Goal: Information Seeking & Learning: Learn about a topic

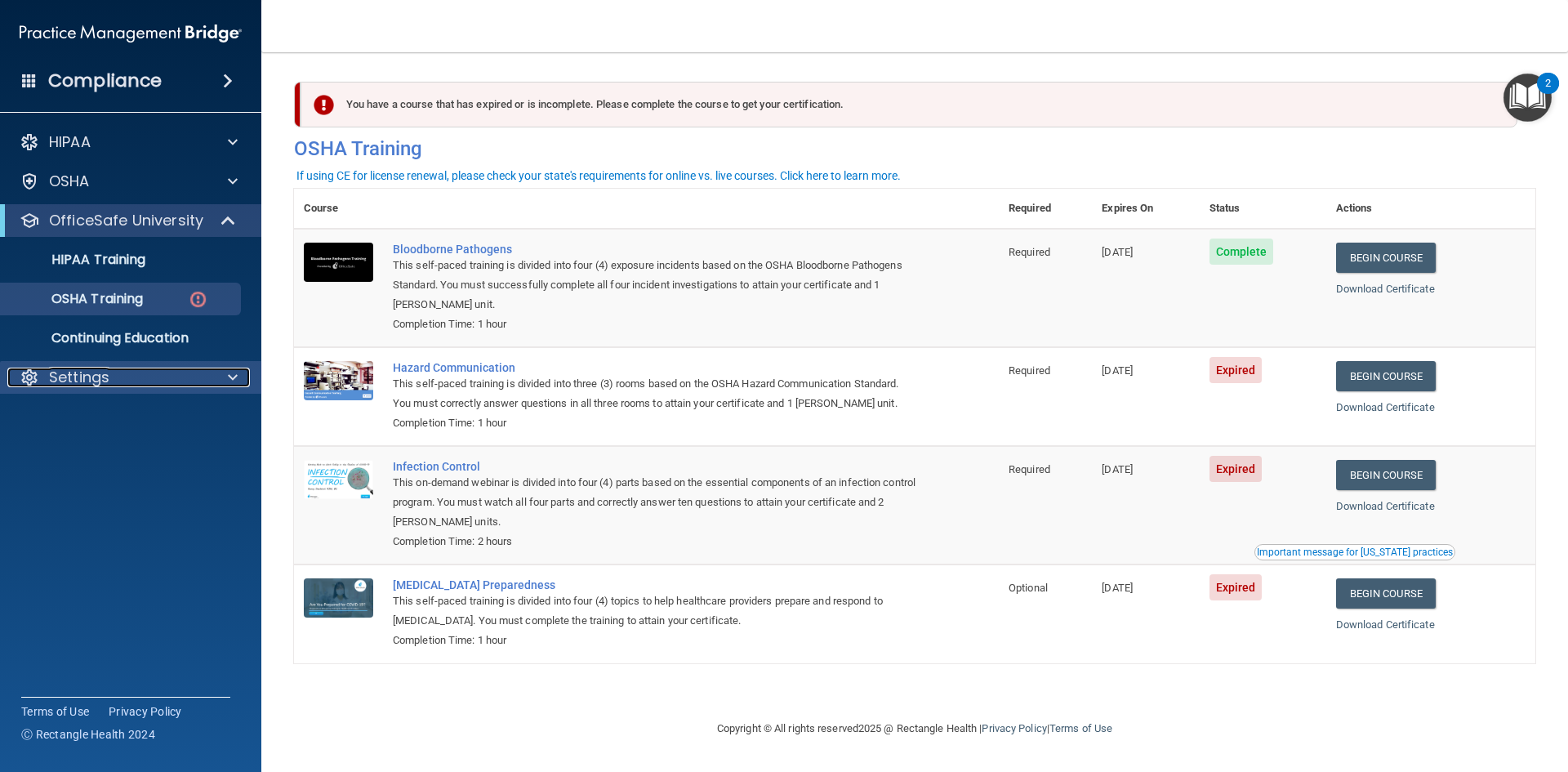
click at [131, 371] on div "Settings" at bounding box center [108, 378] width 203 height 20
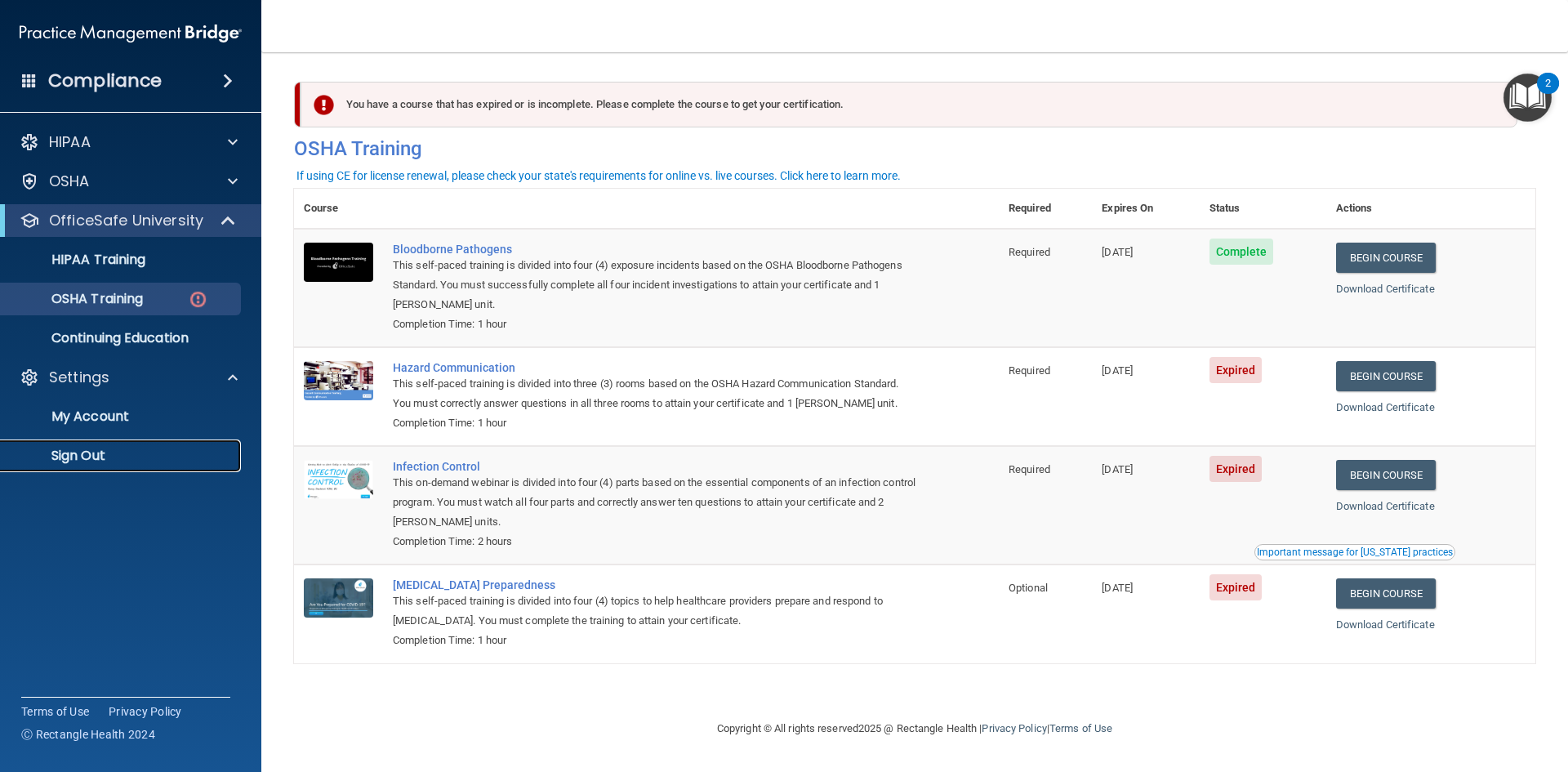
click at [80, 452] on p "Sign Out" at bounding box center [122, 455] width 223 height 16
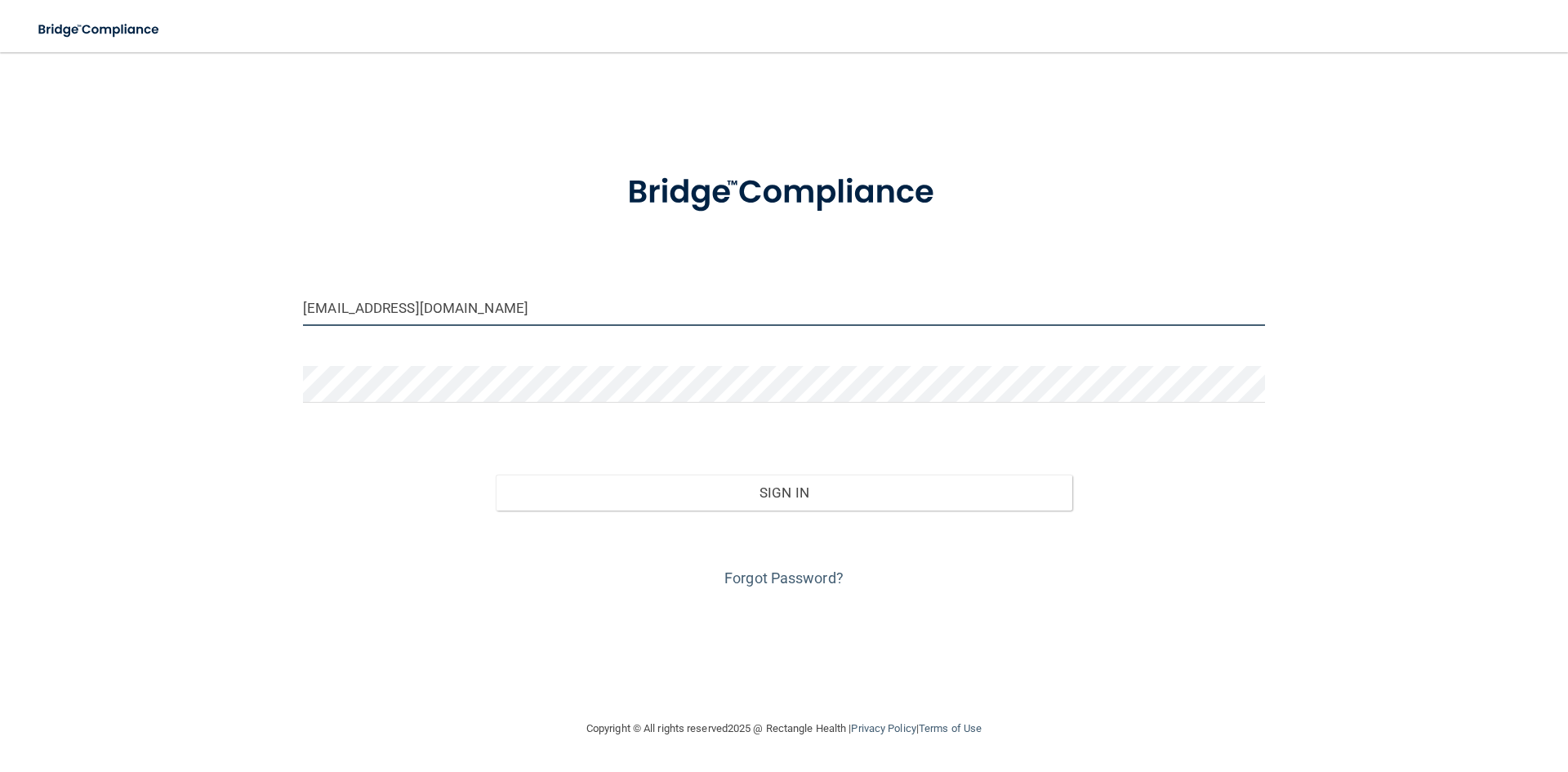
drag, startPoint x: 411, startPoint y: 323, endPoint x: 273, endPoint y: 322, distance: 138.0
click at [273, 322] on div "kmoranleap333@gmail.com Invalid email/password. You don't have permission to ac…" at bounding box center [784, 386] width 1502 height 634
drag, startPoint x: 610, startPoint y: 314, endPoint x: 228, endPoint y: 324, distance: 382.1
click at [228, 324] on div "kmoranleap333@gmail.com Invalid email/password. You don't have permission to ac…" at bounding box center [784, 386] width 1502 height 634
type input "[PERSON_NAME][EMAIL_ADDRESS][DOMAIN_NAME]"
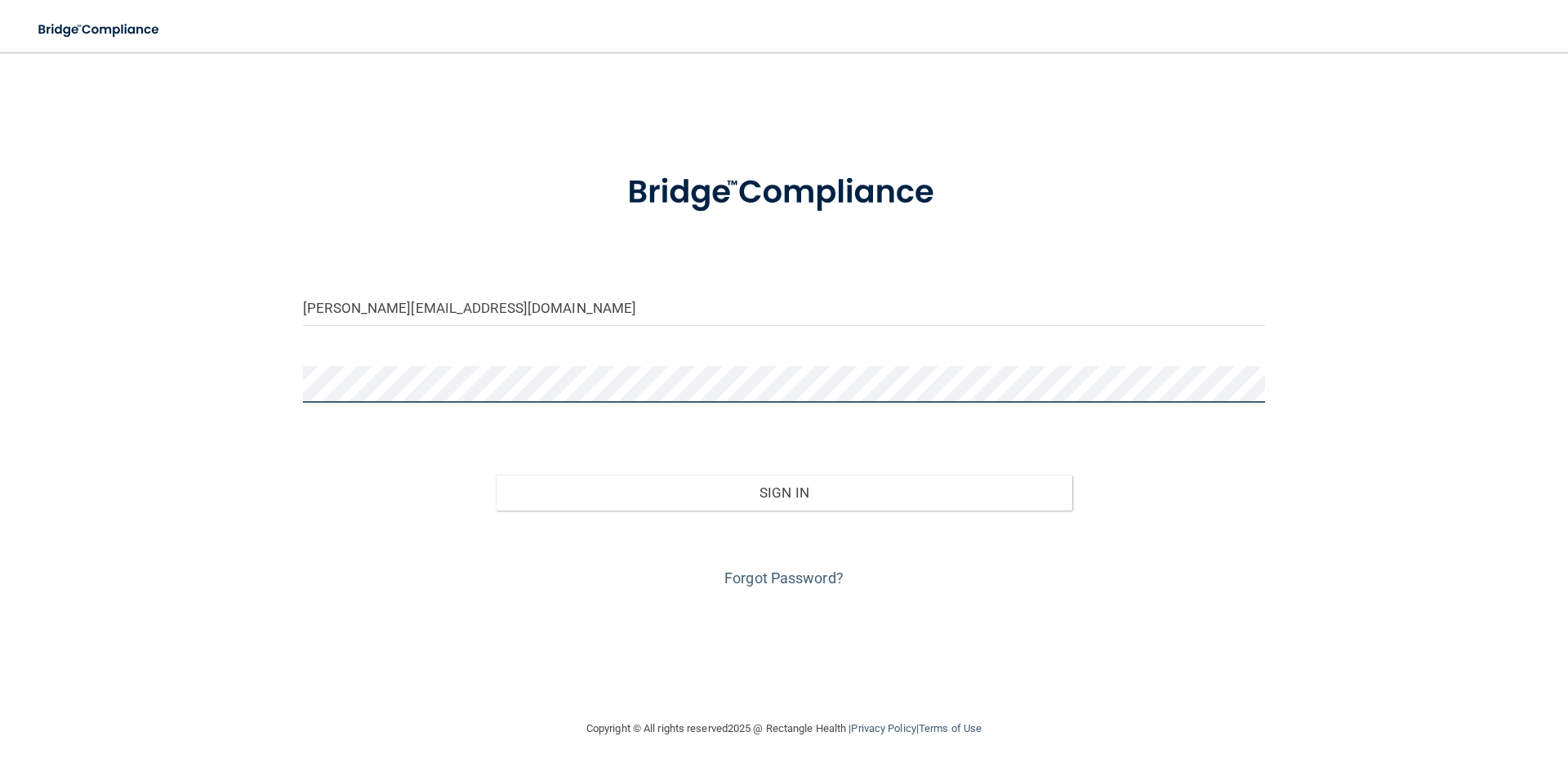
click at [496, 475] on button "Sign In" at bounding box center [784, 493] width 577 height 36
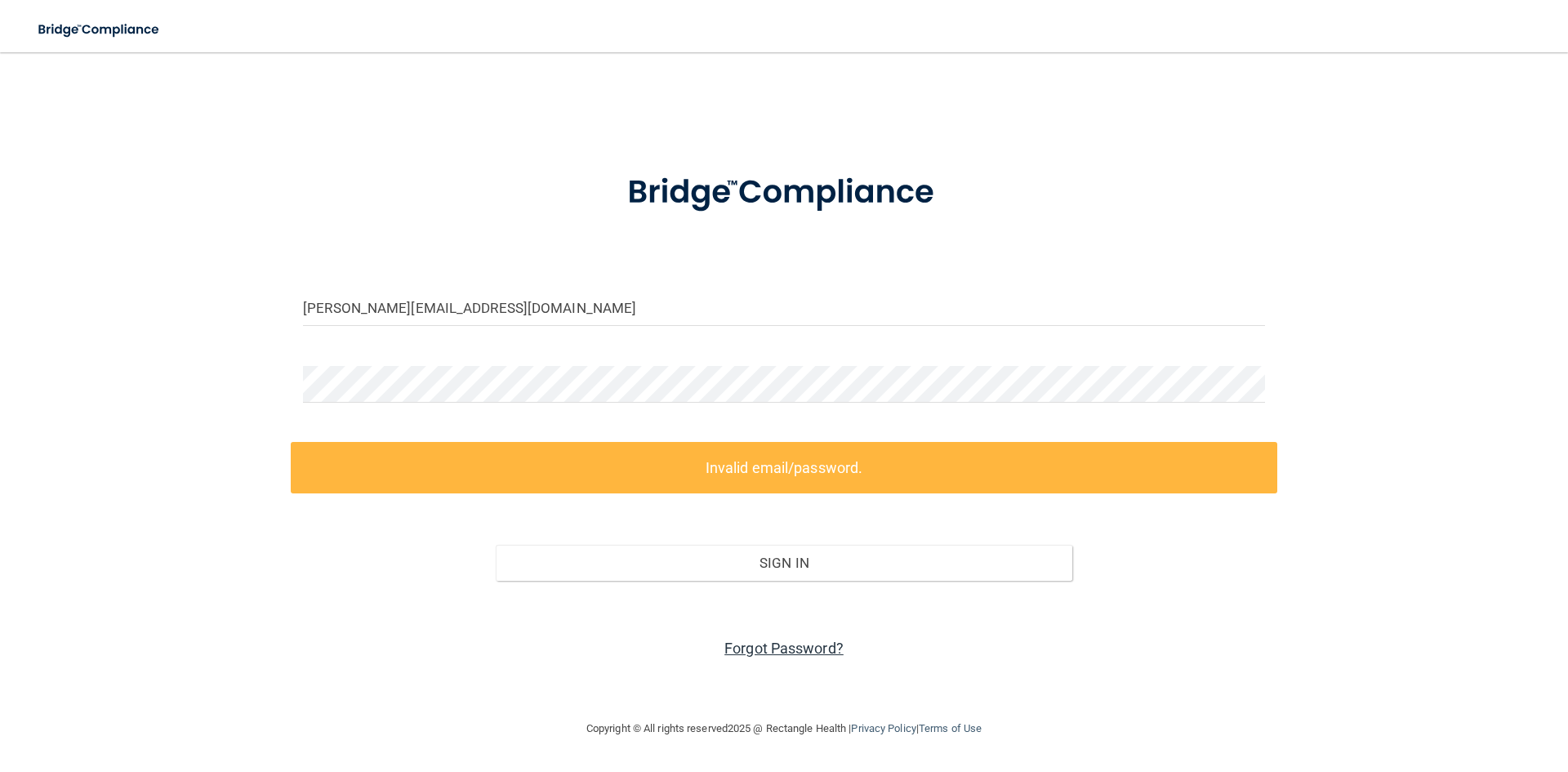
click at [807, 640] on link "Forgot Password?" at bounding box center [784, 648] width 119 height 17
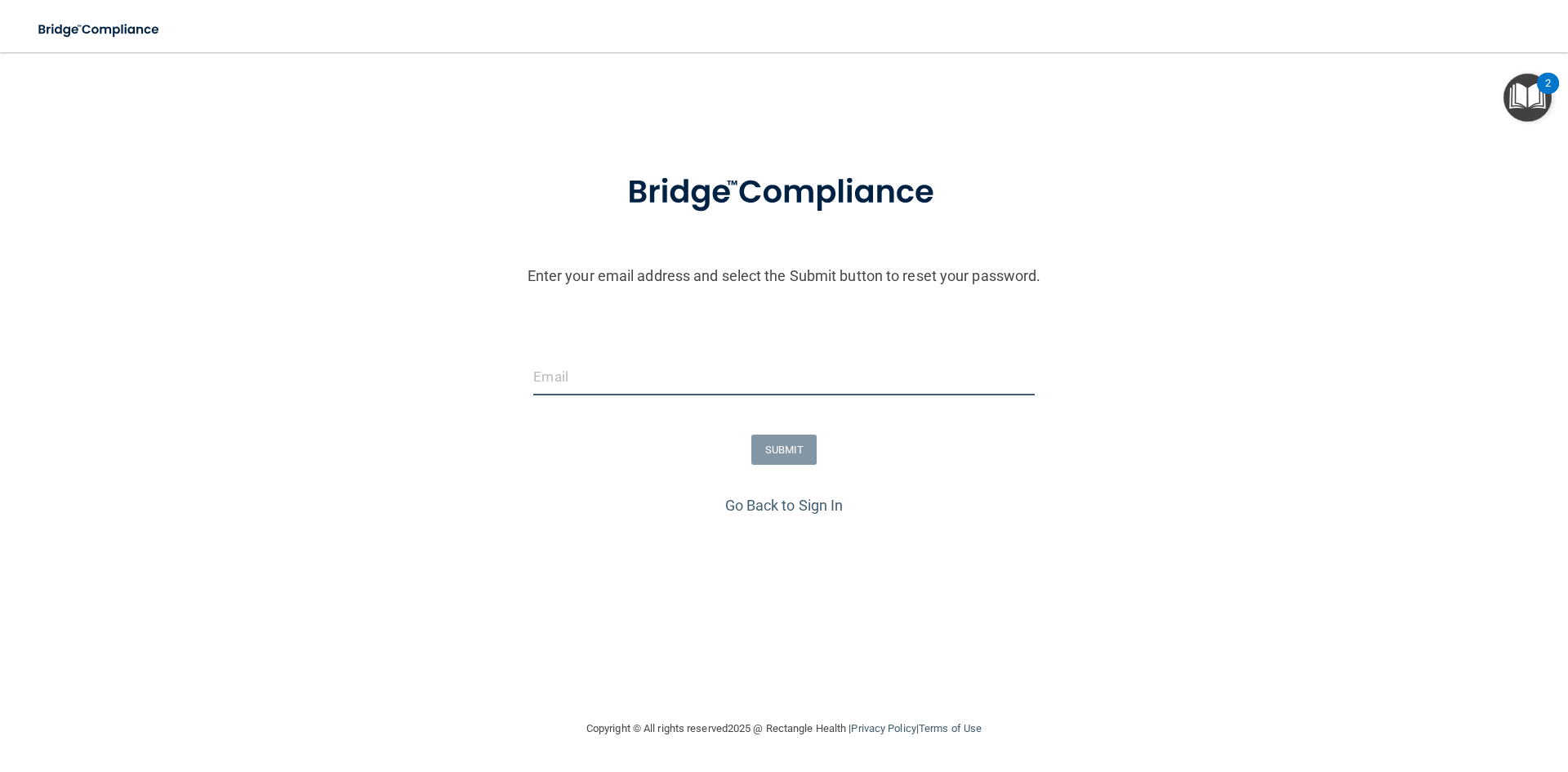
click at [602, 369] on input "email" at bounding box center [784, 377] width 501 height 37
type input "[PERSON_NAME][EMAIL_ADDRESS][DOMAIN_NAME]"
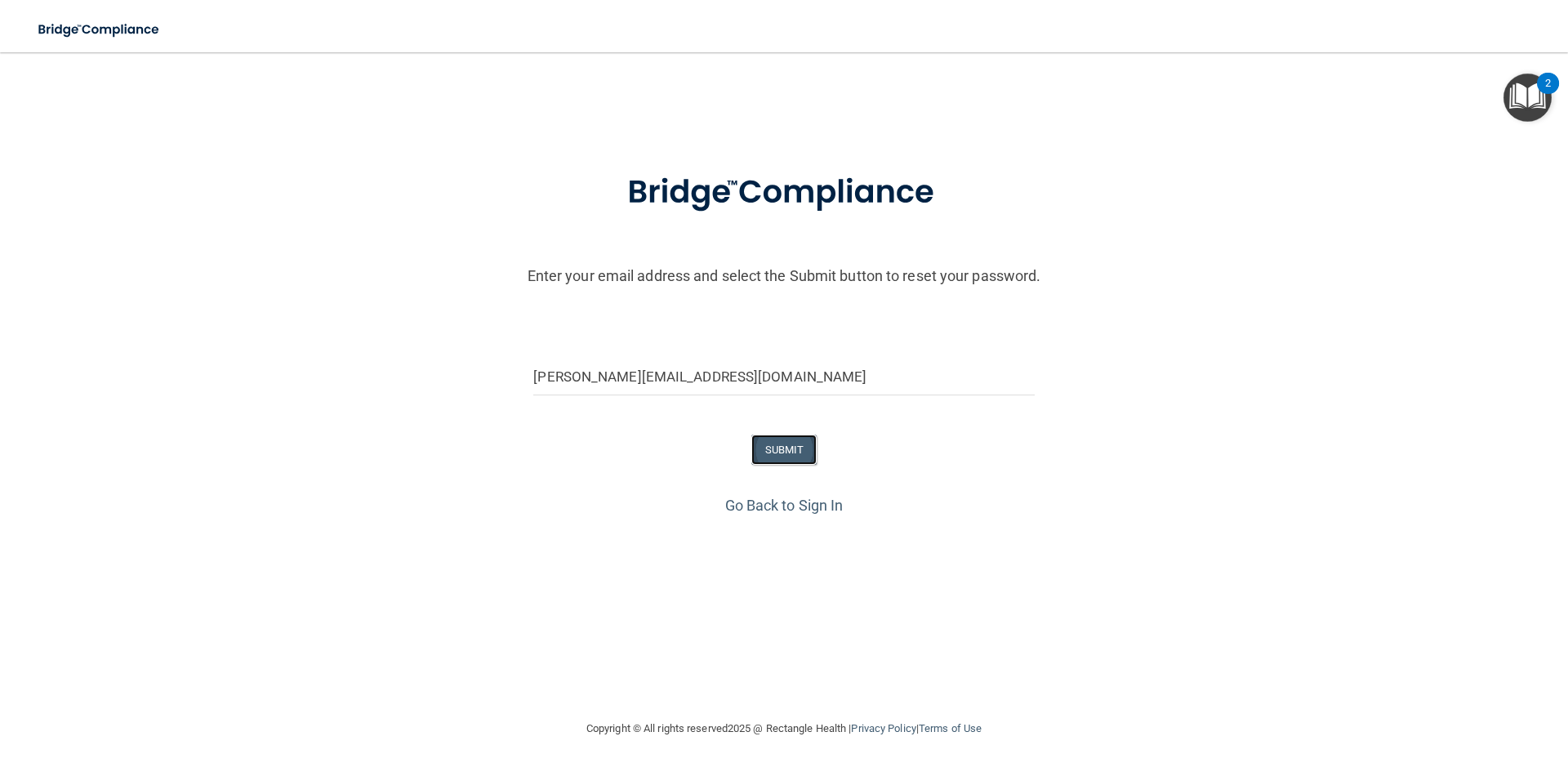
click at [775, 452] on button "SUBMIT" at bounding box center [784, 449] width 67 height 30
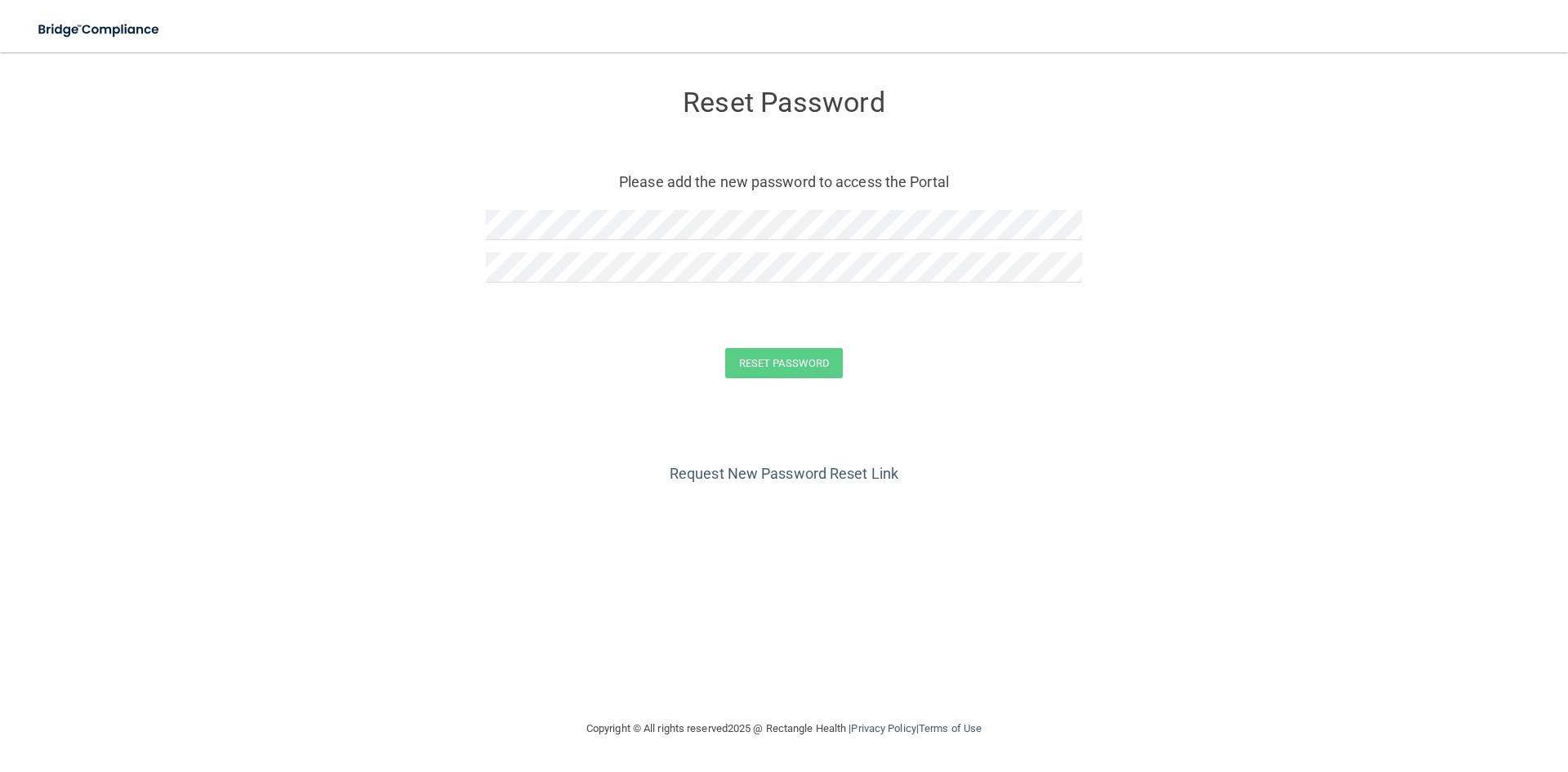
click at [639, 241] on div at bounding box center [784, 231] width 596 height 43
click at [714, 582] on div "Reset Password Please add the new password to access the Portal Reset Password …" at bounding box center [784, 386] width 1502 height 634
click at [768, 371] on button "Reset Password" at bounding box center [784, 363] width 117 height 30
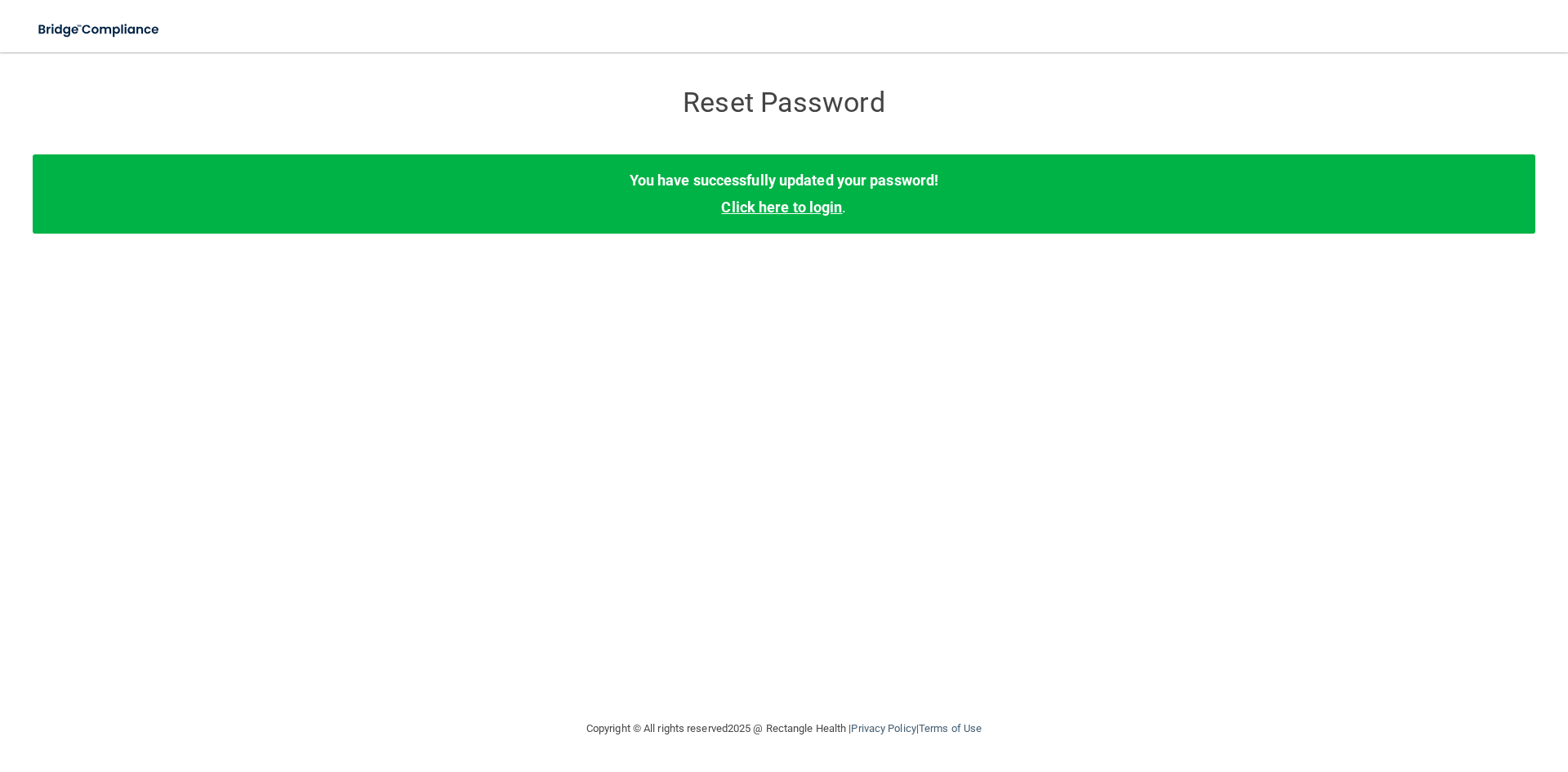
click at [772, 209] on link "Click here to login" at bounding box center [782, 207] width 121 height 17
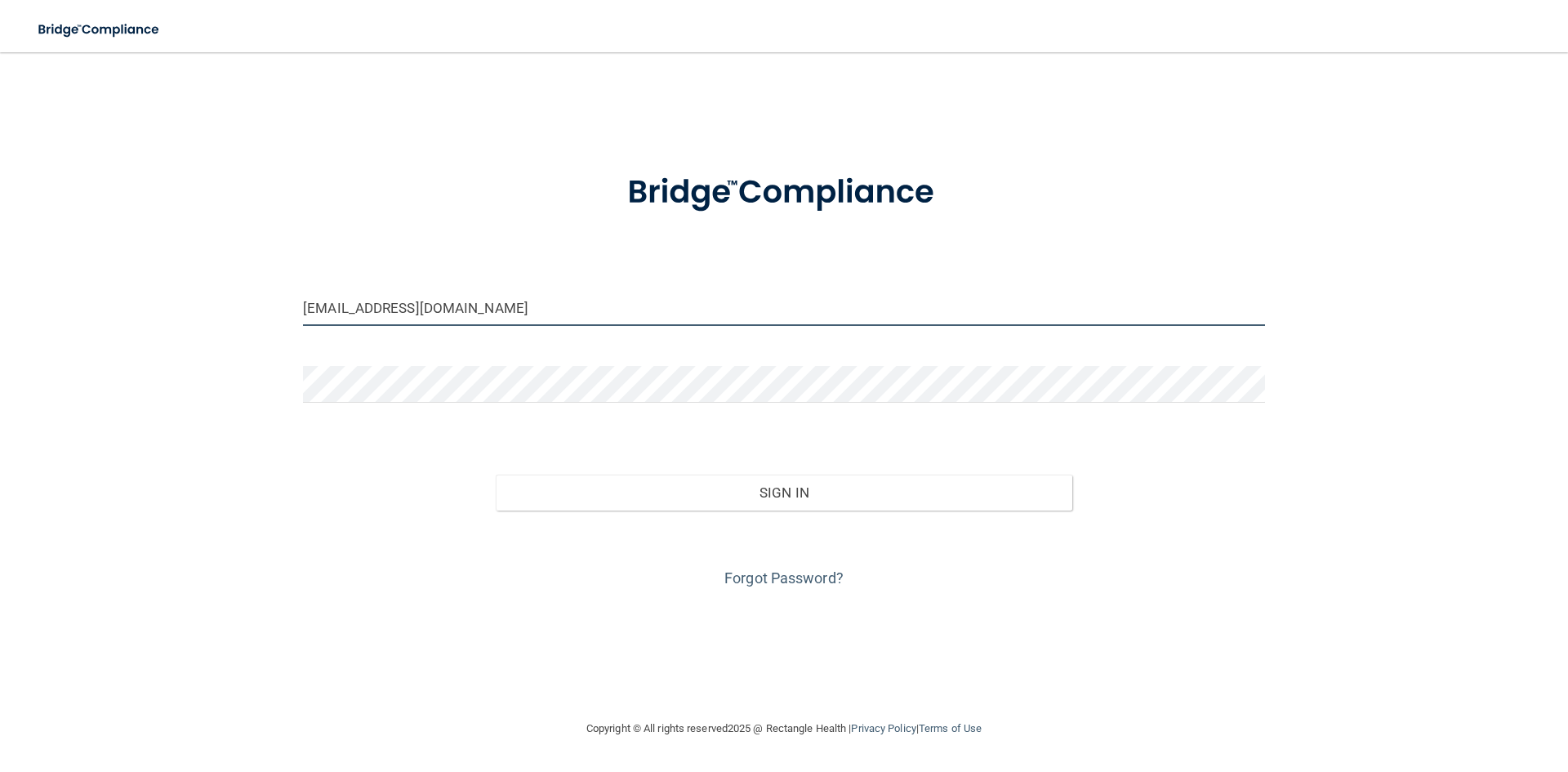
click at [626, 312] on input "kmoranleap333@gmail.com" at bounding box center [784, 307] width 962 height 37
drag, startPoint x: 626, startPoint y: 312, endPoint x: 287, endPoint y: 315, distance: 339.0
click at [287, 315] on div "kmoranleap333@gmail.com Invalid email/password. You don't have permission to ac…" at bounding box center [784, 386] width 1502 height 634
type input "[PERSON_NAME][EMAIL_ADDRESS][DOMAIN_NAME]"
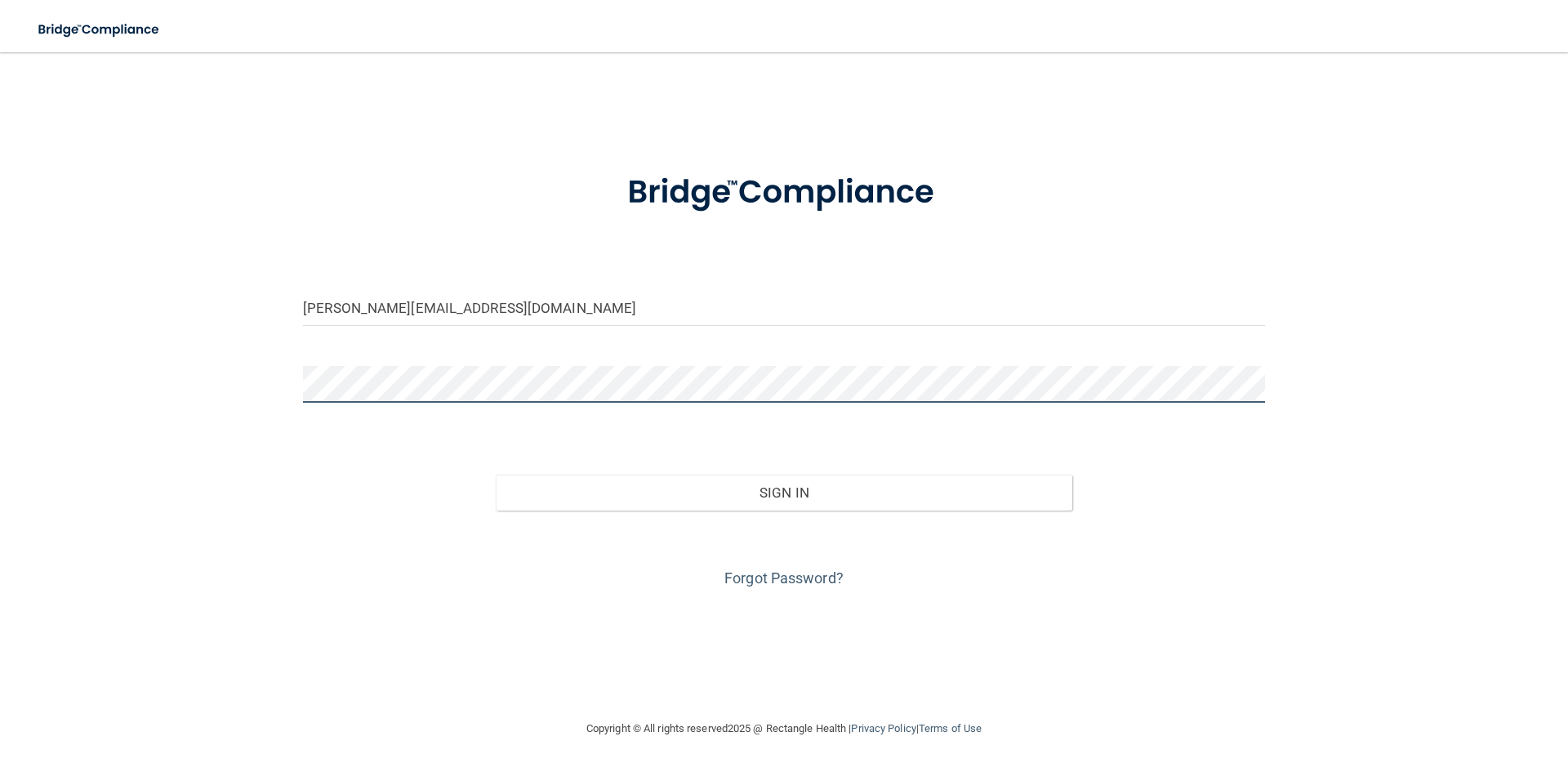
click at [496, 475] on button "Sign In" at bounding box center [784, 493] width 577 height 36
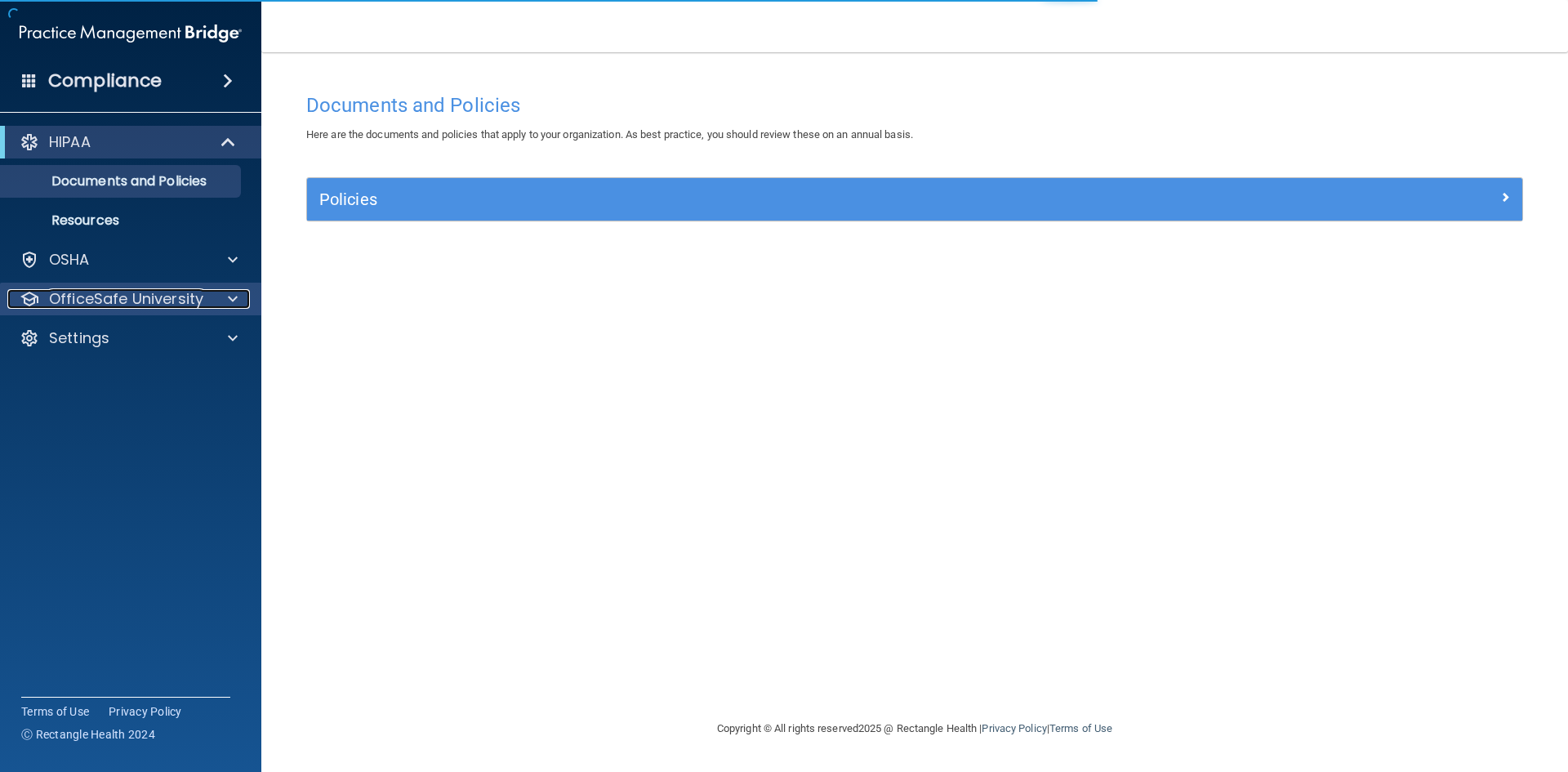
click at [177, 300] on p "OfficeSafe University" at bounding box center [125, 299] width 154 height 20
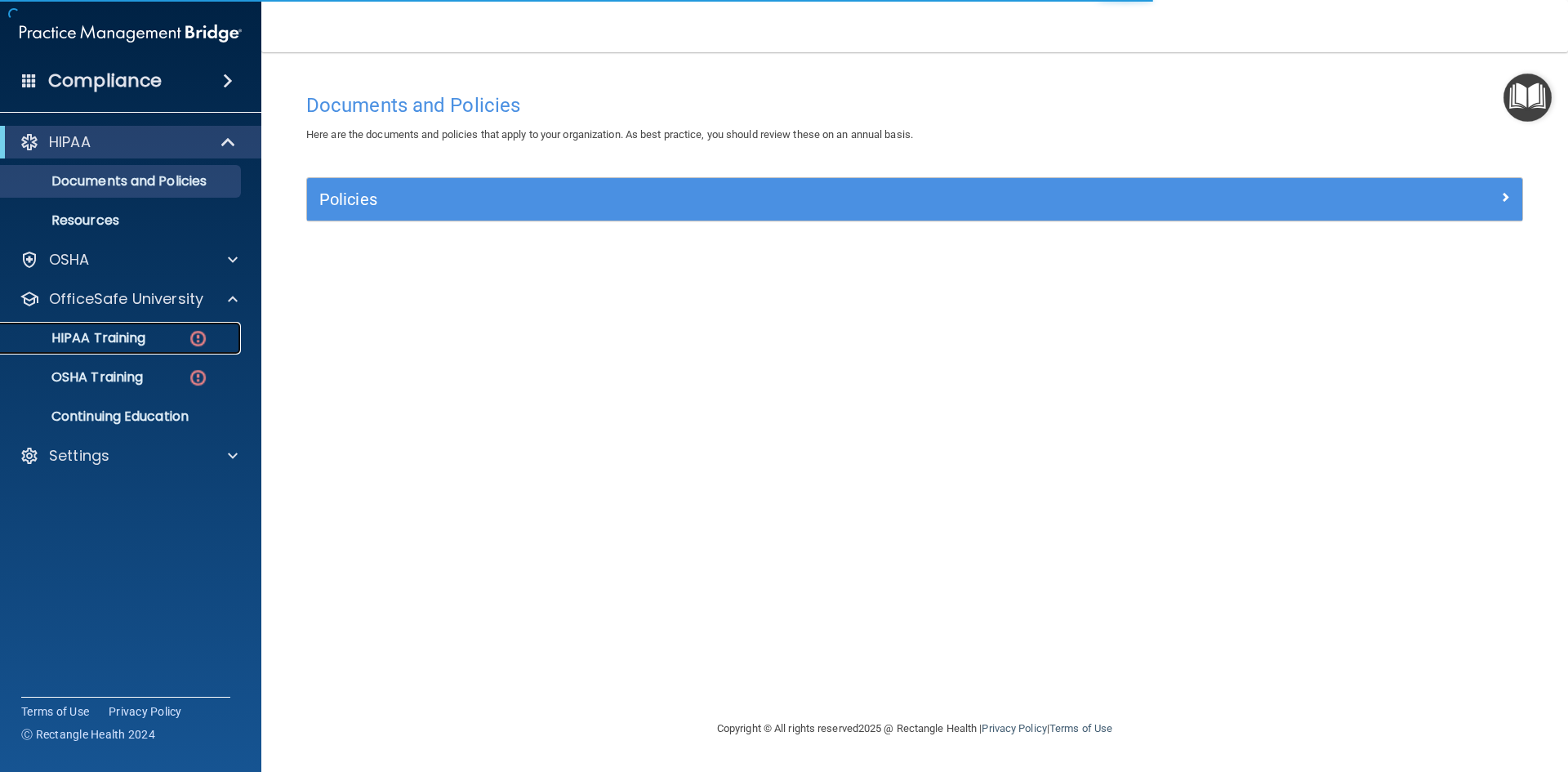
click at [161, 340] on div "HIPAA Training" at bounding box center [122, 338] width 223 height 16
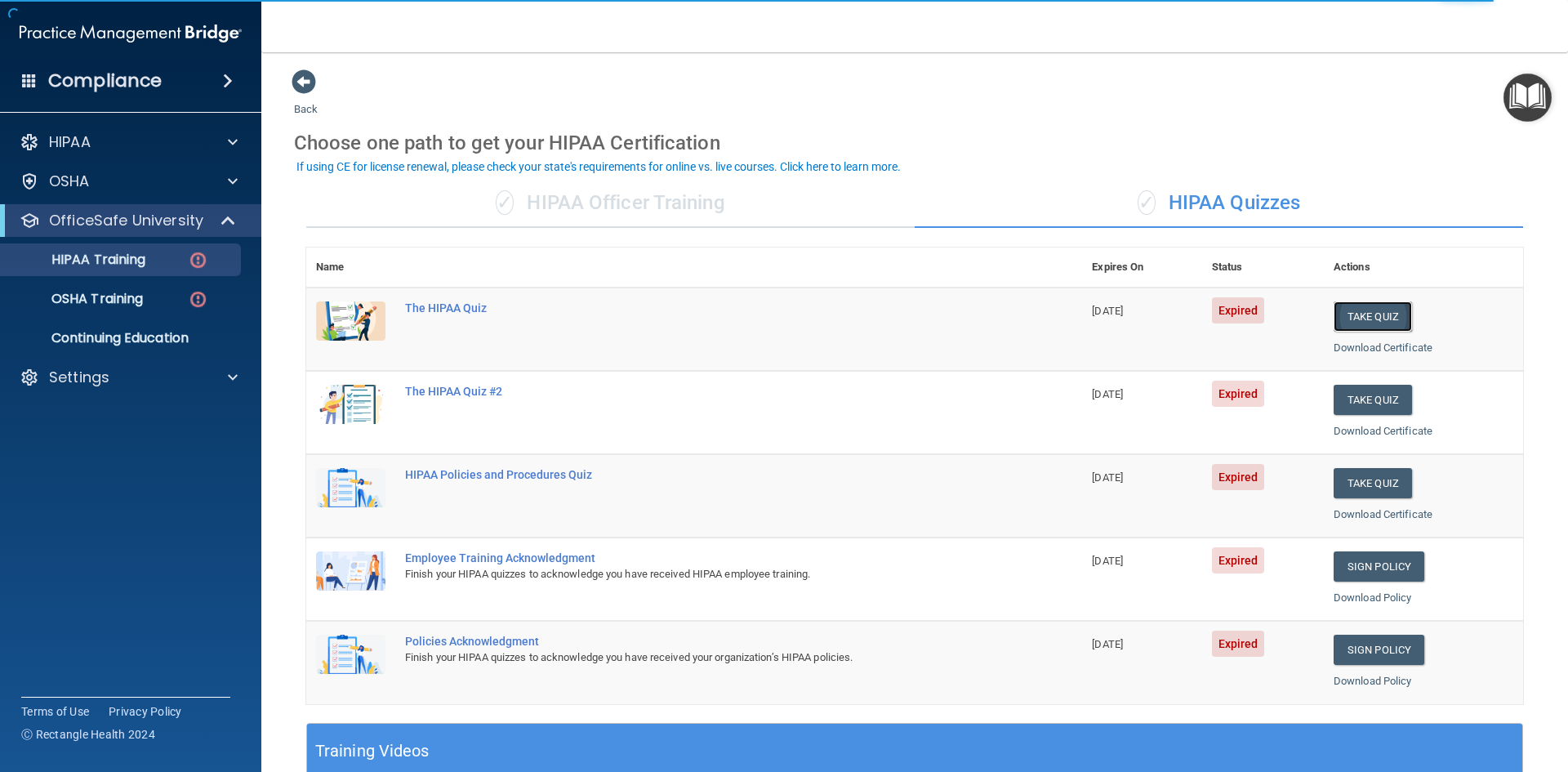
click at [1359, 318] on button "Take Quiz" at bounding box center [1372, 316] width 78 height 30
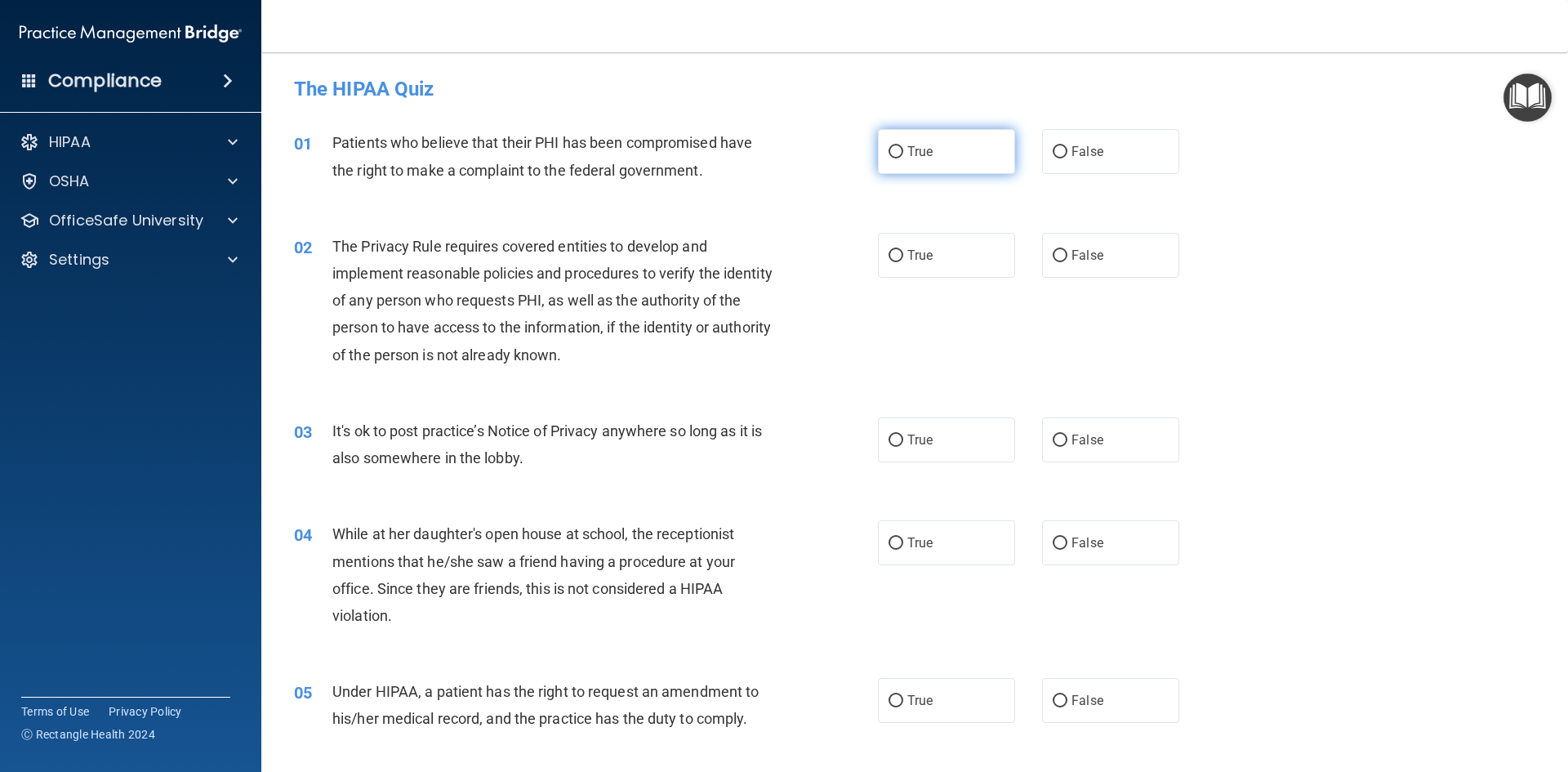
click at [919, 167] on label "True" at bounding box center [947, 151] width 137 height 45
click at [903, 158] on input "True" at bounding box center [895, 152] width 15 height 12
radio input "true"
click at [918, 273] on label "True" at bounding box center [947, 254] width 137 height 45
click at [903, 262] on input "True" at bounding box center [895, 255] width 15 height 12
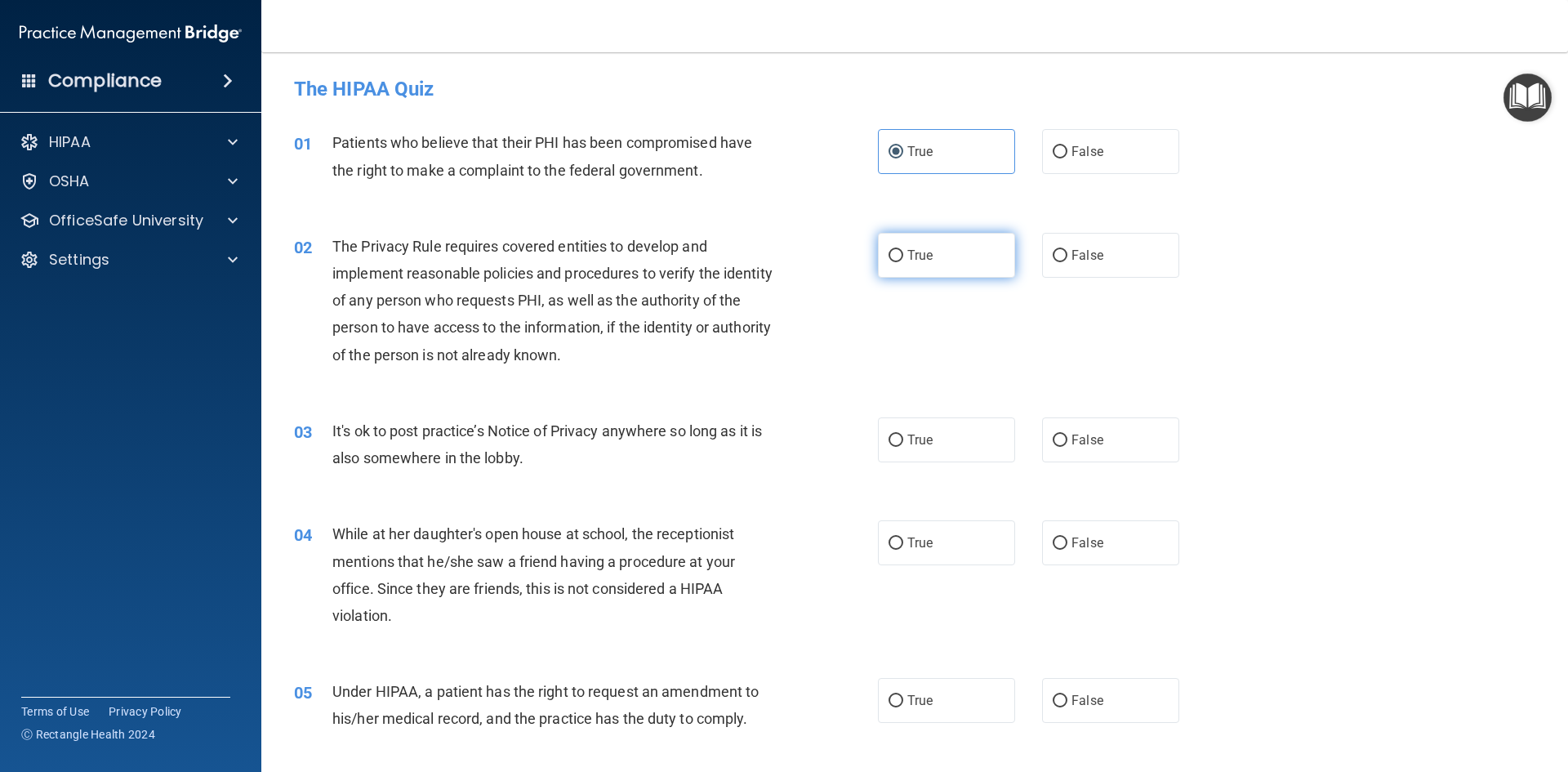
radio input "true"
click at [1071, 446] on span "False" at bounding box center [1087, 440] width 32 height 16
click at [1067, 446] on input "False" at bounding box center [1059, 440] width 15 height 12
radio input "true"
click at [1089, 532] on label "False" at bounding box center [1111, 542] width 137 height 45
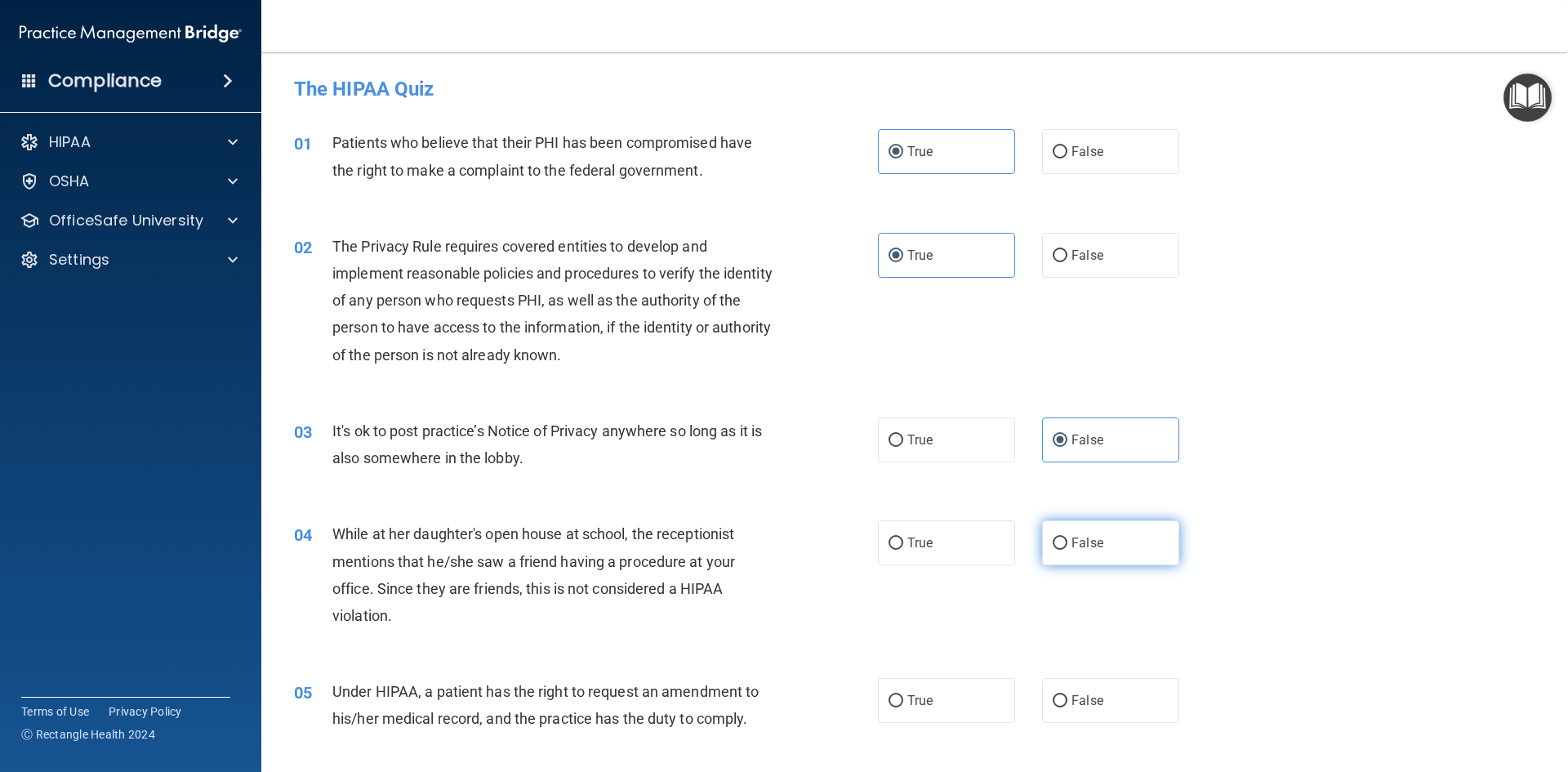
click at [1067, 538] on input "False" at bounding box center [1059, 543] width 15 height 12
radio input "true"
click at [1099, 696] on label "False" at bounding box center [1111, 699] width 137 height 45
click at [1067, 696] on input "False" at bounding box center [1059, 700] width 15 height 12
radio input "true"
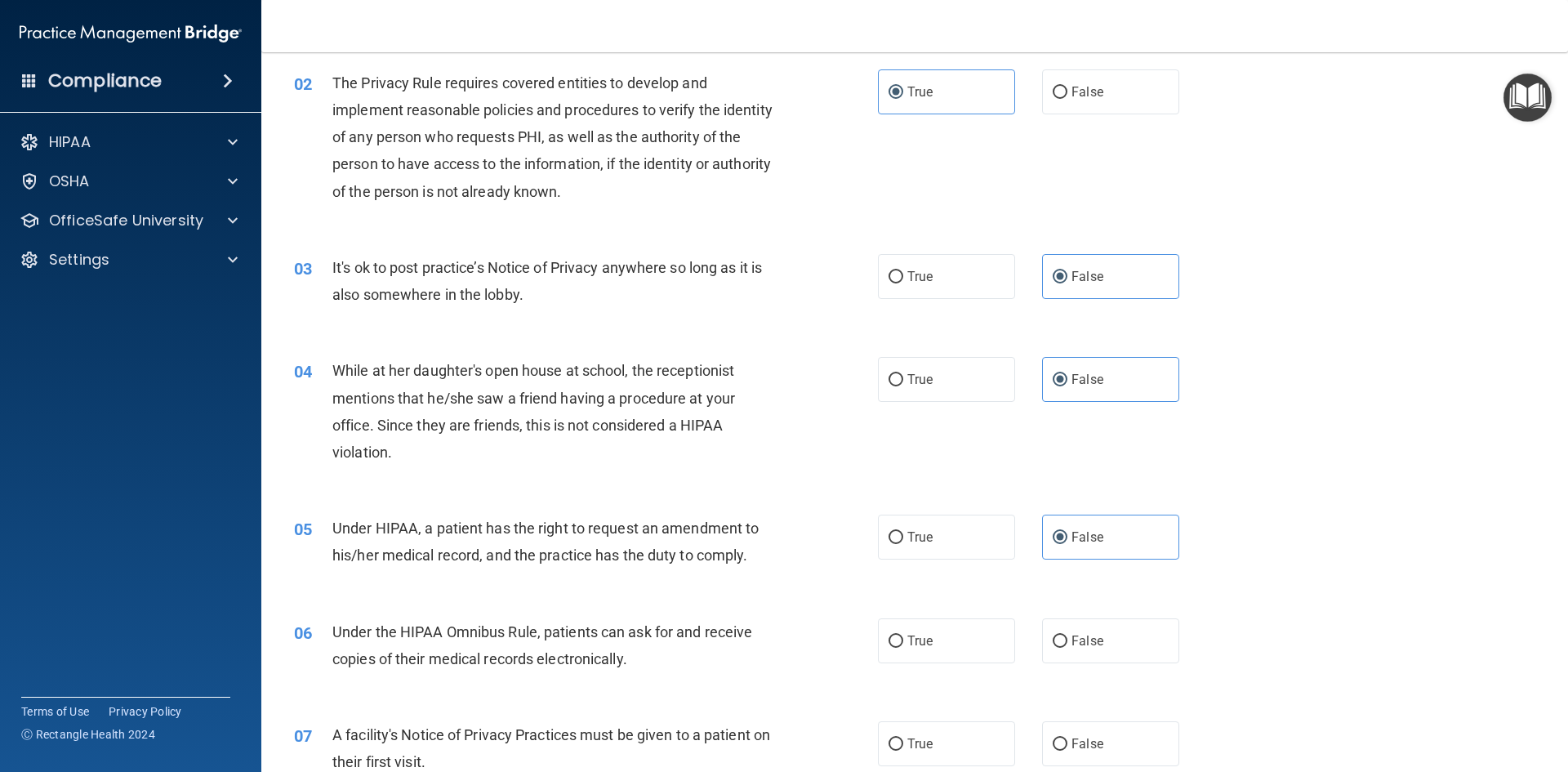
scroll to position [245, 0]
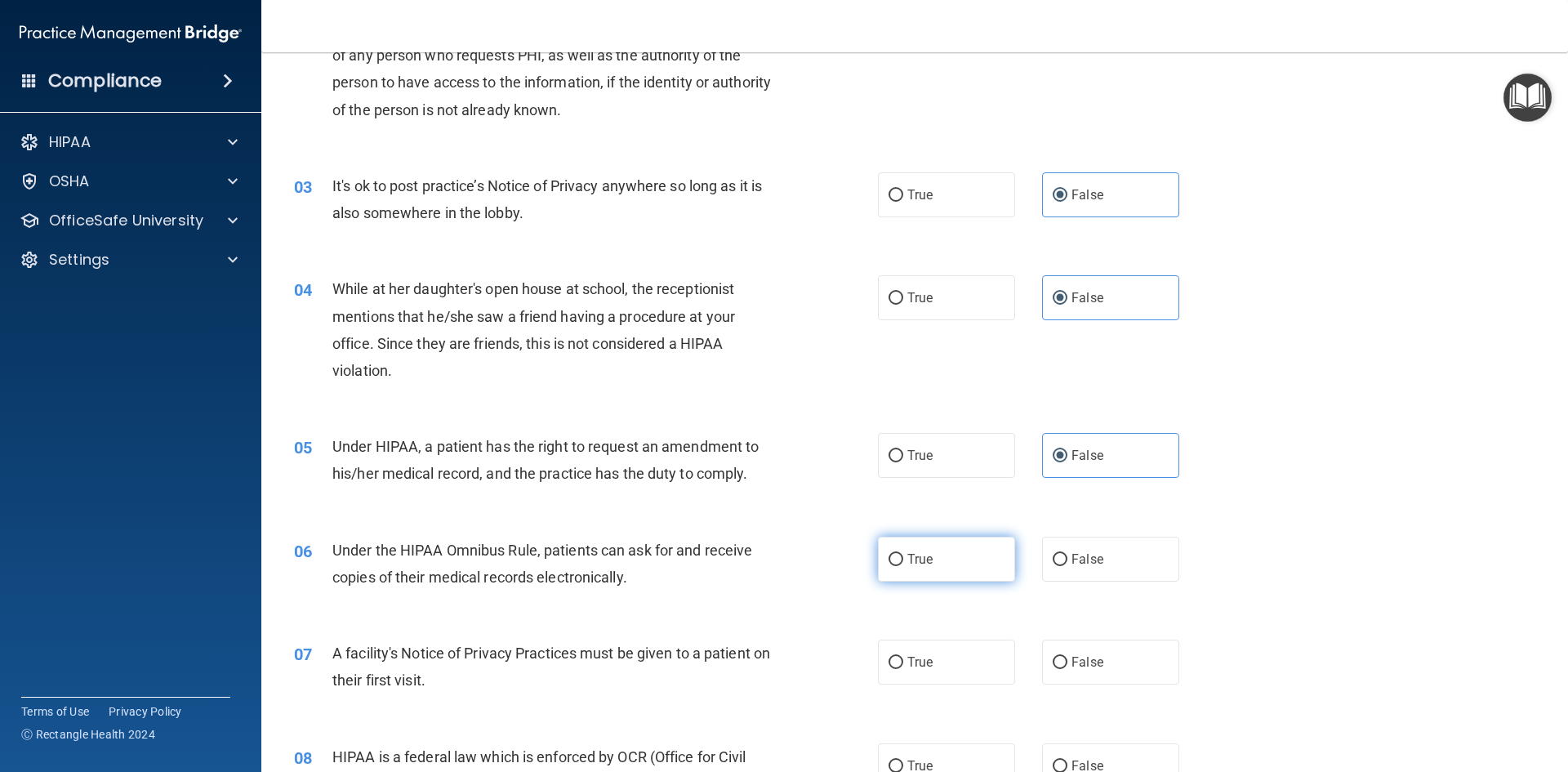
click at [893, 553] on input "True" at bounding box center [895, 559] width 15 height 12
radio input "true"
click at [924, 657] on span "True" at bounding box center [919, 662] width 25 height 16
click at [903, 657] on input "True" at bounding box center [895, 663] width 15 height 12
radio input "true"
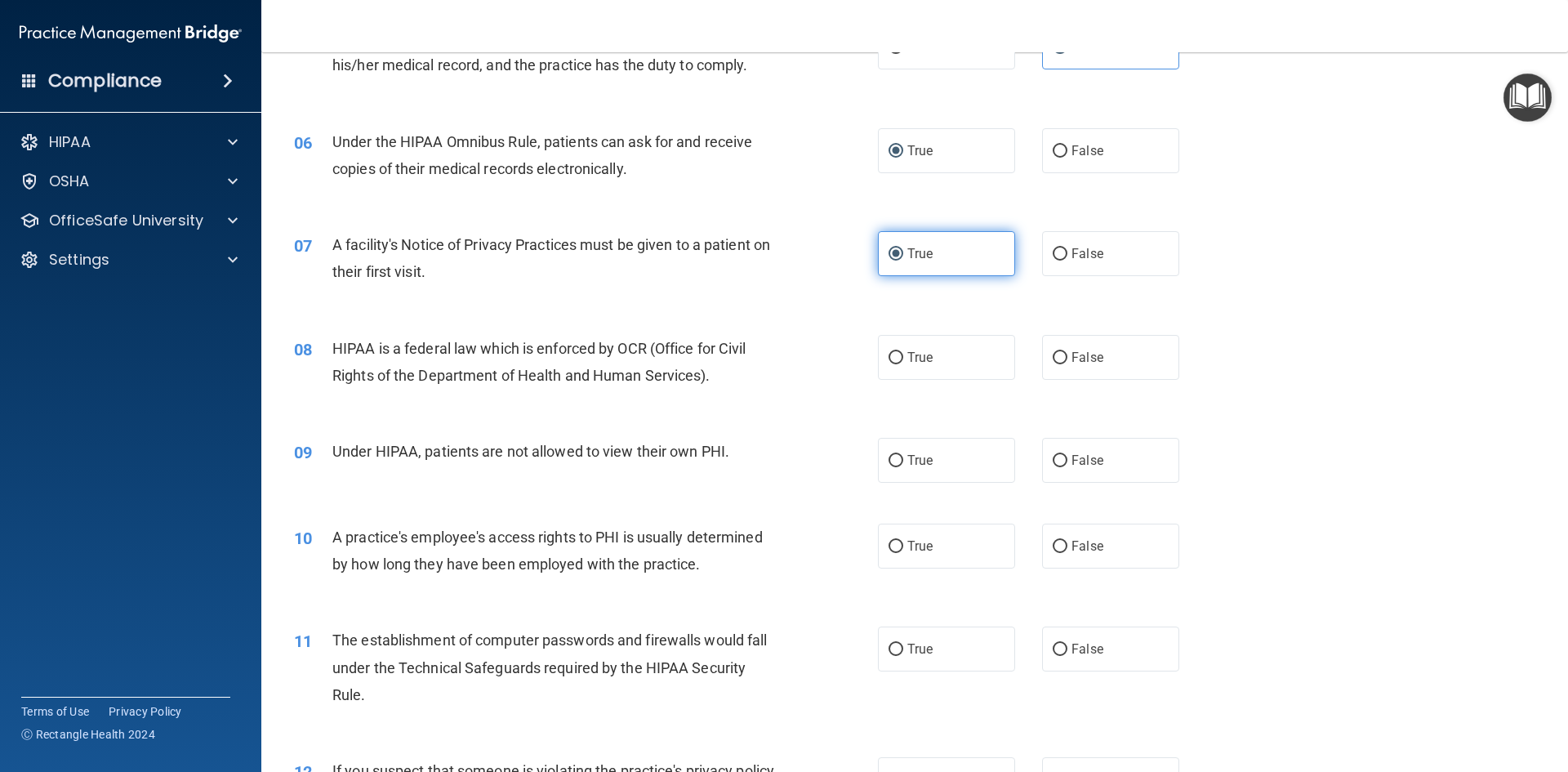
scroll to position [735, 0]
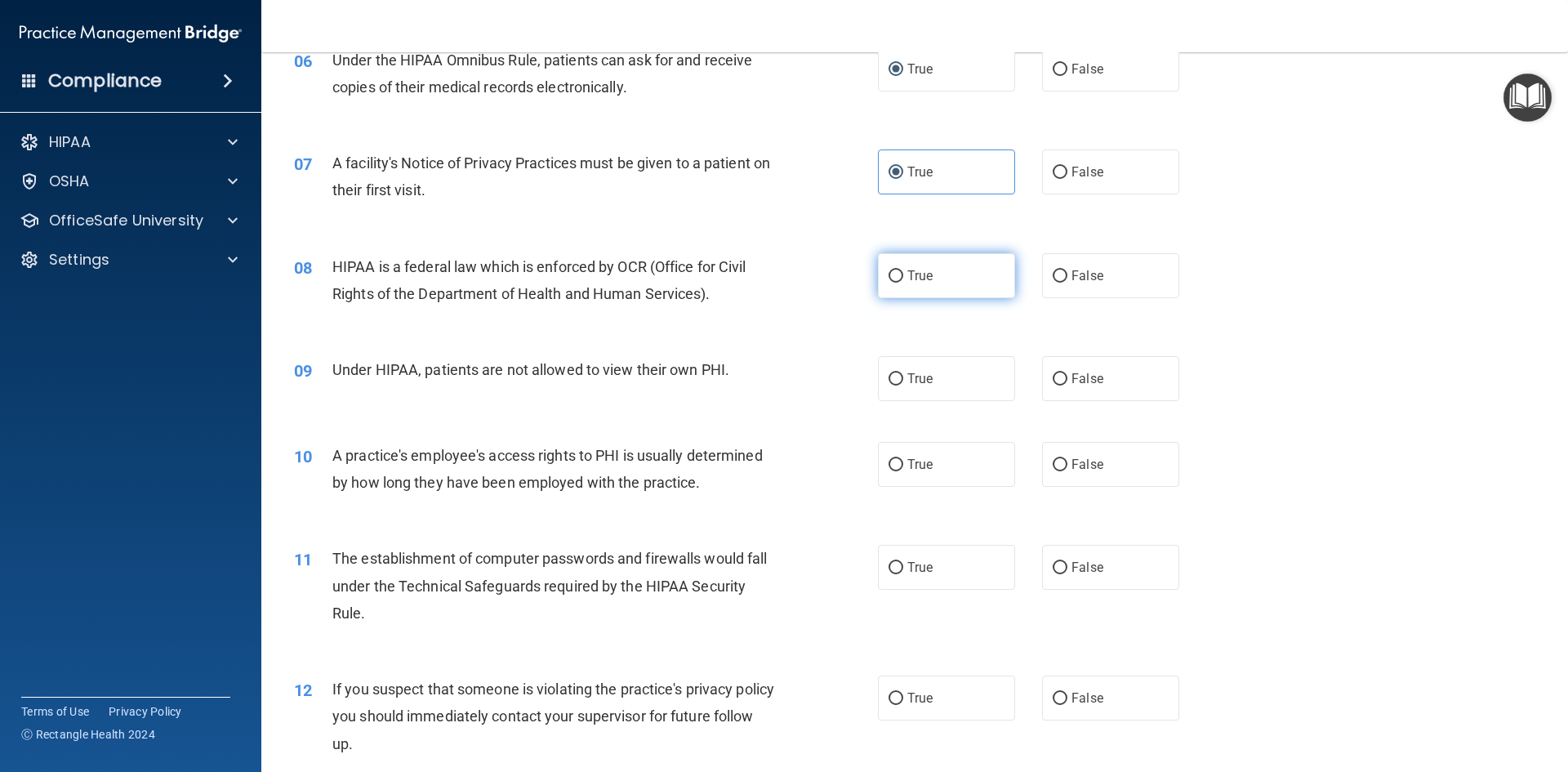
click at [928, 259] on label "True" at bounding box center [947, 275] width 137 height 45
click at [903, 270] on input "True" at bounding box center [895, 276] width 15 height 12
radio input "true"
click at [1057, 370] on label "False" at bounding box center [1111, 378] width 137 height 45
click at [1057, 374] on input "False" at bounding box center [1059, 380] width 15 height 12
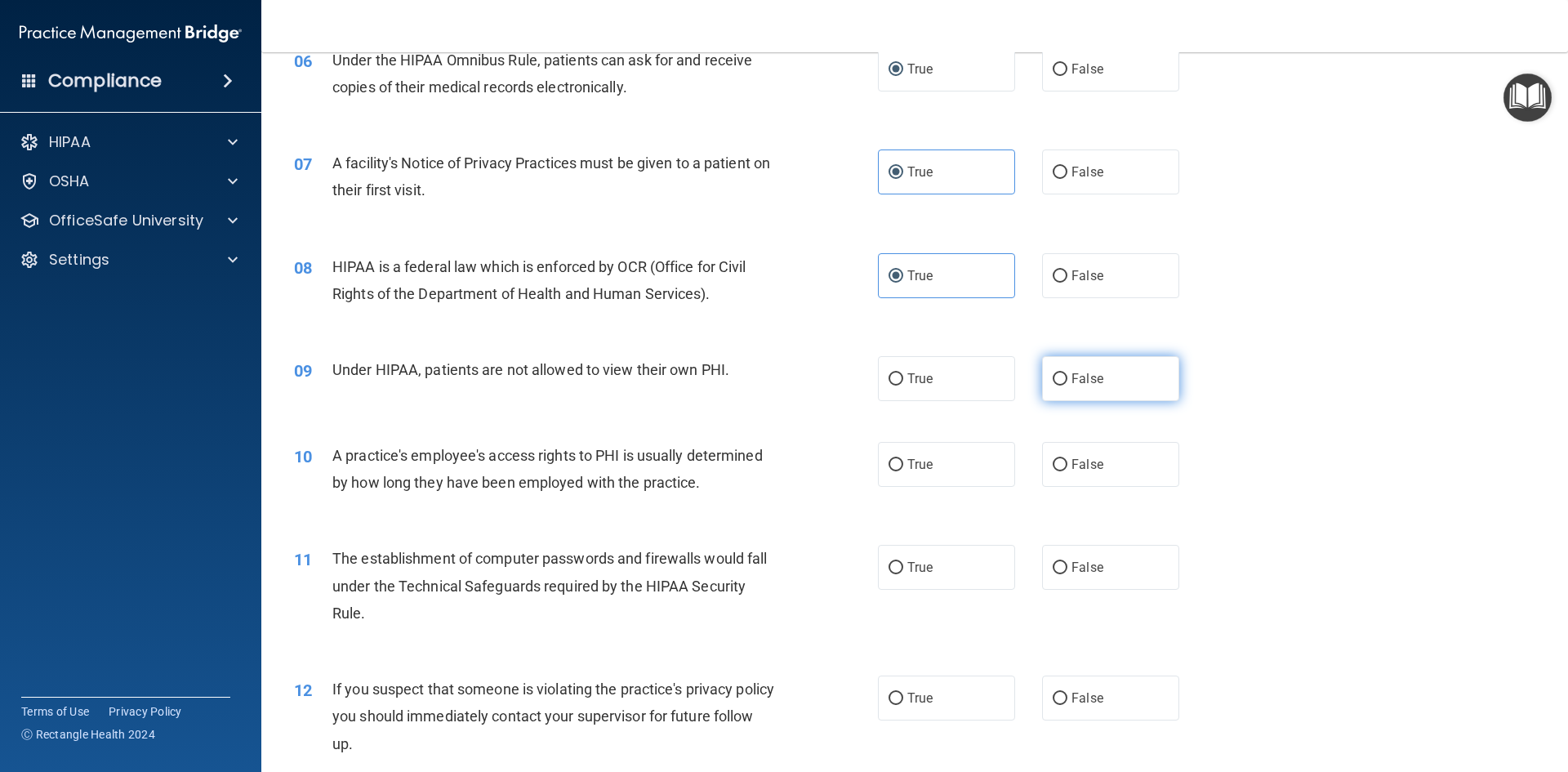
radio input "true"
click at [1080, 461] on span "False" at bounding box center [1087, 464] width 32 height 16
click at [1067, 461] on input "False" at bounding box center [1059, 465] width 15 height 12
radio input "true"
click at [892, 566] on input "True" at bounding box center [895, 567] width 15 height 12
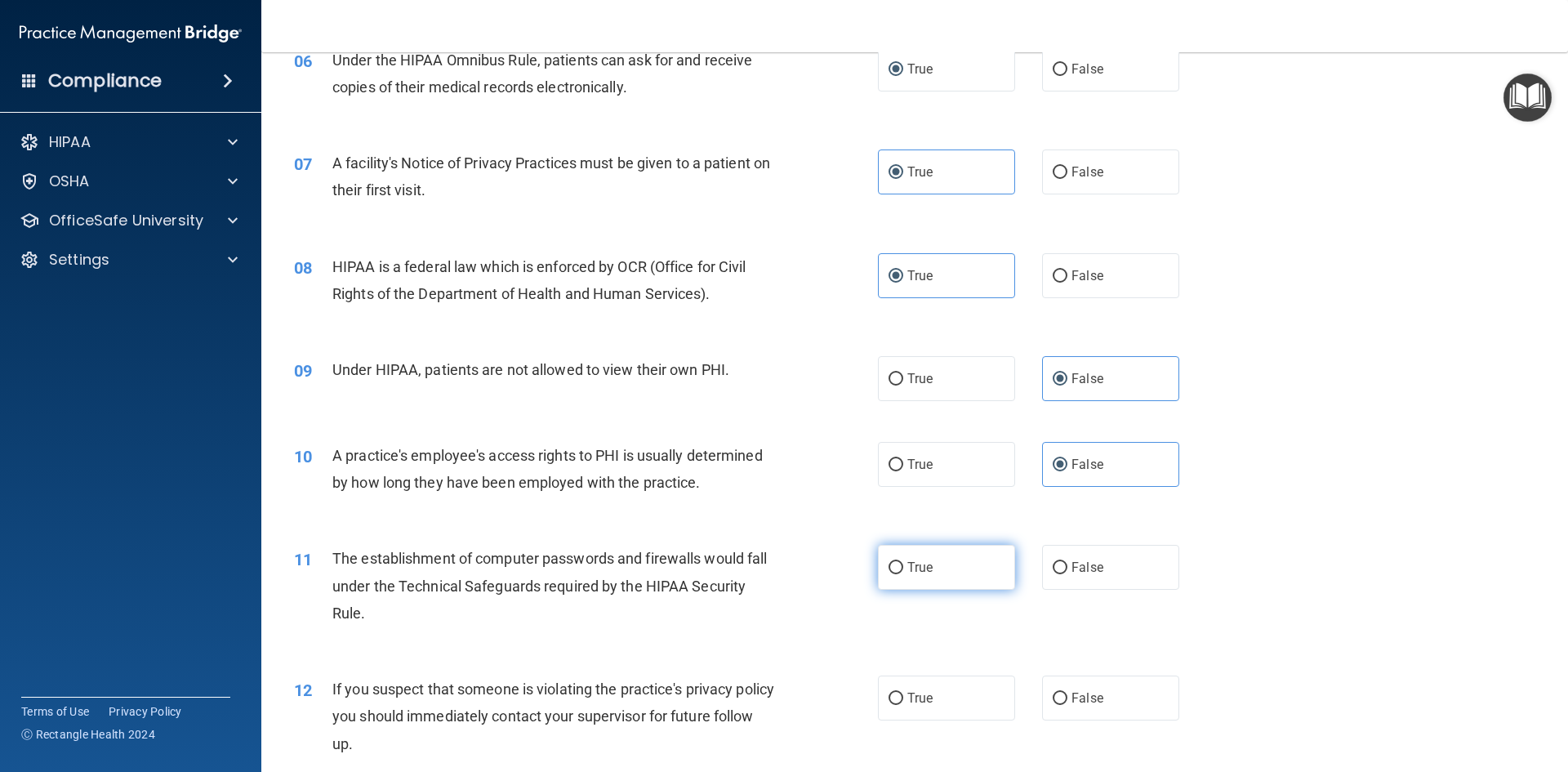
radio input "true"
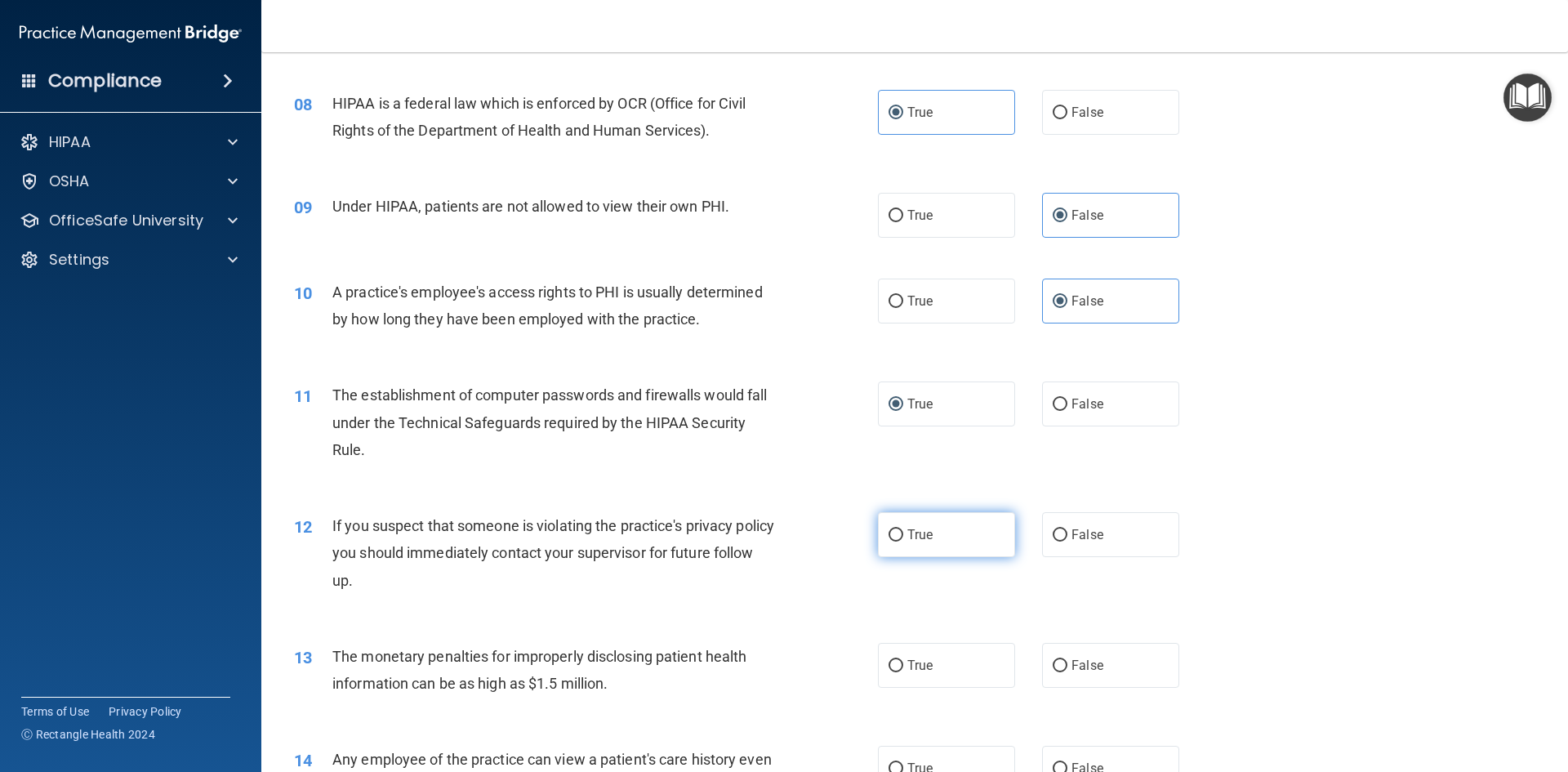
click at [895, 535] on input "True" at bounding box center [895, 536] width 15 height 12
radio input "true"
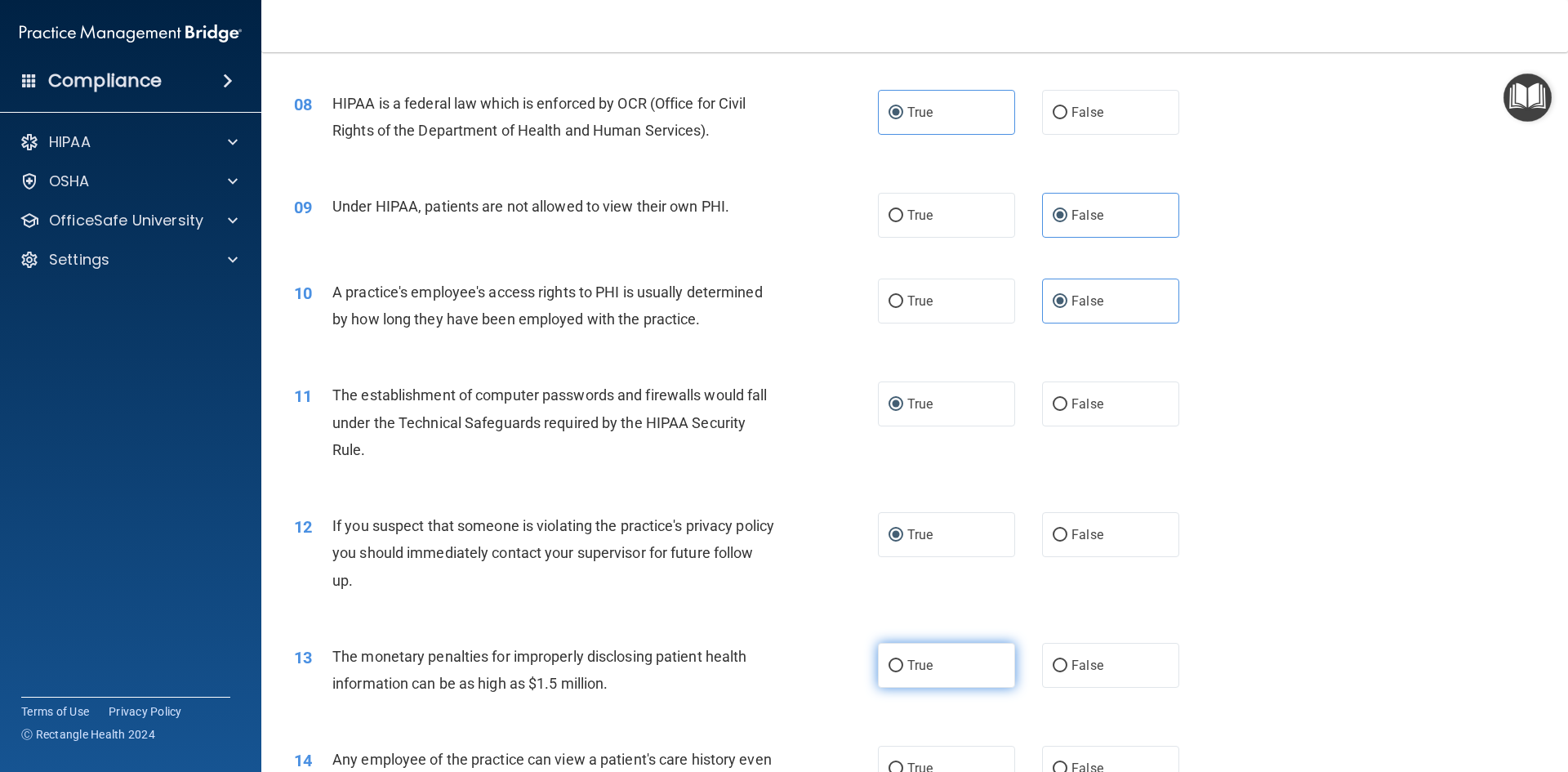
click at [925, 666] on span "True" at bounding box center [919, 666] width 25 height 16
click at [903, 666] on input "True" at bounding box center [895, 666] width 15 height 12
radio input "true"
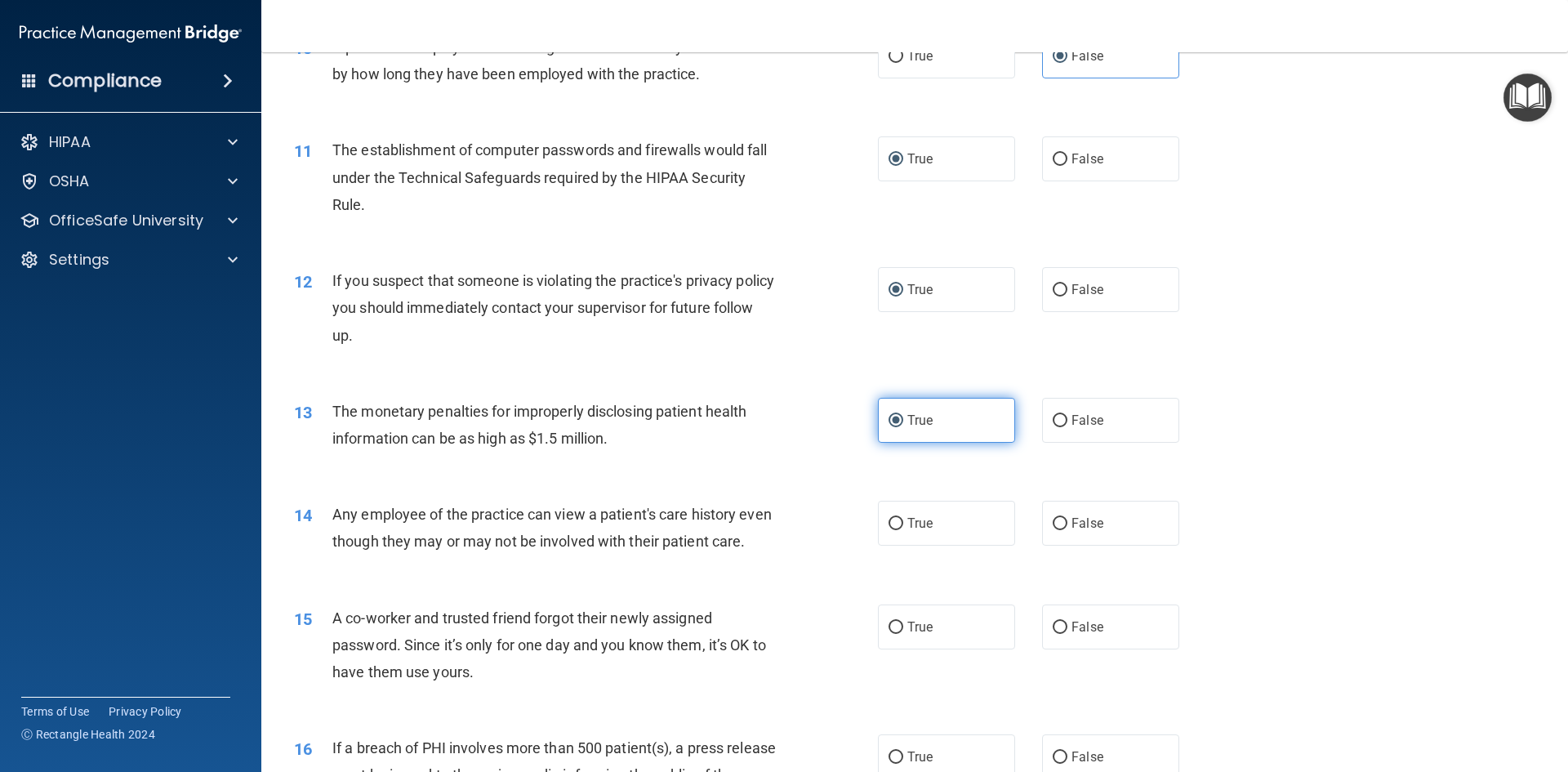
scroll to position [1225, 0]
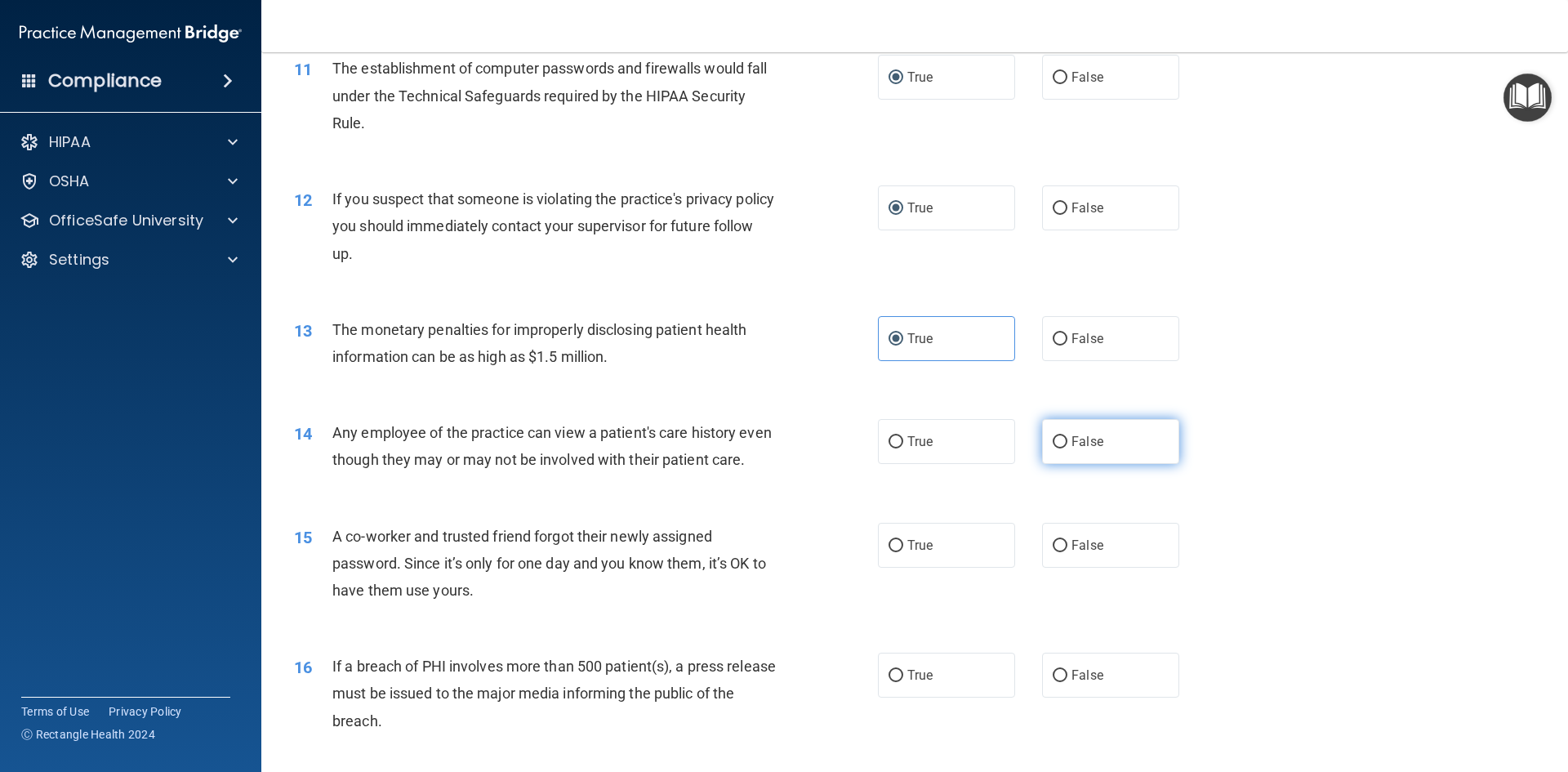
click at [1135, 452] on label "False" at bounding box center [1111, 441] width 137 height 45
click at [1067, 448] on input "False" at bounding box center [1059, 442] width 15 height 12
radio input "true"
click at [1103, 567] on label "False" at bounding box center [1111, 544] width 137 height 45
click at [1067, 552] on input "False" at bounding box center [1059, 545] width 15 height 12
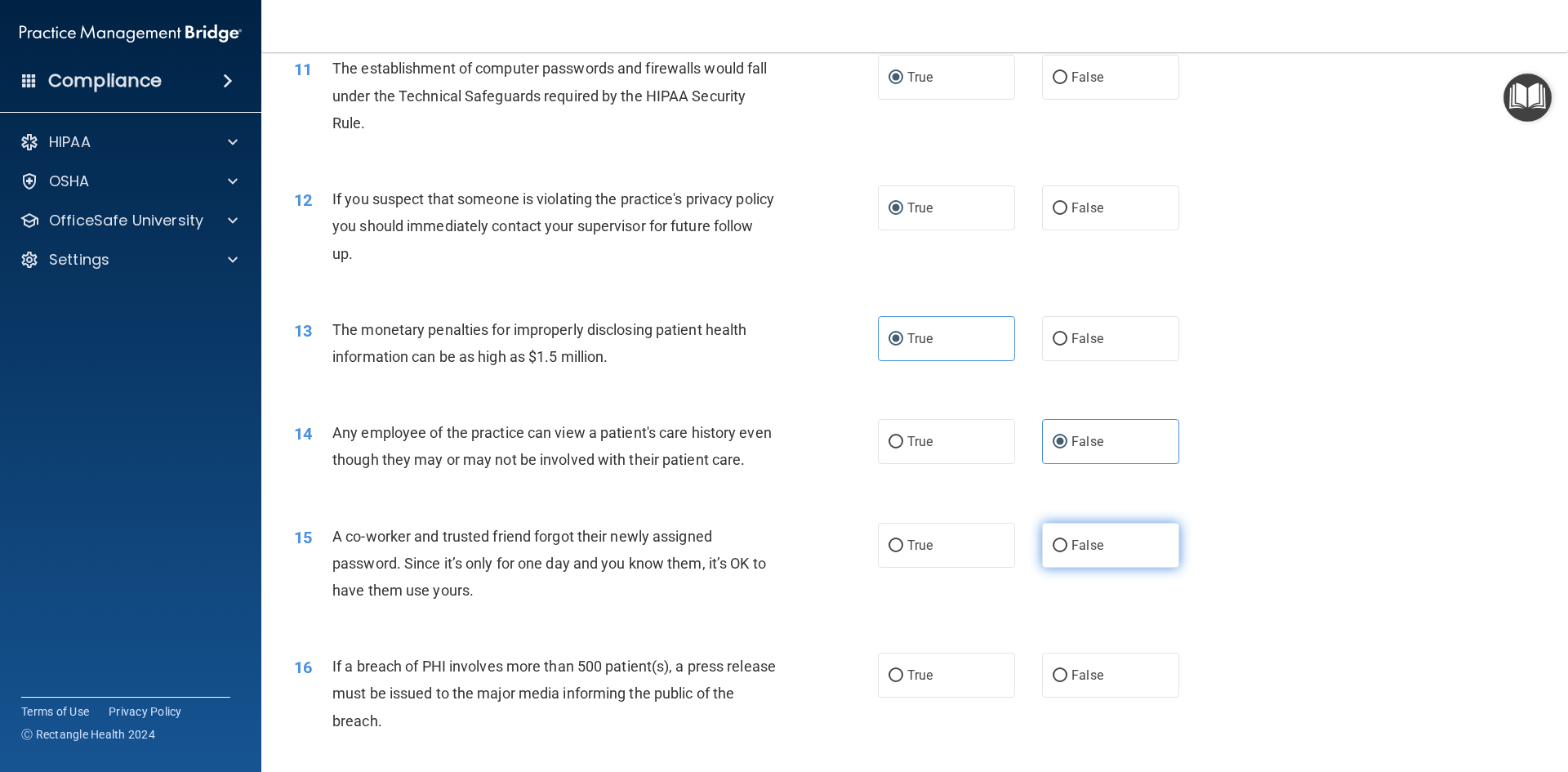
radio input "true"
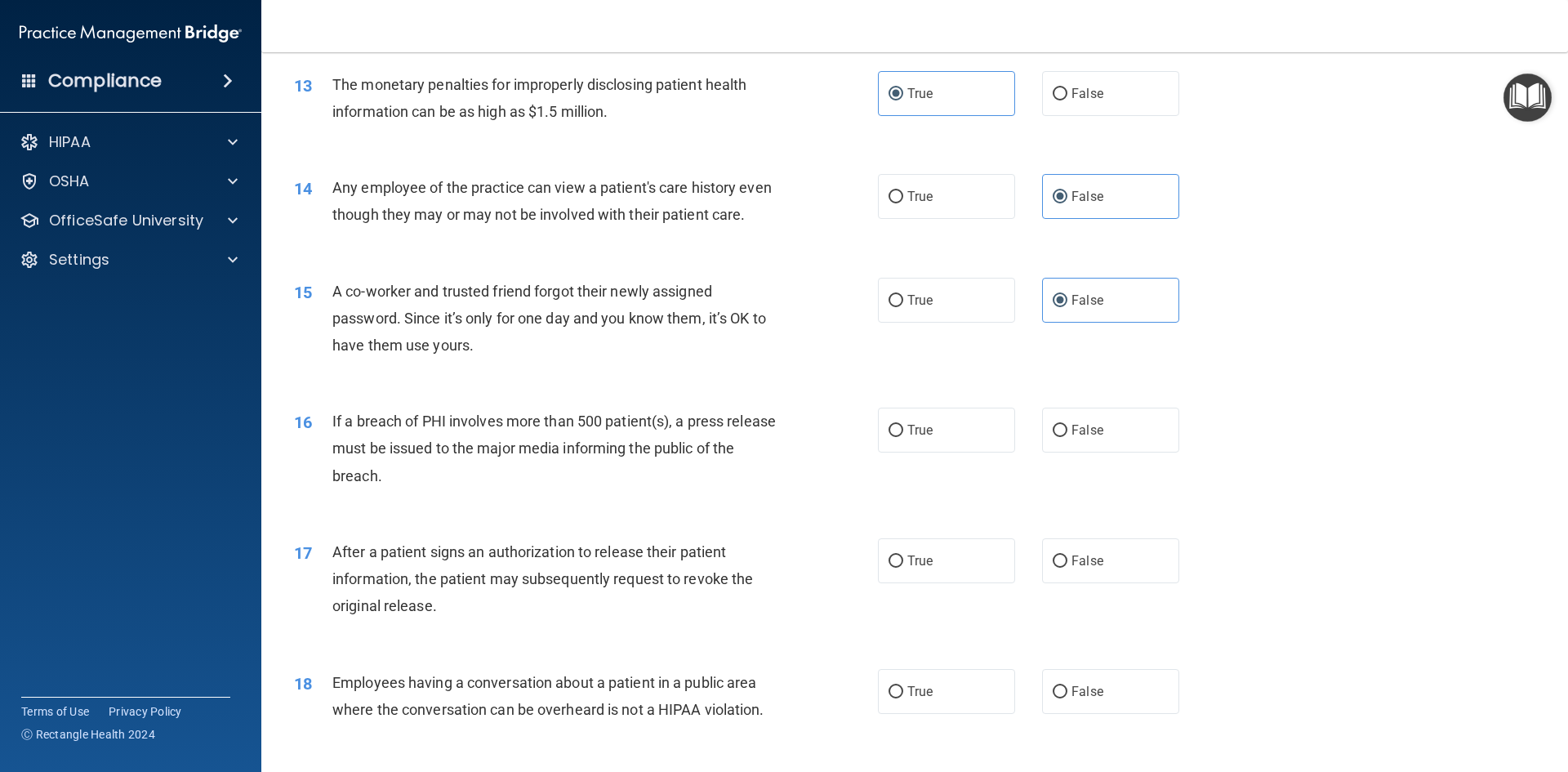
drag, startPoint x: 961, startPoint y: 467, endPoint x: 953, endPoint y: 487, distance: 21.5
click at [961, 452] on label "True" at bounding box center [947, 429] width 137 height 45
click at [903, 437] on input "True" at bounding box center [895, 430] width 15 height 12
radio input "true"
click at [964, 613] on div "17 After a patient signs an authorization to release their patient information,…" at bounding box center [915, 583] width 1266 height 131
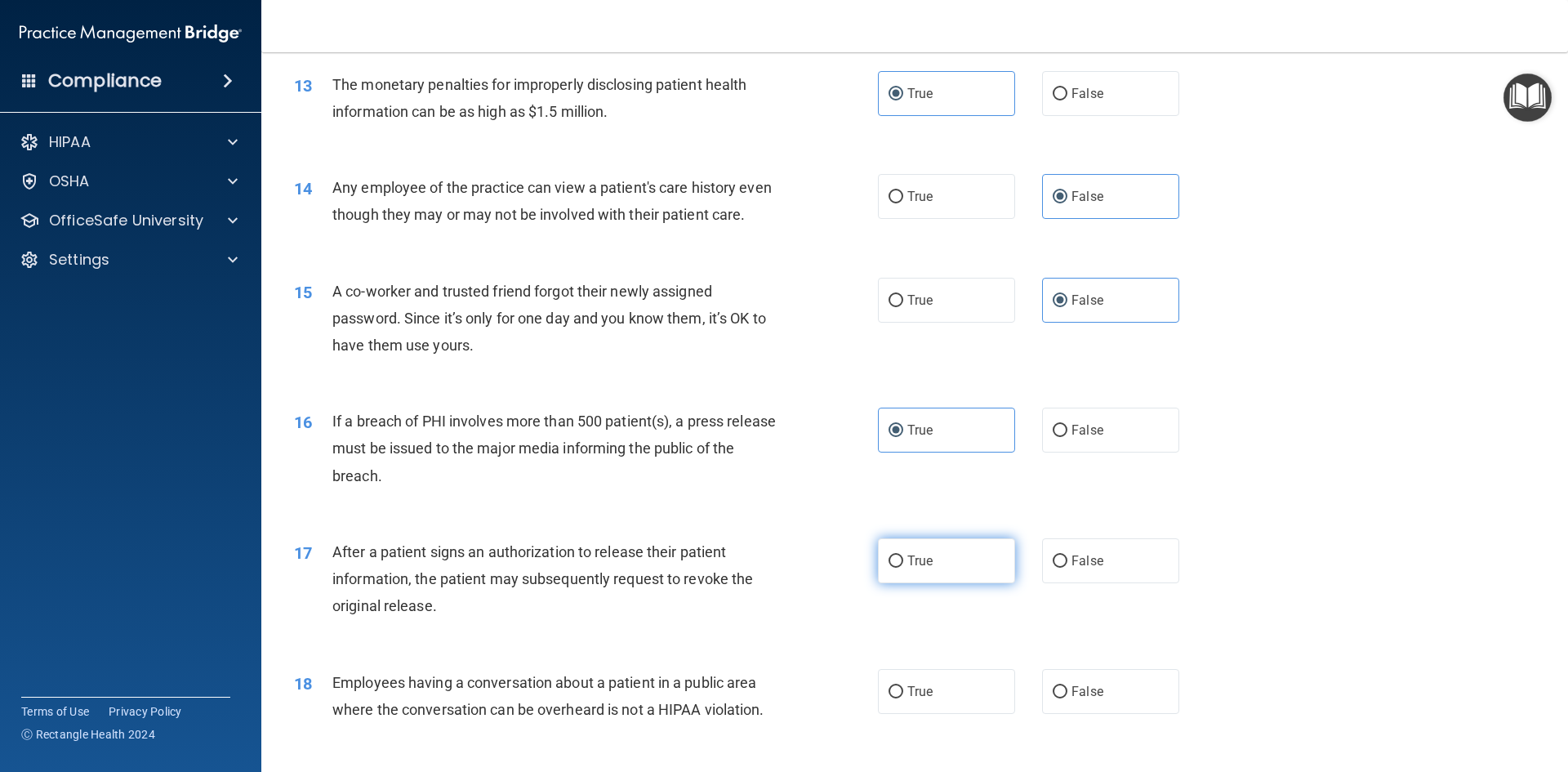
click at [964, 583] on label "True" at bounding box center [947, 560] width 137 height 45
click at [903, 567] on input "True" at bounding box center [895, 561] width 15 height 12
radio input "true"
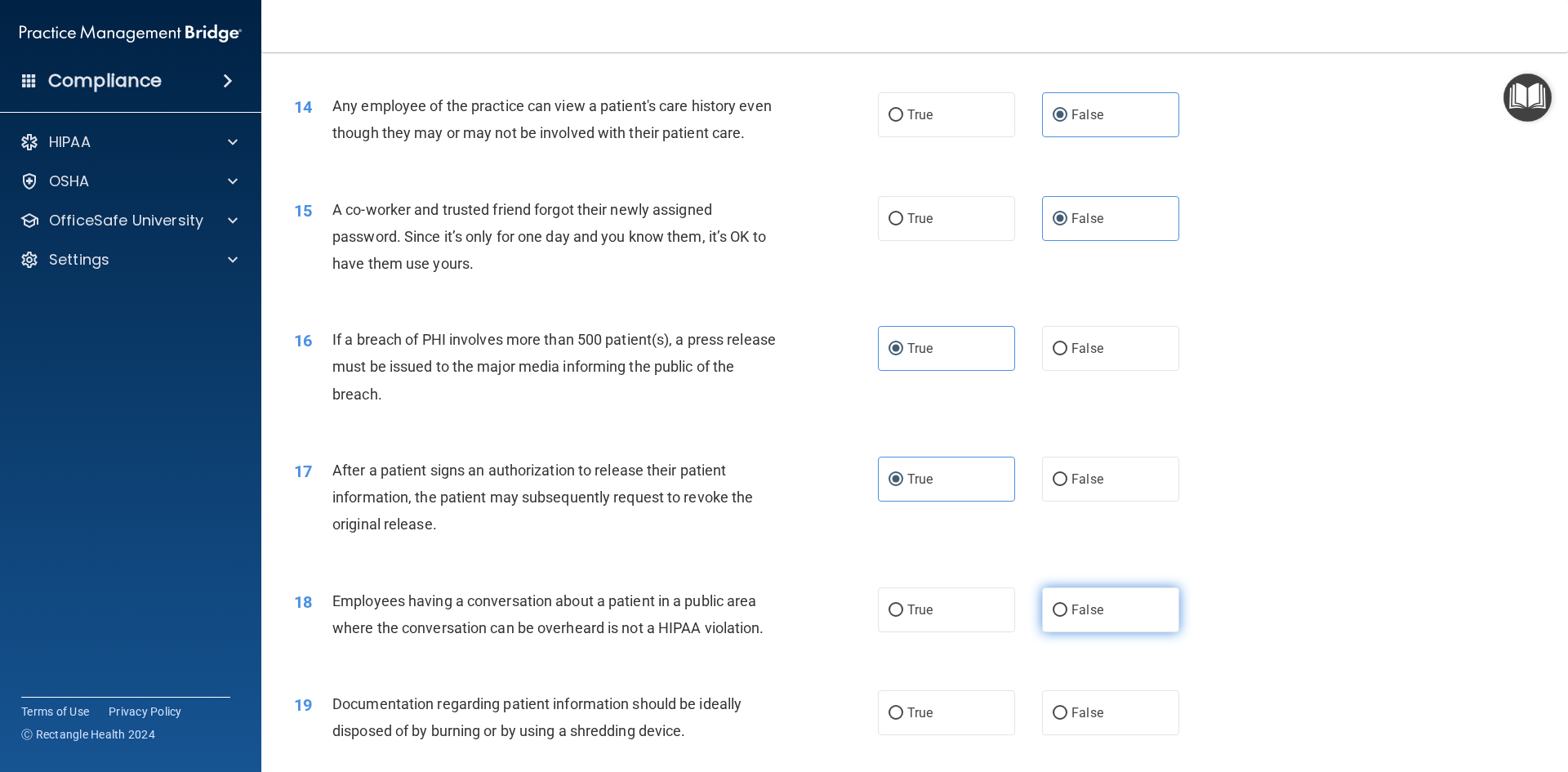
click at [1079, 626] on label "False" at bounding box center [1111, 609] width 137 height 45
click at [1067, 617] on input "False" at bounding box center [1059, 610] width 15 height 12
radio input "true"
click at [964, 724] on label "True" at bounding box center [947, 711] width 137 height 45
click at [903, 719] on input "True" at bounding box center [895, 713] width 15 height 12
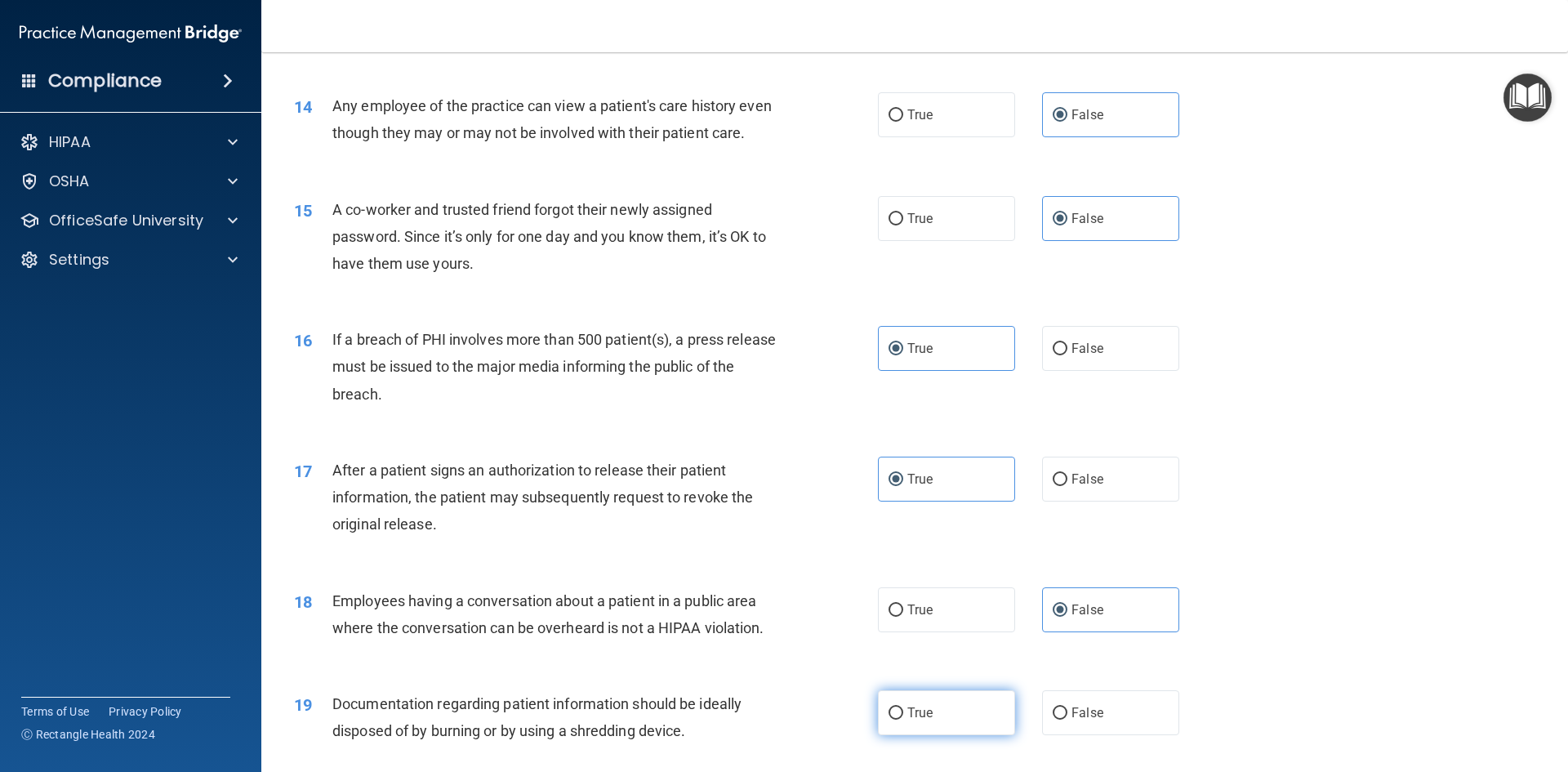
radio input "true"
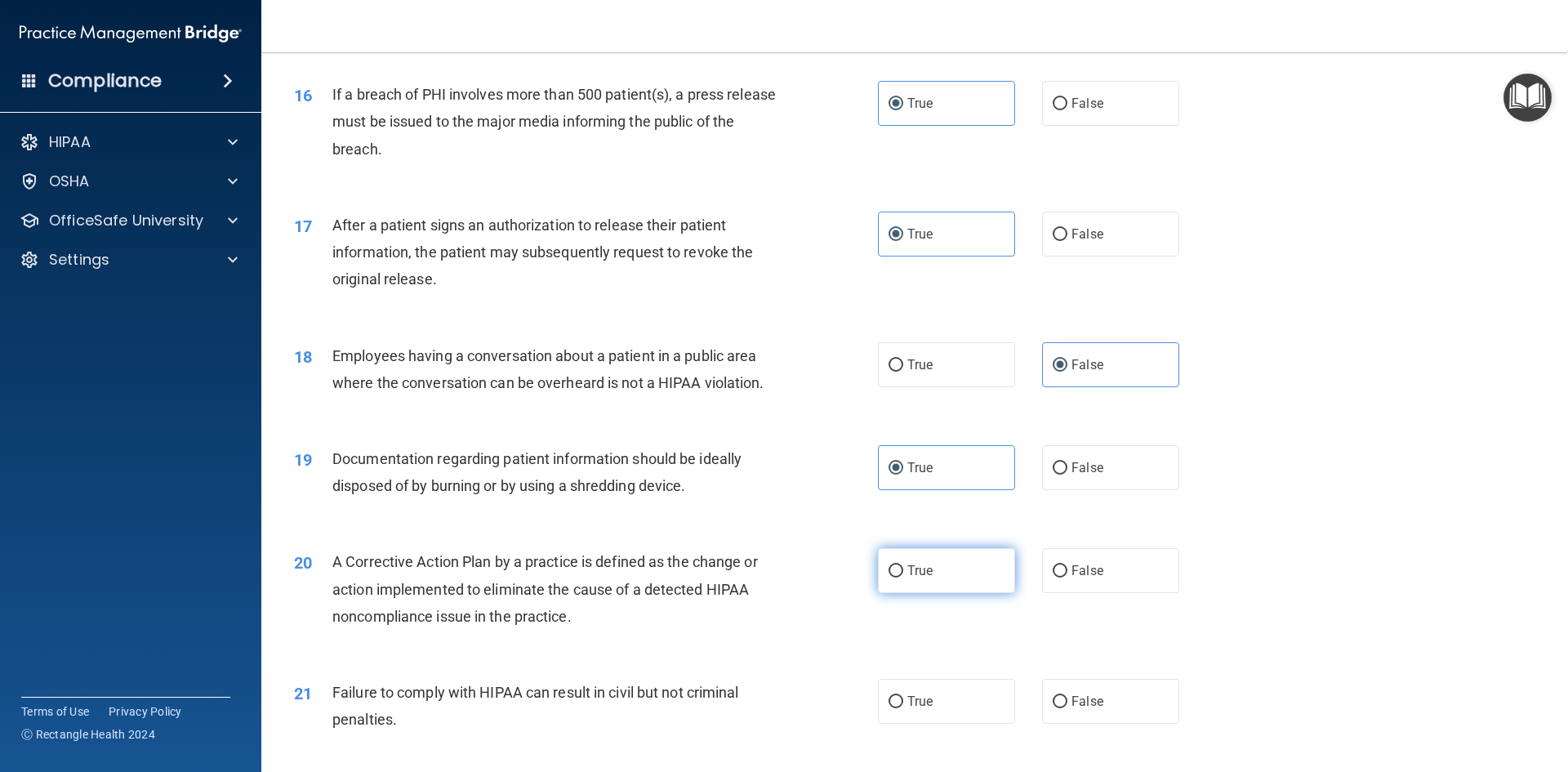
click at [935, 592] on label "True" at bounding box center [947, 569] width 137 height 45
click at [903, 577] on input "True" at bounding box center [895, 571] width 15 height 12
radio input "true"
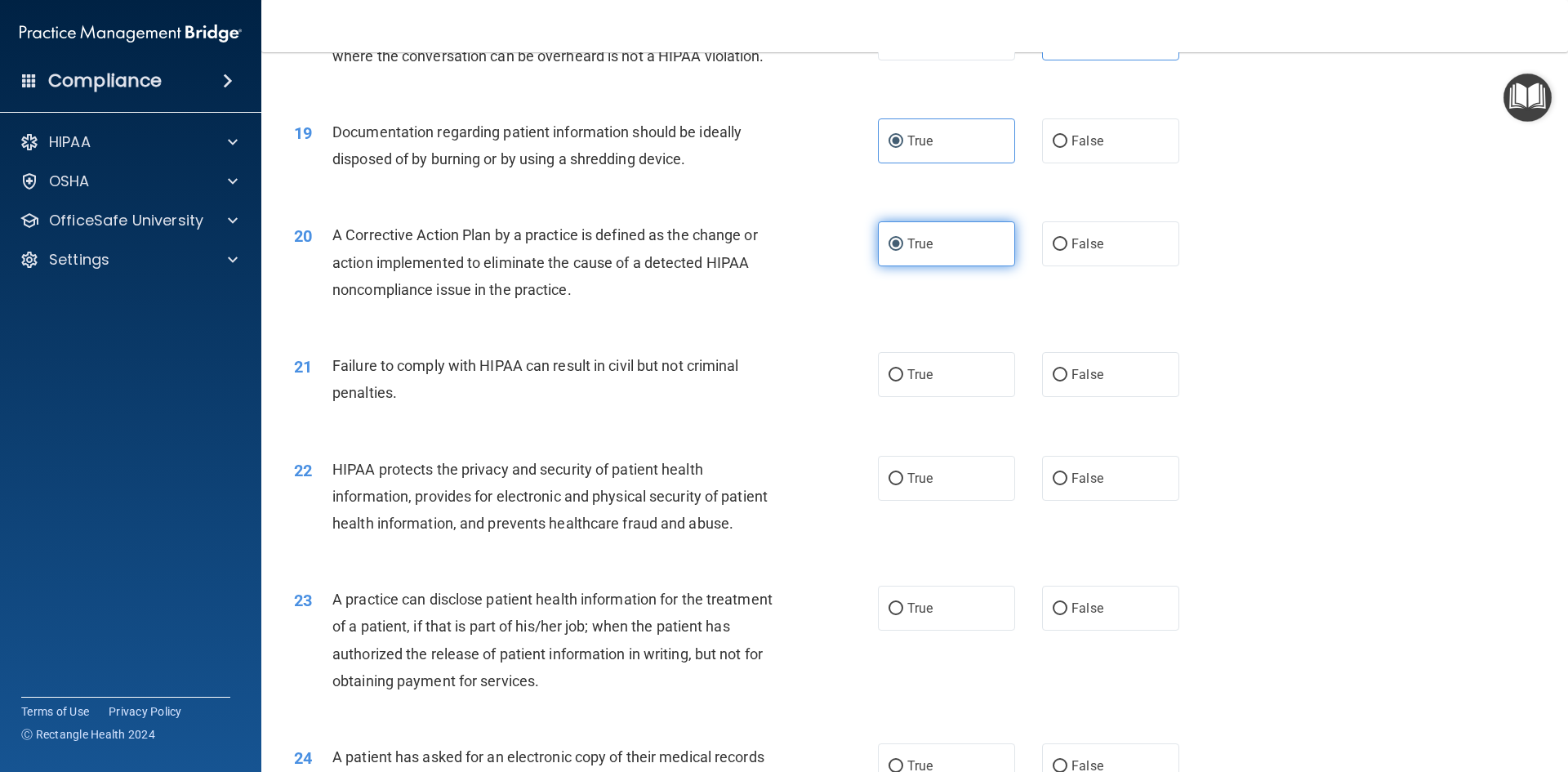
scroll to position [2205, 0]
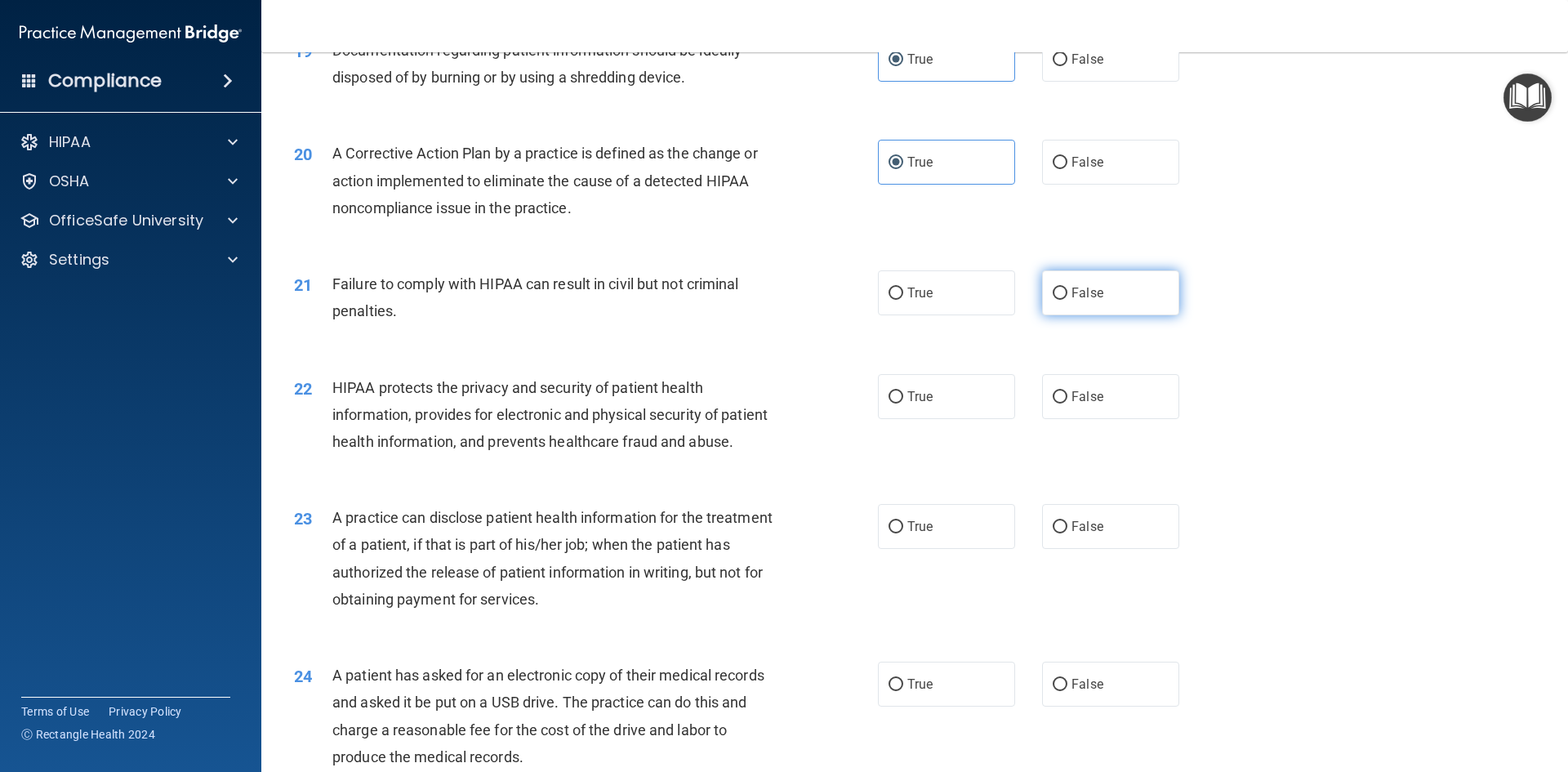
click at [1070, 315] on label "False" at bounding box center [1111, 292] width 137 height 45
click at [1067, 300] on input "False" at bounding box center [1059, 293] width 15 height 12
radio input "true"
click at [981, 446] on div "22 HIPAA protects the privacy and security of patient health information, provi…" at bounding box center [915, 419] width 1266 height 131
click at [978, 419] on label "True" at bounding box center [947, 395] width 137 height 45
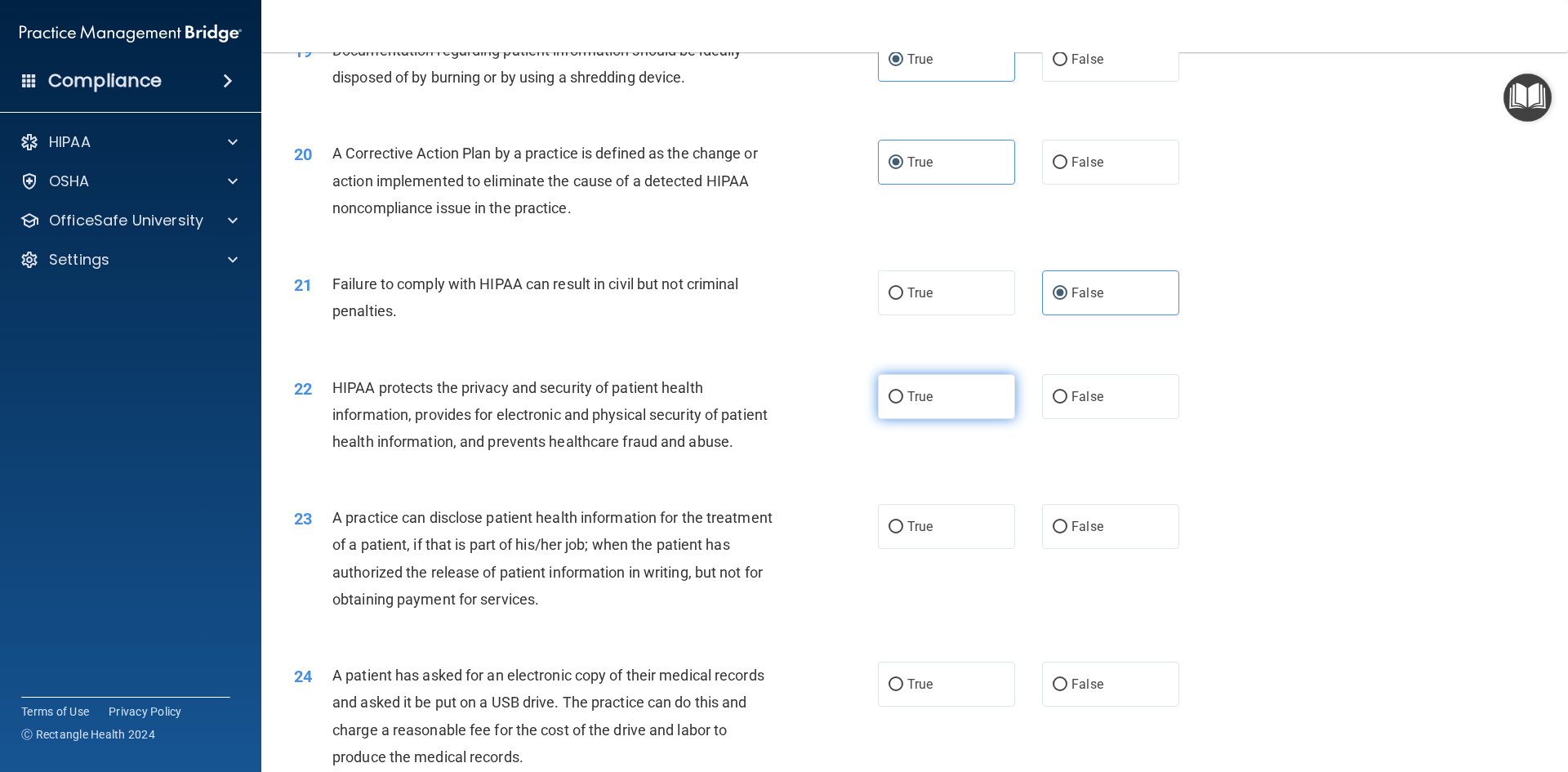
click at [903, 403] on input "True" at bounding box center [895, 397] width 15 height 12
radio input "true"
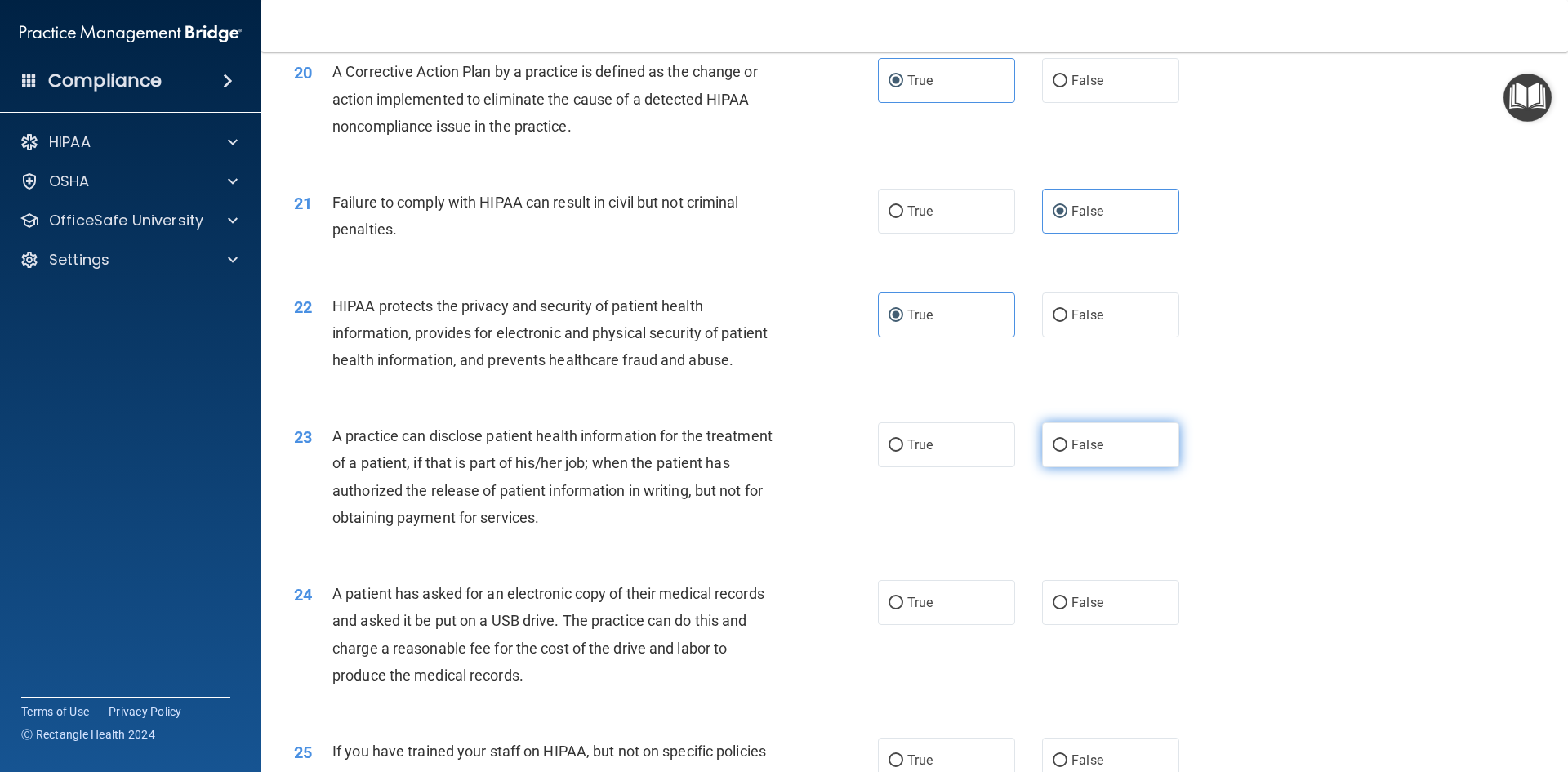
click at [1080, 452] on span "False" at bounding box center [1087, 445] width 32 height 16
click at [1067, 451] on input "False" at bounding box center [1059, 445] width 15 height 12
radio input "true"
click at [960, 625] on label "True" at bounding box center [947, 602] width 137 height 45
click at [903, 609] on input "True" at bounding box center [895, 603] width 15 height 12
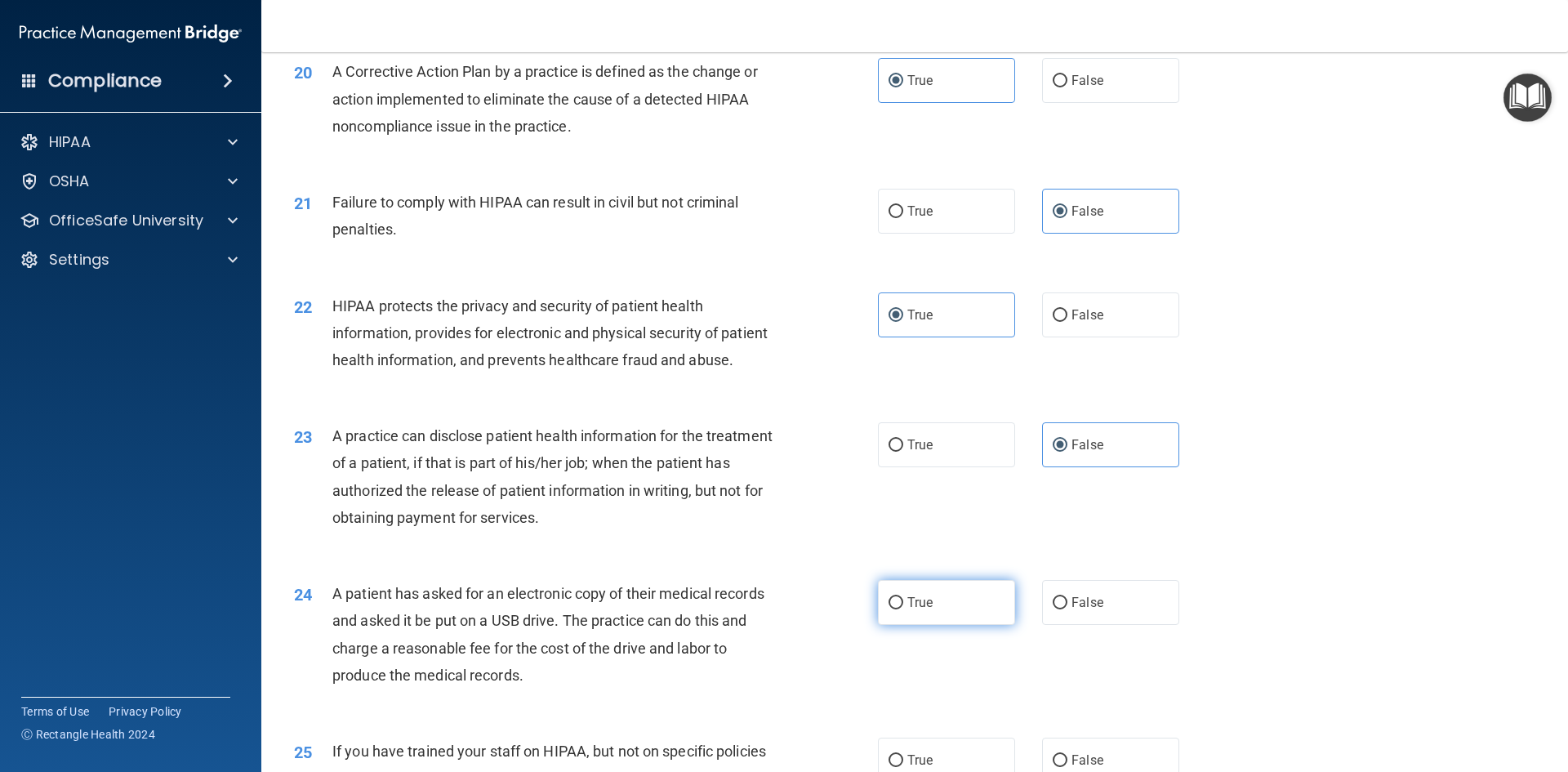
radio input "true"
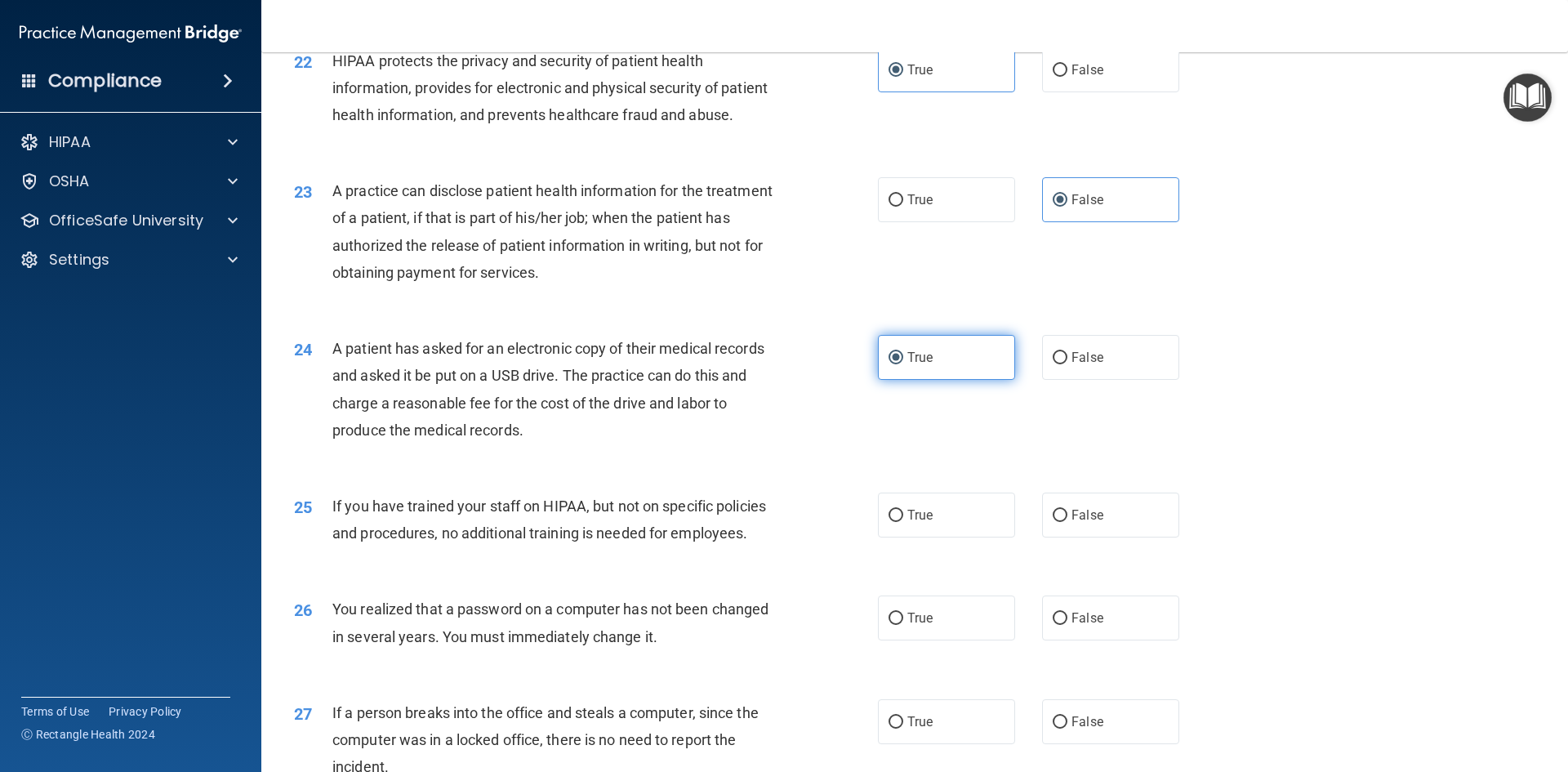
scroll to position [2613, 0]
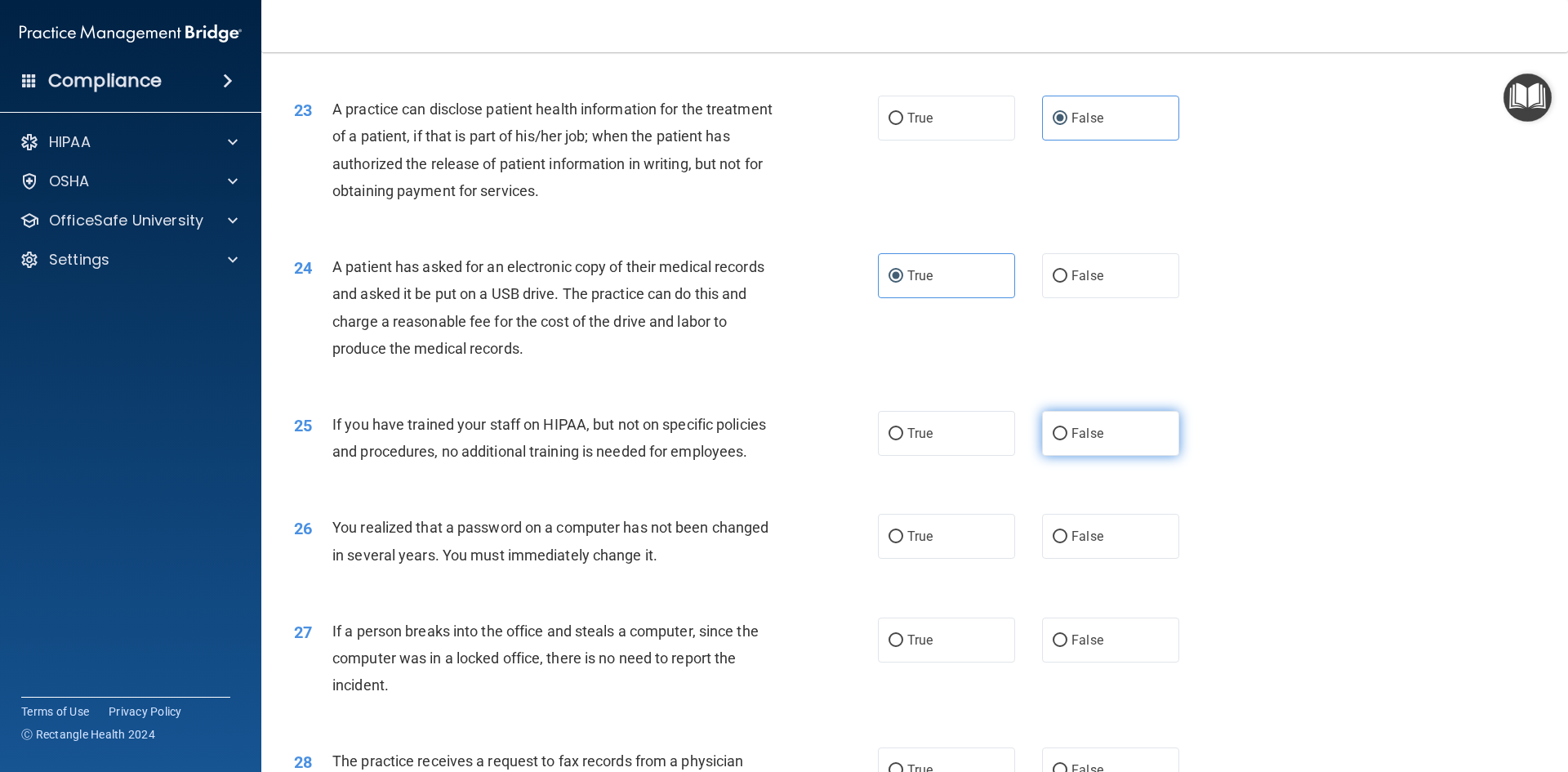
click at [1075, 456] on label "False" at bounding box center [1111, 432] width 137 height 45
click at [1067, 440] on input "False" at bounding box center [1059, 434] width 15 height 12
radio input "true"
click at [942, 558] on label "True" at bounding box center [947, 536] width 137 height 45
click at [903, 543] on input "True" at bounding box center [895, 537] width 15 height 12
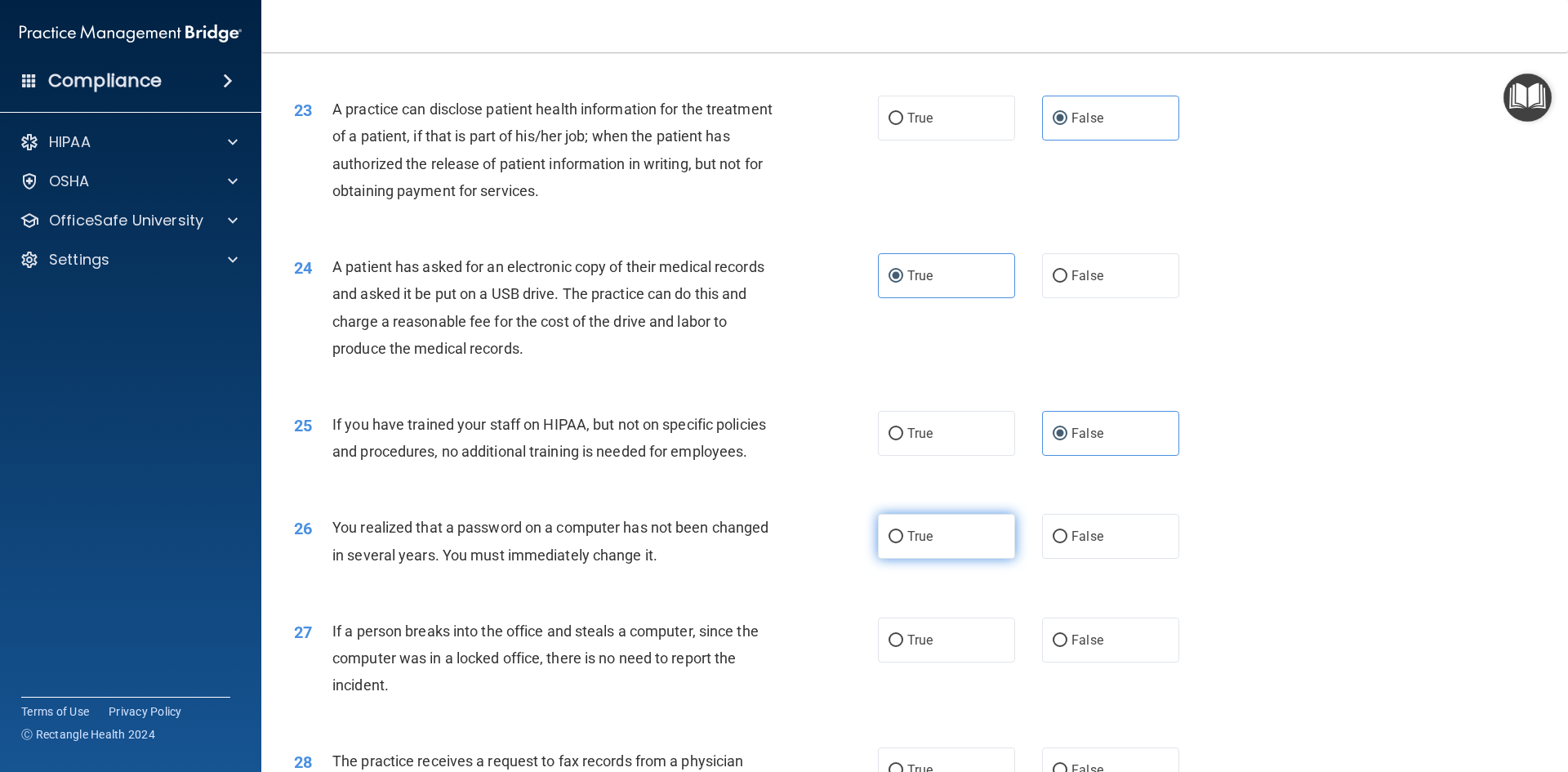
radio input "true"
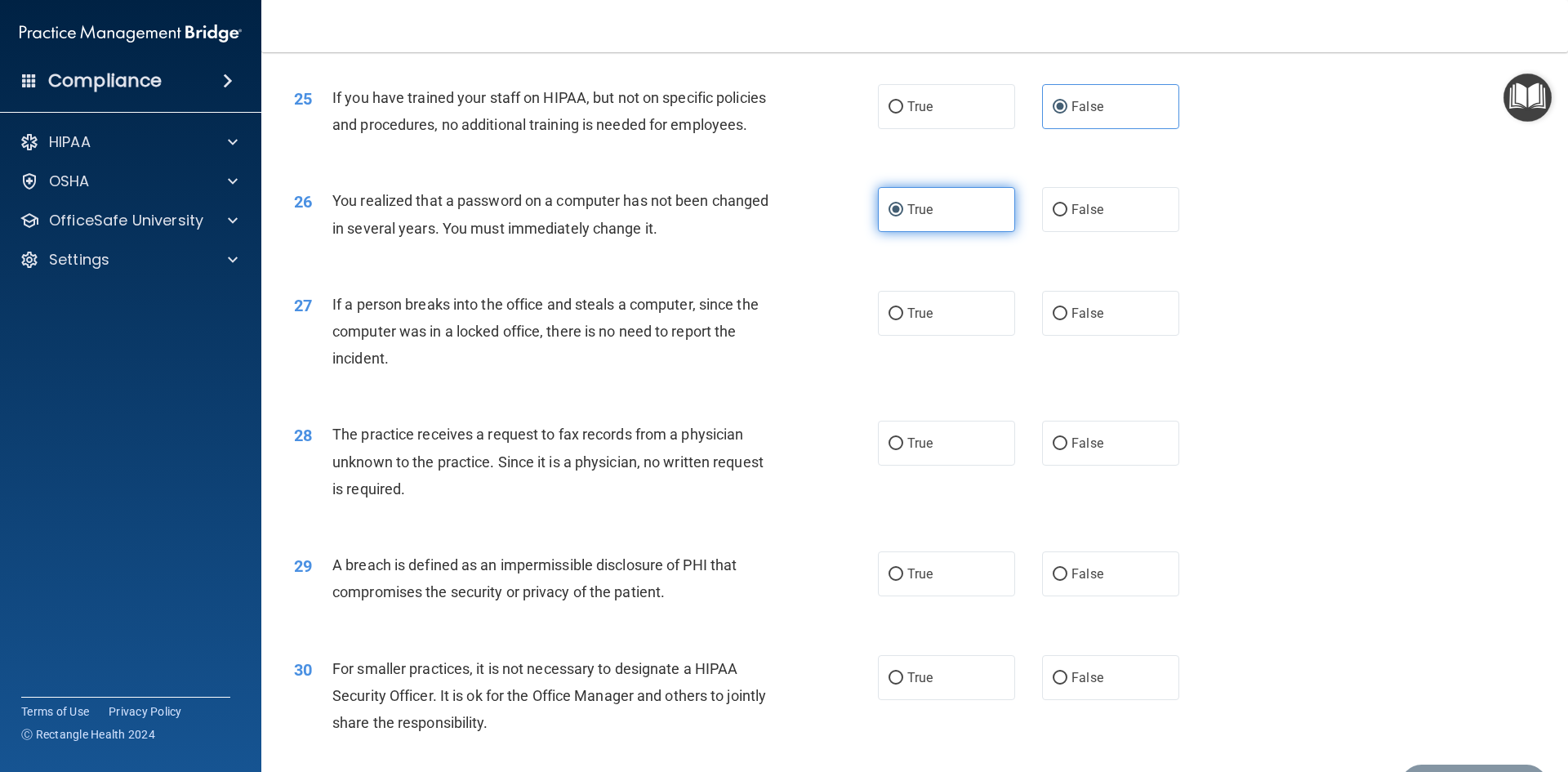
scroll to position [3021, 0]
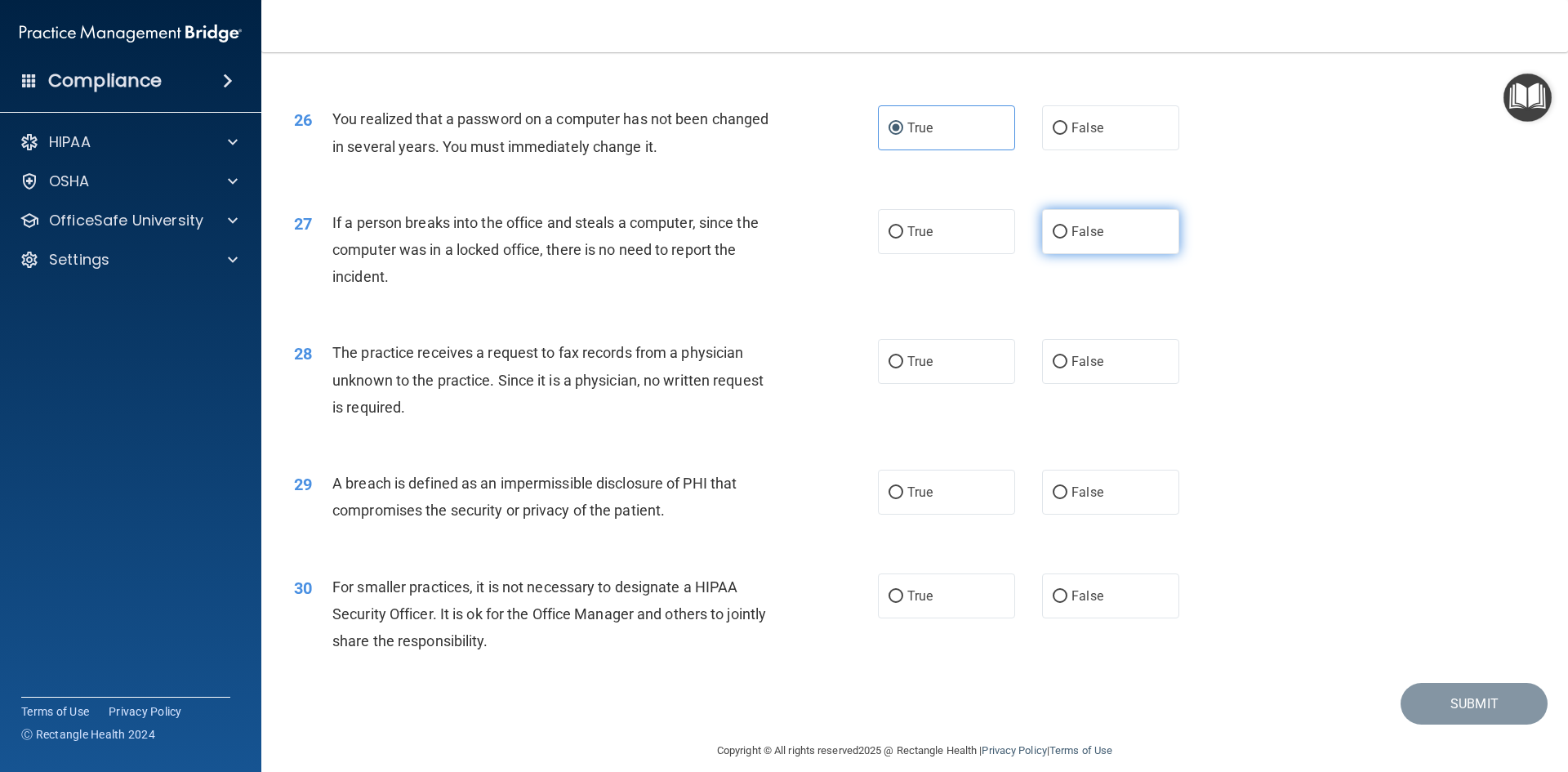
click at [1080, 239] on span "False" at bounding box center [1087, 232] width 32 height 16
click at [1067, 238] on input "False" at bounding box center [1059, 232] width 15 height 12
radio input "true"
click at [1079, 384] on label "False" at bounding box center [1111, 361] width 137 height 45
click at [1067, 369] on input "False" at bounding box center [1059, 362] width 15 height 12
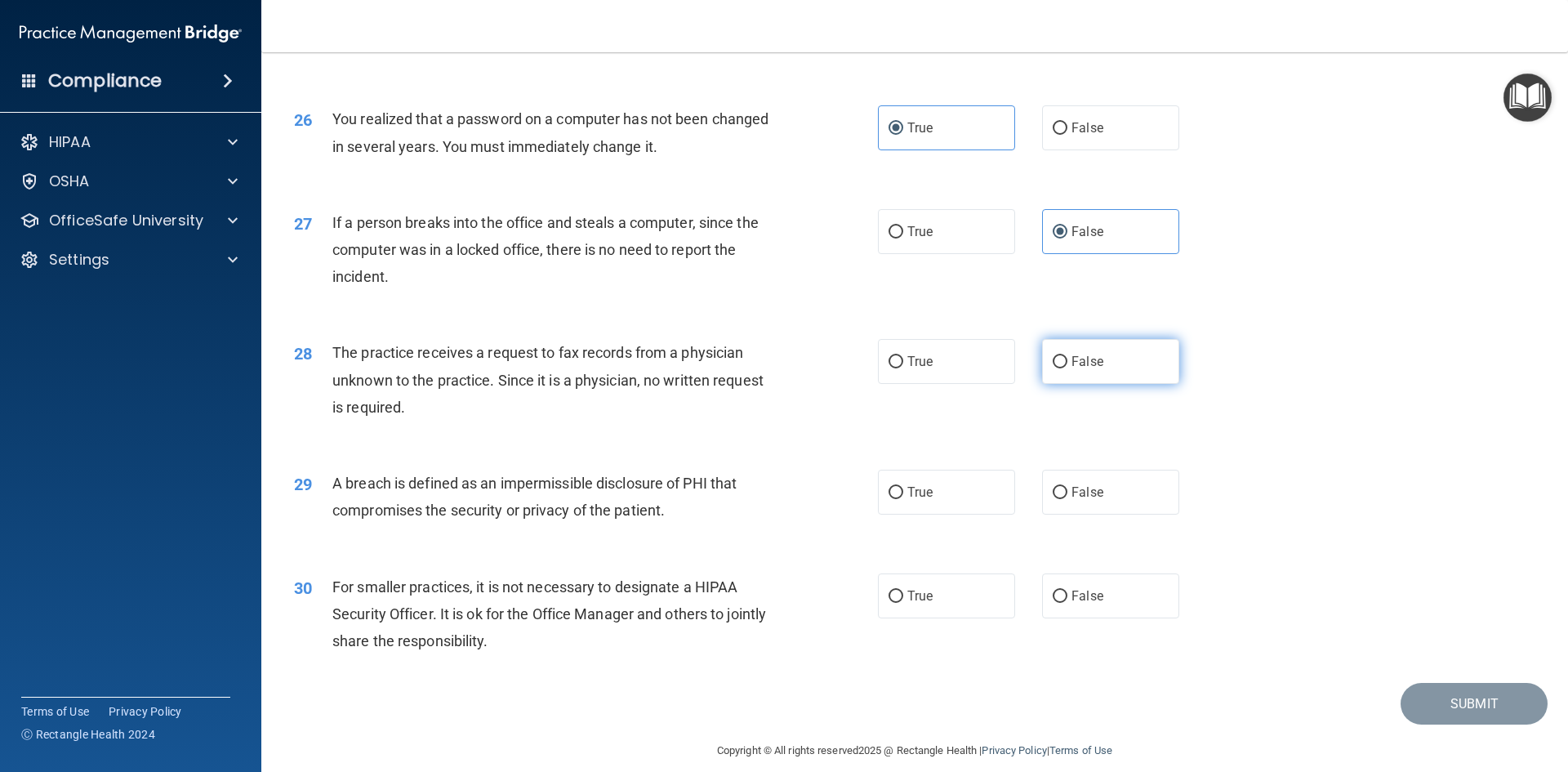
radio input "true"
click at [957, 515] on label "True" at bounding box center [947, 492] width 137 height 45
click at [903, 499] on input "True" at bounding box center [895, 493] width 15 height 12
radio input "true"
click at [1093, 603] on span "False" at bounding box center [1087, 596] width 32 height 16
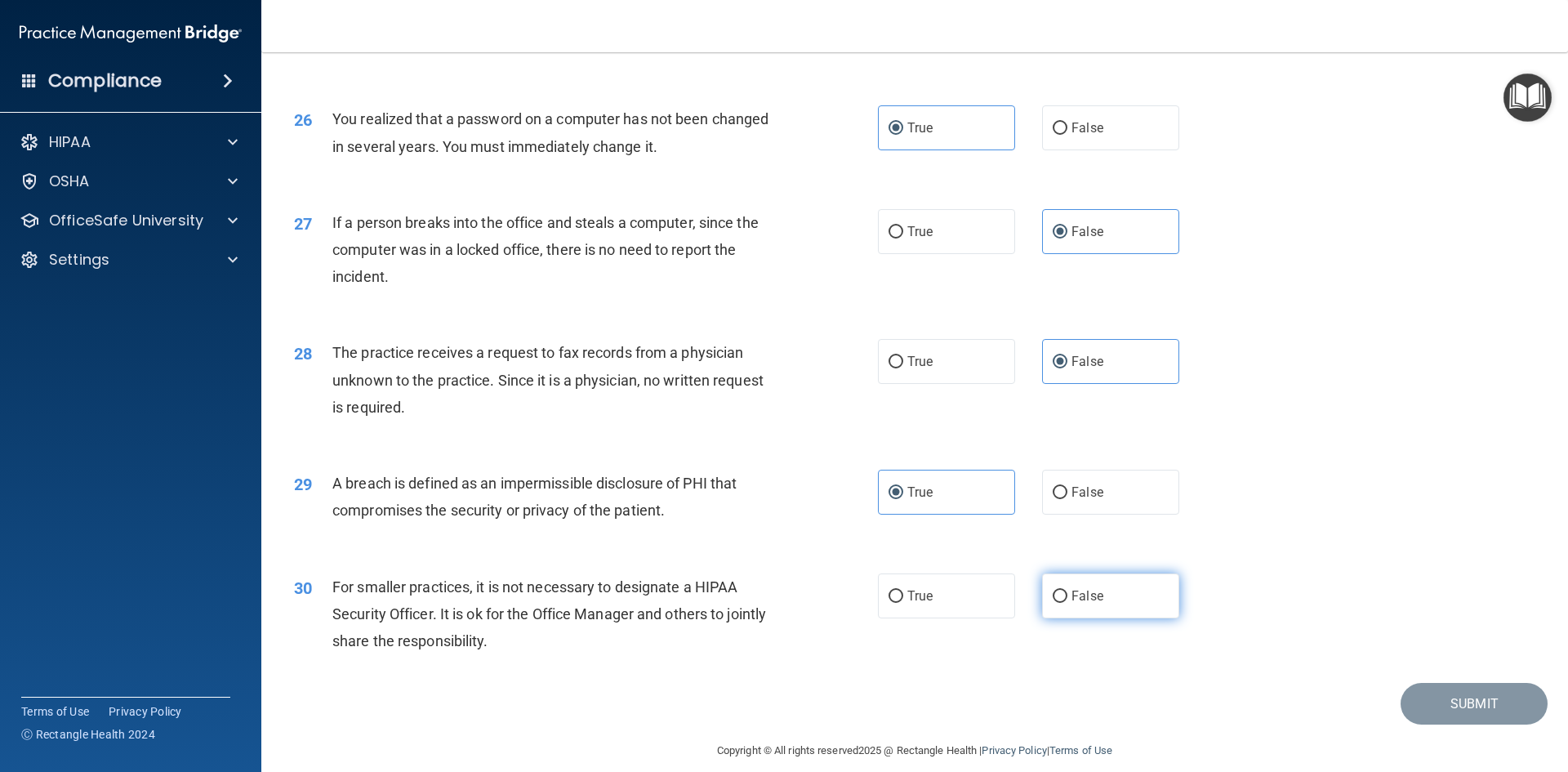
click at [1067, 603] on input "False" at bounding box center [1059, 596] width 15 height 12
radio input "true"
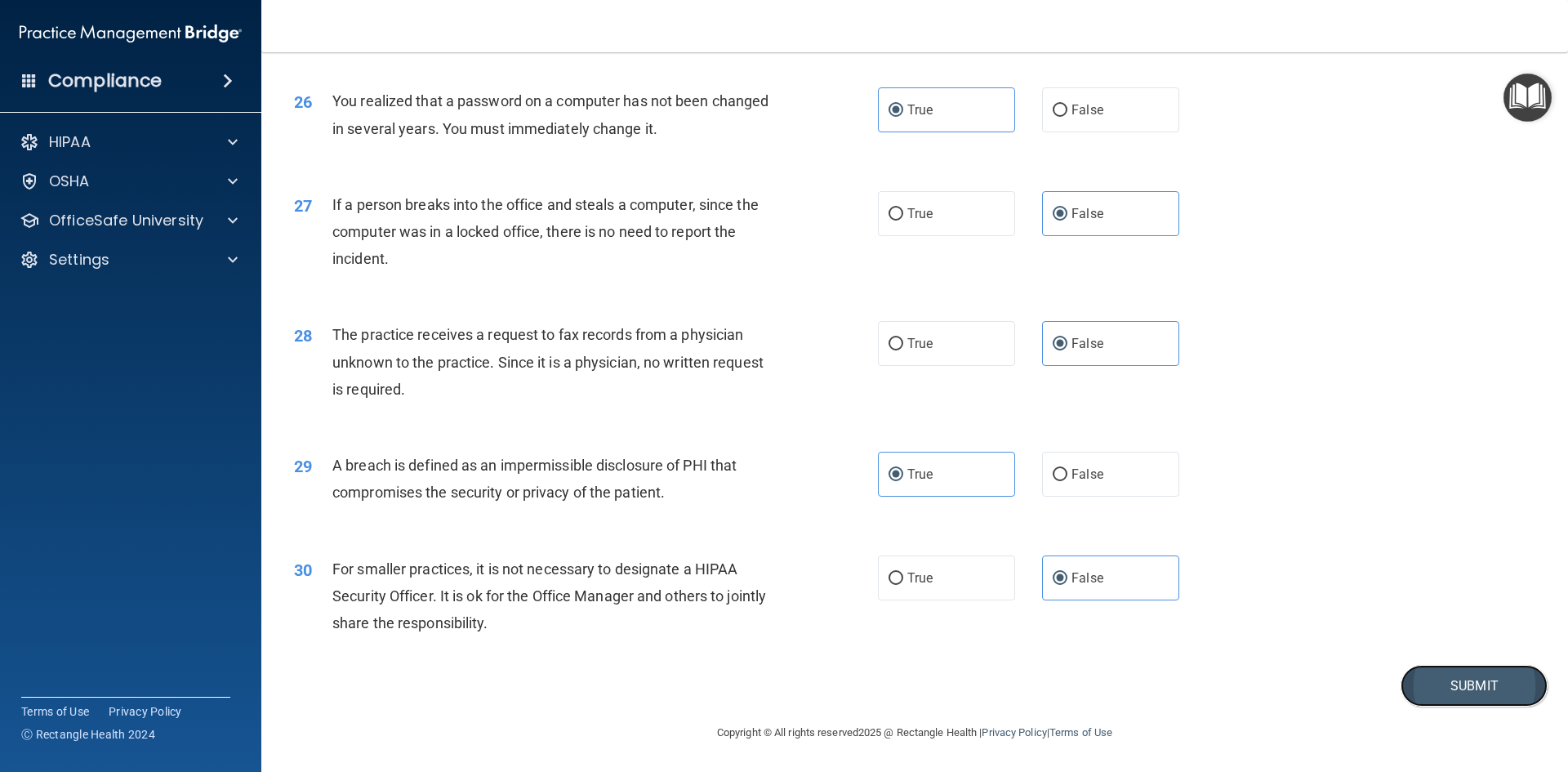
click at [1456, 674] on button "Submit" at bounding box center [1475, 686] width 147 height 42
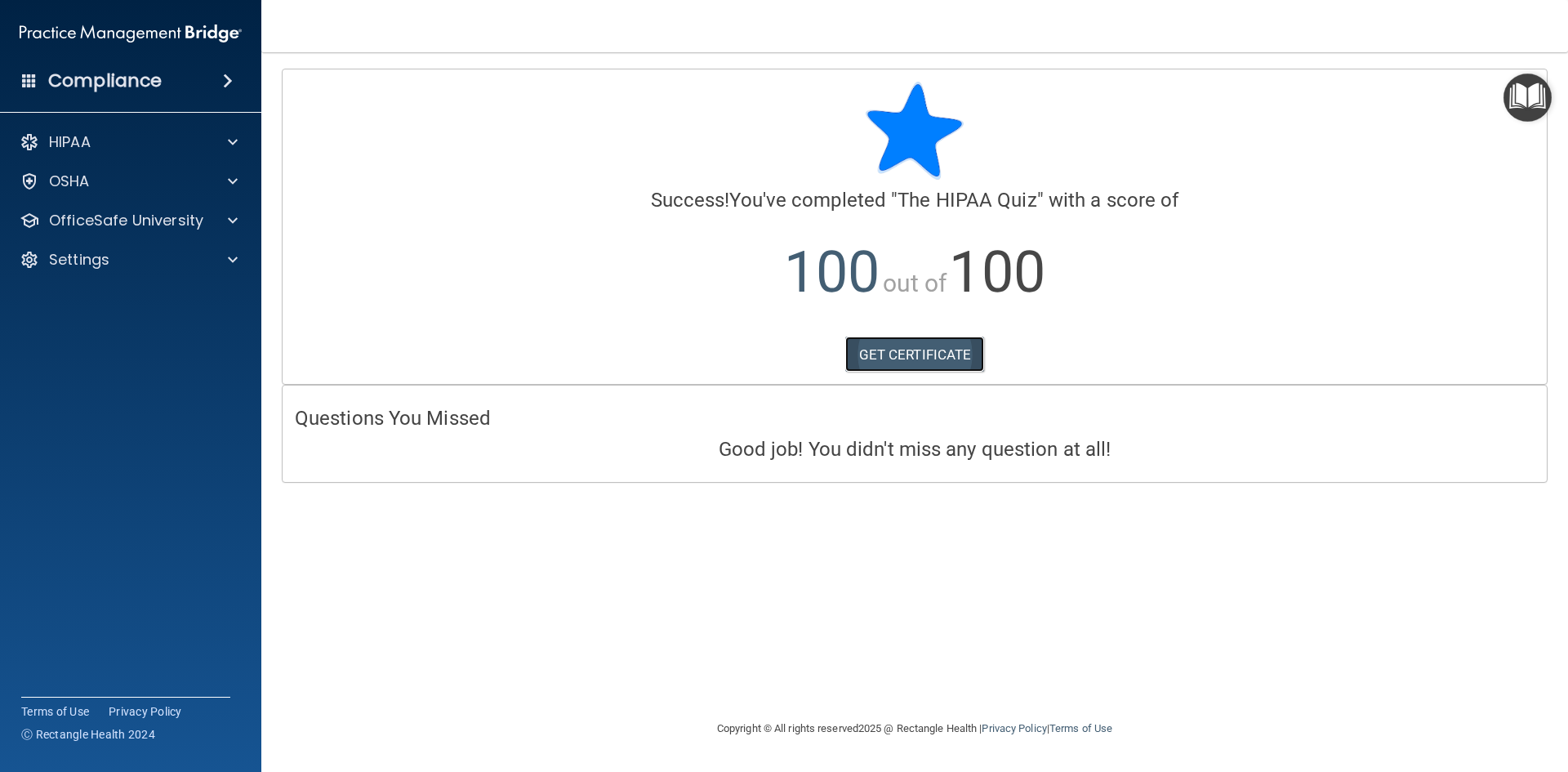
click at [947, 352] on link "GET CERTIFICATE" at bounding box center [915, 355] width 140 height 36
click at [141, 223] on p "OfficeSafe University" at bounding box center [125, 221] width 154 height 20
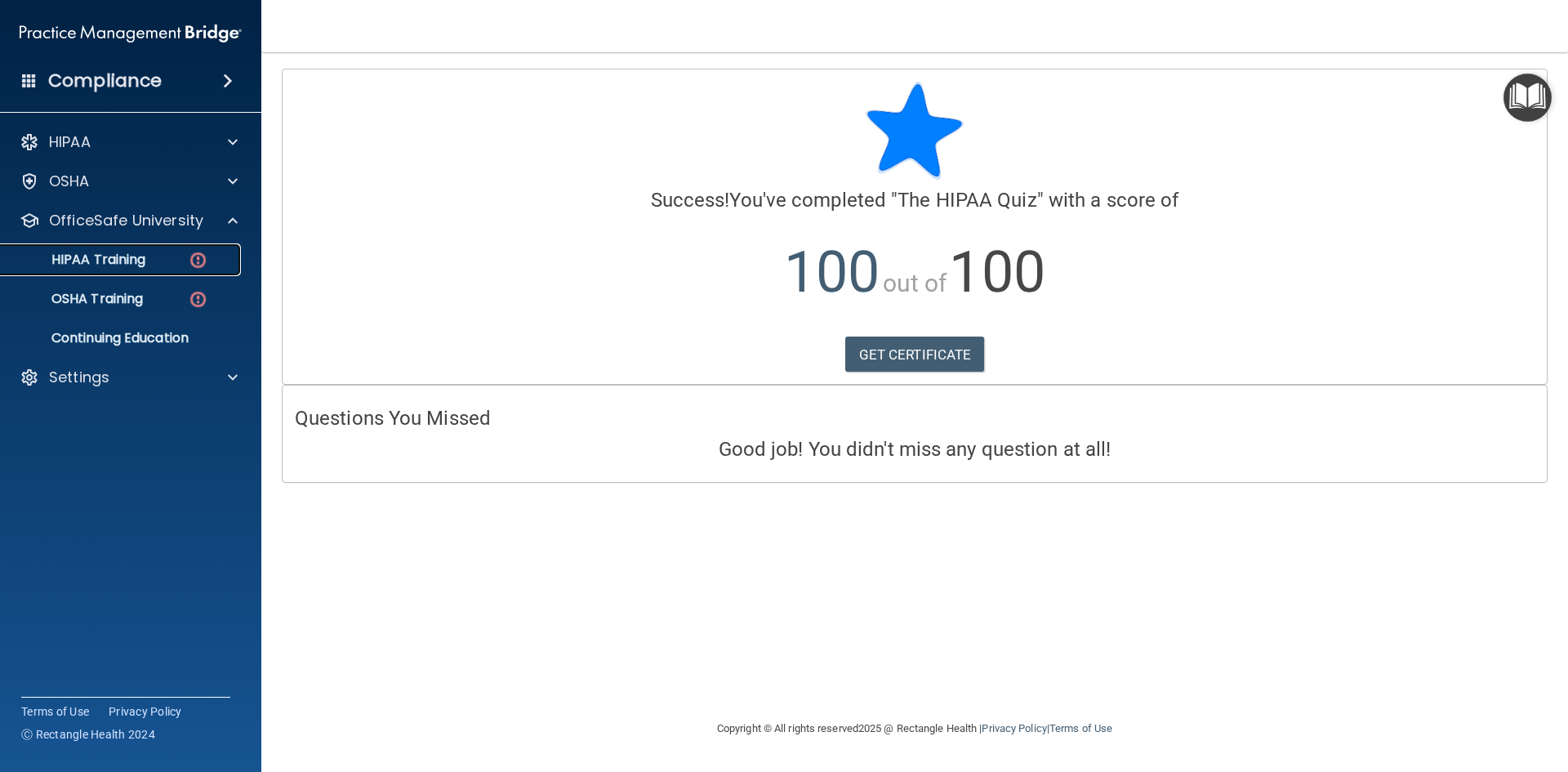
click at [155, 249] on link "HIPAA Training" at bounding box center [112, 259] width 257 height 33
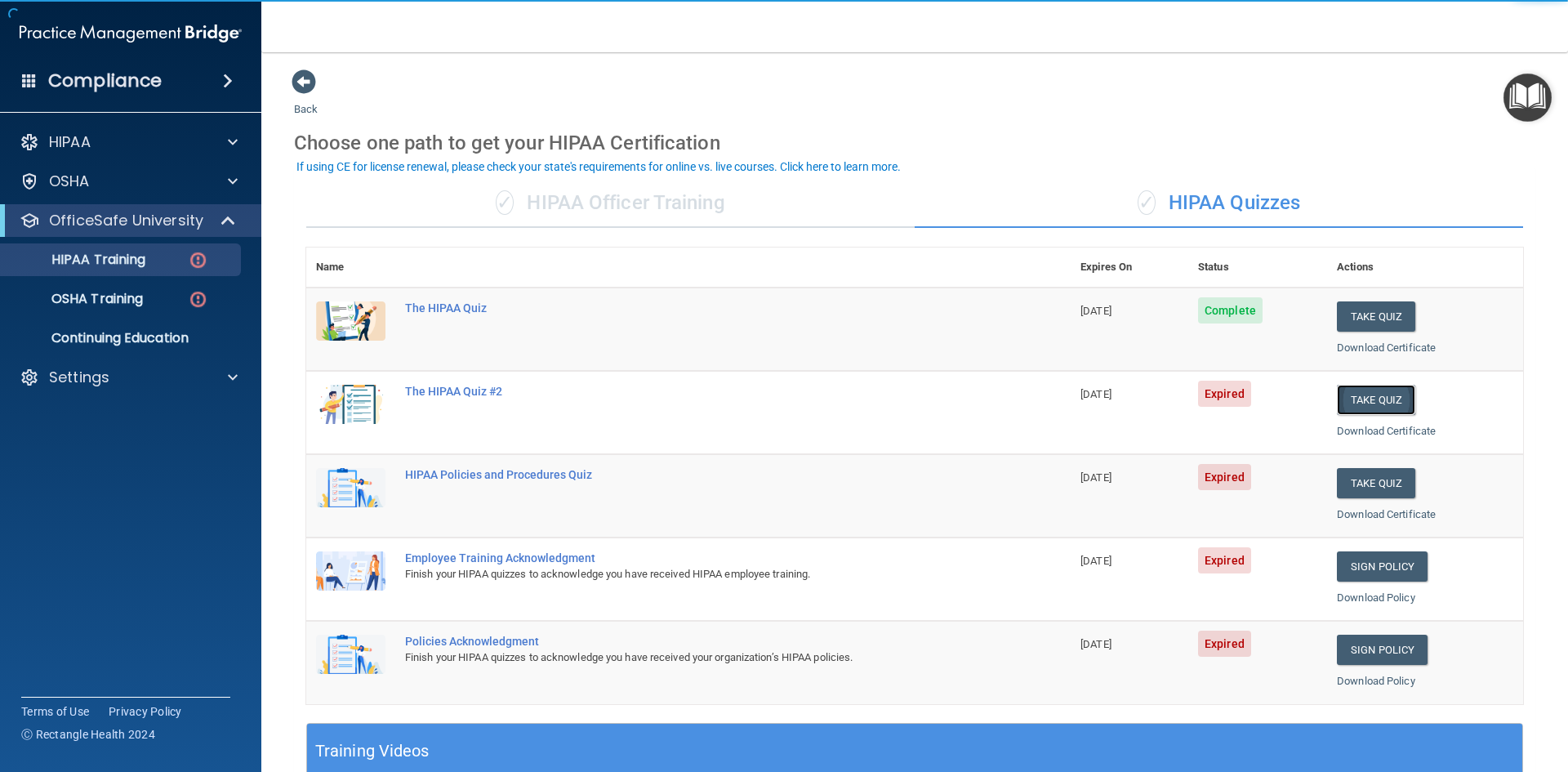
drag, startPoint x: 1382, startPoint y: 403, endPoint x: 1368, endPoint y: 400, distance: 14.3
click at [1376, 403] on button "Take Quiz" at bounding box center [1375, 399] width 78 height 30
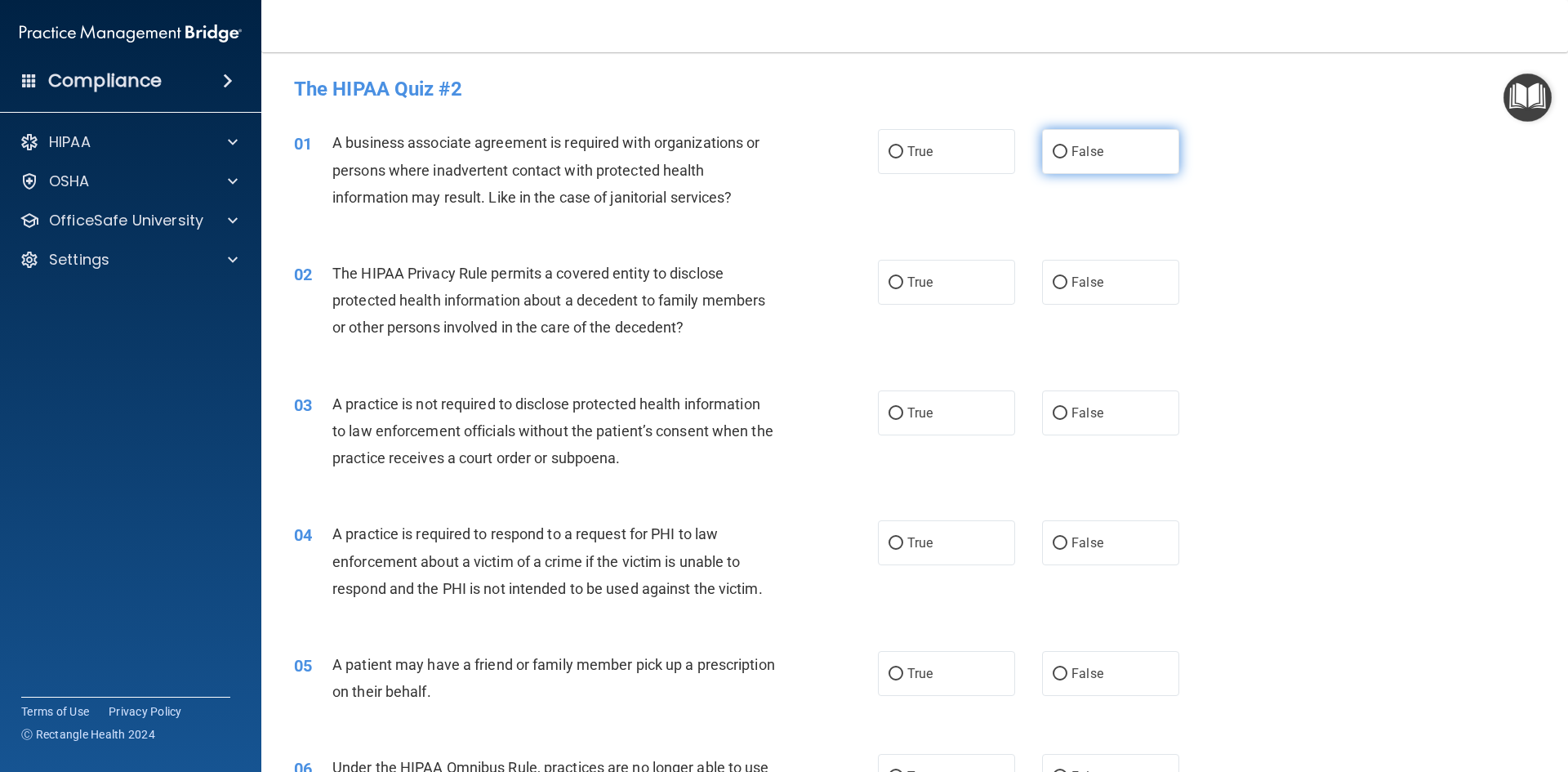
click at [1129, 149] on label "False" at bounding box center [1111, 151] width 137 height 45
click at [1067, 149] on input "False" at bounding box center [1059, 152] width 15 height 12
radio input "true"
click at [963, 298] on label "True" at bounding box center [947, 281] width 137 height 45
click at [903, 289] on input "True" at bounding box center [895, 283] width 15 height 12
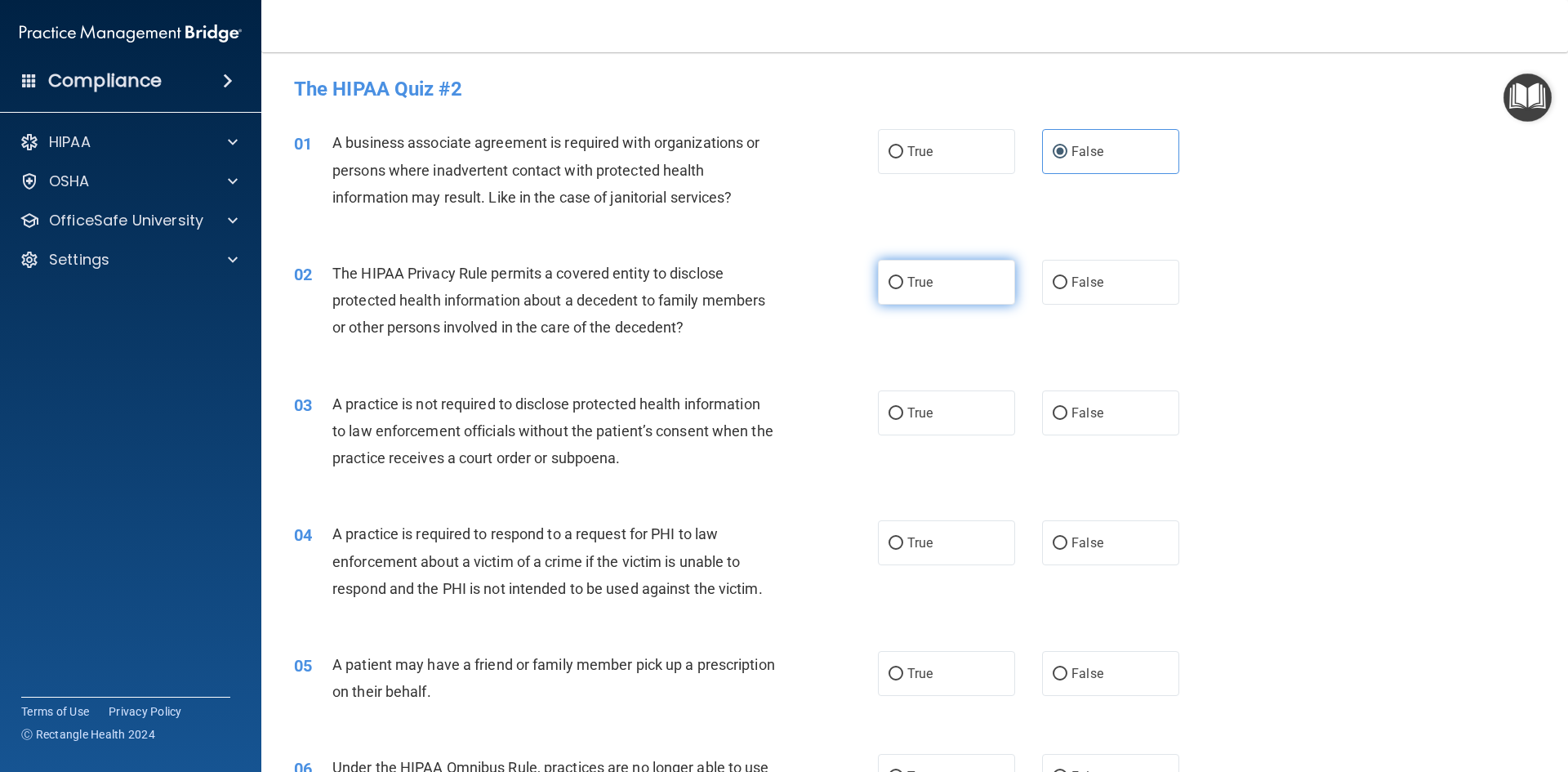
radio input "true"
click at [1077, 413] on span "False" at bounding box center [1087, 413] width 32 height 16
click at [1067, 413] on input "False" at bounding box center [1059, 413] width 15 height 12
radio input "true"
click at [959, 535] on label "True" at bounding box center [947, 542] width 137 height 45
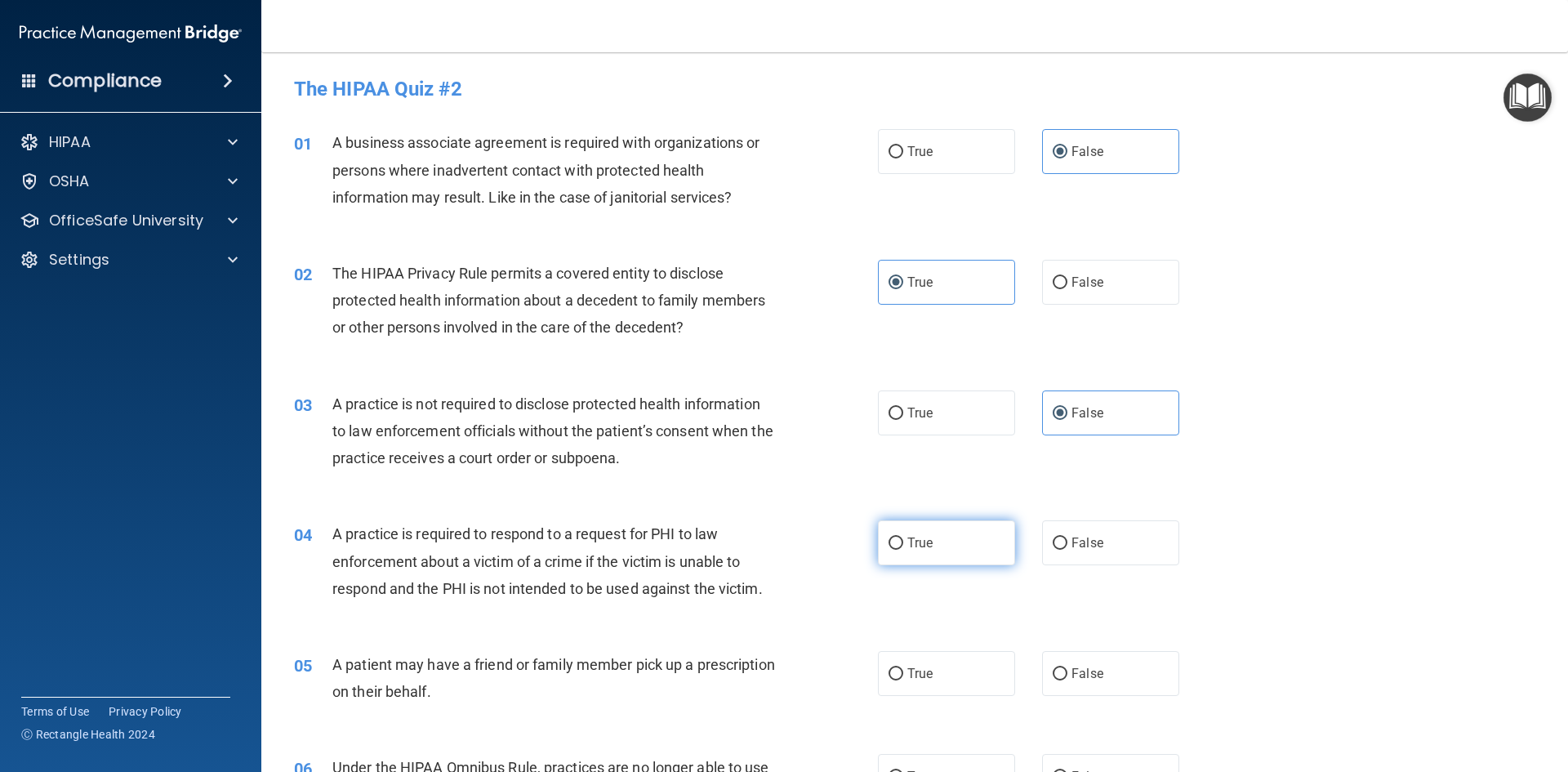
click at [903, 538] on input "True" at bounding box center [895, 543] width 15 height 12
radio input "true"
click at [943, 673] on label "True" at bounding box center [947, 673] width 137 height 45
click at [903, 673] on input "True" at bounding box center [895, 674] width 15 height 12
radio input "true"
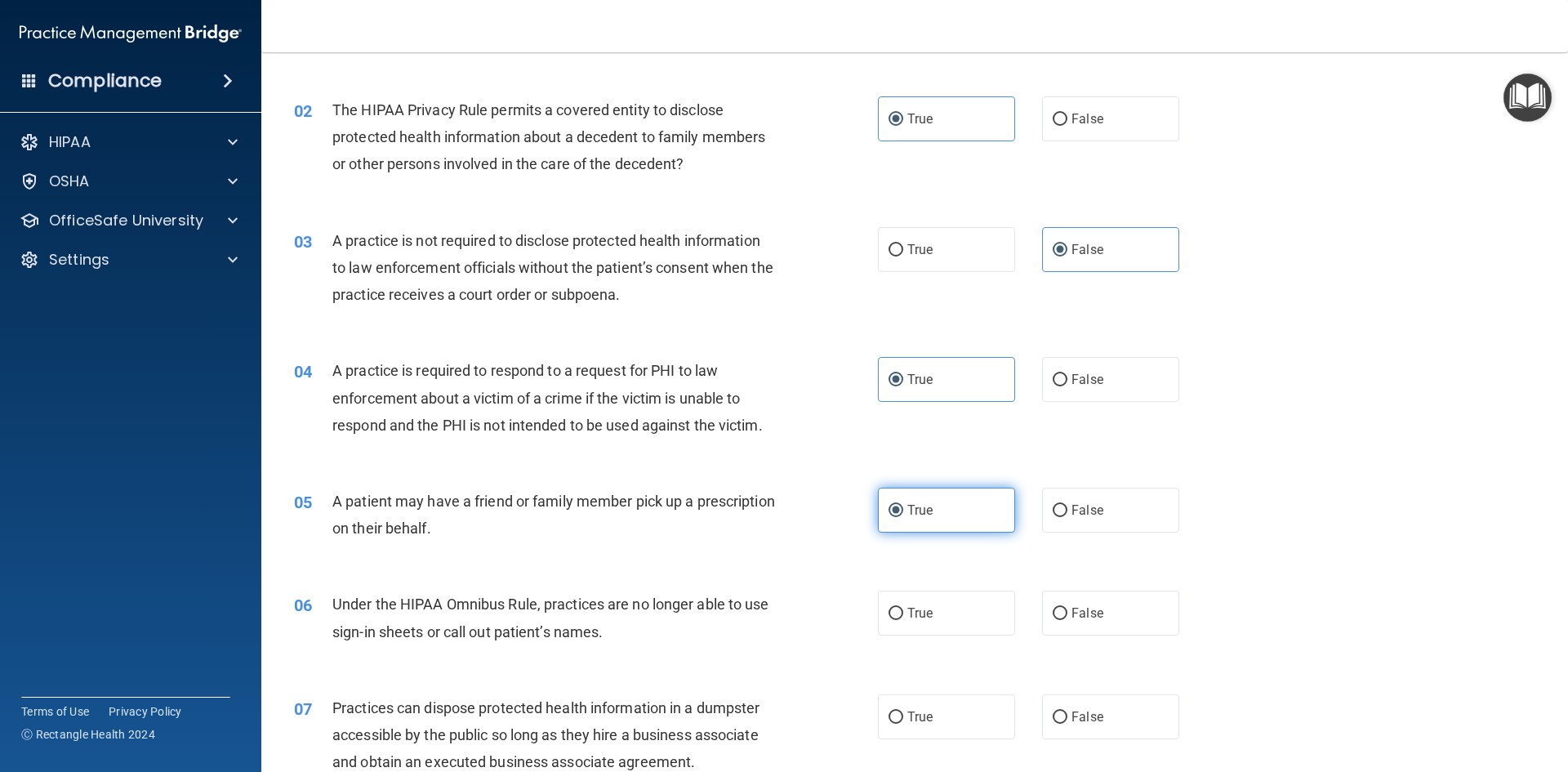
scroll to position [327, 0]
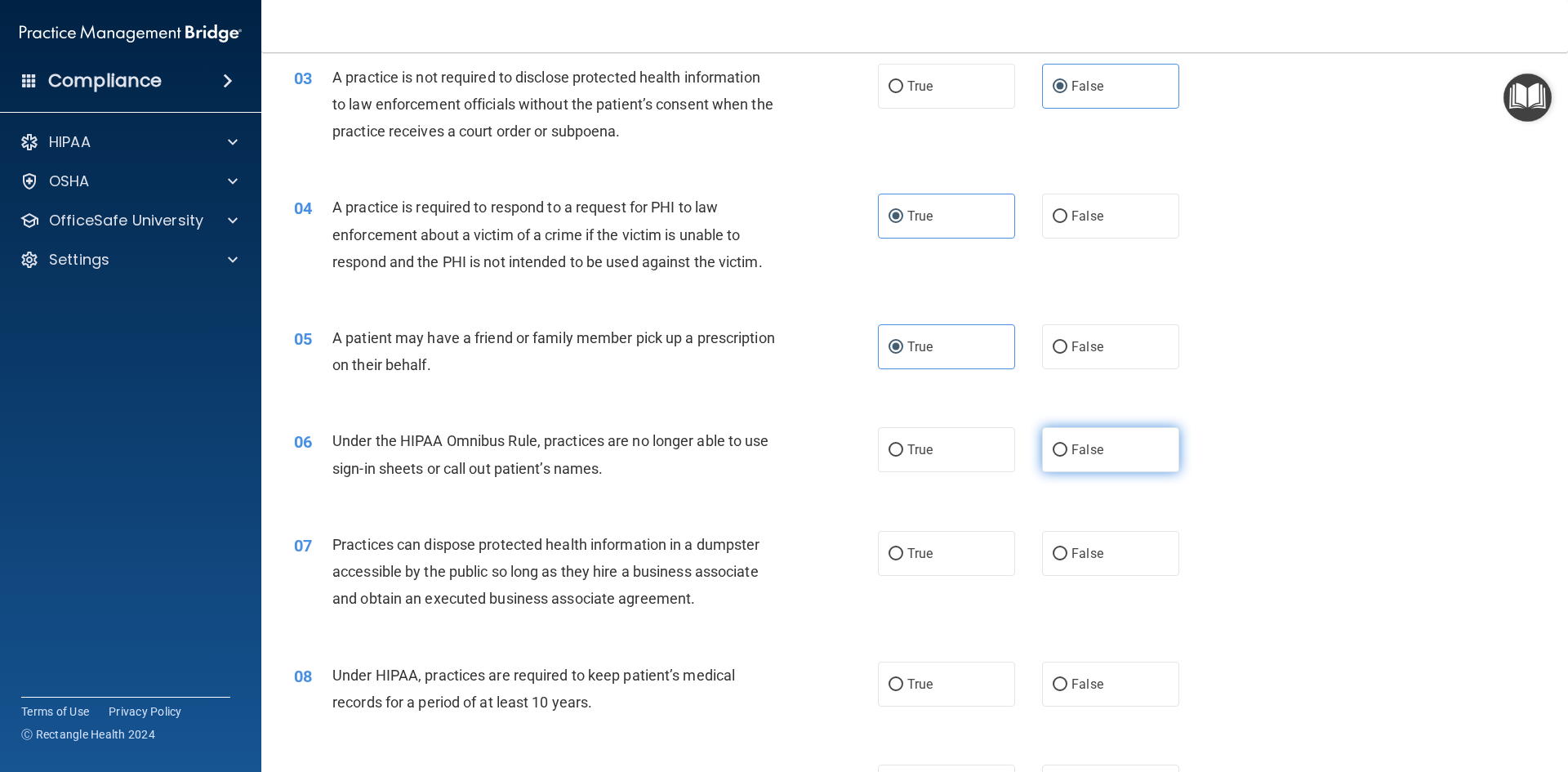
click at [1105, 463] on label "False" at bounding box center [1111, 449] width 137 height 45
click at [1067, 456] on input "False" at bounding box center [1059, 450] width 15 height 12
radio input "true"
click at [1093, 533] on label "False" at bounding box center [1111, 552] width 137 height 45
click at [1067, 547] on input "False" at bounding box center [1059, 553] width 15 height 12
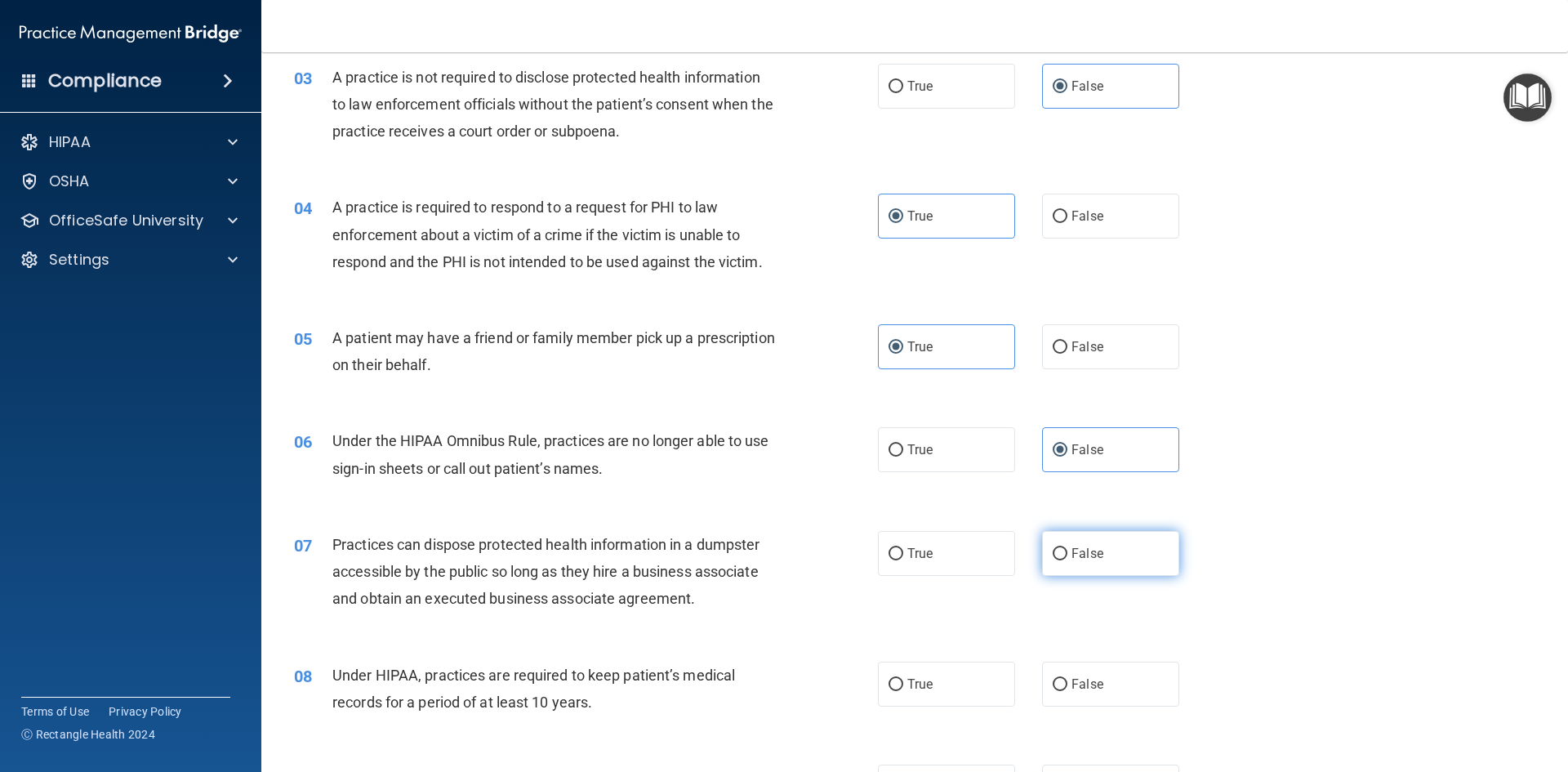
radio input "true"
click at [1093, 676] on label "False" at bounding box center [1111, 684] width 137 height 45
click at [1067, 679] on input "False" at bounding box center [1059, 685] width 15 height 12
radio input "true"
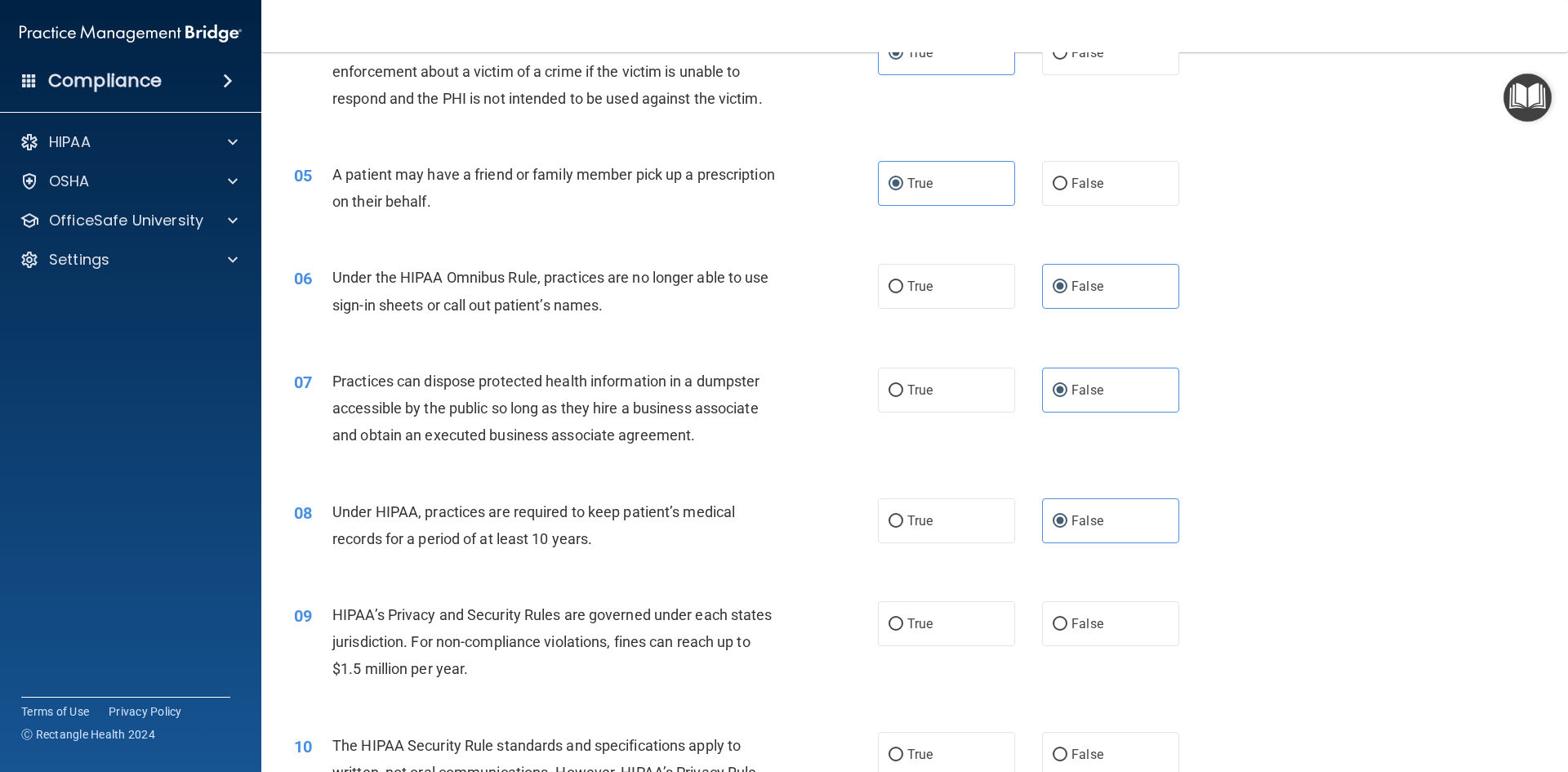
scroll to position [571, 0]
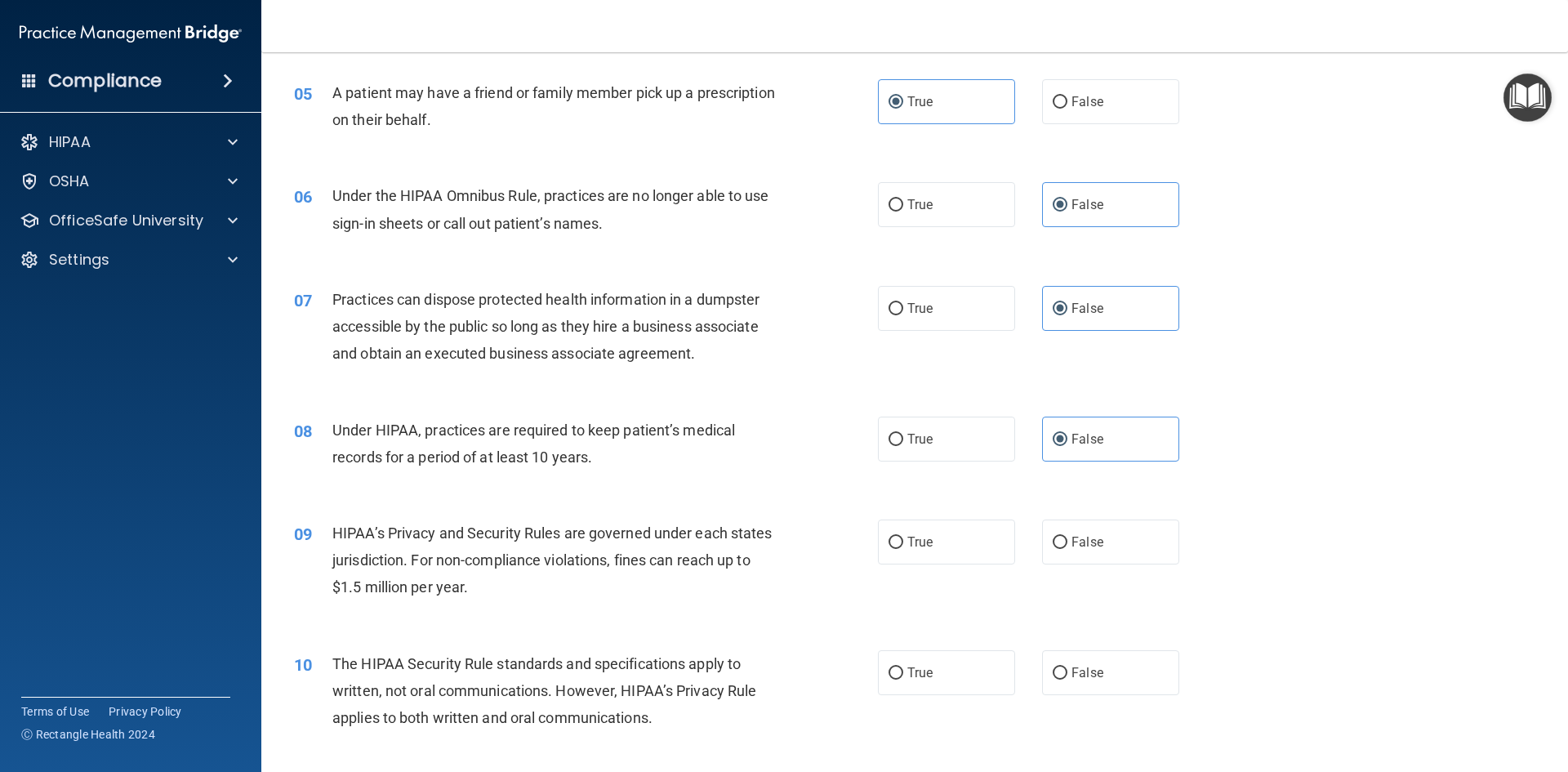
click at [1084, 598] on div "09 HIPAA’s Privacy and Security Rules are governed under each states jurisdicti…" at bounding box center [915, 564] width 1266 height 131
click at [1090, 544] on span "False" at bounding box center [1087, 542] width 32 height 16
click at [1067, 544] on input "False" at bounding box center [1059, 542] width 15 height 12
radio input "true"
click at [958, 681] on label "True" at bounding box center [947, 672] width 137 height 45
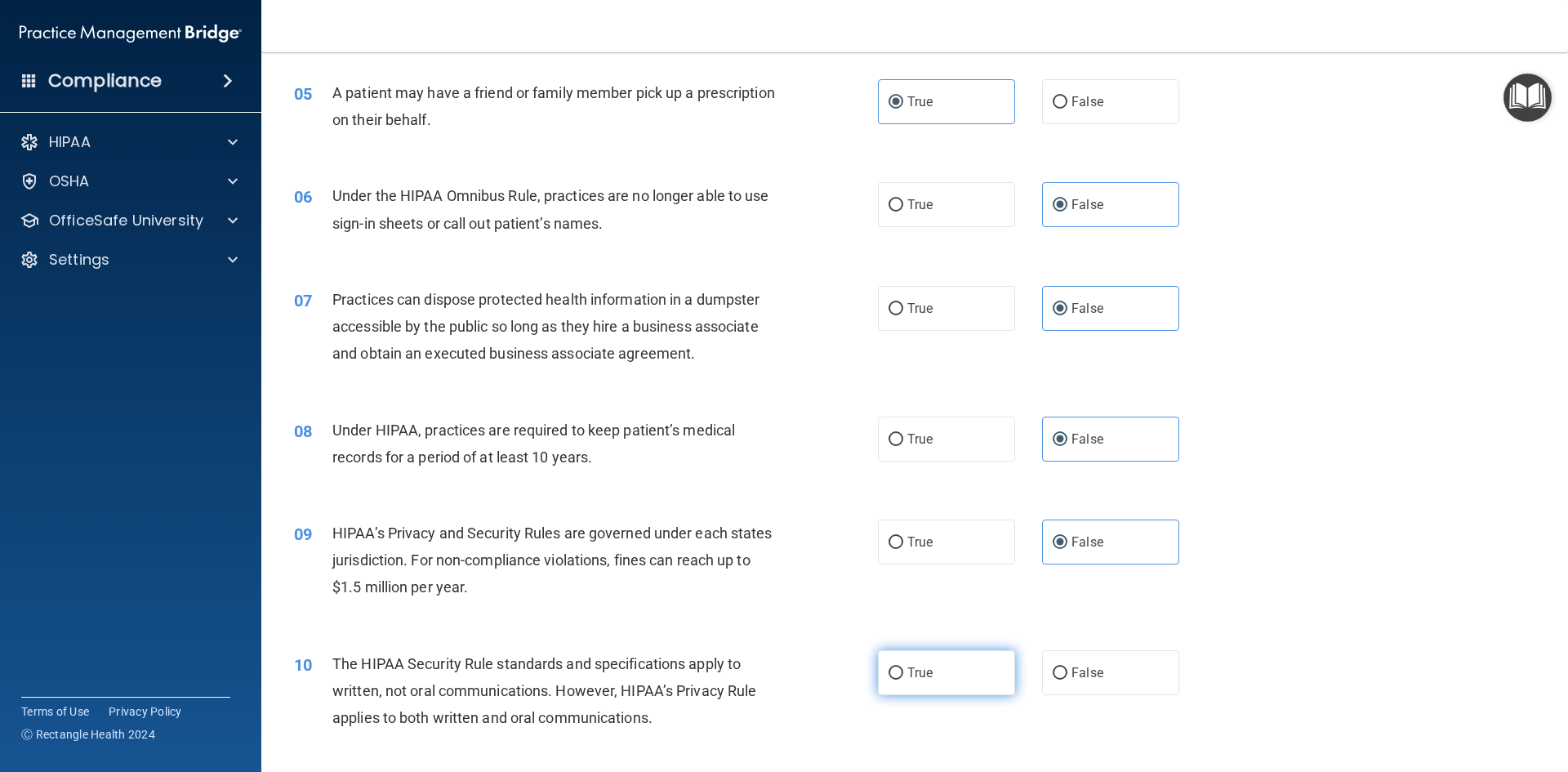
click at [903, 680] on input "True" at bounding box center [895, 673] width 15 height 12
radio input "true"
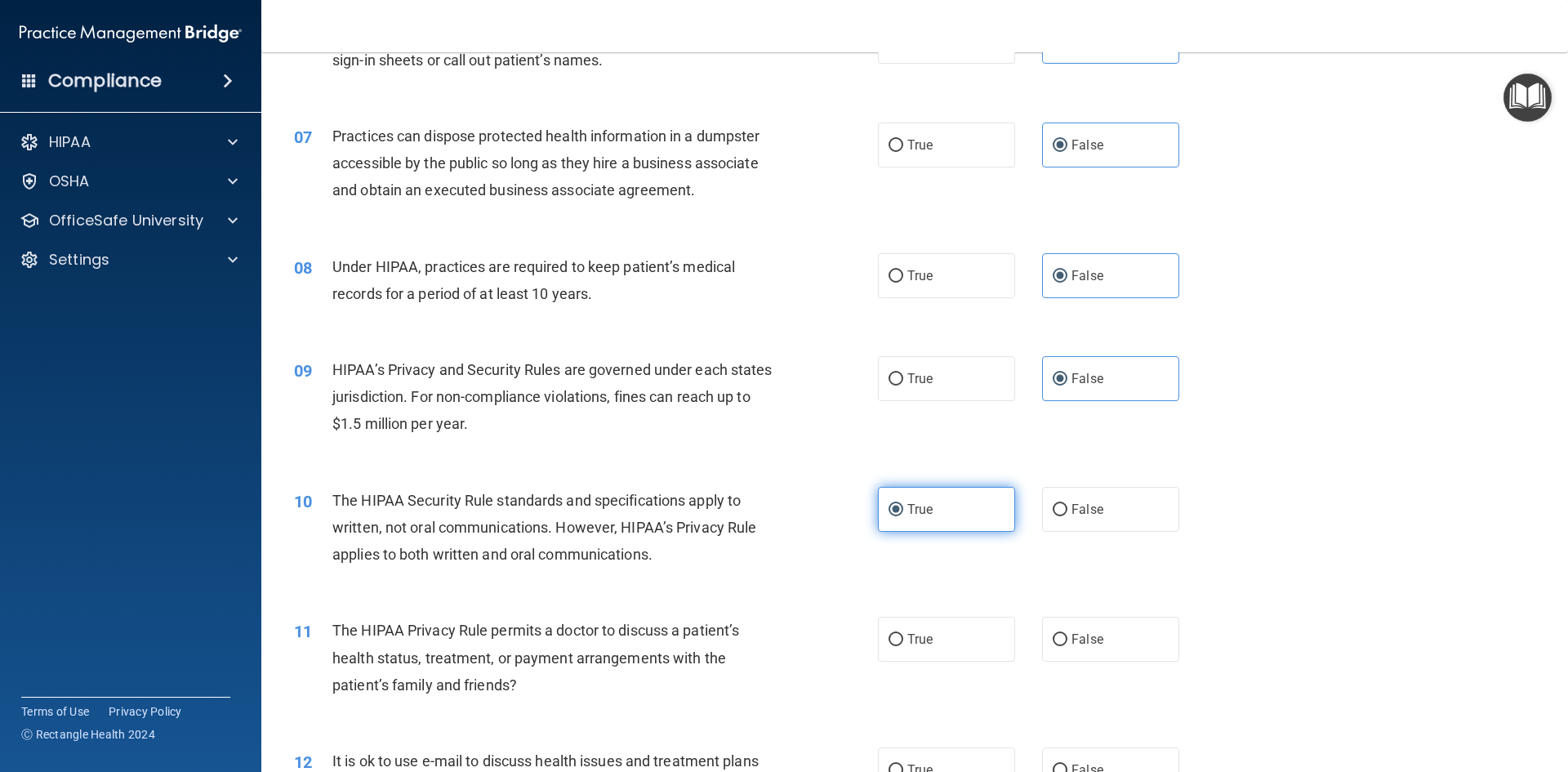
scroll to position [898, 0]
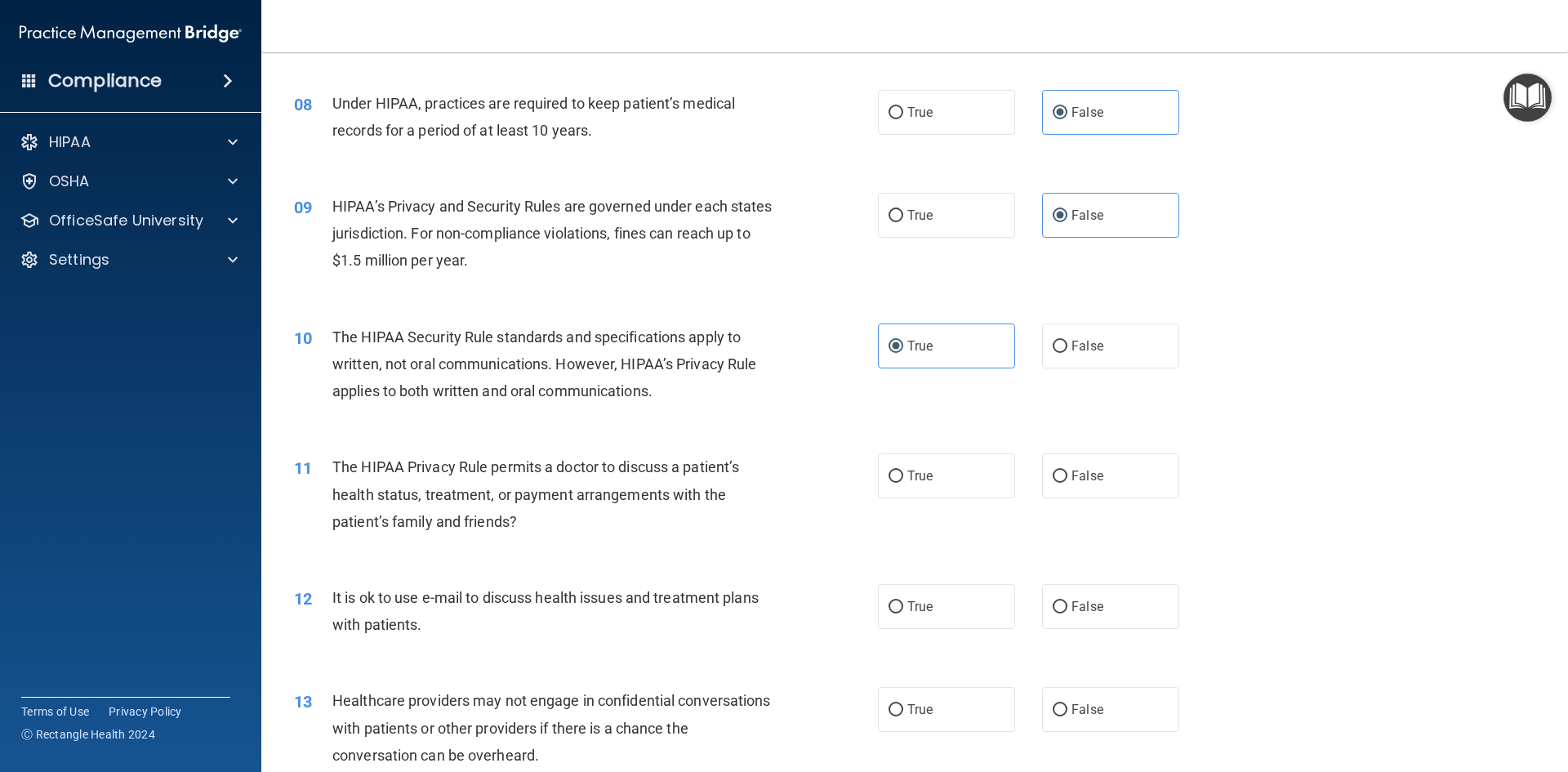
drag, startPoint x: 921, startPoint y: 455, endPoint x: 917, endPoint y: 507, distance: 52.2
click at [921, 456] on label "True" at bounding box center [947, 475] width 137 height 45
click at [903, 470] on input "True" at bounding box center [895, 476] width 15 height 12
radio input "true"
click at [925, 621] on label "True" at bounding box center [947, 606] width 137 height 45
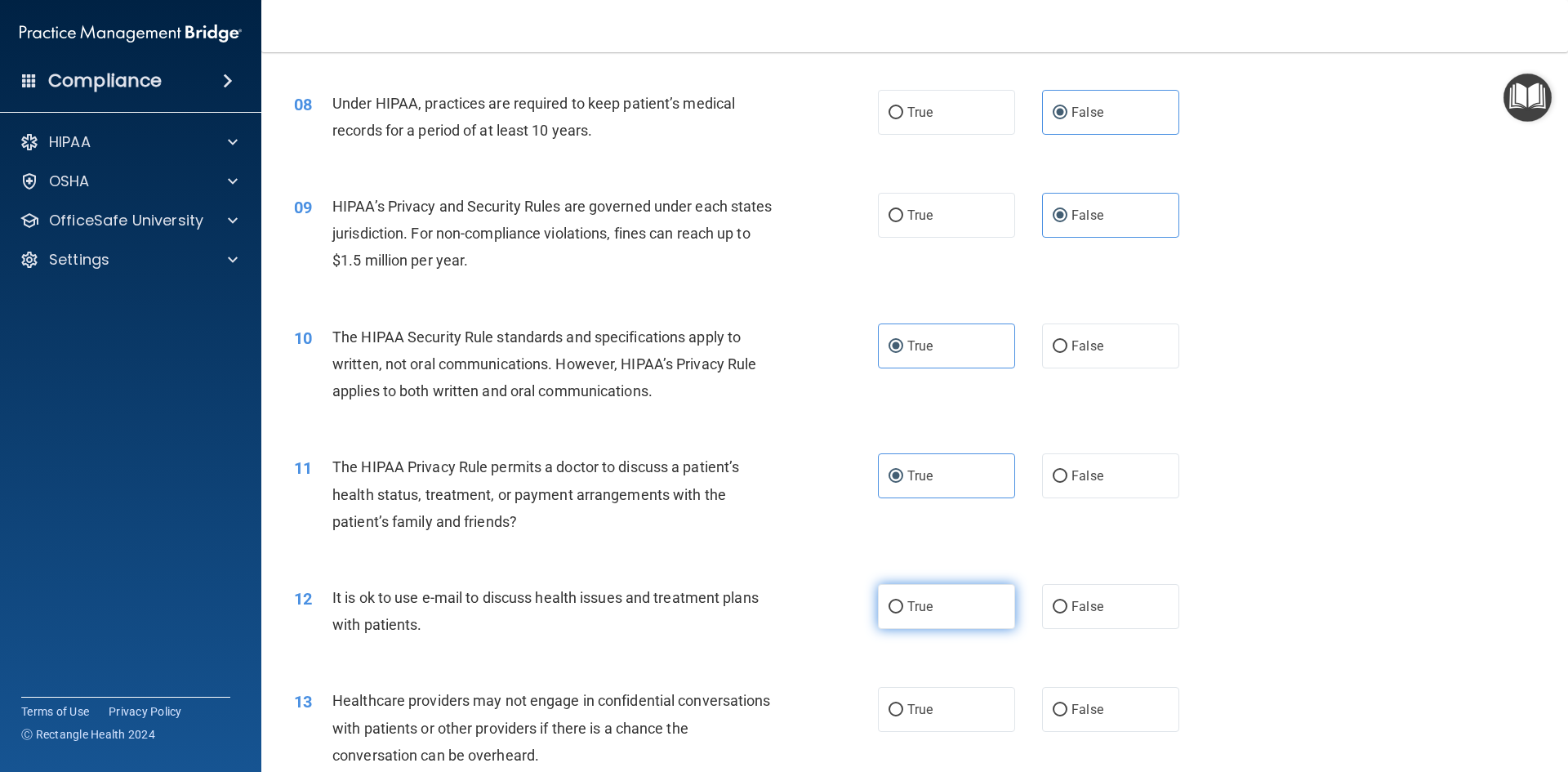
click at [903, 613] on input "True" at bounding box center [895, 607] width 15 height 12
radio input "true"
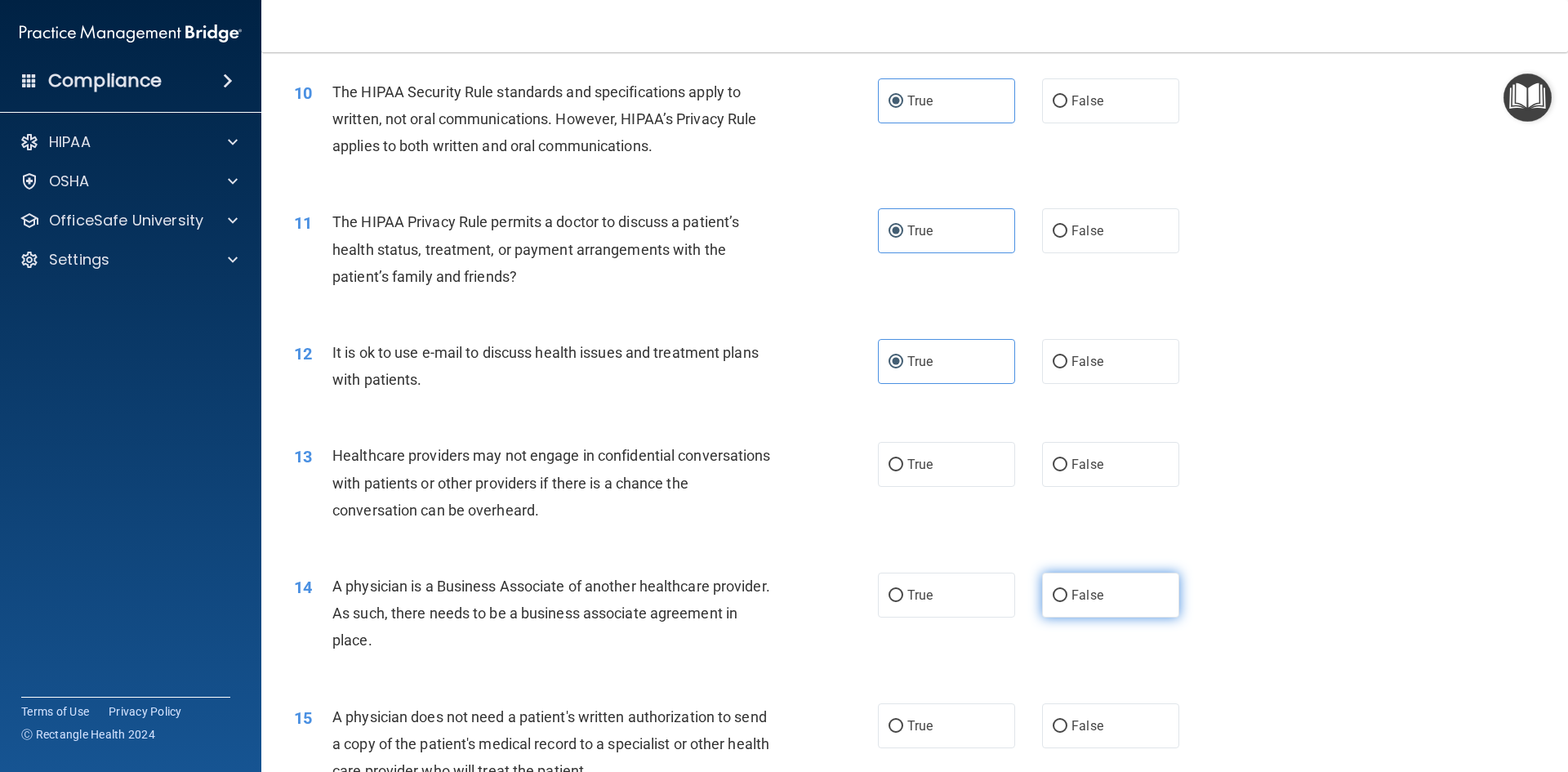
scroll to position [1225, 0]
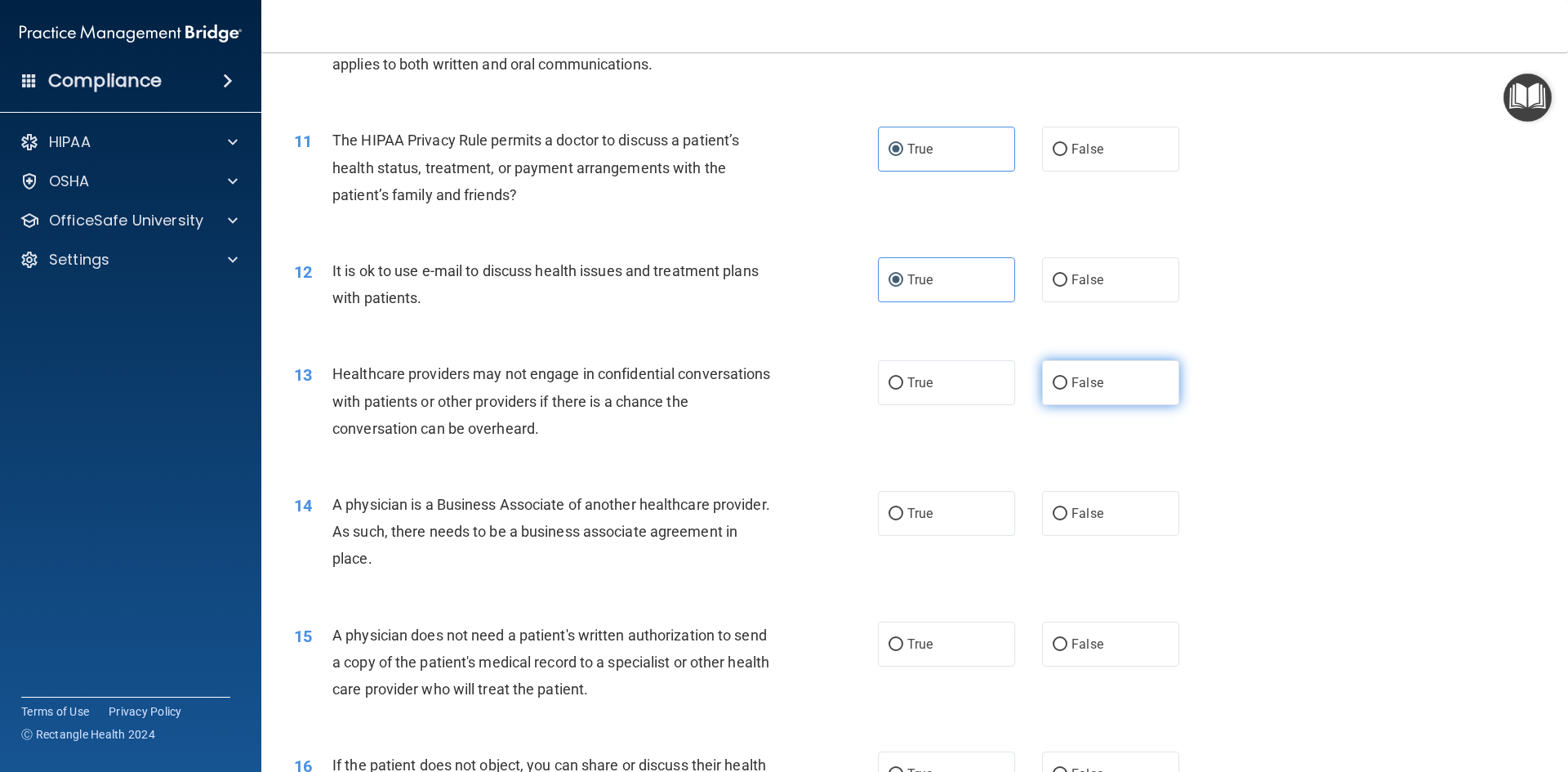
click at [1091, 390] on label "False" at bounding box center [1111, 382] width 137 height 45
click at [1067, 389] on input "False" at bounding box center [1059, 384] width 15 height 12
radio input "true"
click at [1081, 509] on span "False" at bounding box center [1087, 514] width 32 height 16
click at [1067, 509] on input "False" at bounding box center [1059, 514] width 15 height 12
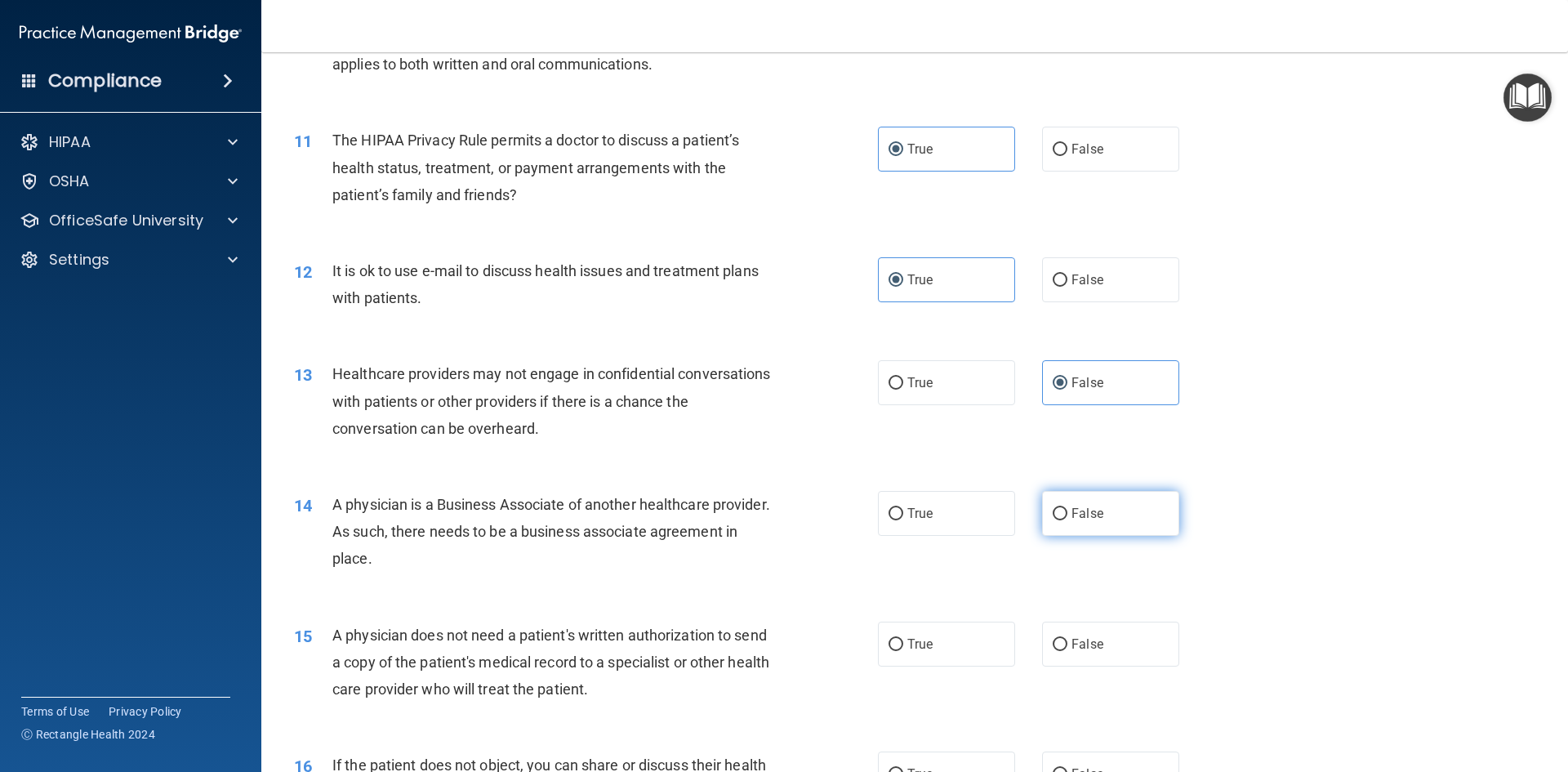
radio input "true"
click at [968, 653] on label "True" at bounding box center [947, 643] width 137 height 45
click at [903, 651] on input "True" at bounding box center [895, 645] width 15 height 12
radio input "true"
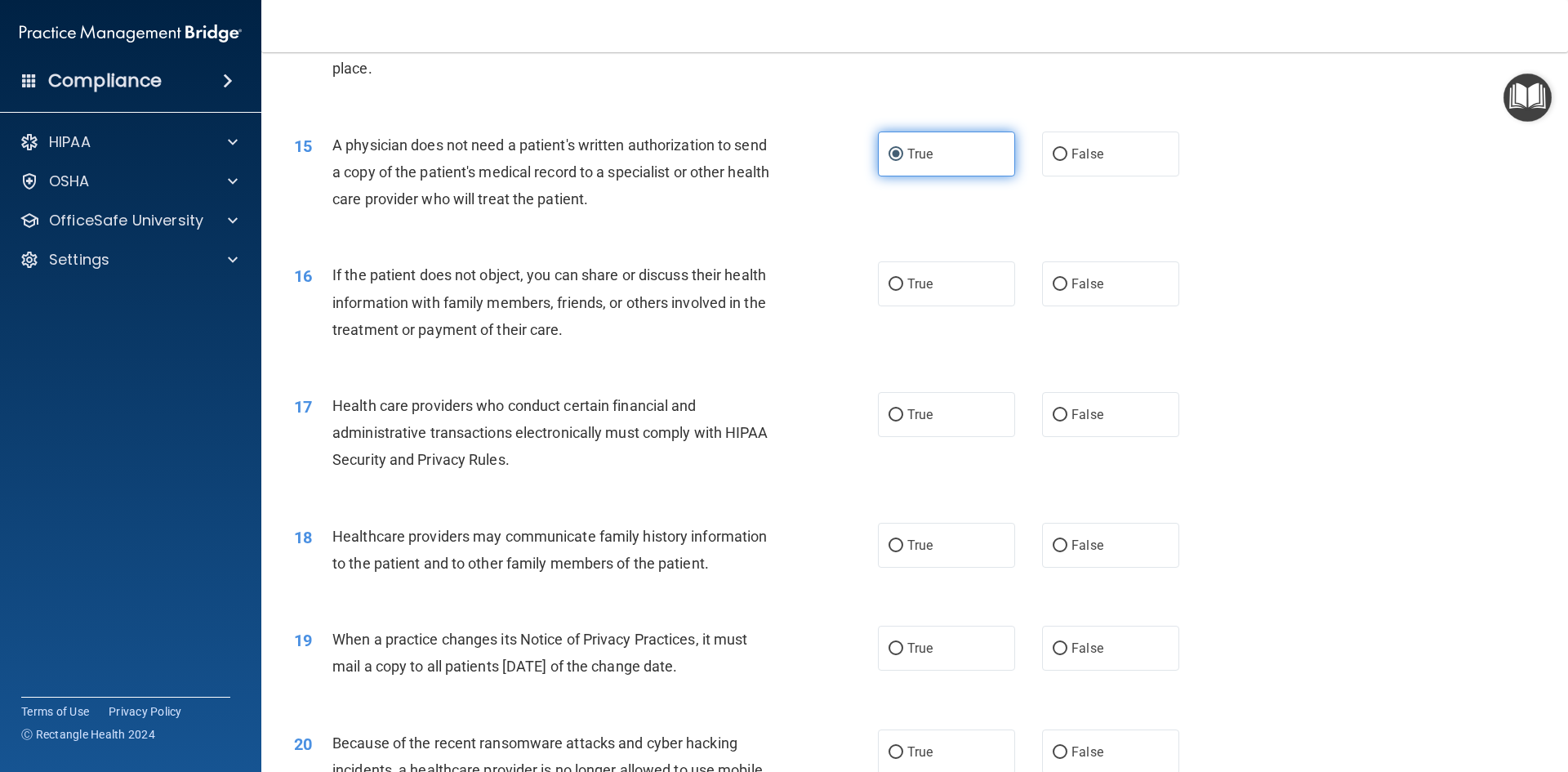
scroll to position [1796, 0]
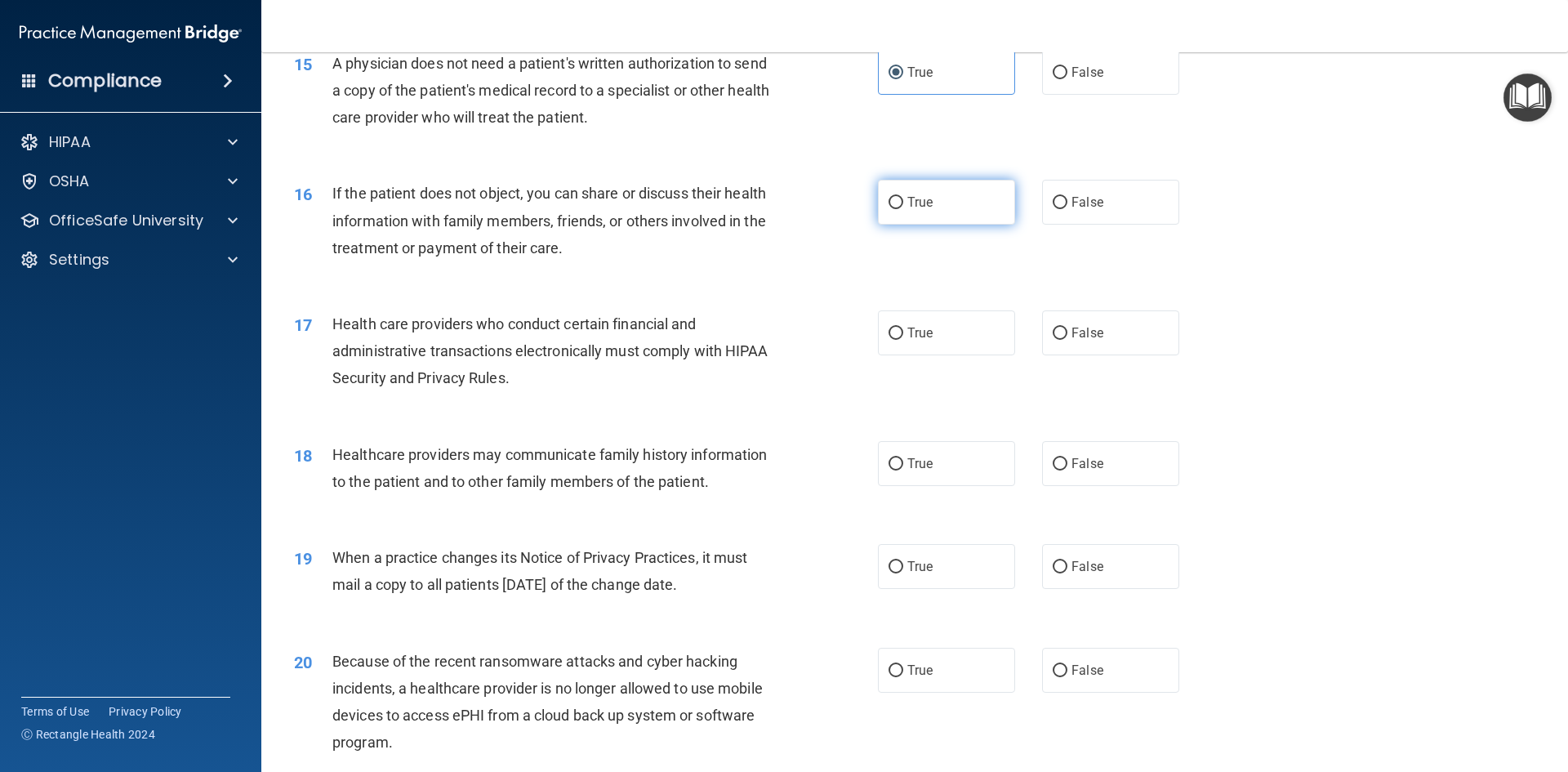
click at [929, 195] on label "True" at bounding box center [947, 202] width 137 height 45
click at [903, 197] on input "True" at bounding box center [895, 203] width 15 height 12
radio input "true"
click at [902, 323] on label "True" at bounding box center [947, 332] width 137 height 45
click at [902, 328] on input "True" at bounding box center [895, 334] width 15 height 12
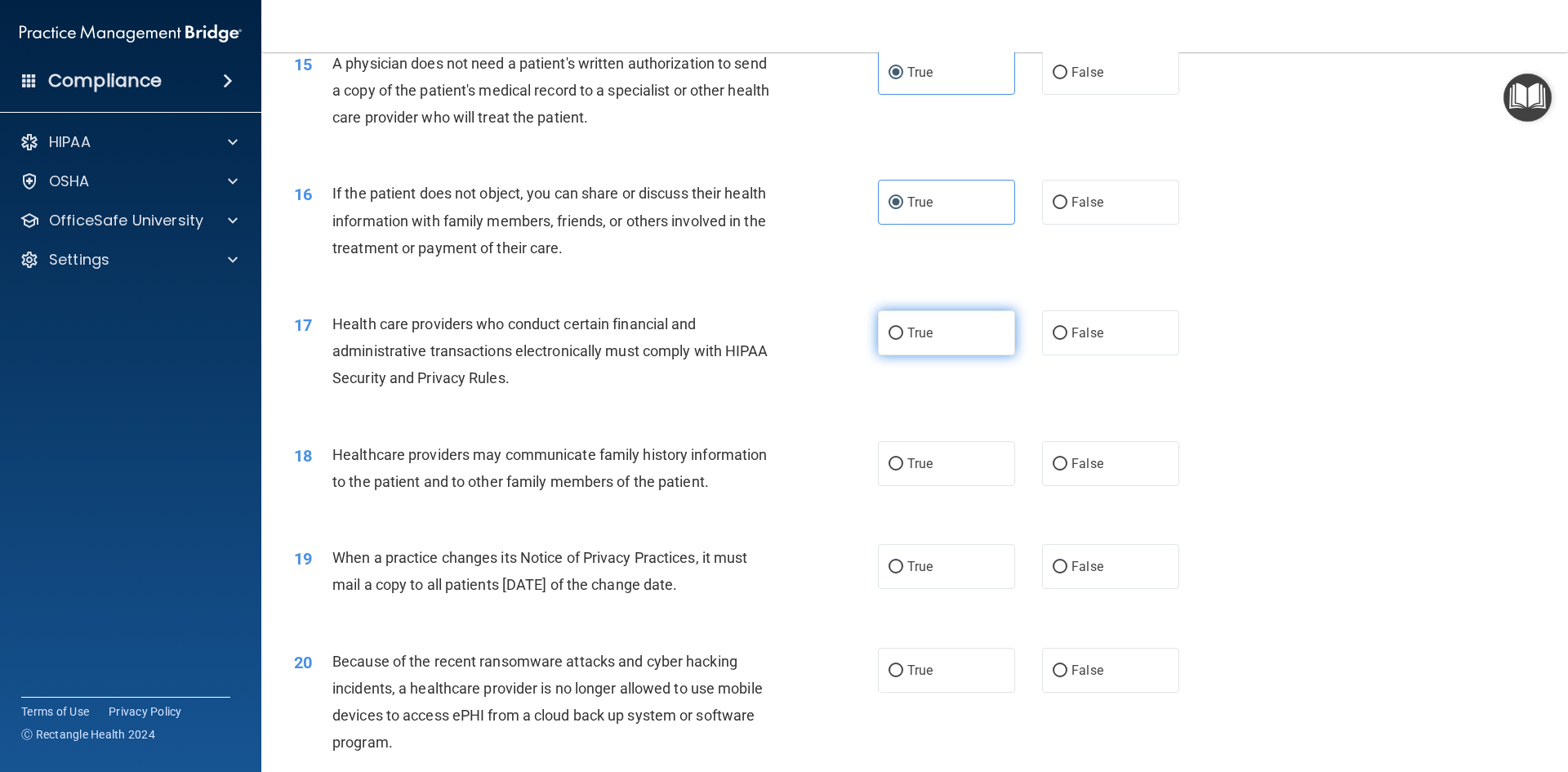
radio input "true"
click at [1093, 462] on span "False" at bounding box center [1087, 464] width 32 height 16
click at [1067, 462] on input "False" at bounding box center [1059, 464] width 15 height 12
radio input "true"
click at [1079, 566] on span "False" at bounding box center [1087, 566] width 32 height 16
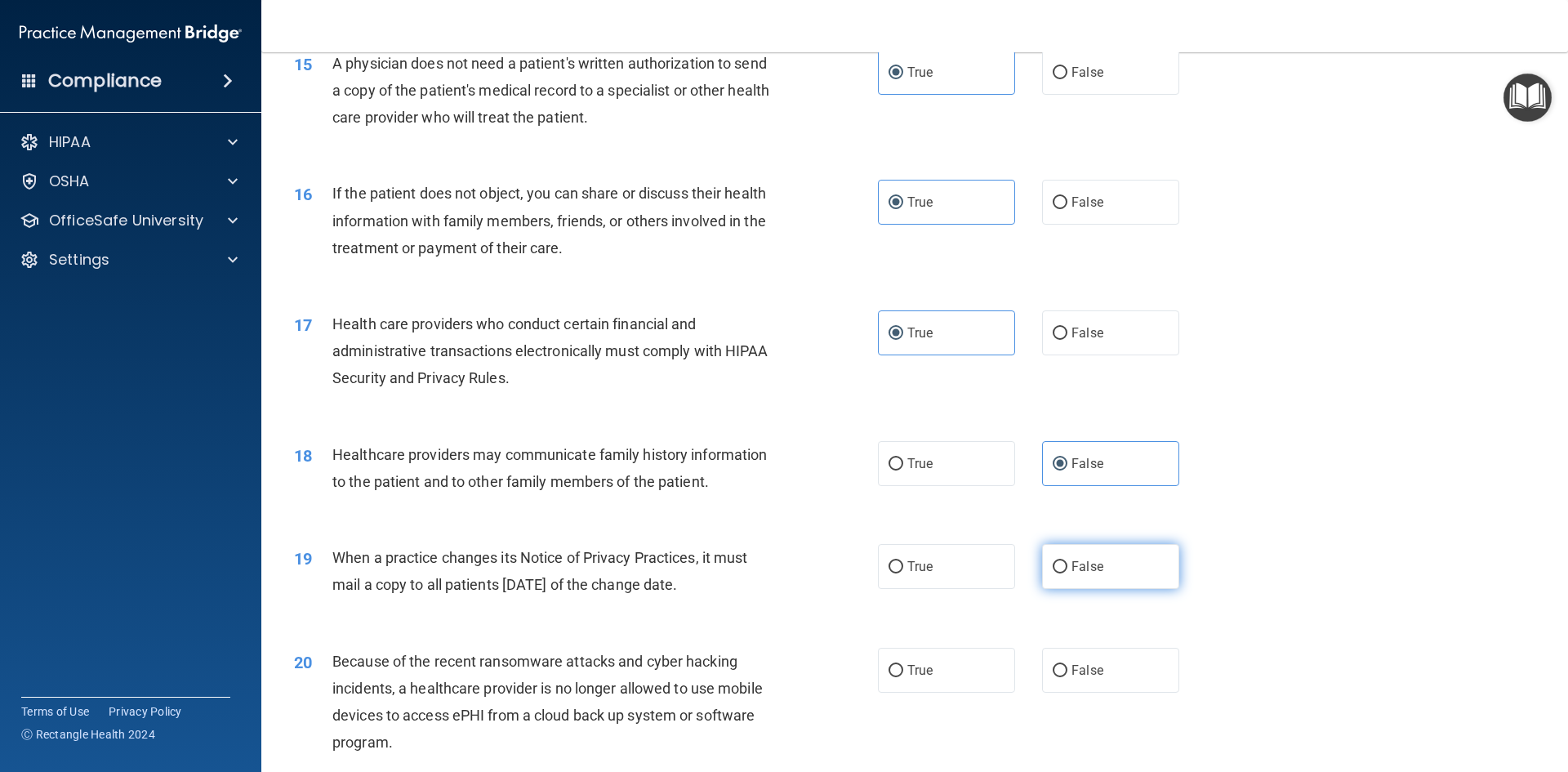
click at [1067, 566] on input "False" at bounding box center [1059, 567] width 15 height 12
radio input "true"
click at [950, 675] on label "True" at bounding box center [947, 670] width 137 height 45
click at [903, 675] on input "True" at bounding box center [895, 671] width 15 height 12
radio input "true"
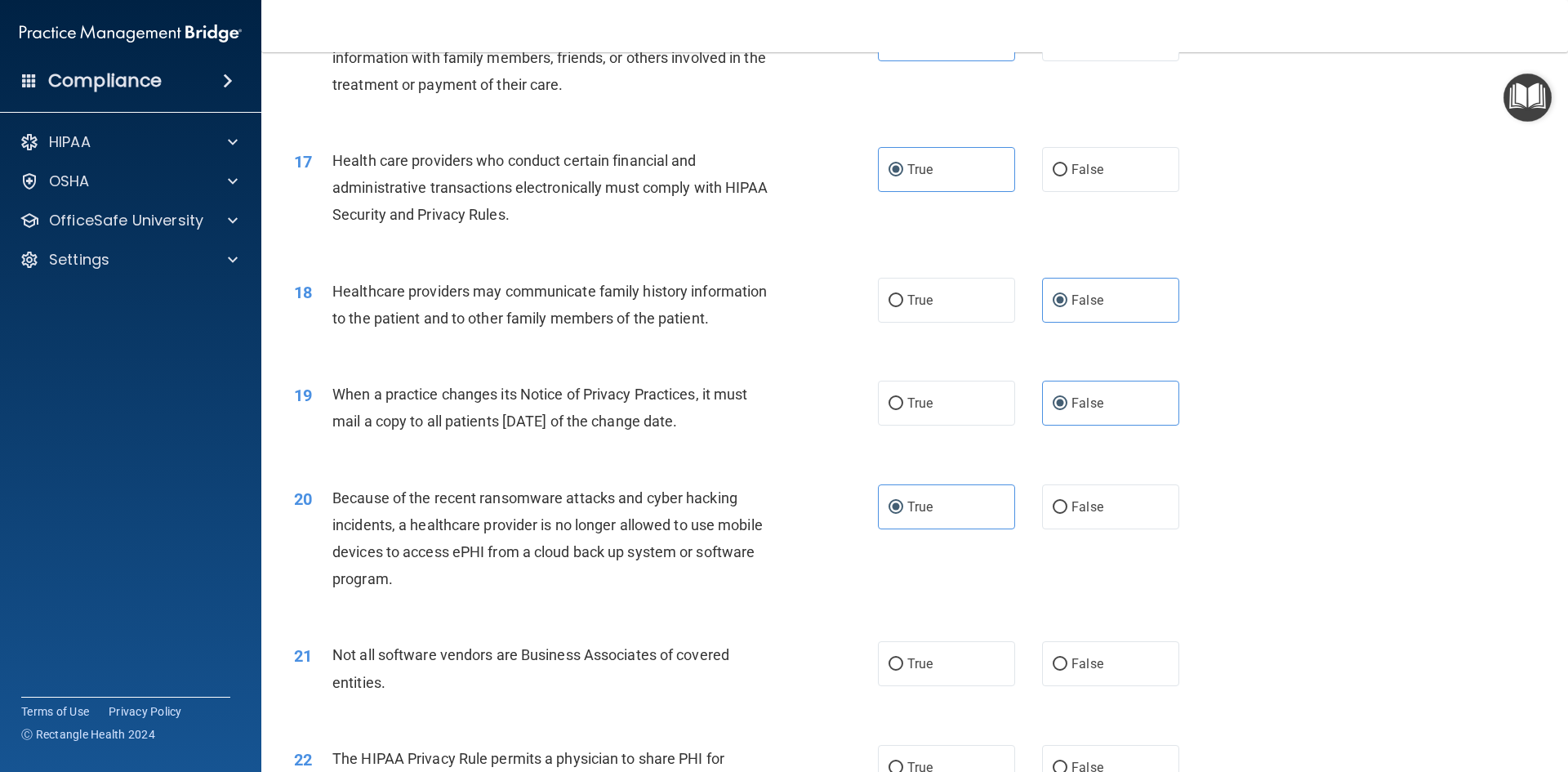
scroll to position [2042, 0]
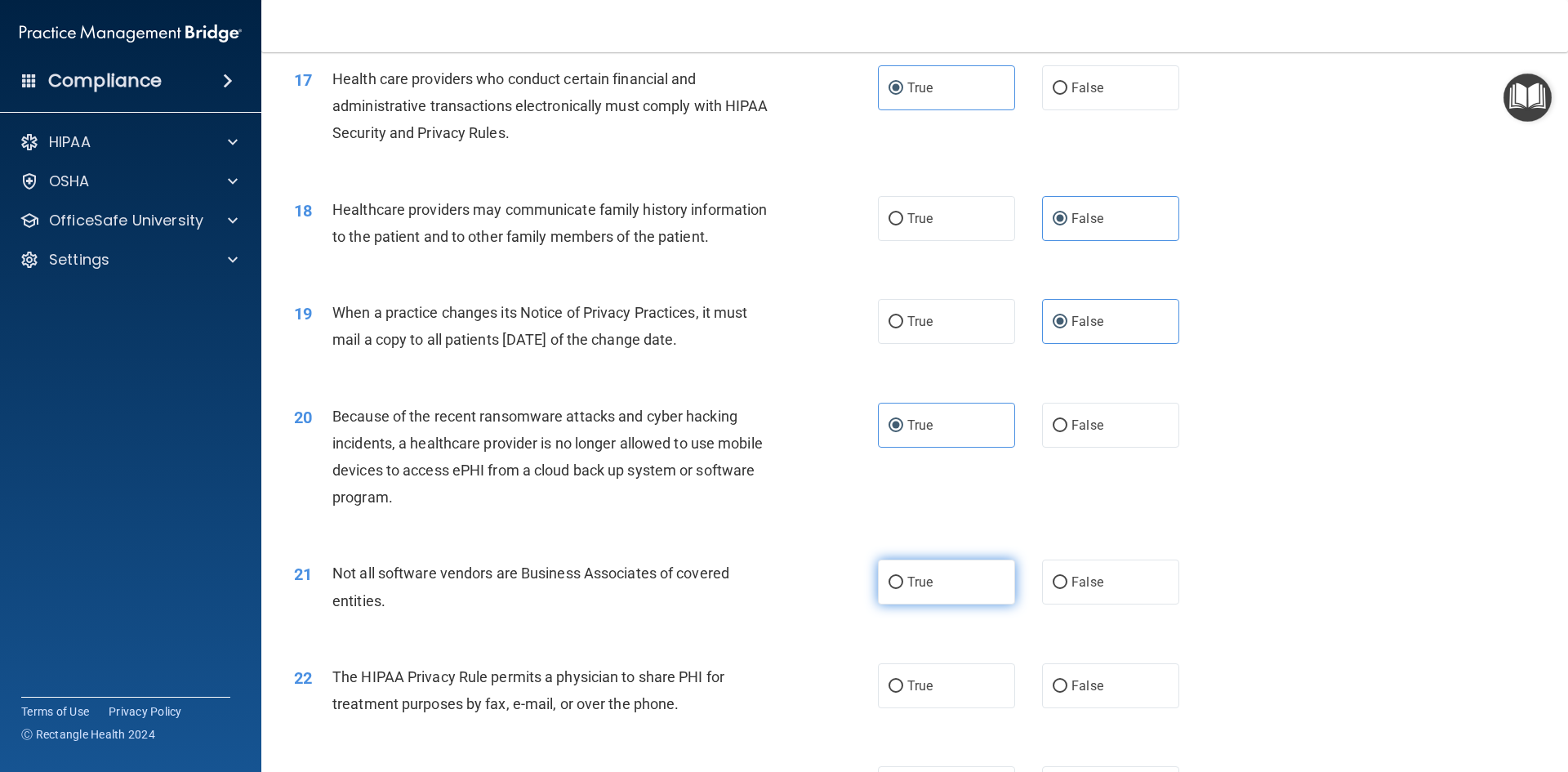
click at [935, 578] on label "True" at bounding box center [947, 581] width 137 height 45
click at [903, 578] on input "True" at bounding box center [895, 582] width 15 height 12
radio input "true"
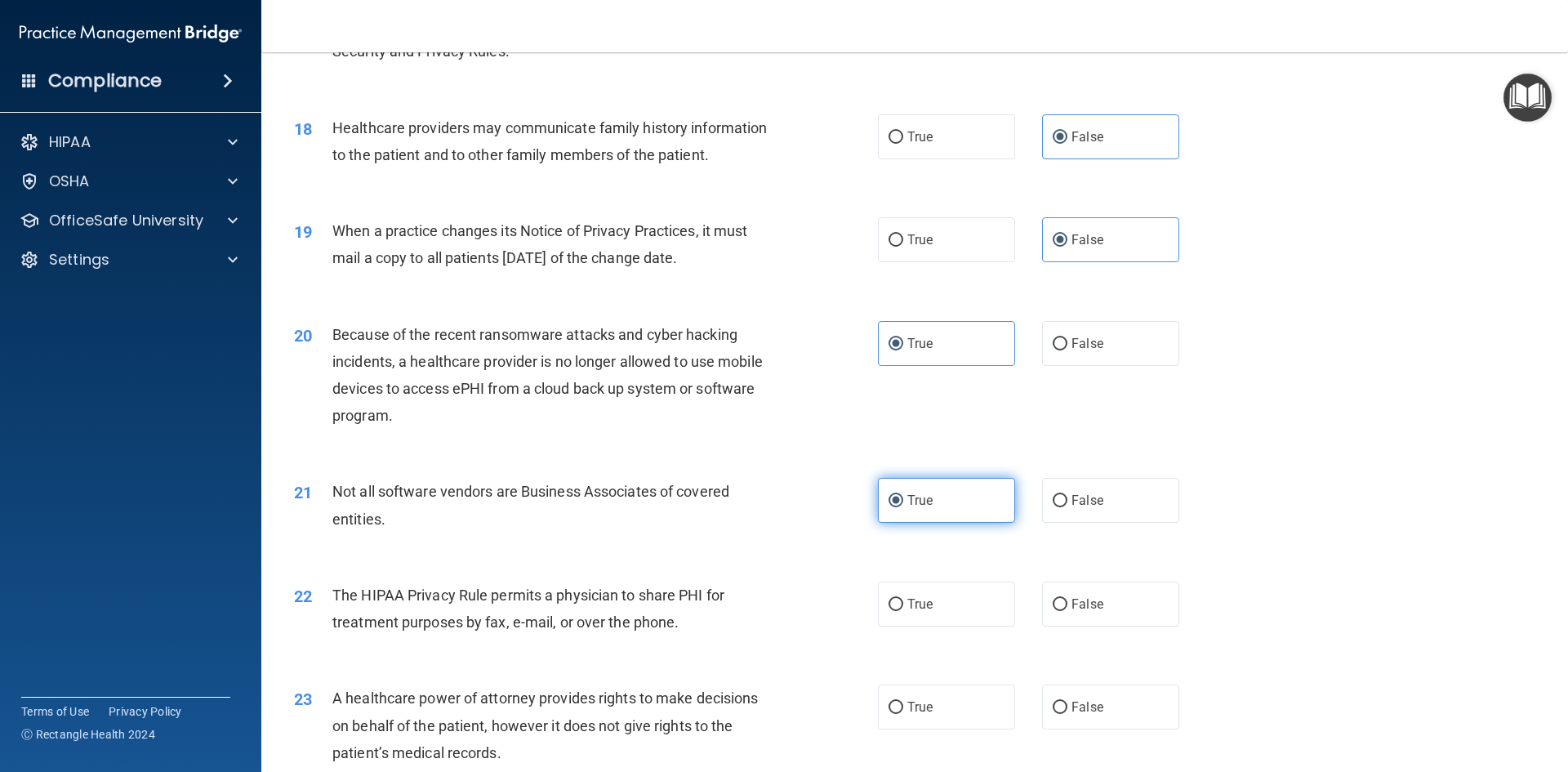
scroll to position [2205, 0]
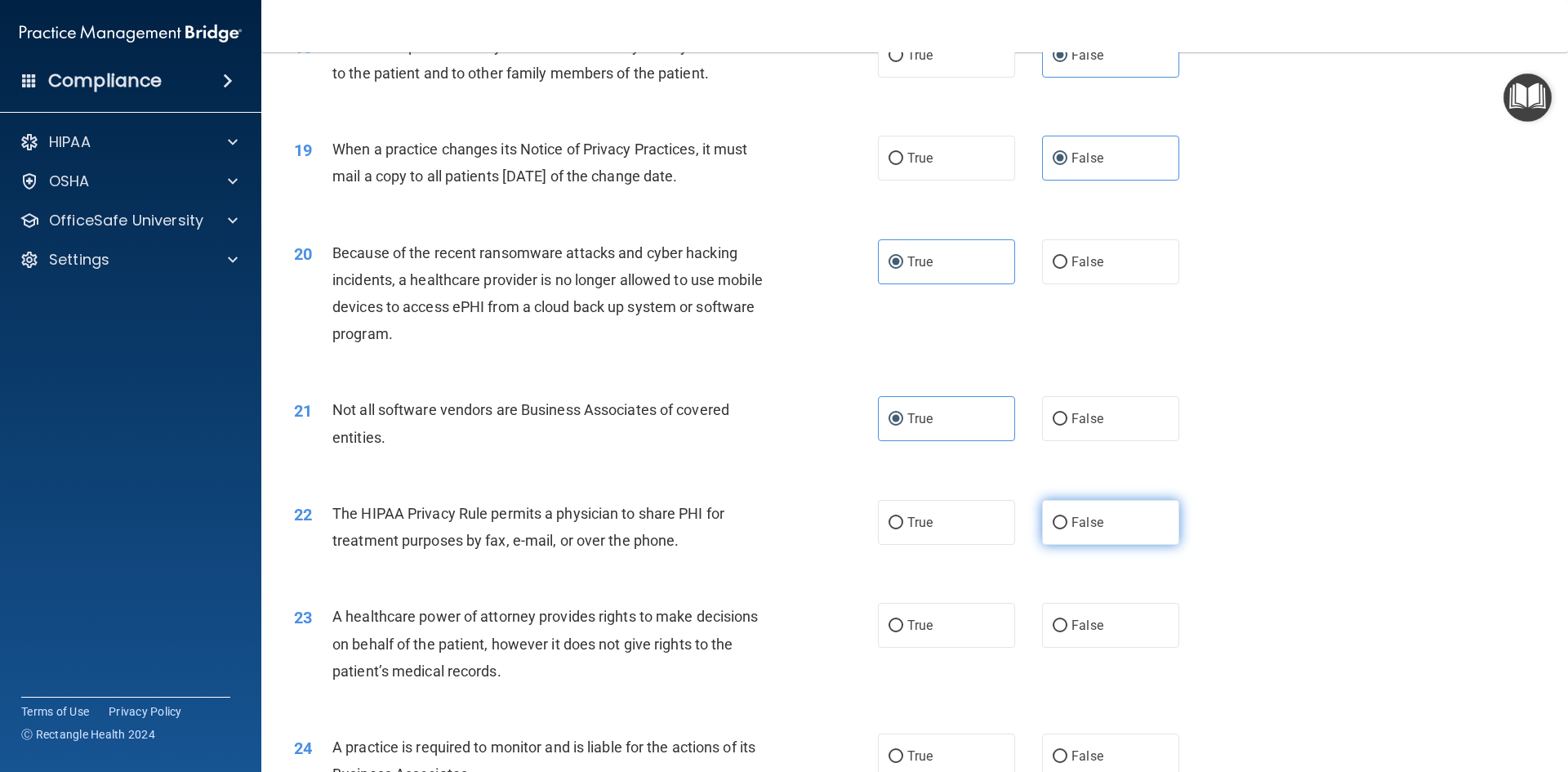
click at [1070, 532] on label "False" at bounding box center [1111, 522] width 137 height 45
click at [1067, 530] on input "False" at bounding box center [1059, 523] width 15 height 12
radio input "true"
click at [1075, 626] on span "False" at bounding box center [1087, 625] width 32 height 16
click at [1067, 626] on input "False" at bounding box center [1059, 626] width 15 height 12
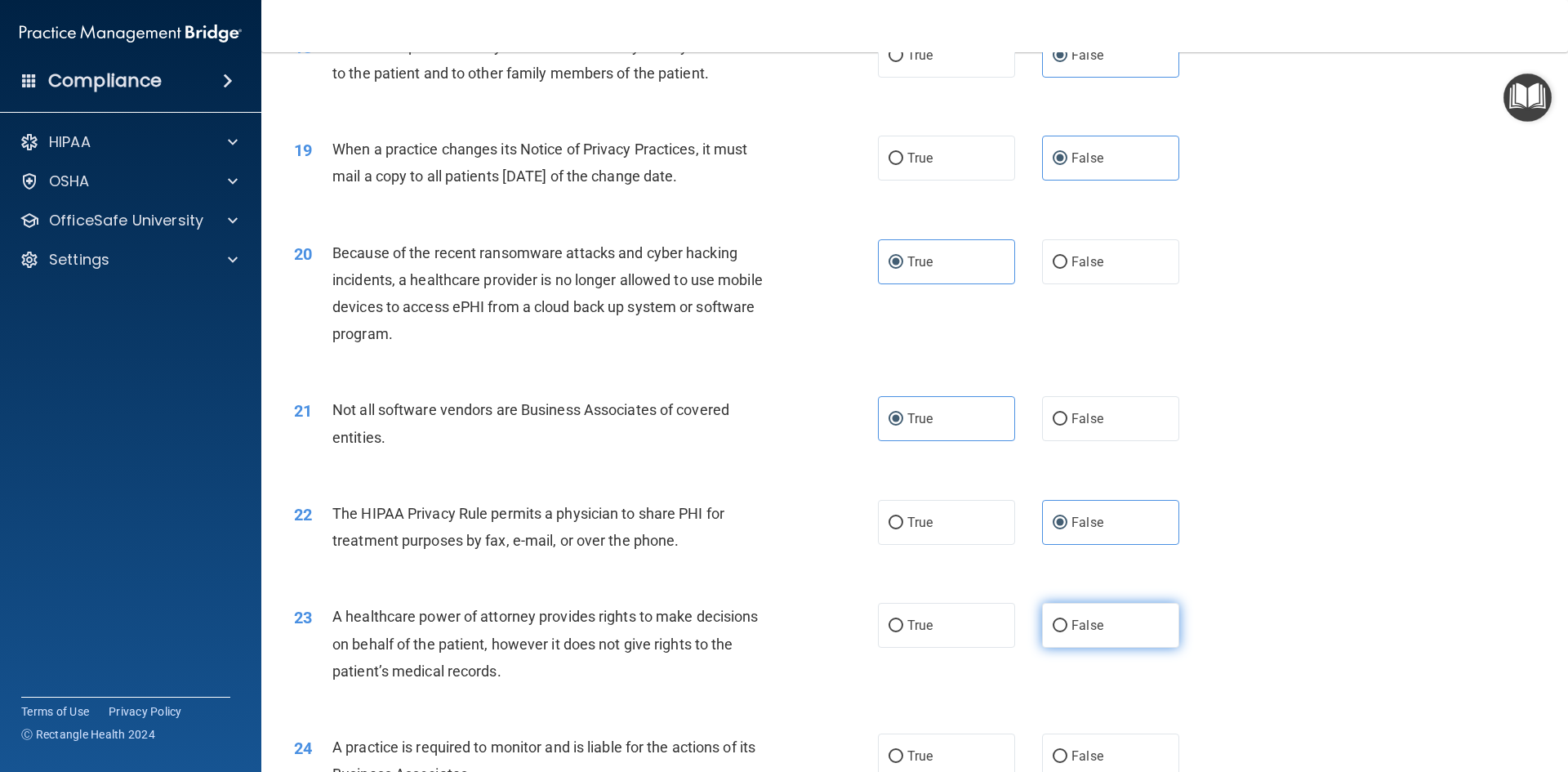
radio input "true"
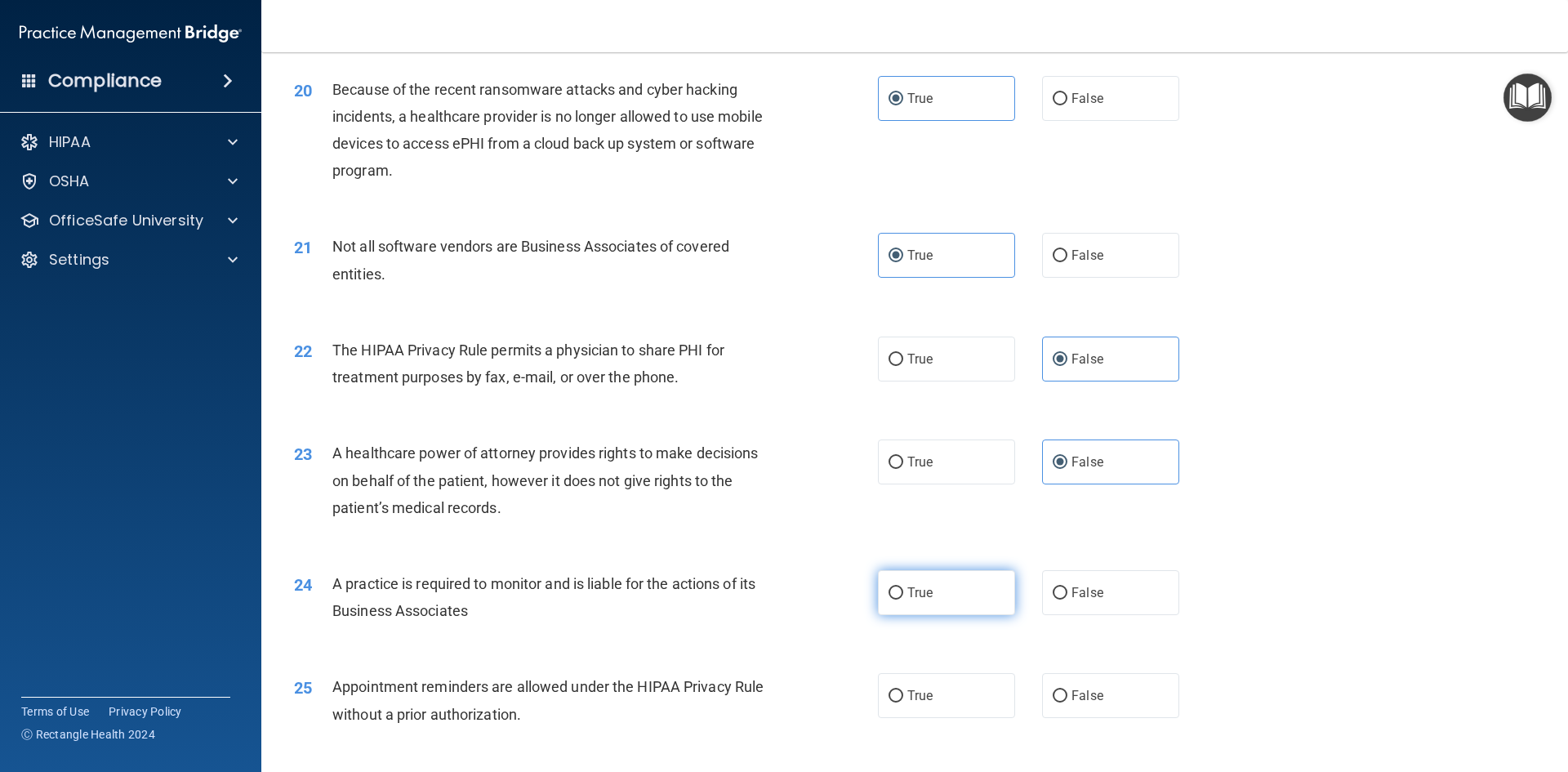
click at [960, 601] on label "True" at bounding box center [947, 592] width 137 height 45
click at [903, 599] on input "True" at bounding box center [895, 593] width 15 height 12
radio input "true"
click at [1094, 703] on label "False" at bounding box center [1111, 695] width 137 height 45
click at [1067, 702] on input "False" at bounding box center [1059, 695] width 15 height 12
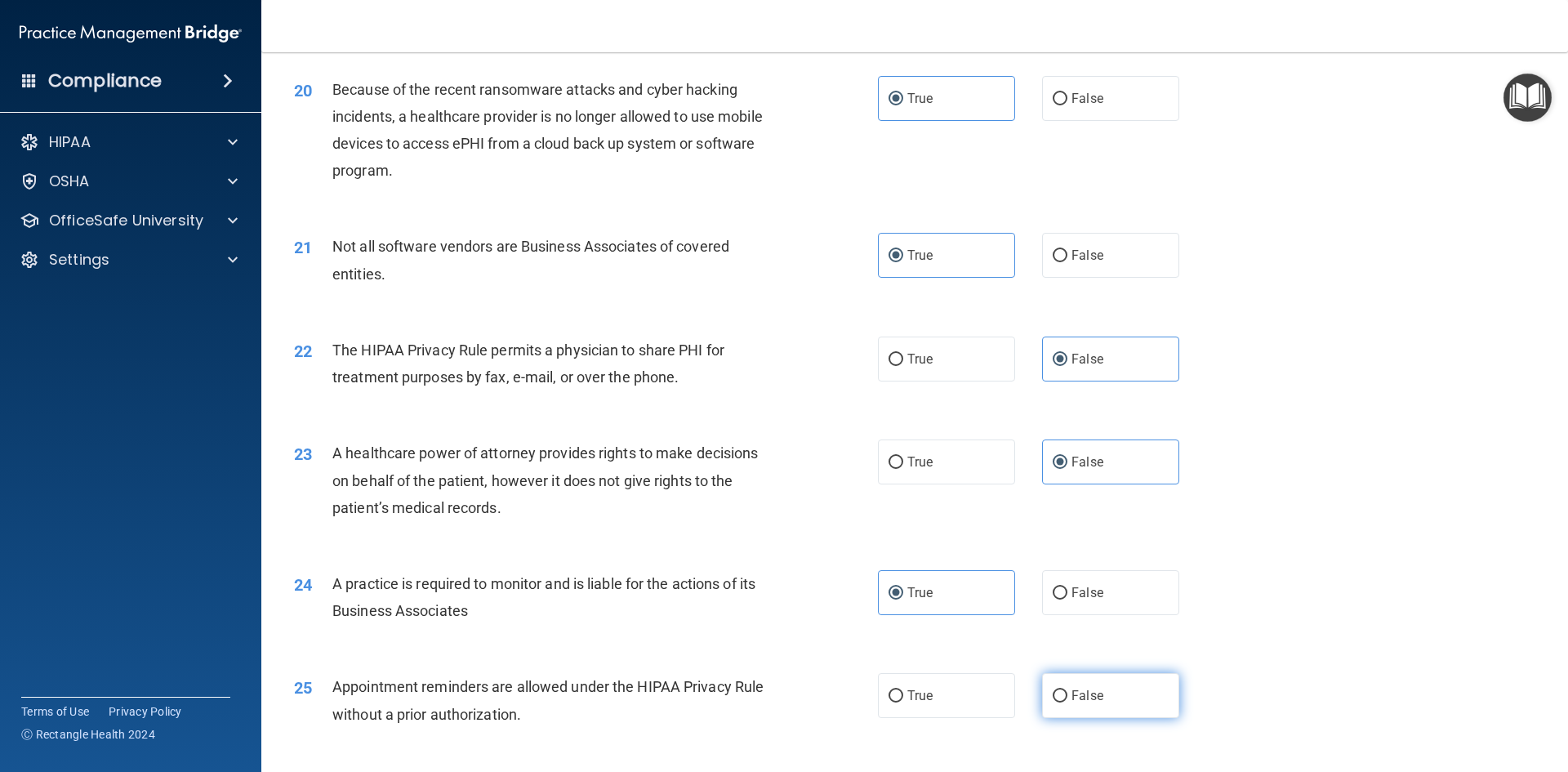
radio input "true"
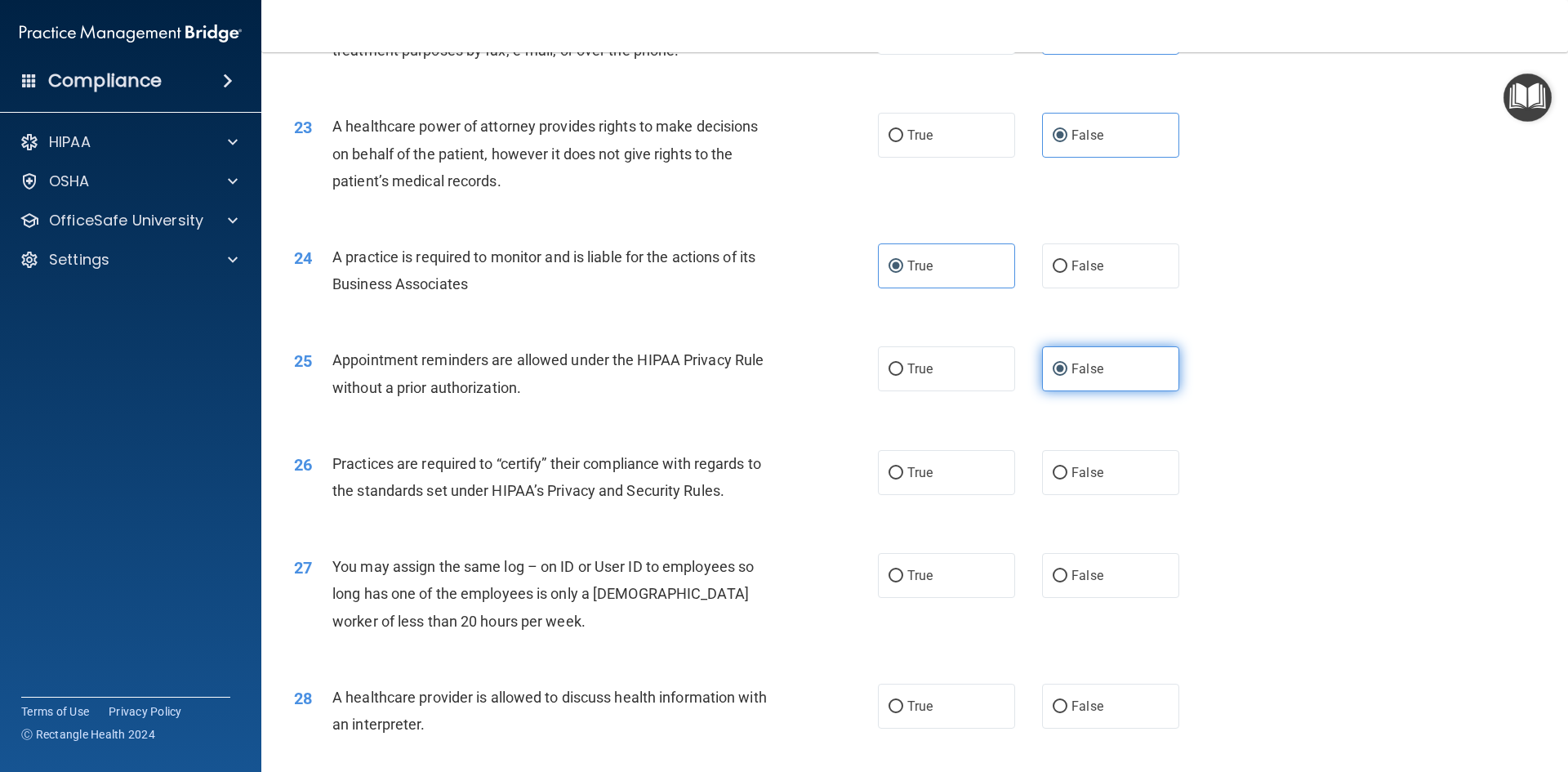
scroll to position [2776, 0]
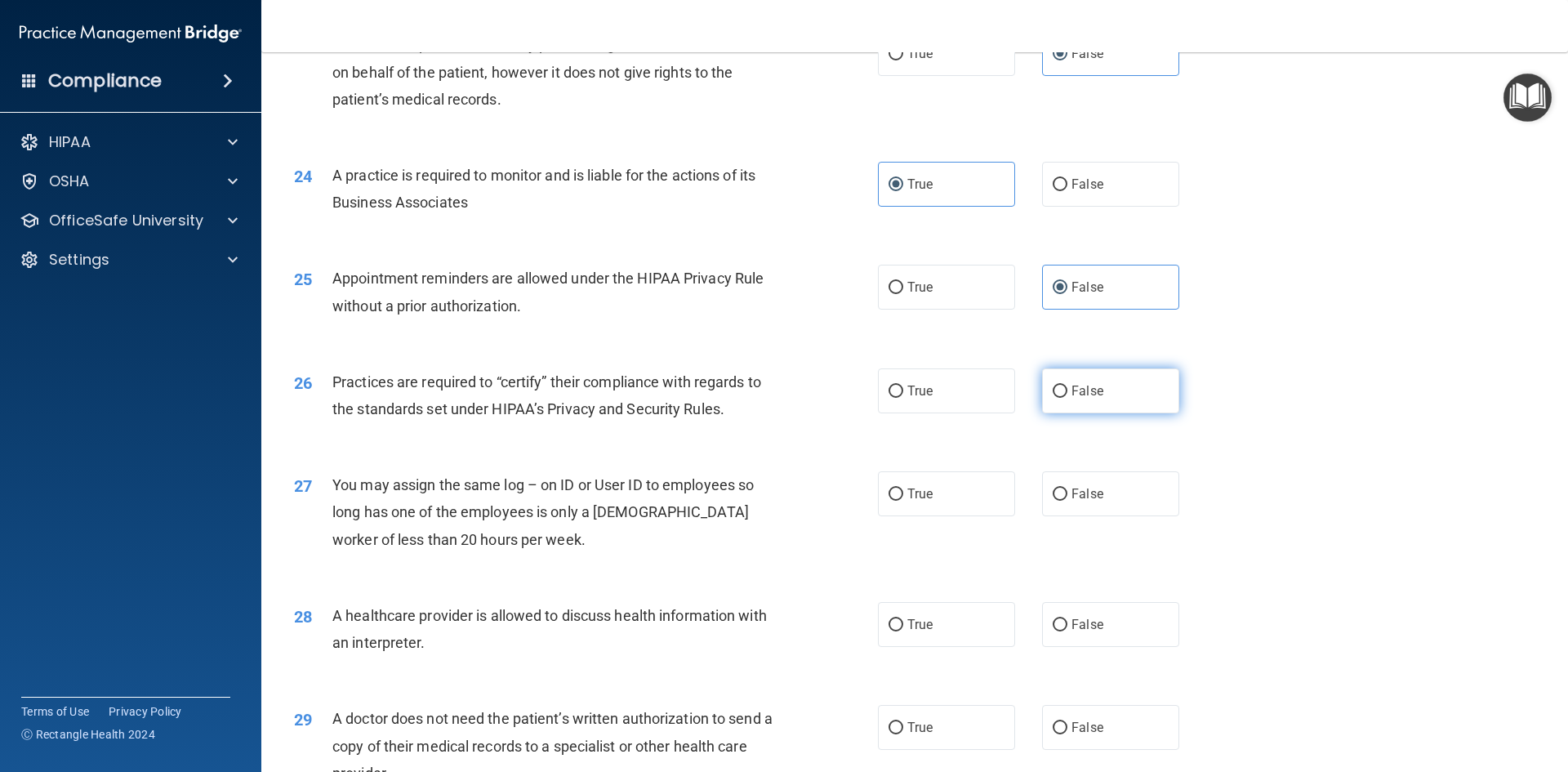
click at [1059, 409] on label "False" at bounding box center [1111, 390] width 137 height 45
click at [1059, 397] on input "False" at bounding box center [1059, 391] width 15 height 12
radio input "true"
click at [1061, 505] on label "False" at bounding box center [1111, 493] width 137 height 45
click at [1061, 501] on input "False" at bounding box center [1059, 494] width 15 height 12
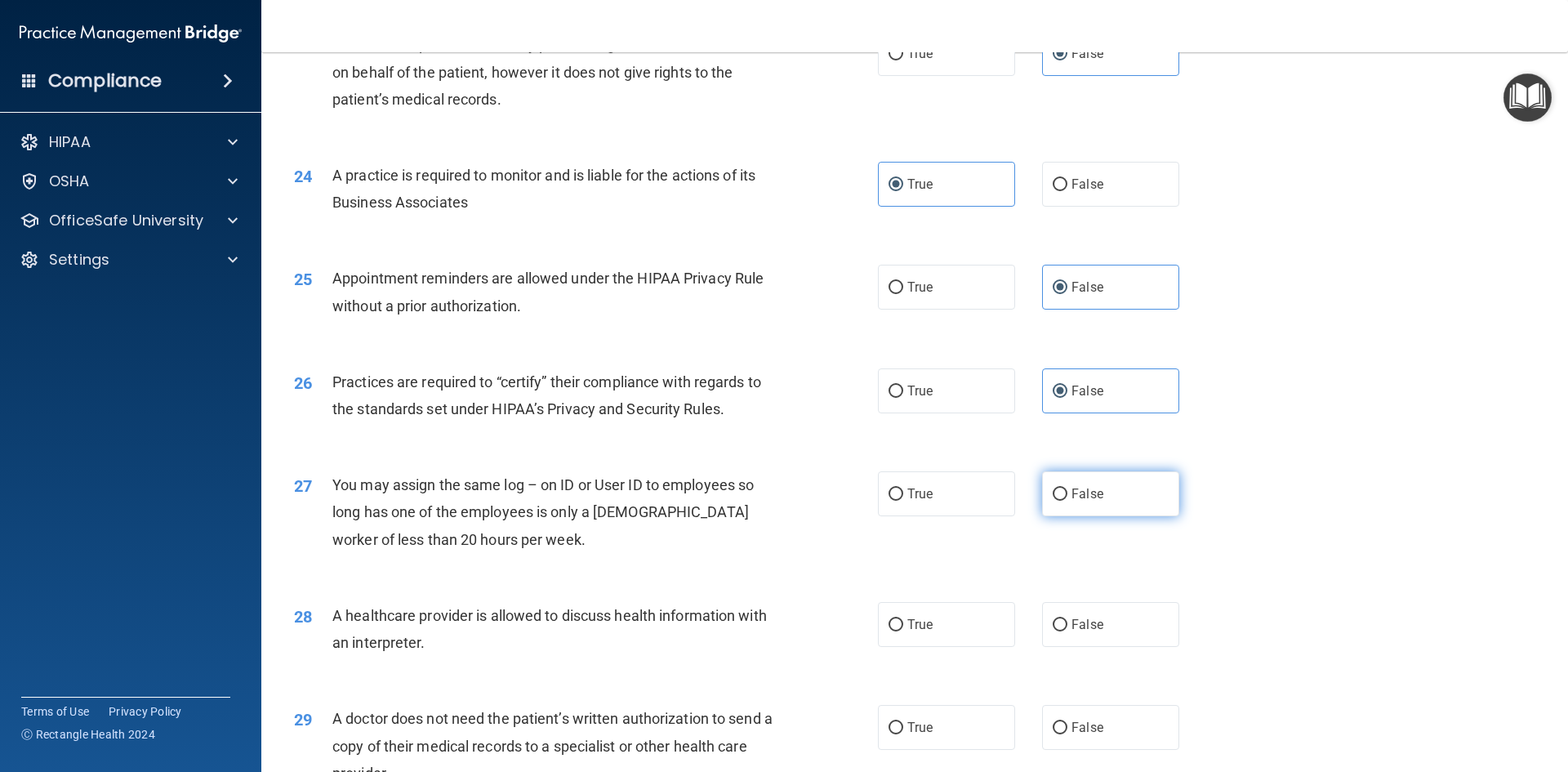
radio input "true"
click at [954, 621] on label "True" at bounding box center [947, 624] width 137 height 45
click at [903, 621] on input "True" at bounding box center [895, 625] width 15 height 12
radio input "true"
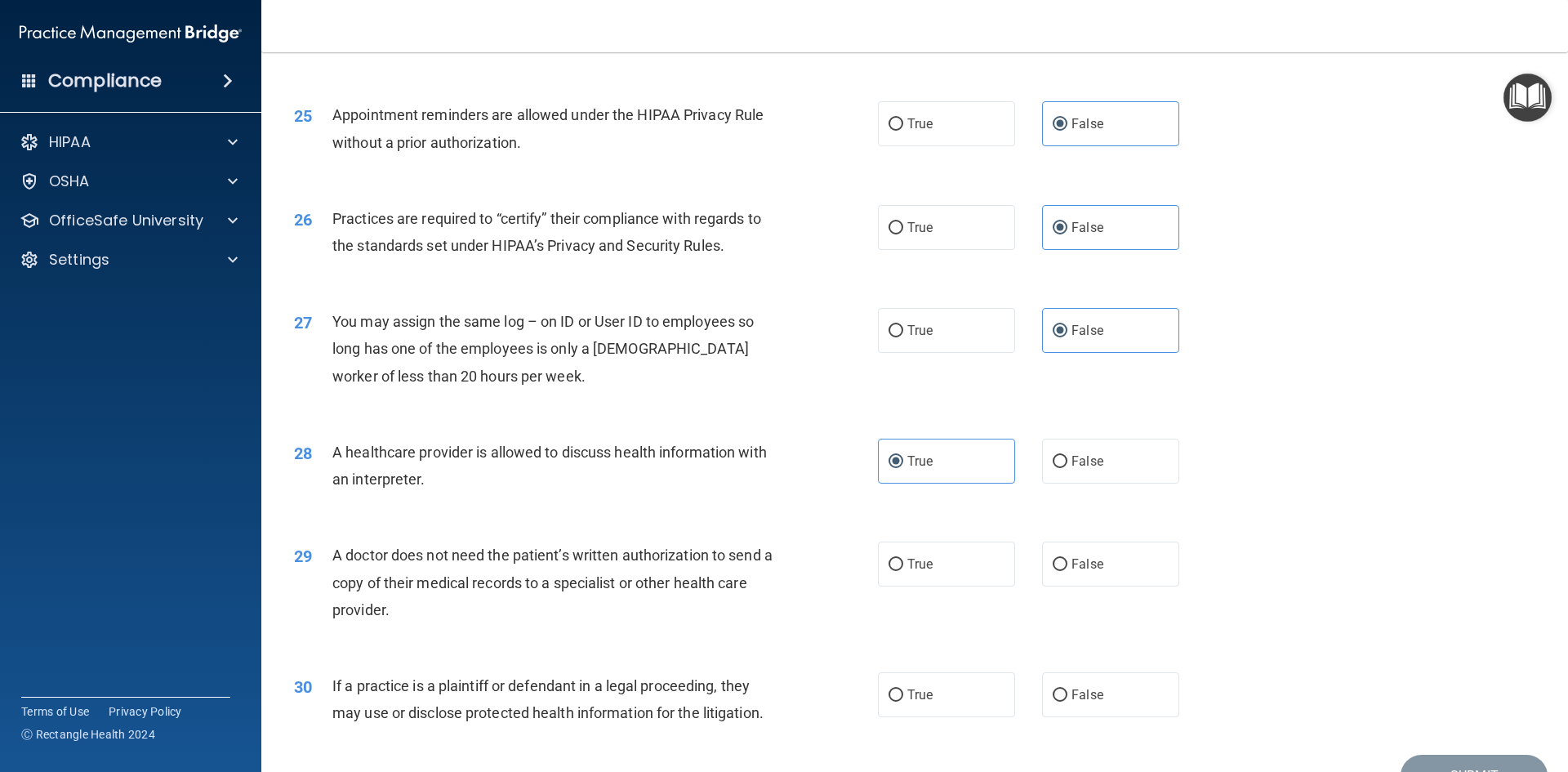
drag, startPoint x: 927, startPoint y: 578, endPoint x: 919, endPoint y: 621, distance: 43.7
click at [926, 580] on label "True" at bounding box center [947, 563] width 137 height 45
click at [903, 570] on input "True" at bounding box center [895, 564] width 15 height 12
radio input "true"
click at [933, 695] on label "True" at bounding box center [947, 694] width 137 height 45
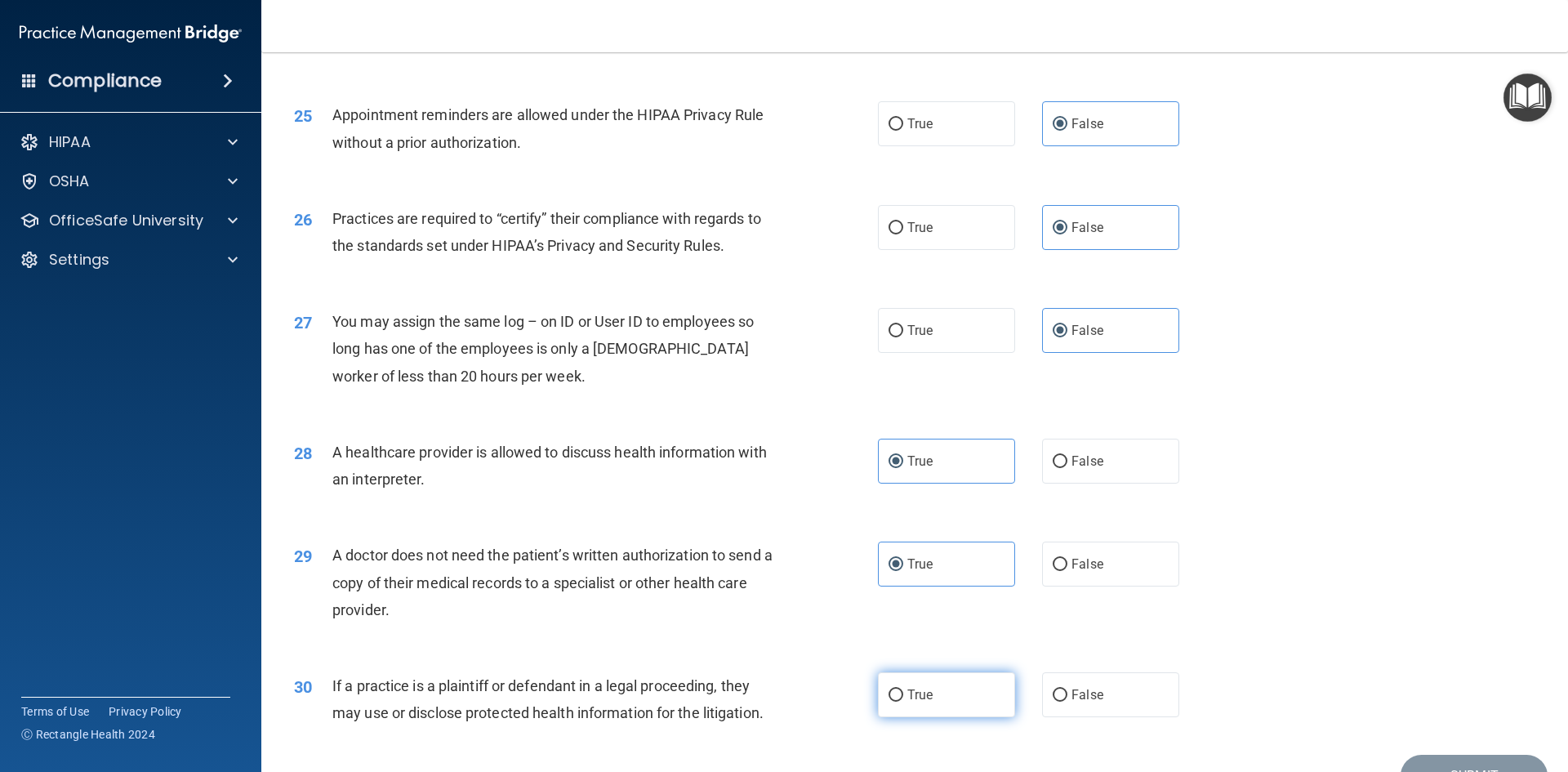
click at [903, 695] on input "True" at bounding box center [895, 695] width 15 height 12
radio input "true"
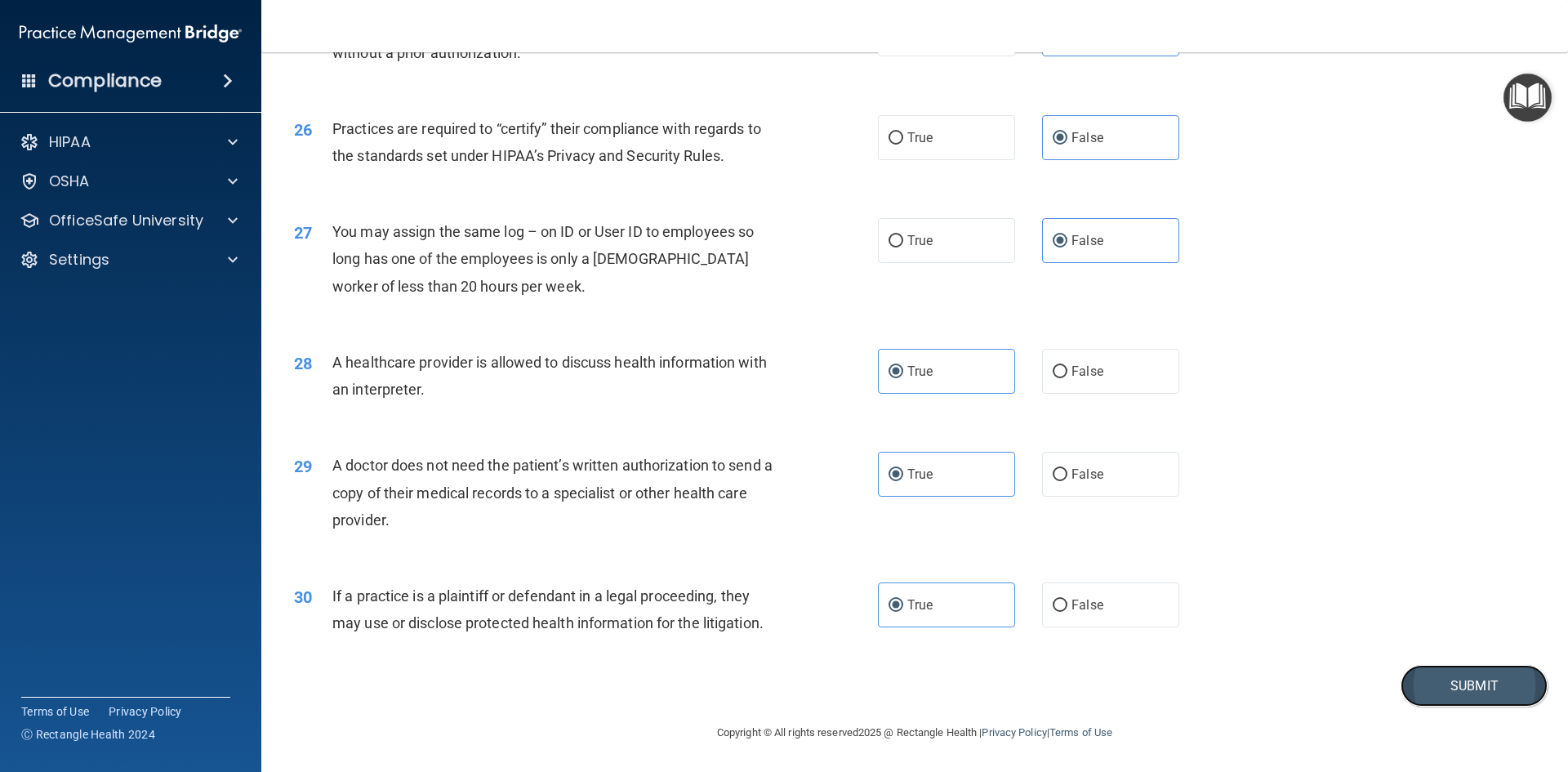
click at [1455, 685] on button "Submit" at bounding box center [1475, 686] width 147 height 42
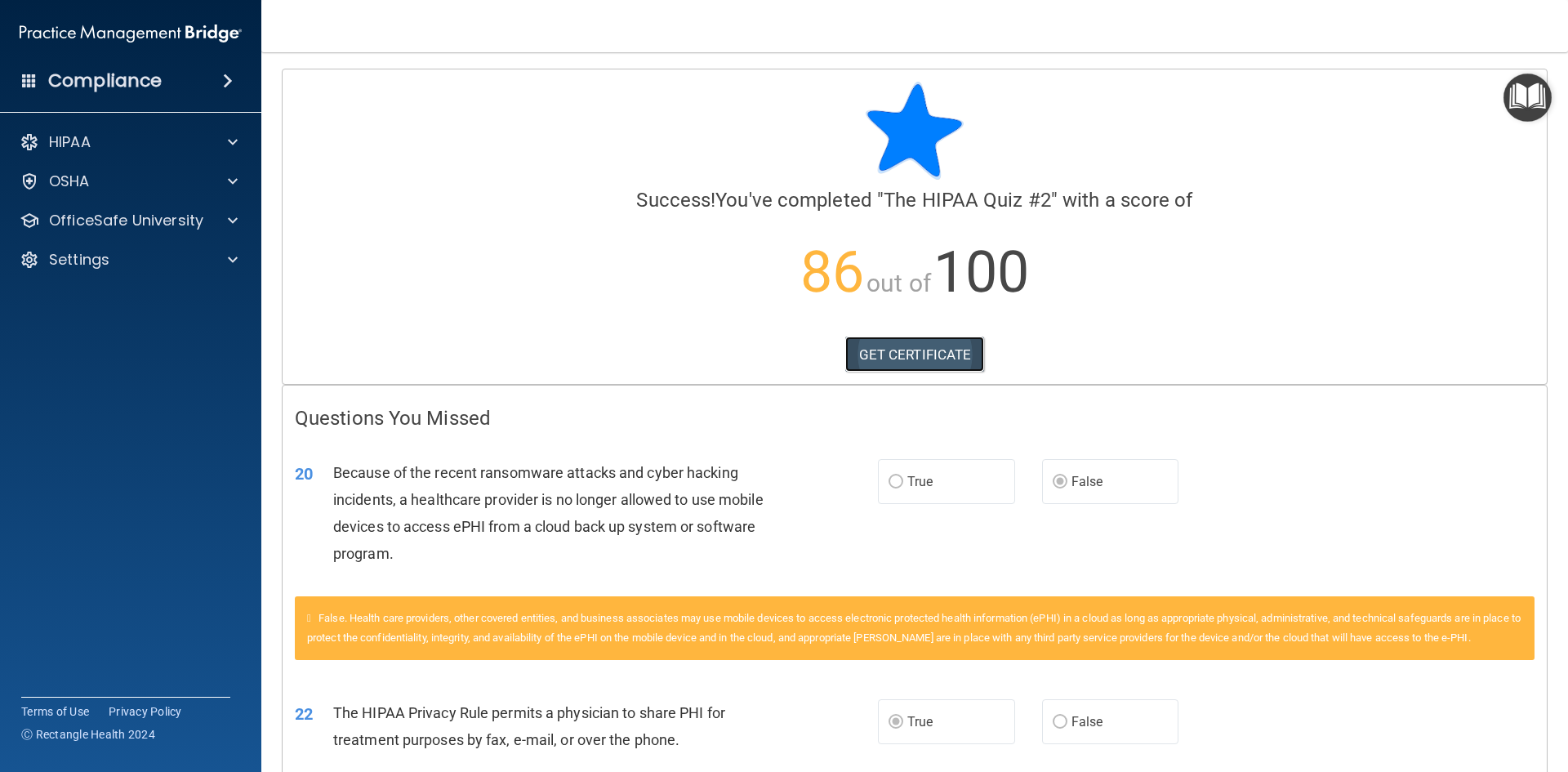
click at [895, 364] on link "GET CERTIFICATE" at bounding box center [915, 355] width 140 height 36
click at [84, 236] on div "OfficeSafe University" at bounding box center [131, 220] width 262 height 33
click at [112, 220] on p "OfficeSafe University" at bounding box center [125, 221] width 154 height 20
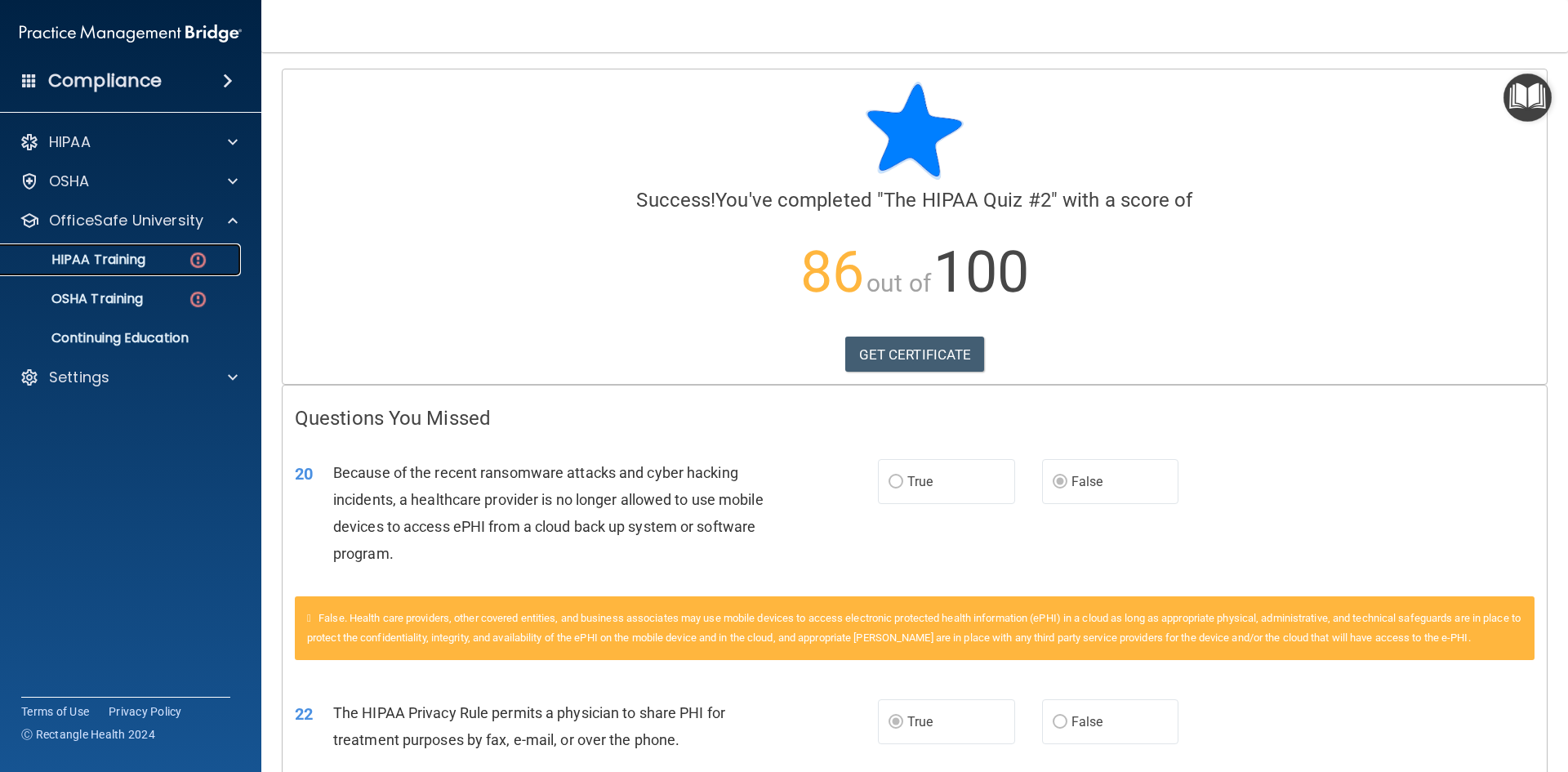
click at [107, 267] on p "HIPAA Training" at bounding box center [78, 259] width 135 height 16
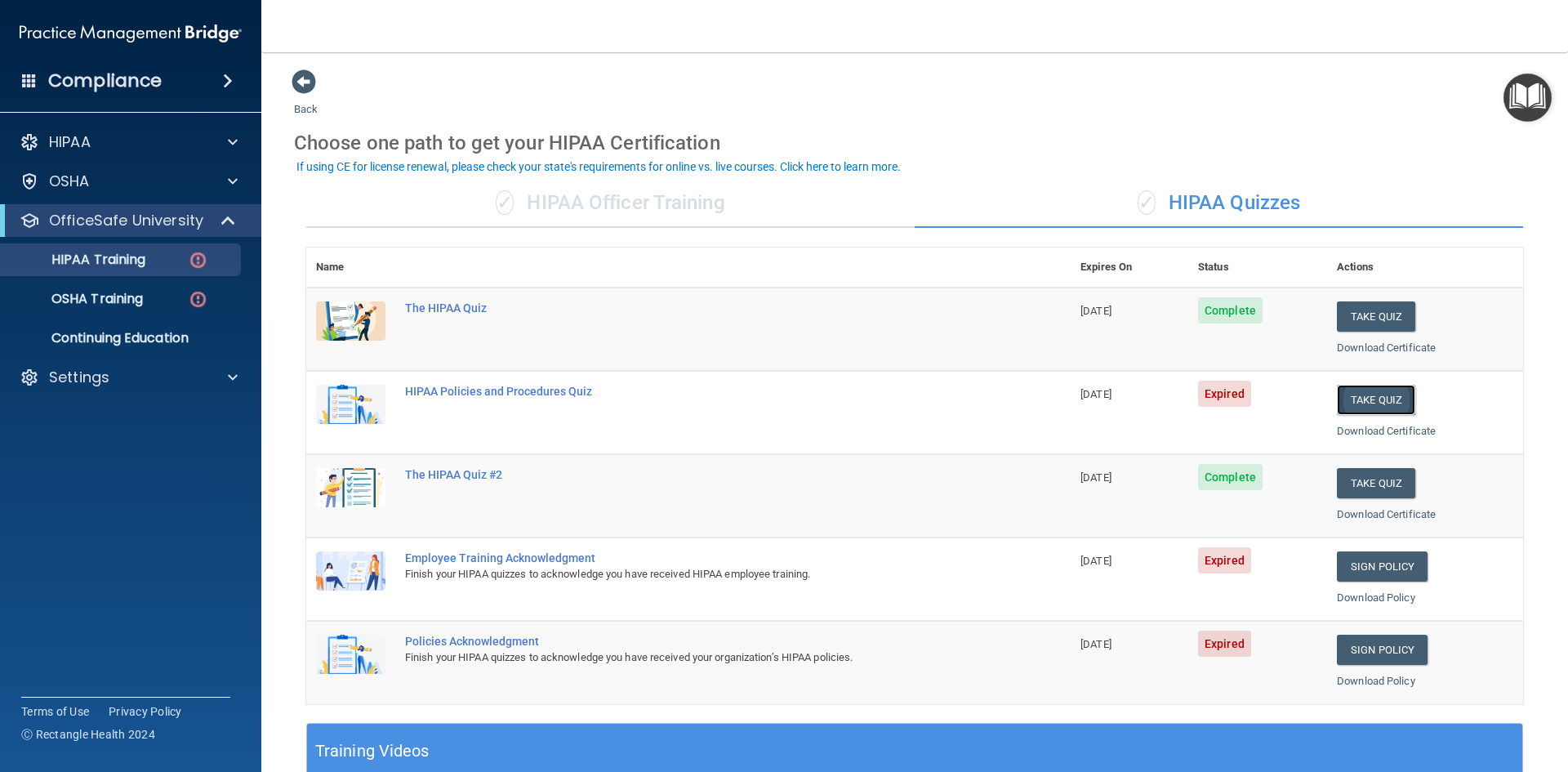
click at [1344, 395] on button "Take Quiz" at bounding box center [1375, 399] width 78 height 30
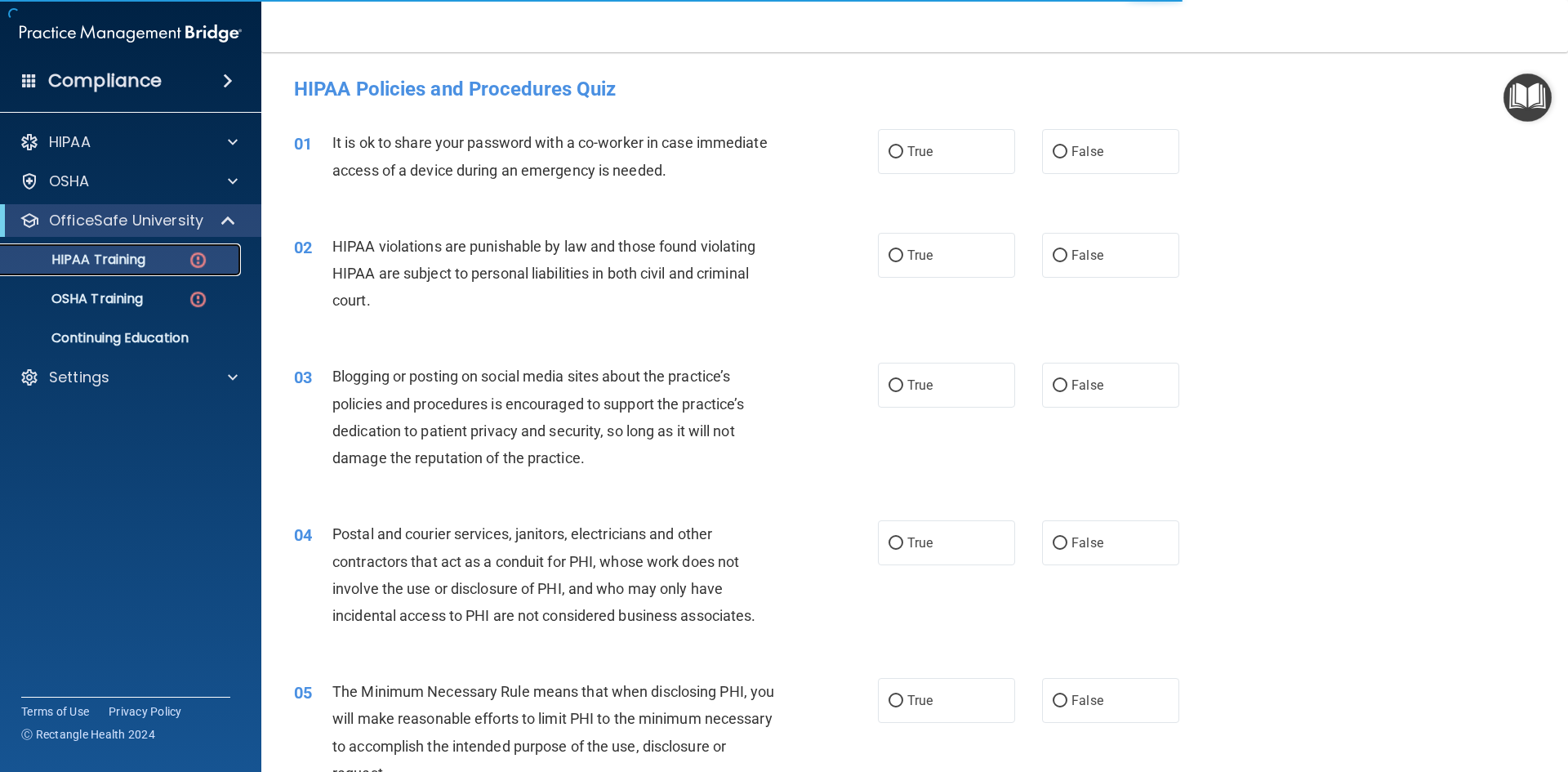
click at [145, 257] on p "HIPAA Training" at bounding box center [78, 259] width 135 height 16
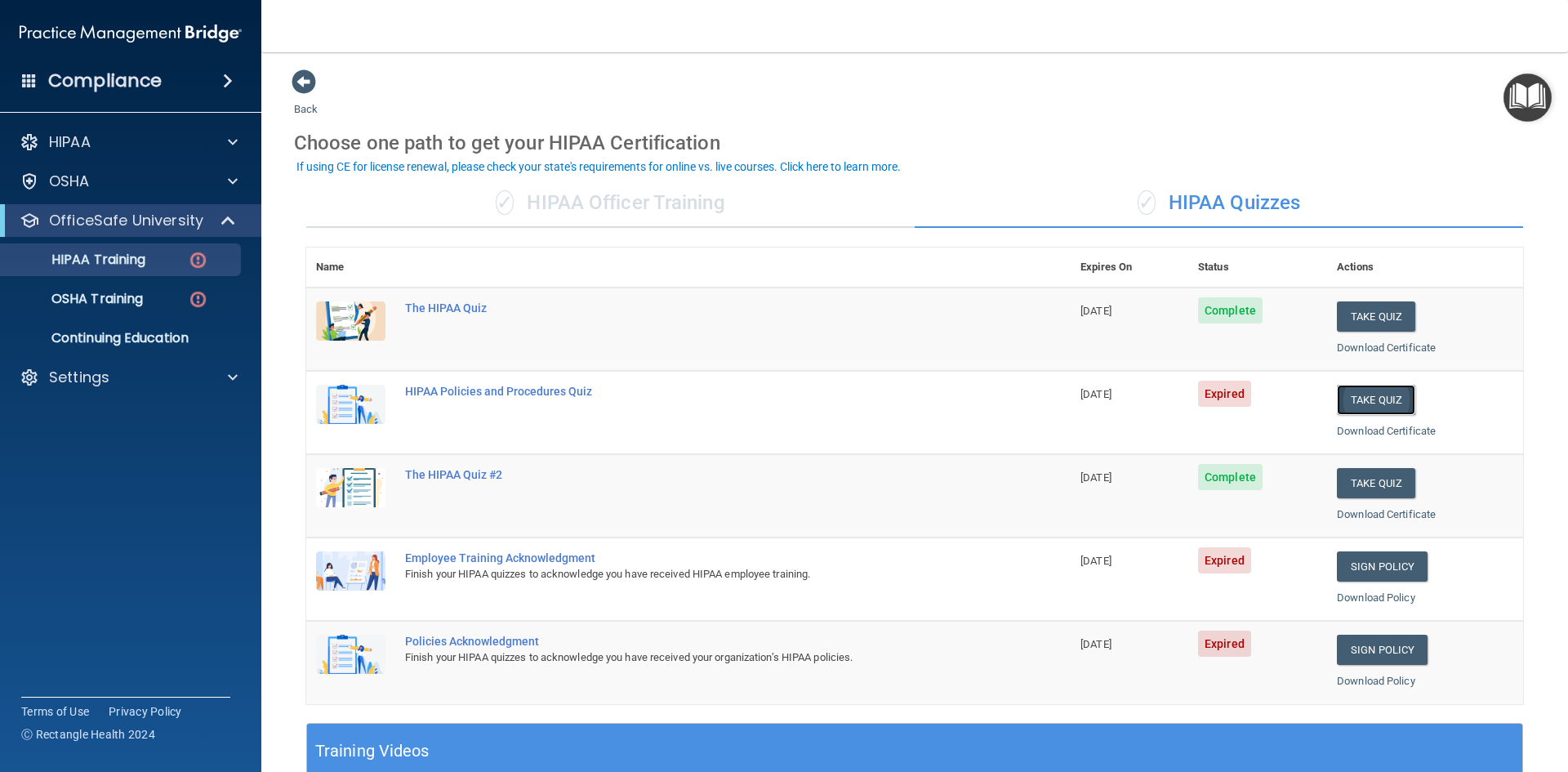
click at [1391, 405] on button "Take Quiz" at bounding box center [1375, 399] width 78 height 30
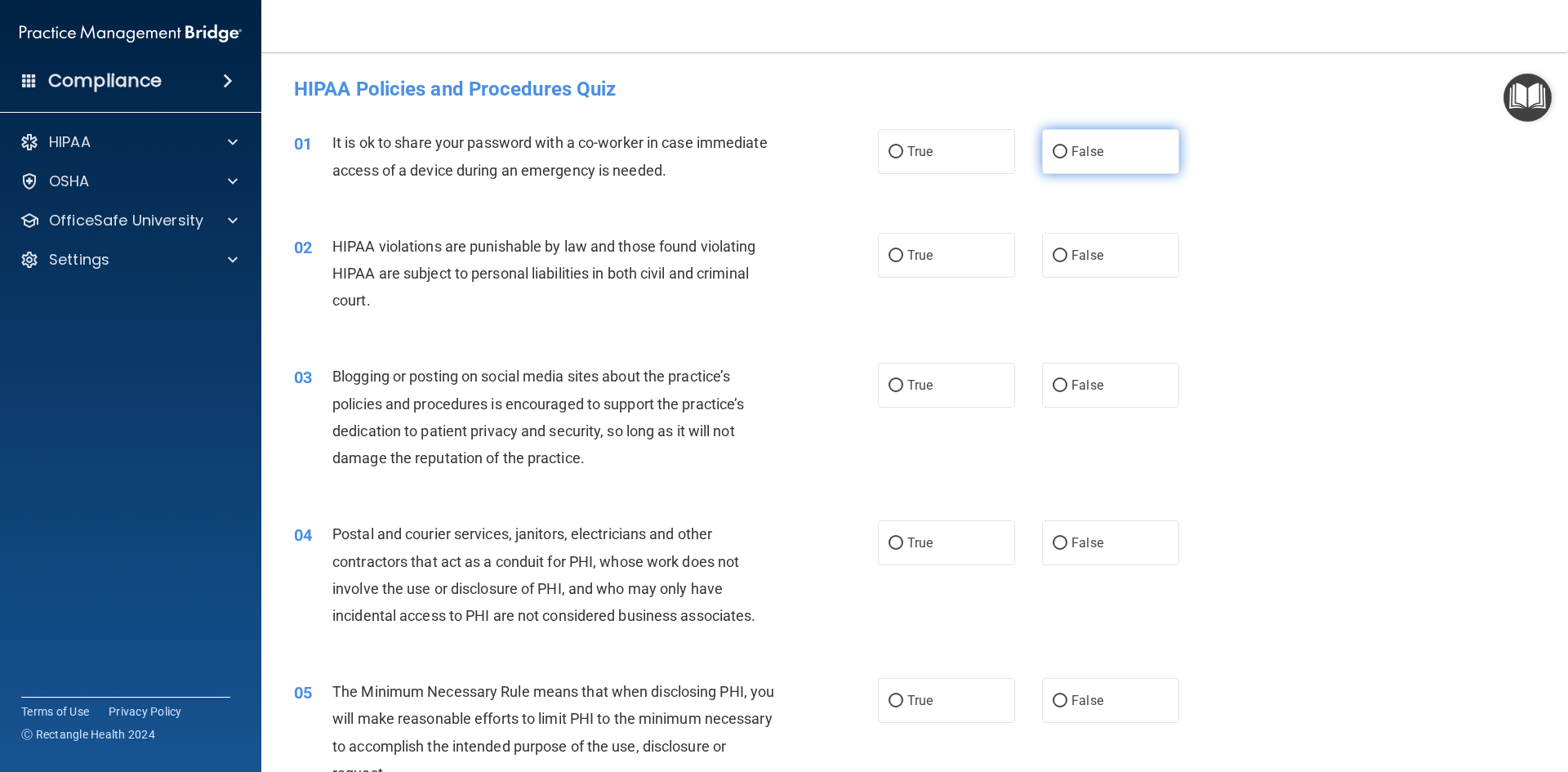
click at [1131, 145] on label "False" at bounding box center [1111, 151] width 137 height 45
click at [1067, 146] on input "False" at bounding box center [1059, 152] width 15 height 12
radio input "true"
click at [944, 275] on label "True" at bounding box center [947, 254] width 137 height 45
click at [903, 262] on input "True" at bounding box center [895, 255] width 15 height 12
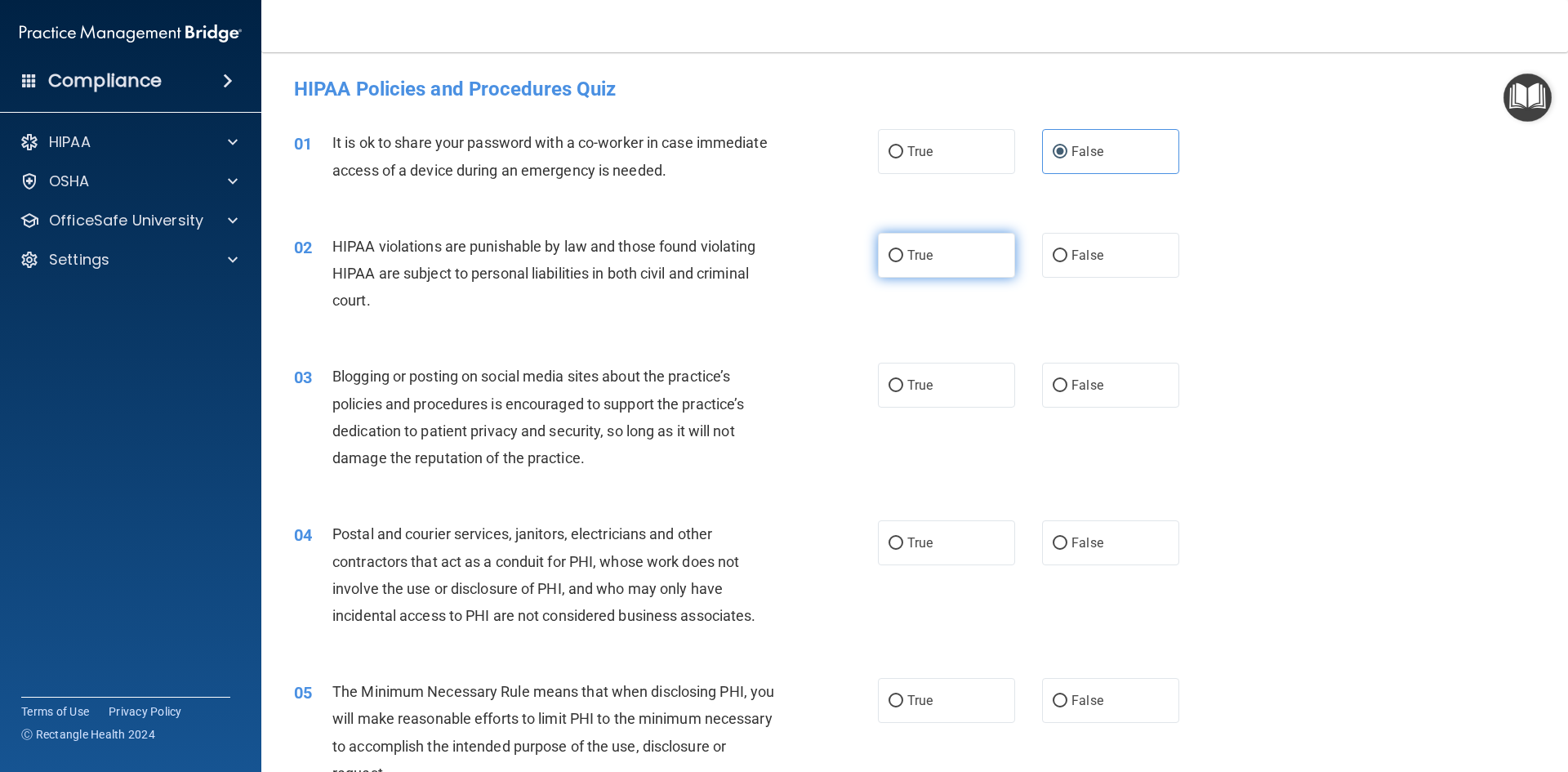
radio input "true"
click at [1090, 377] on label "False" at bounding box center [1111, 385] width 137 height 45
click at [1067, 380] on input "False" at bounding box center [1059, 386] width 15 height 12
radio input "true"
click at [972, 521] on label "True" at bounding box center [947, 542] width 137 height 45
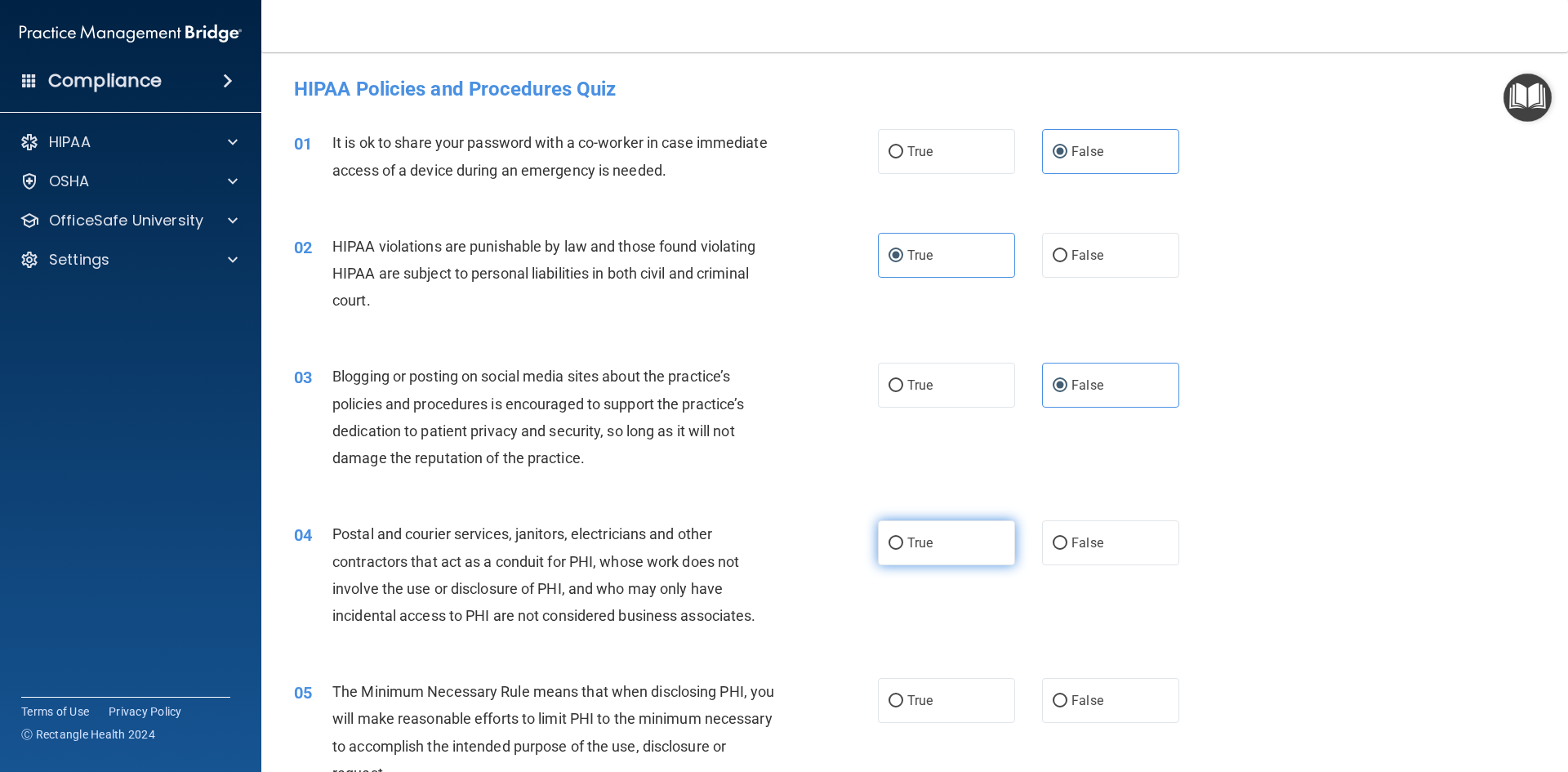
click at [903, 538] on input "True" at bounding box center [895, 543] width 15 height 12
radio input "true"
click at [935, 691] on label "True" at bounding box center [947, 699] width 137 height 45
click at [903, 695] on input "True" at bounding box center [895, 700] width 15 height 12
radio input "true"
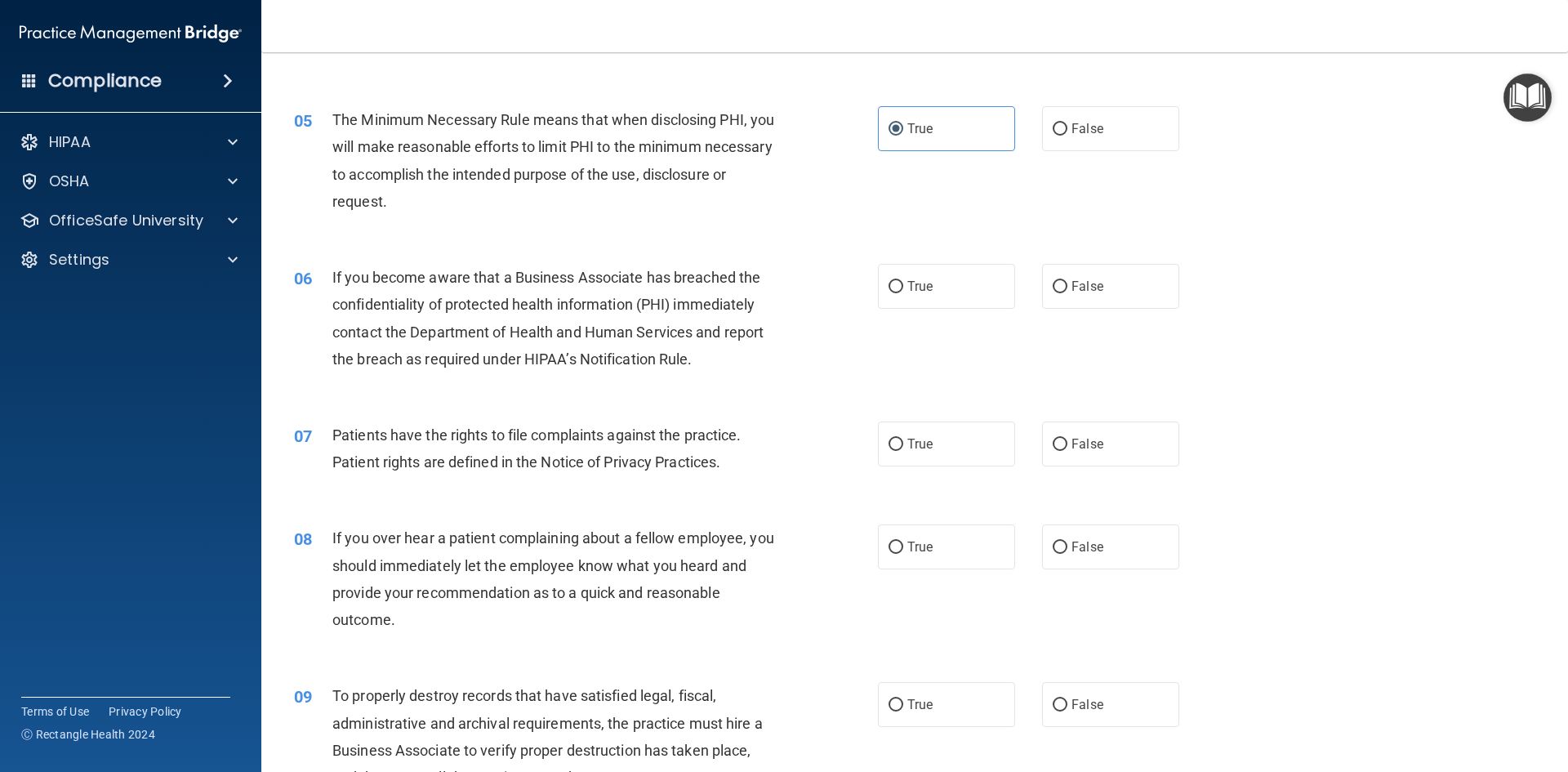
scroll to position [654, 0]
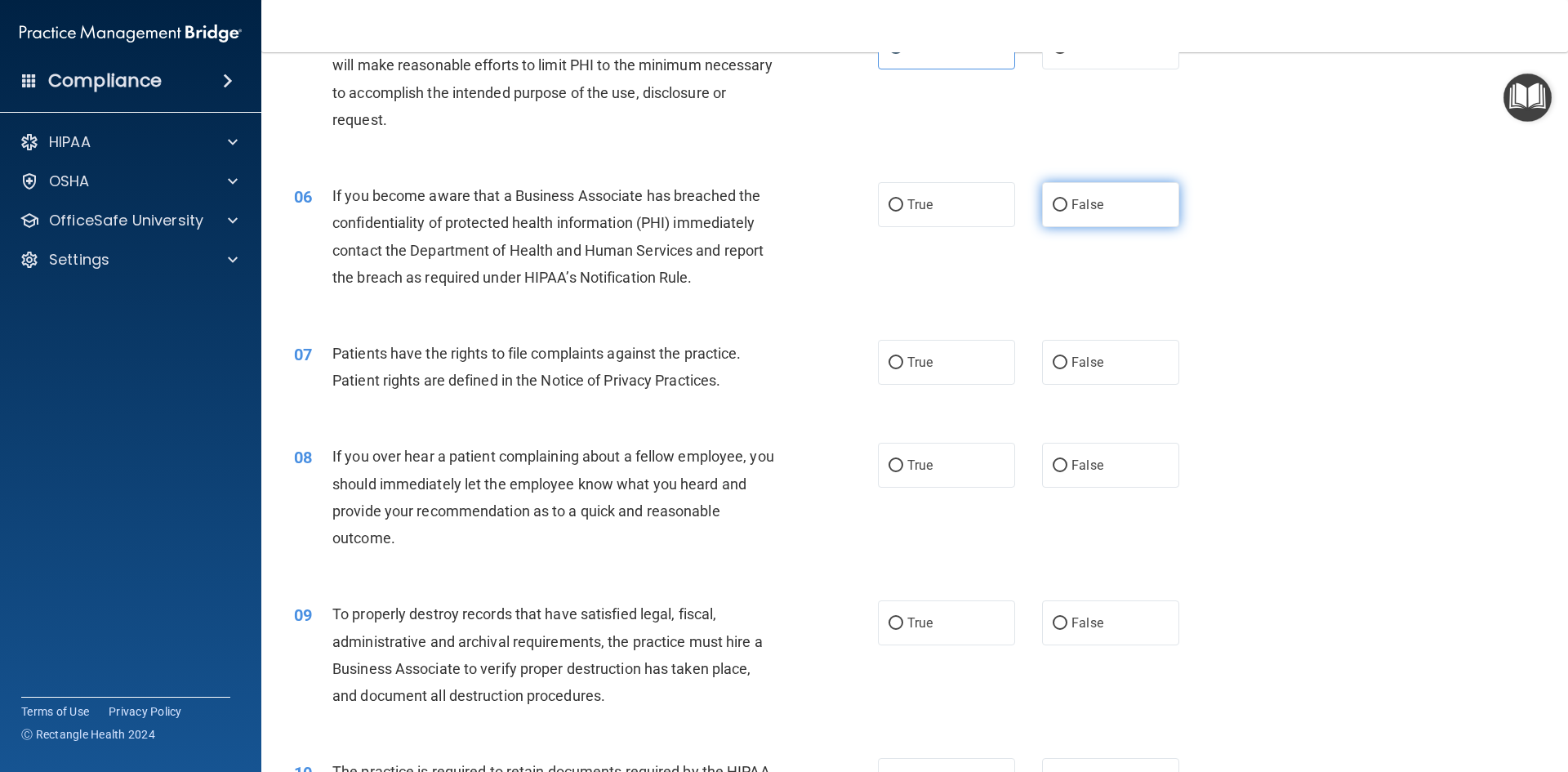
click at [1089, 218] on label "False" at bounding box center [1111, 204] width 137 height 45
click at [1067, 212] on input "False" at bounding box center [1059, 206] width 15 height 12
radio input "true"
click at [983, 377] on label "True" at bounding box center [947, 362] width 137 height 45
click at [903, 369] on input "True" at bounding box center [895, 363] width 15 height 12
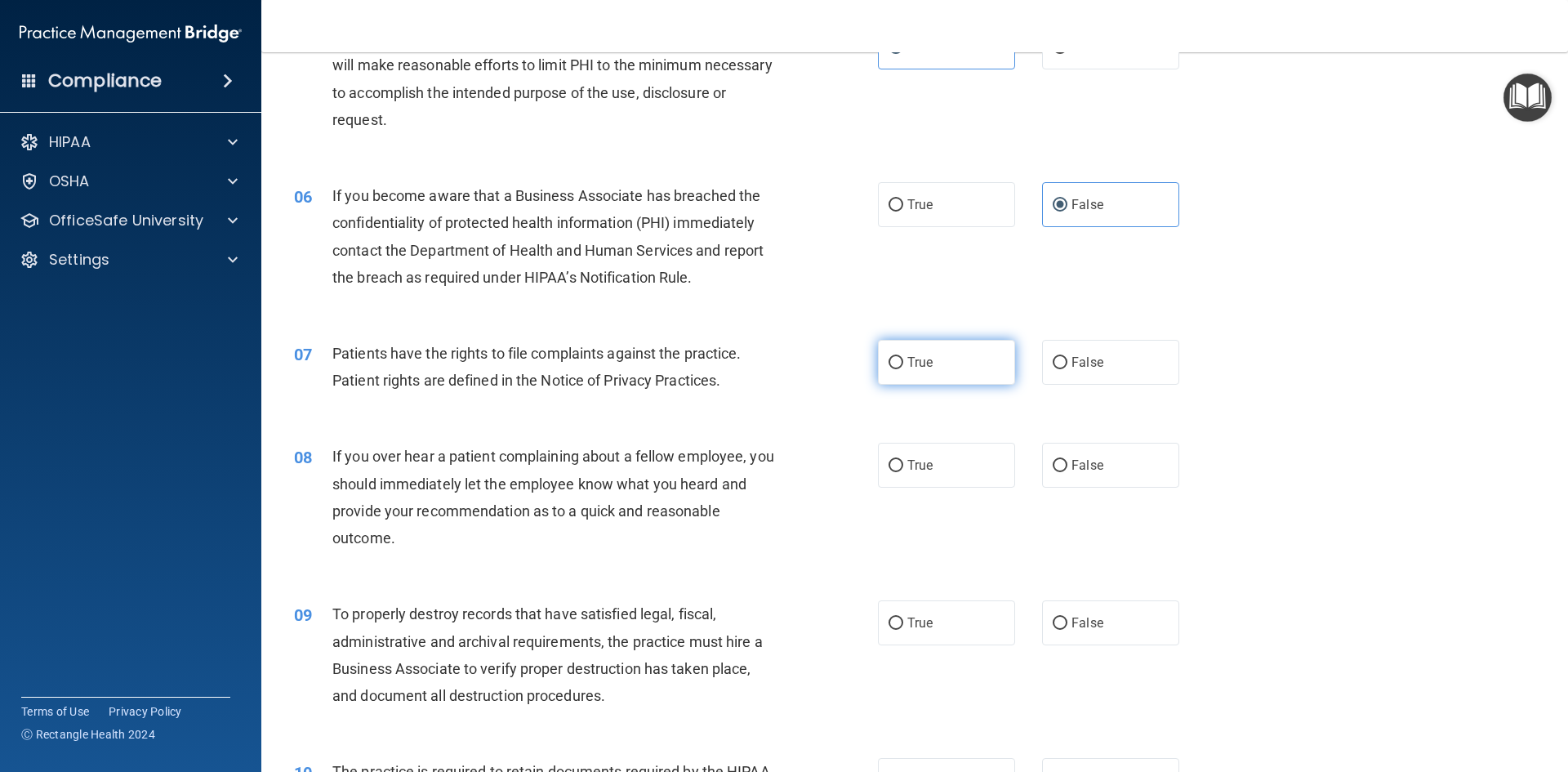
radio input "true"
click at [1087, 466] on span "False" at bounding box center [1087, 465] width 32 height 16
click at [1067, 466] on input "False" at bounding box center [1059, 466] width 15 height 12
radio input "true"
click at [1089, 621] on span "False" at bounding box center [1087, 623] width 32 height 16
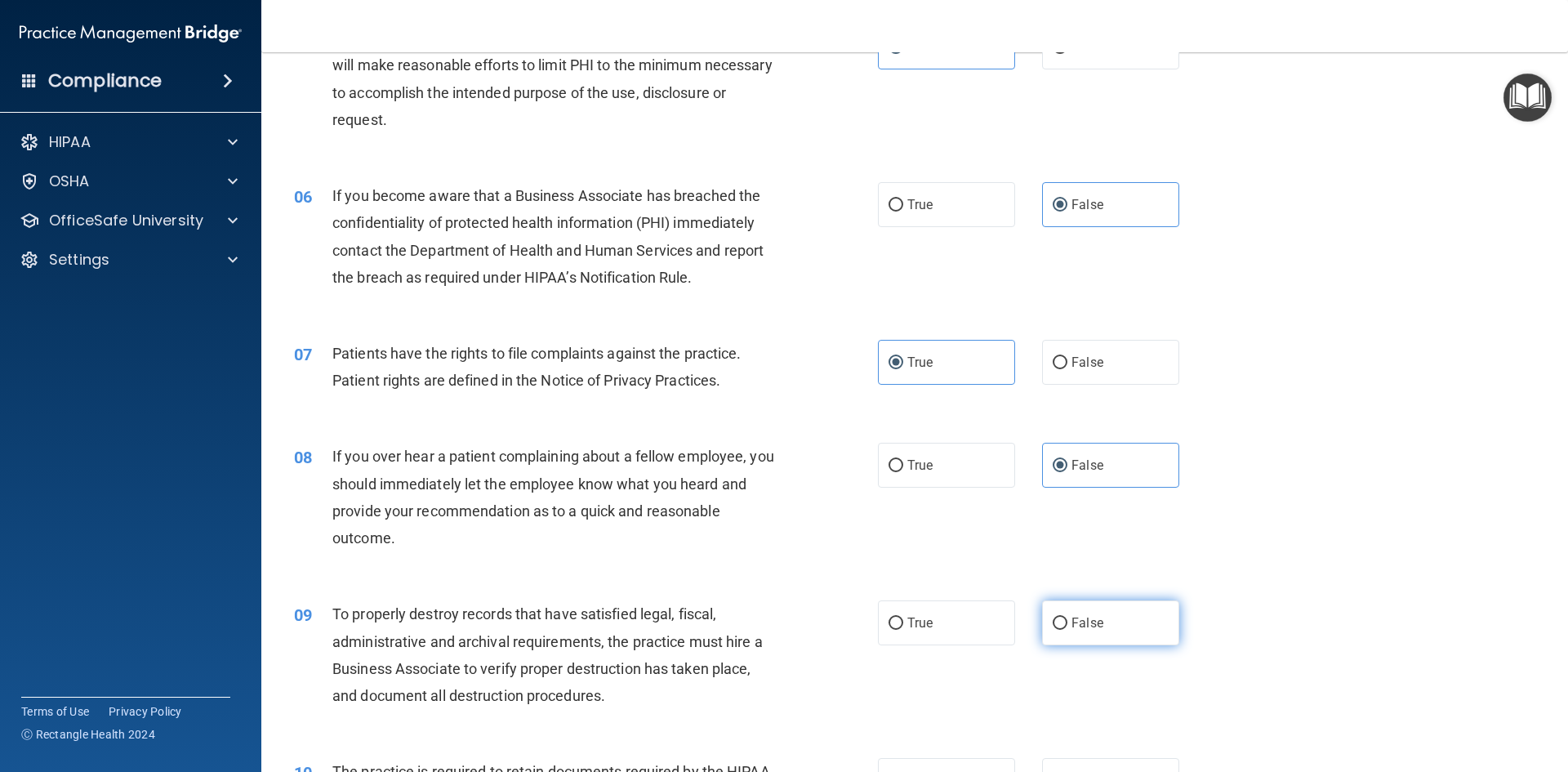
click at [1067, 621] on input "False" at bounding box center [1059, 623] width 15 height 12
radio input "true"
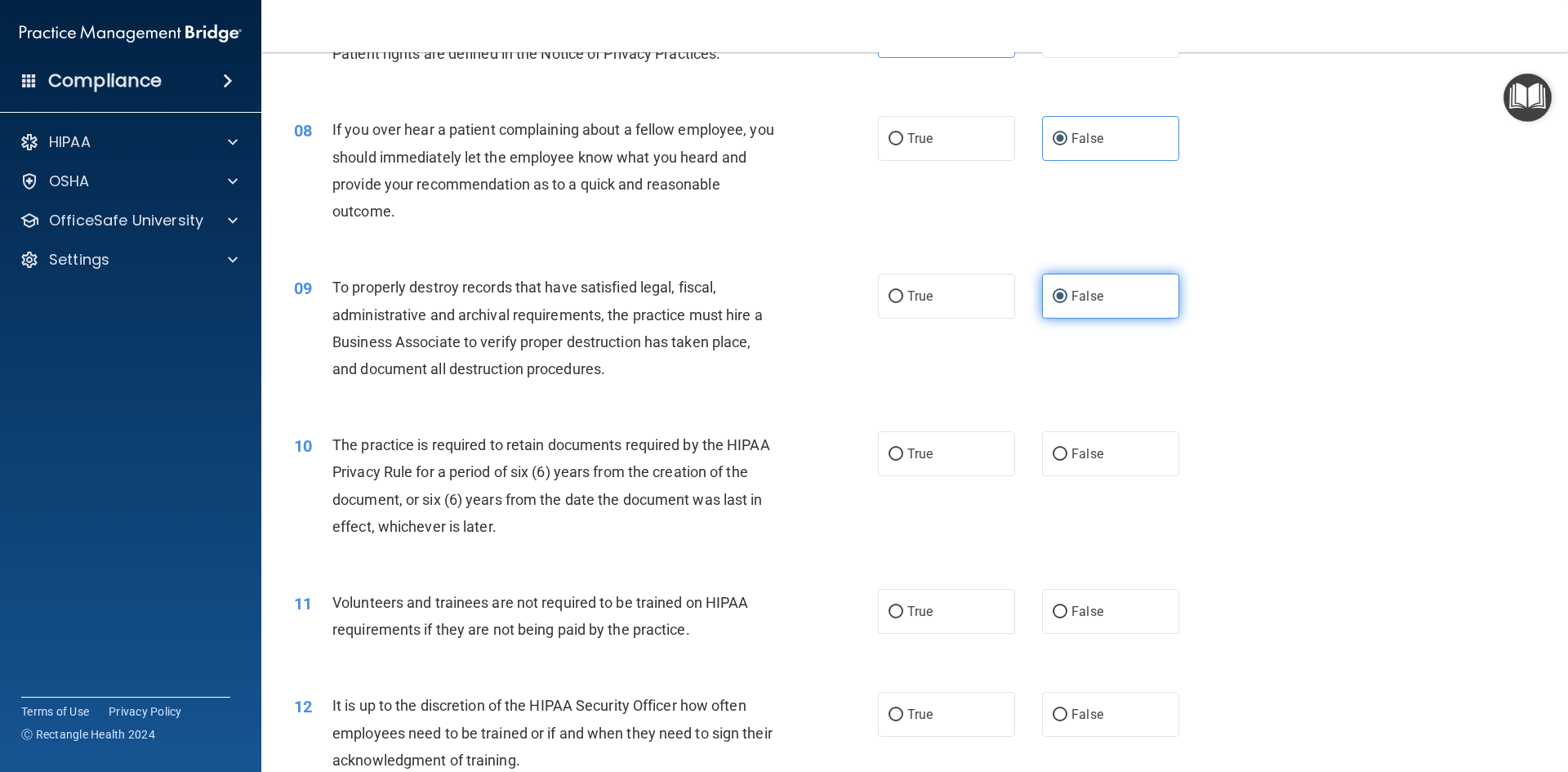
scroll to position [1144, 0]
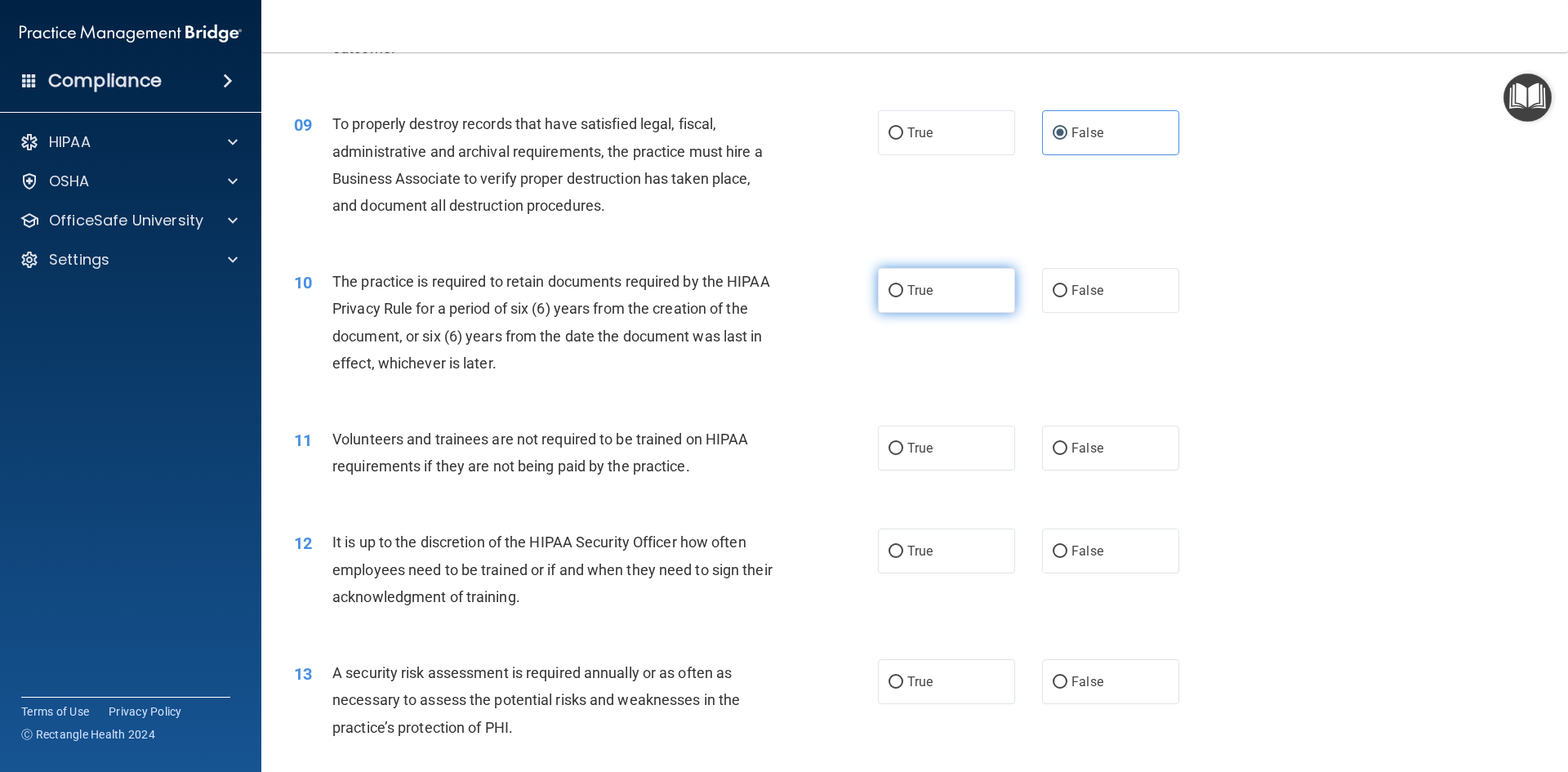
click at [936, 303] on label "True" at bounding box center [947, 290] width 137 height 45
click at [903, 297] on input "True" at bounding box center [895, 291] width 15 height 12
radio input "true"
click at [1060, 451] on label "False" at bounding box center [1111, 447] width 137 height 45
click at [1060, 451] on input "False" at bounding box center [1059, 448] width 15 height 12
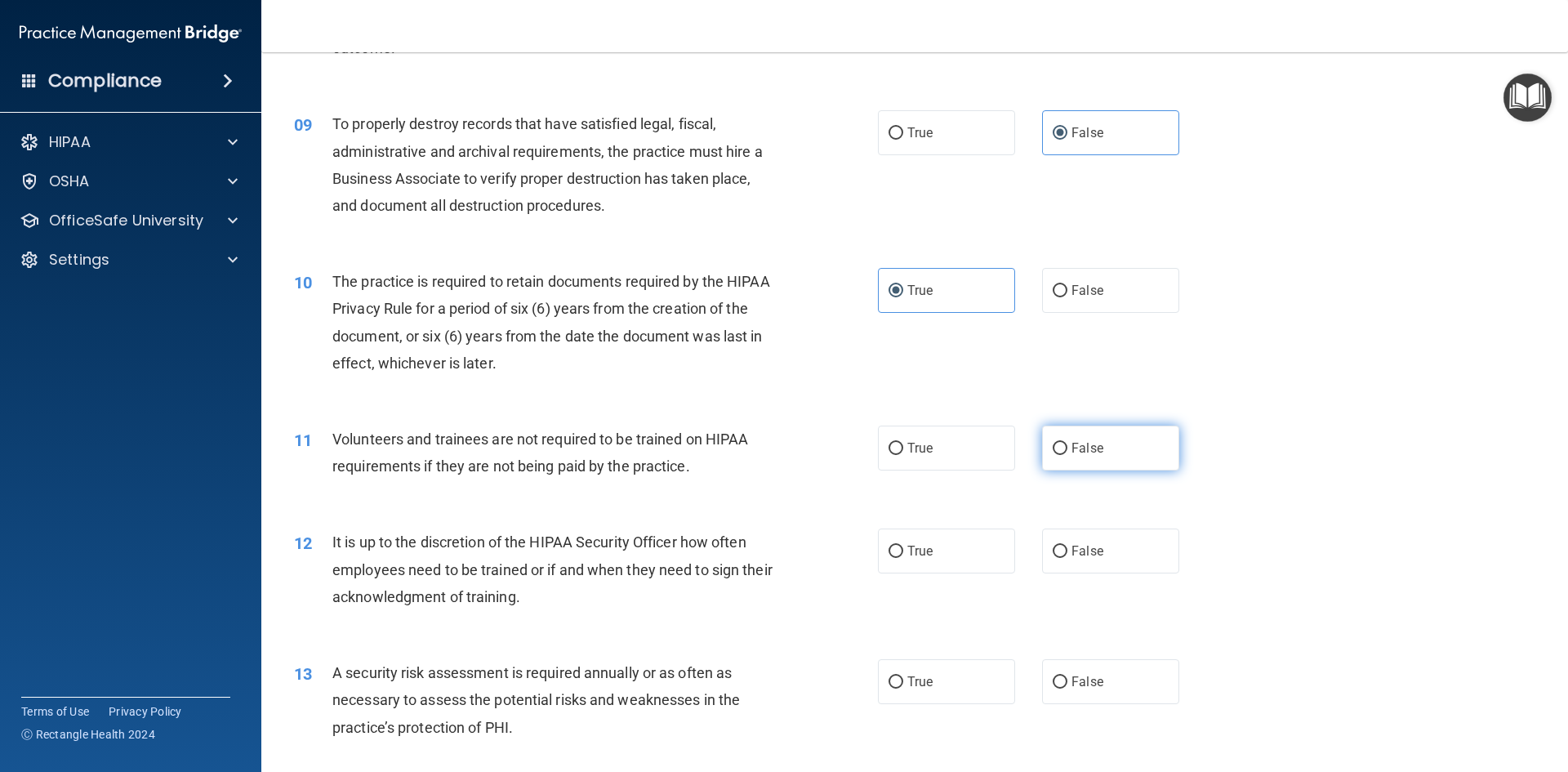
radio input "true"
click at [1078, 557] on span "False" at bounding box center [1087, 551] width 32 height 16
click at [1067, 557] on input "False" at bounding box center [1059, 551] width 15 height 12
radio input "true"
drag, startPoint x: 947, startPoint y: 672, endPoint x: 961, endPoint y: 663, distance: 16.6
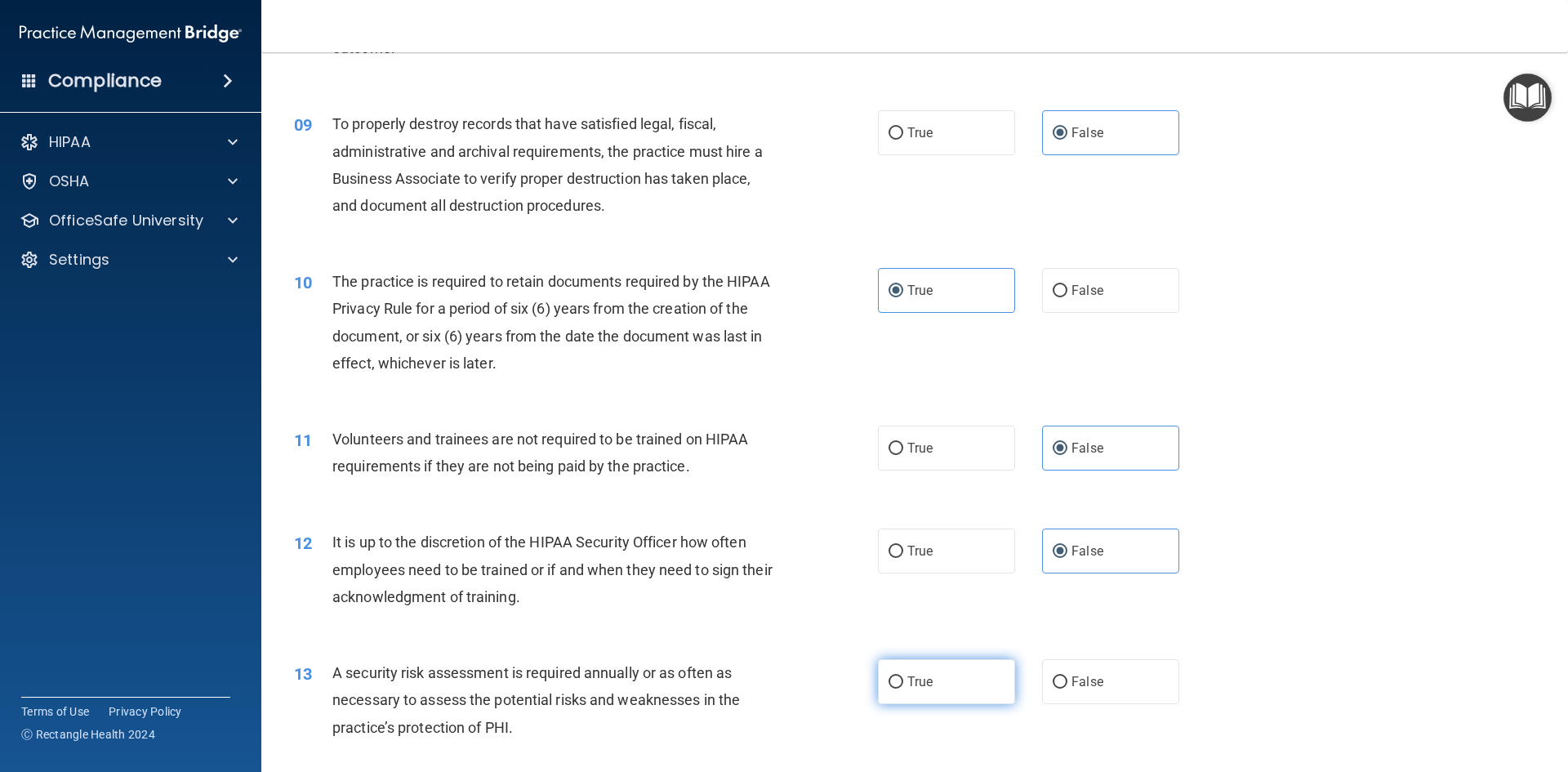
click at [949, 670] on label "True" at bounding box center [947, 681] width 137 height 45
click at [903, 677] on input "True" at bounding box center [895, 683] width 15 height 12
radio input "true"
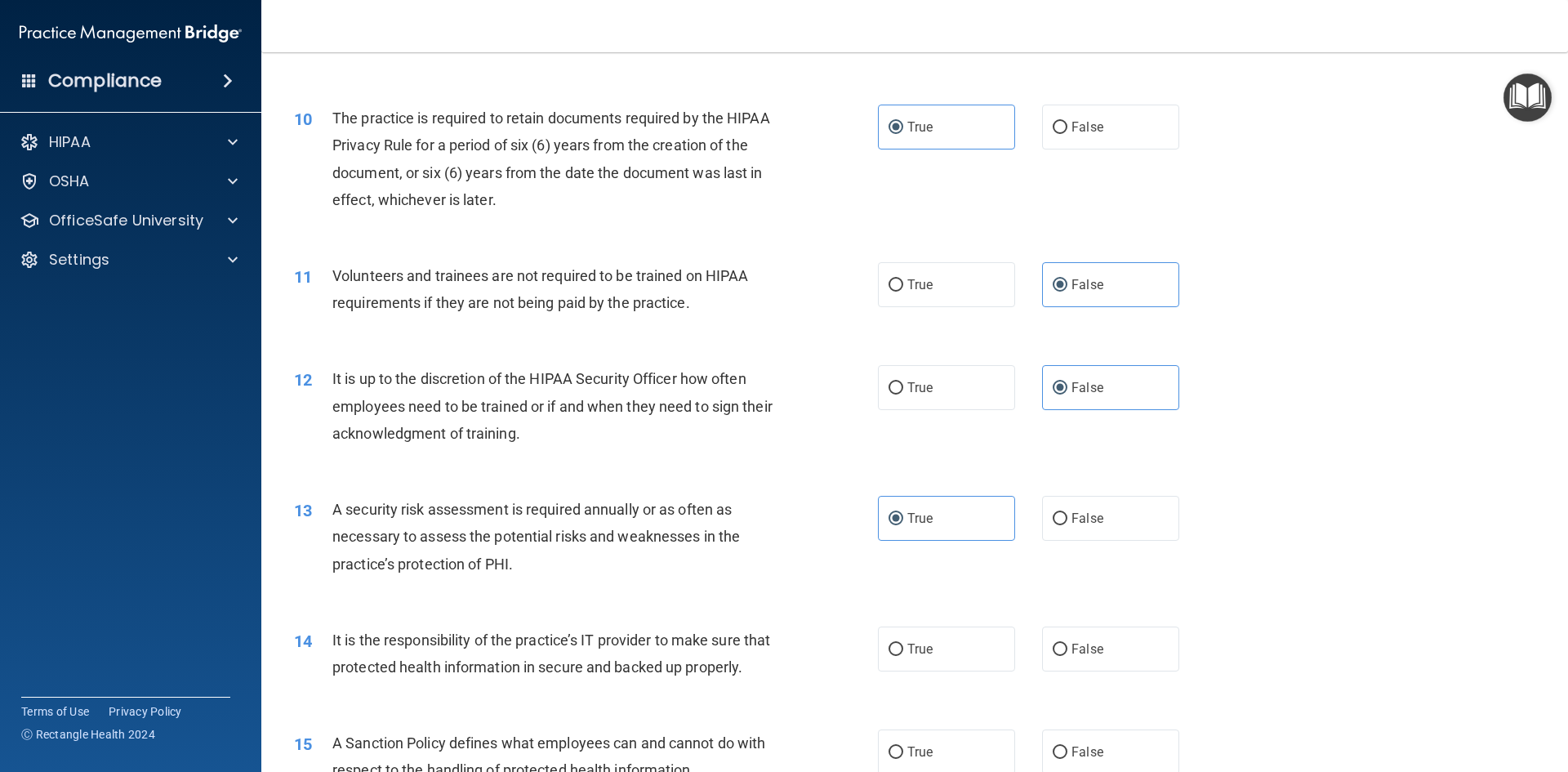
scroll to position [1469, 0]
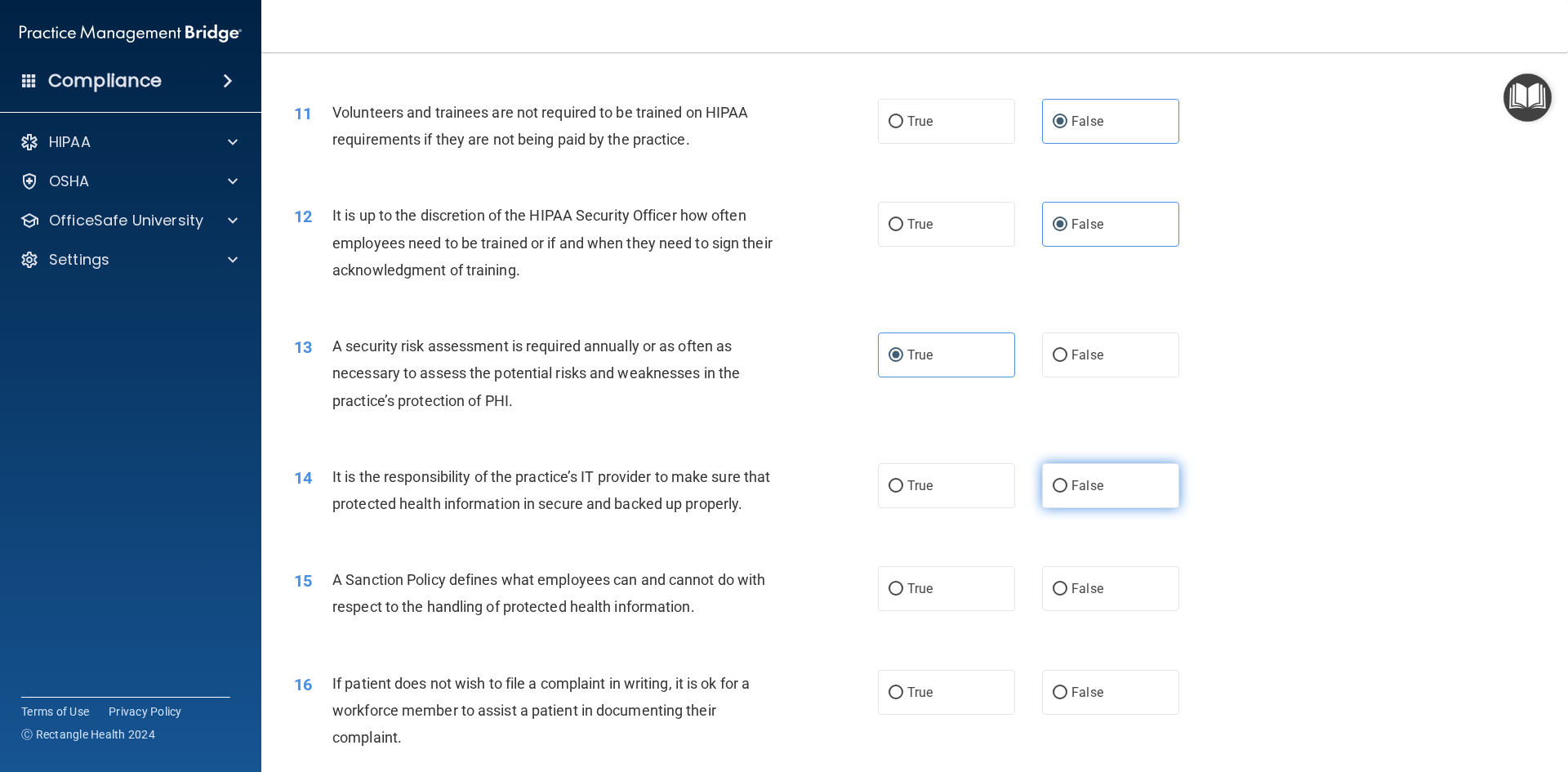
click at [1072, 487] on span "False" at bounding box center [1087, 486] width 32 height 16
click at [1067, 487] on input "False" at bounding box center [1059, 486] width 15 height 12
radio input "true"
click at [1079, 596] on span "False" at bounding box center [1087, 588] width 32 height 16
click at [1067, 595] on input "False" at bounding box center [1059, 589] width 15 height 12
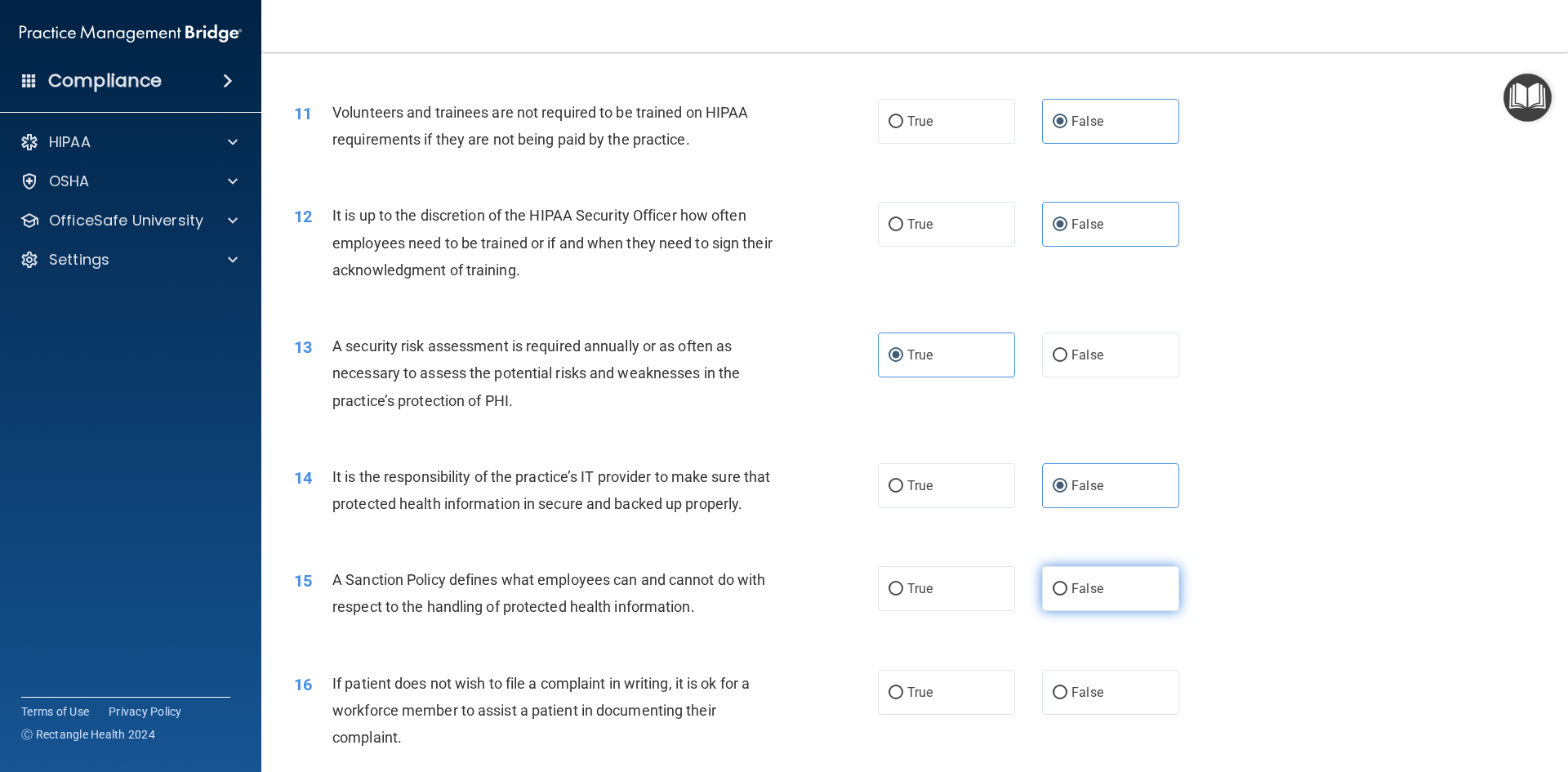
radio input "true"
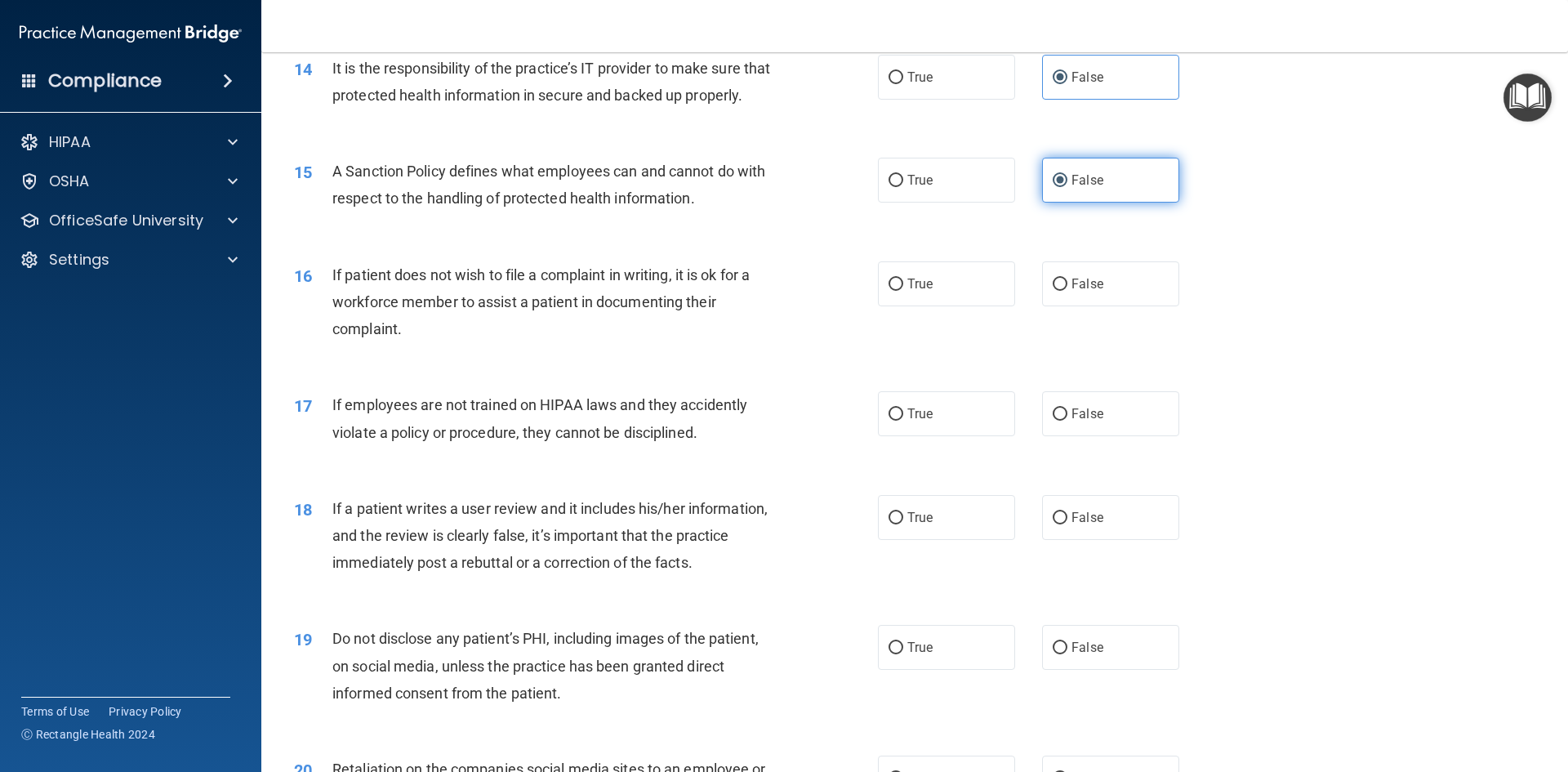
scroll to position [1960, 0]
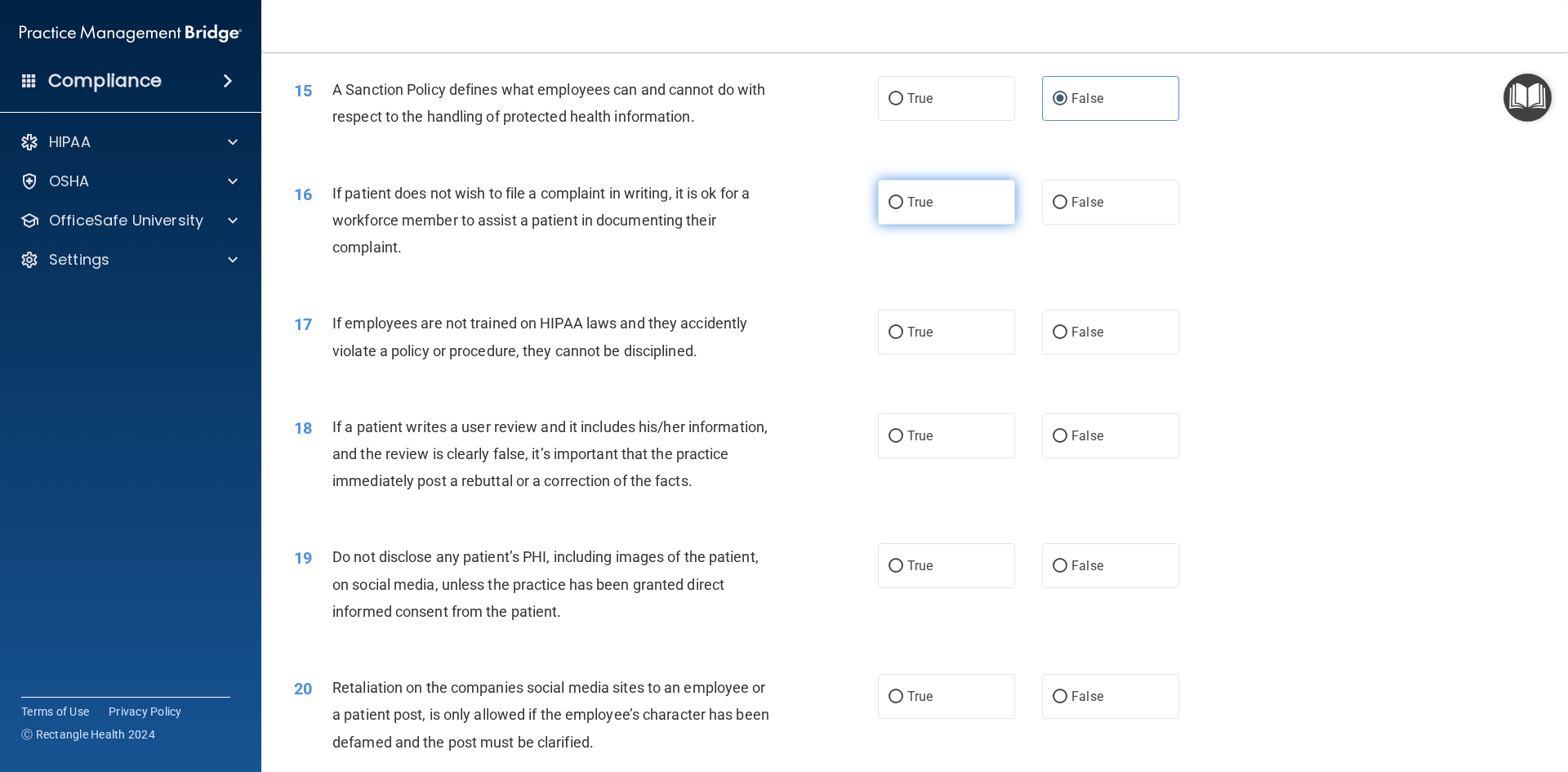
click at [946, 225] on label "True" at bounding box center [947, 202] width 137 height 45
click at [903, 209] on input "True" at bounding box center [895, 203] width 15 height 12
radio input "true"
click at [1065, 351] on label "False" at bounding box center [1111, 331] width 137 height 45
click at [1065, 339] on input "False" at bounding box center [1059, 333] width 15 height 12
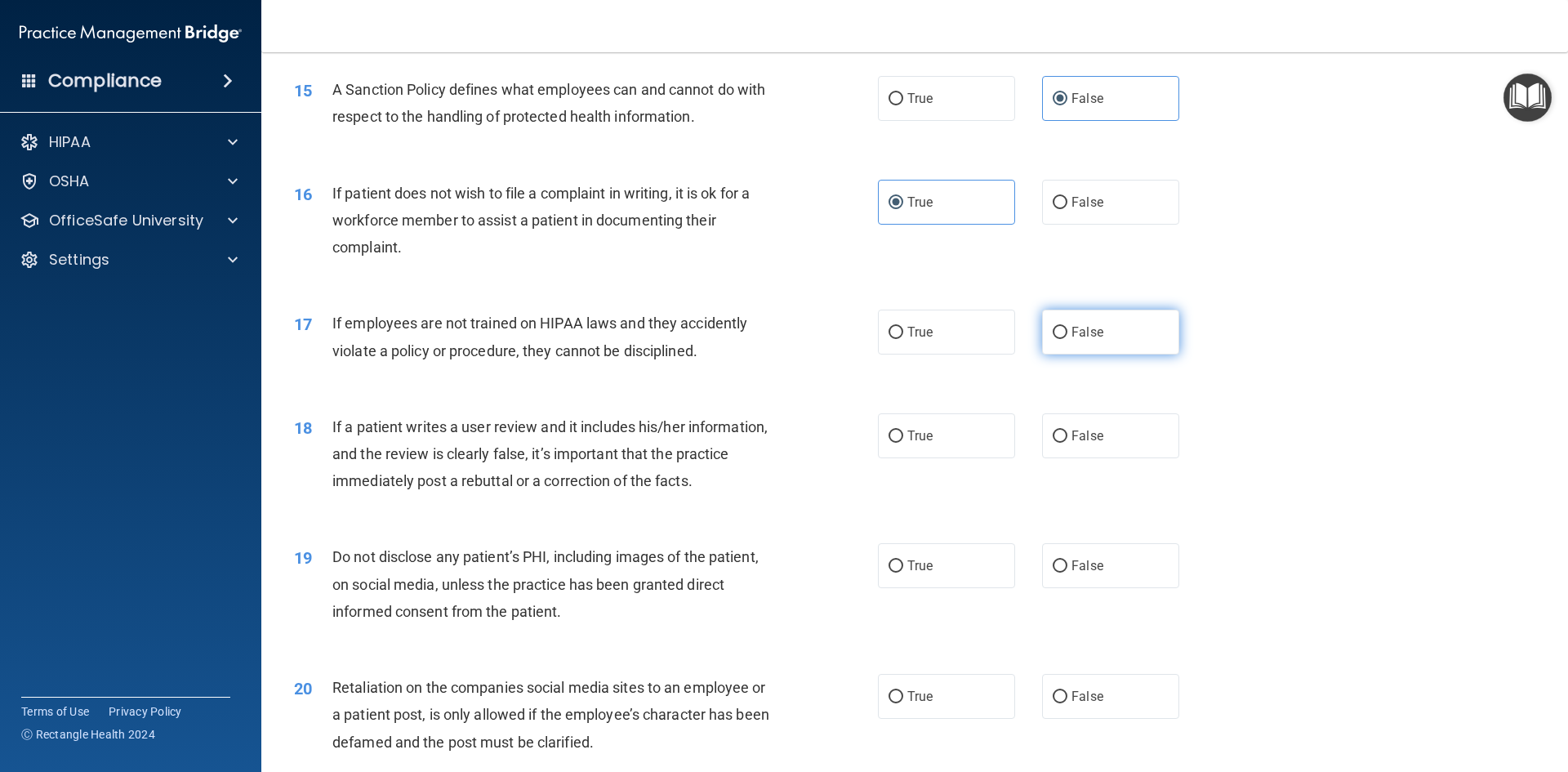
radio input "true"
click at [1084, 458] on label "False" at bounding box center [1111, 435] width 137 height 45
click at [1067, 442] on input "False" at bounding box center [1059, 436] width 15 height 12
radio input "true"
click at [957, 588] on label "True" at bounding box center [947, 565] width 137 height 45
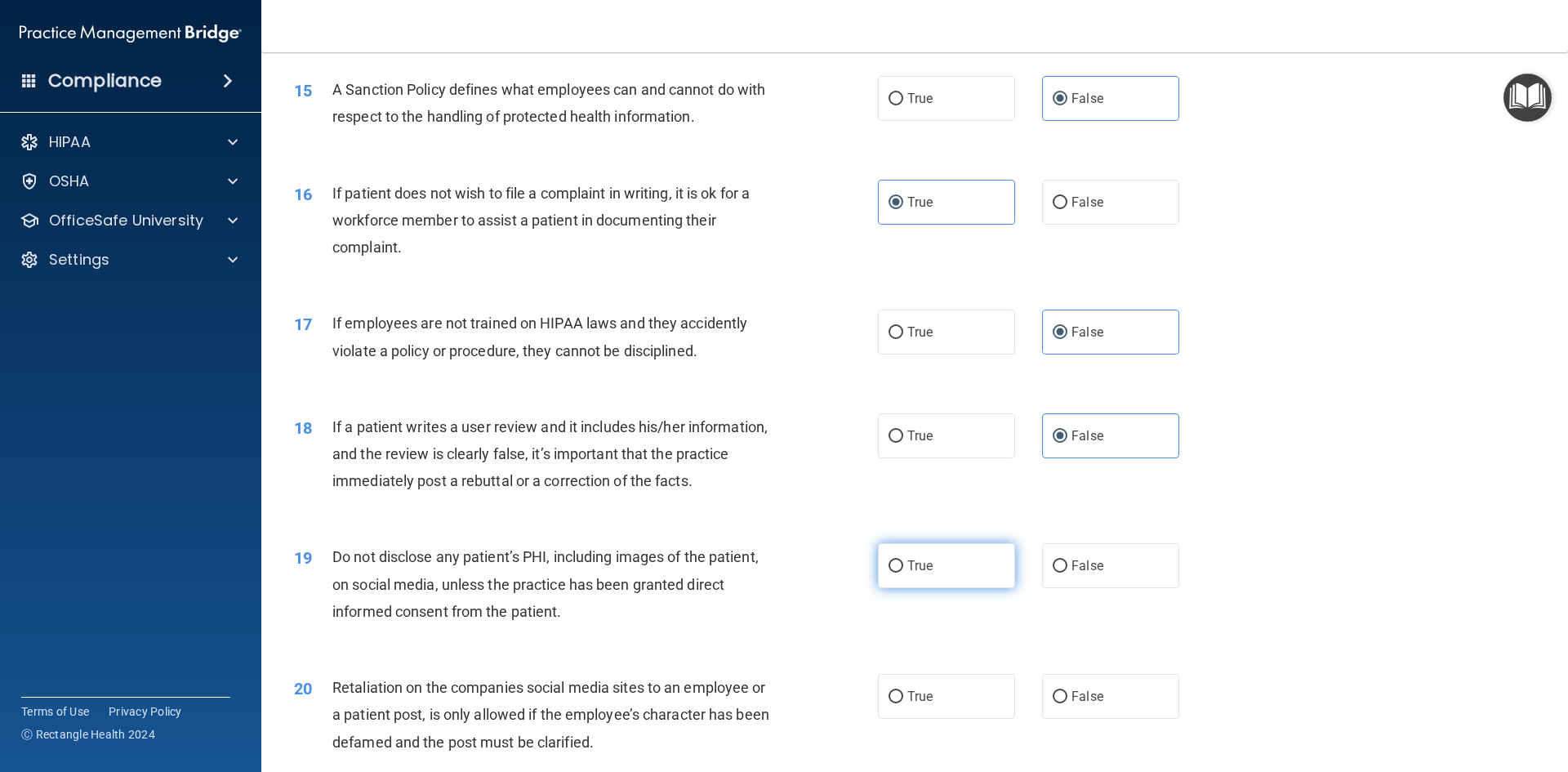
click at [903, 572] on input "True" at bounding box center [895, 566] width 15 height 12
radio input "true"
click at [1074, 705] on label "False" at bounding box center [1111, 695] width 137 height 45
click at [1067, 703] on input "False" at bounding box center [1059, 696] width 15 height 12
radio input "true"
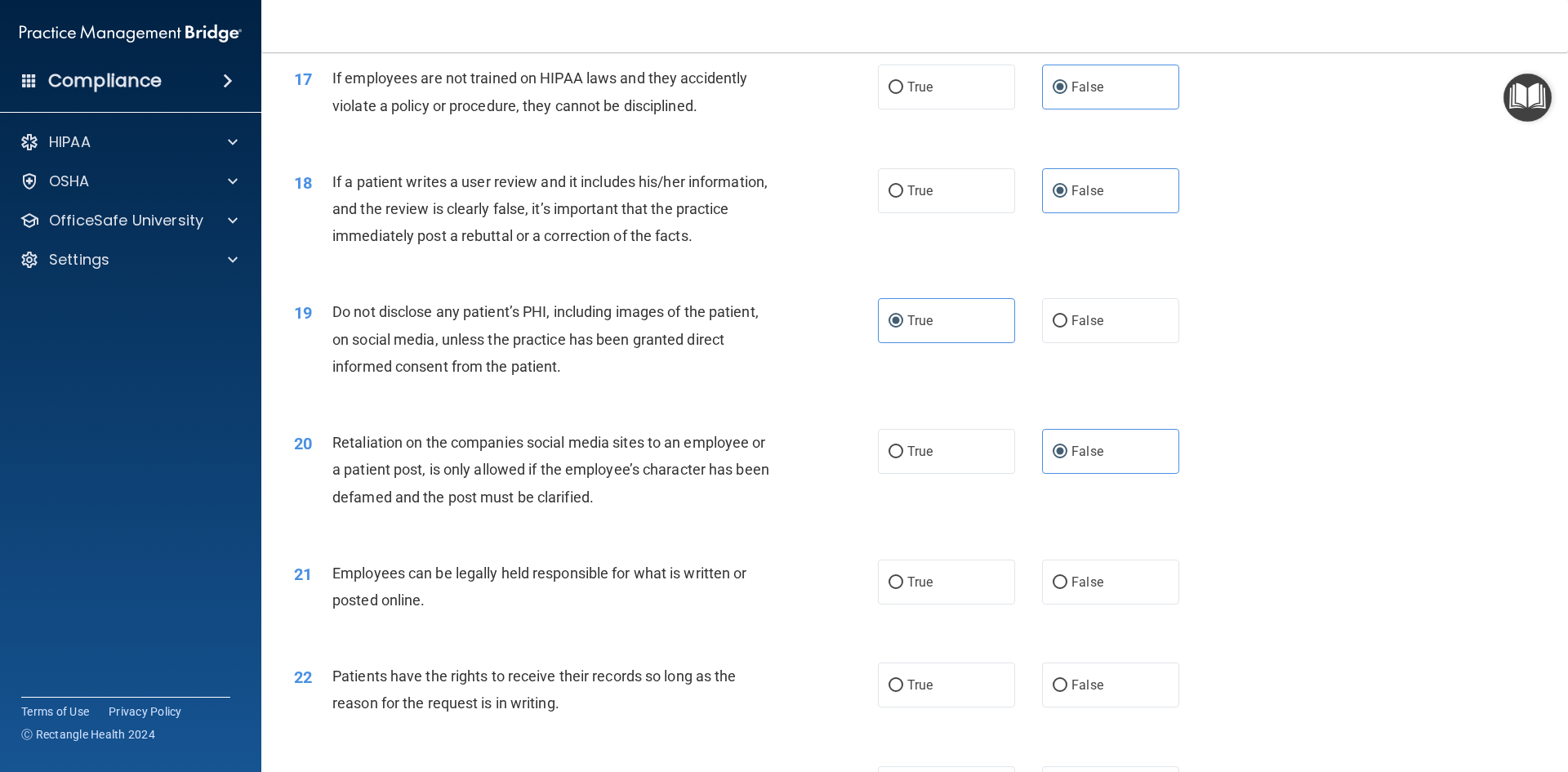
scroll to position [2286, 0]
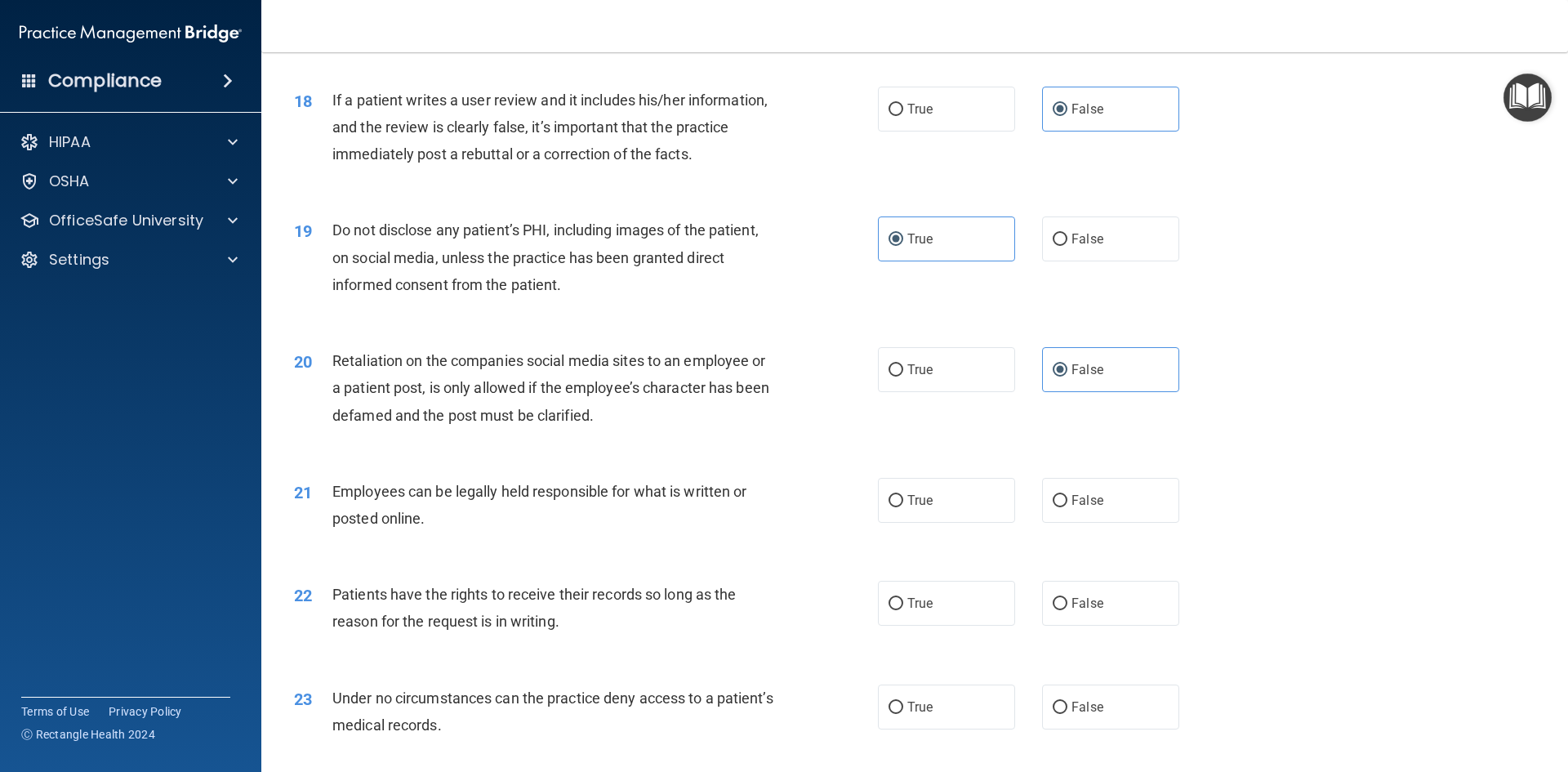
click at [963, 555] on div "21 Employees can be legally held responsible for what is written or posted onli…" at bounding box center [915, 509] width 1266 height 103
click at [968, 523] on label "True" at bounding box center [947, 500] width 137 height 45
click at [903, 507] on input "True" at bounding box center [895, 501] width 15 height 12
radio input "true"
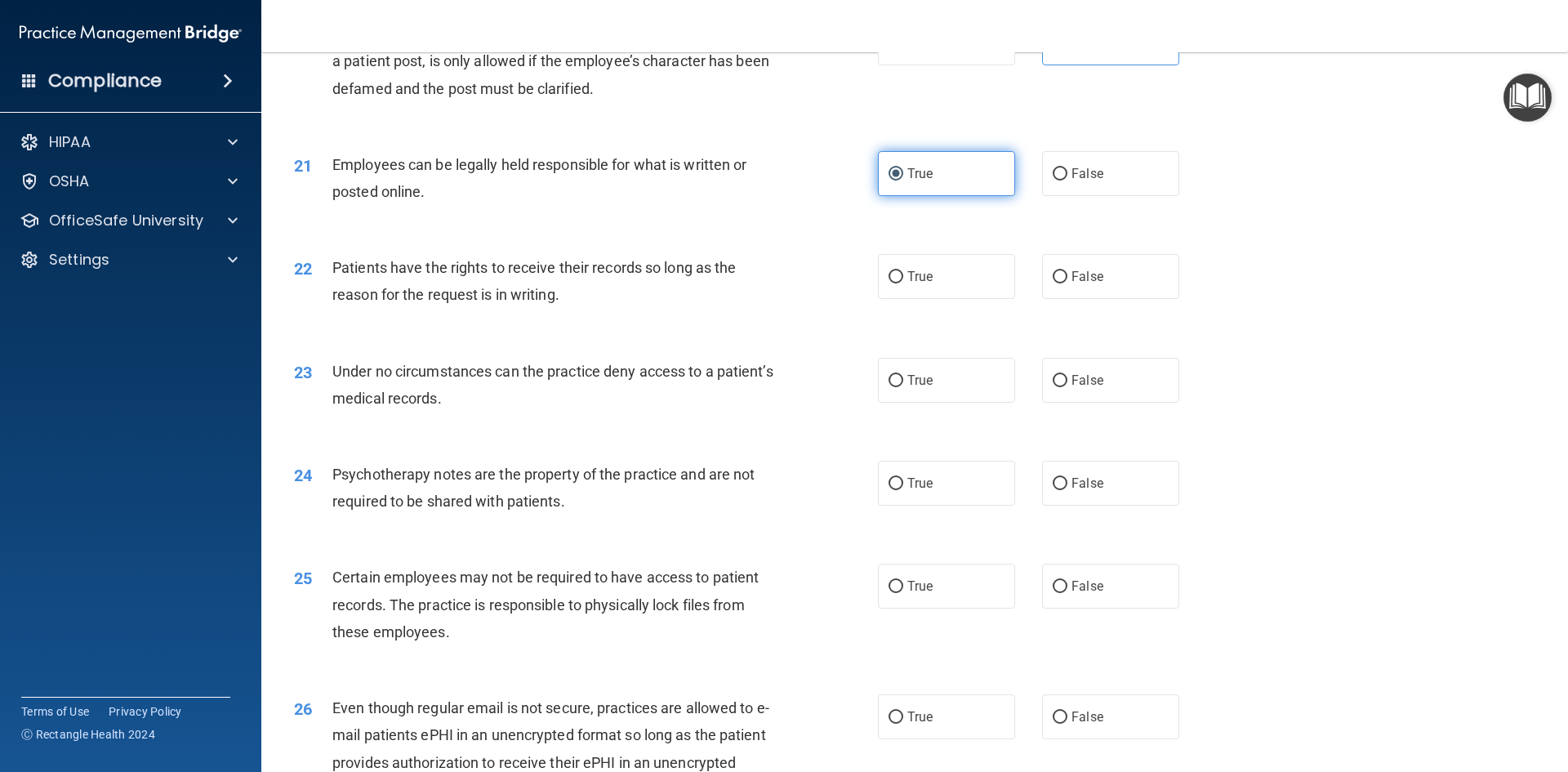
scroll to position [2776, 0]
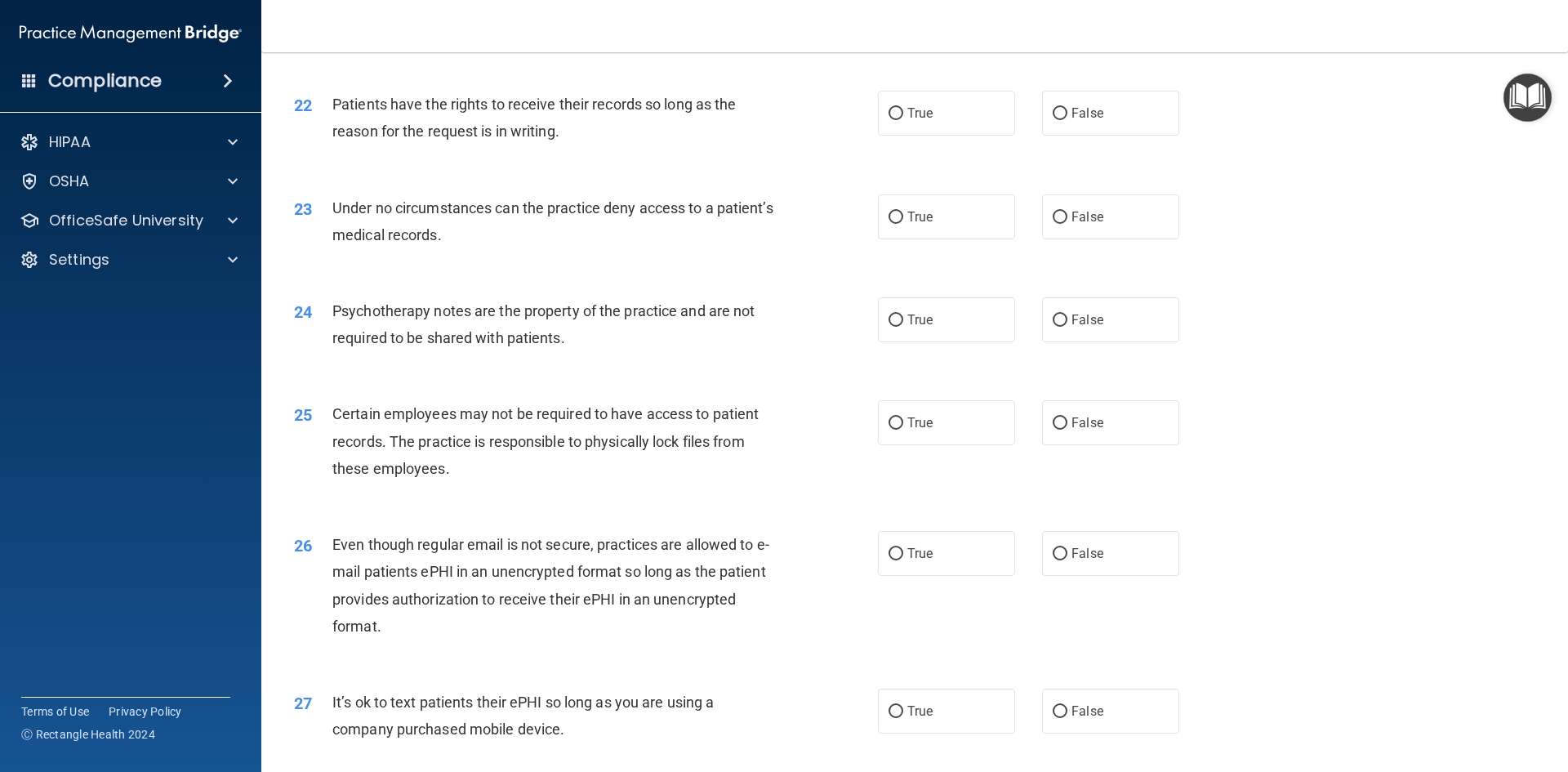
click at [1062, 164] on div "22 Patients have the rights to receive their records so long as the reason for …" at bounding box center [915, 122] width 1266 height 103
click at [1062, 135] on label "False" at bounding box center [1111, 112] width 137 height 45
click at [1062, 120] on input "False" at bounding box center [1059, 113] width 15 height 12
radio input "true"
click at [1075, 269] on div "23 Under no circumstances can the practice deny access to a patient’s medical r…" at bounding box center [915, 226] width 1266 height 103
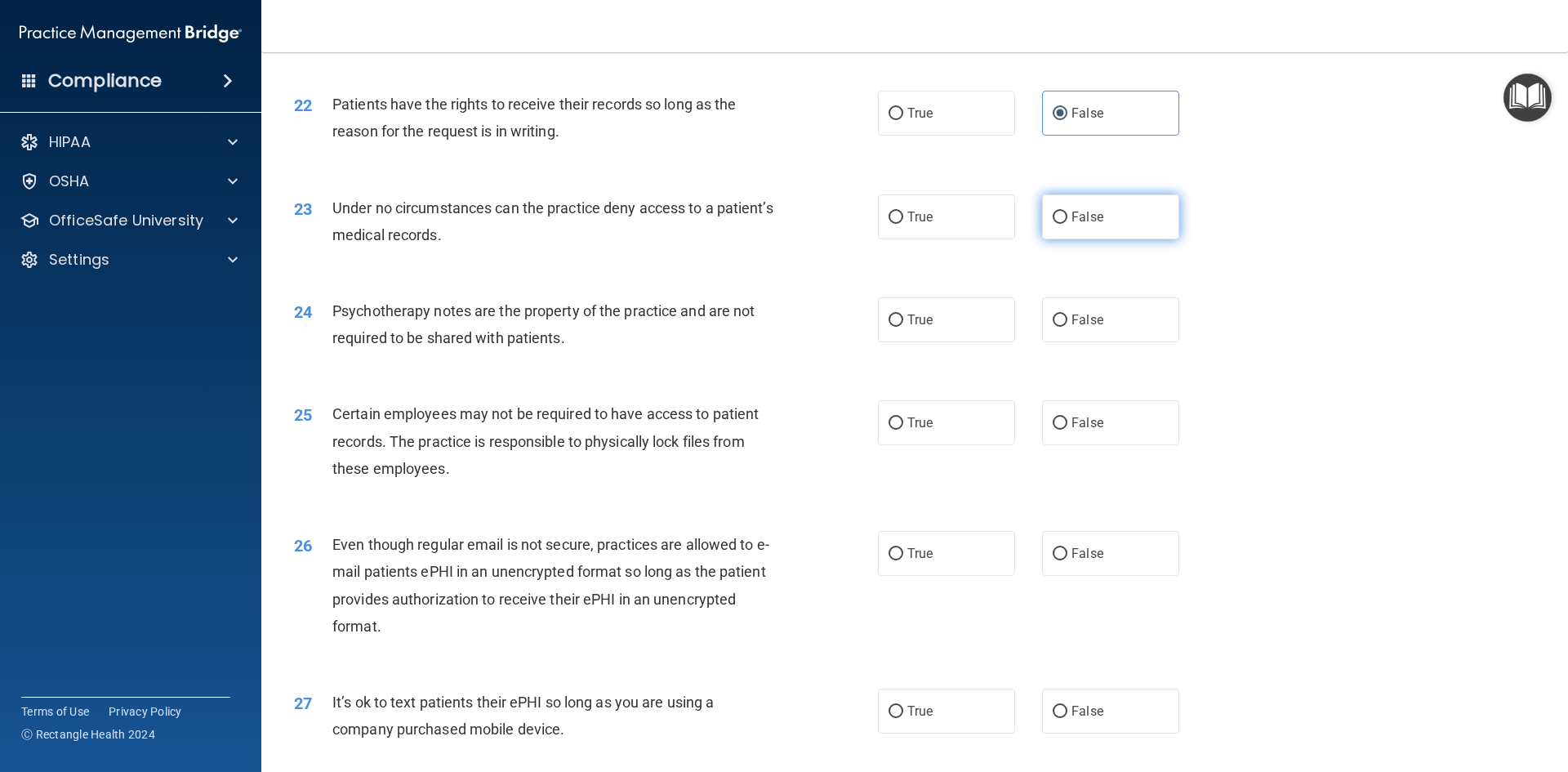
click at [1072, 239] on label "False" at bounding box center [1111, 217] width 137 height 45
click at [1067, 224] on input "False" at bounding box center [1059, 218] width 15 height 12
radio input "true"
click at [937, 340] on label "True" at bounding box center [947, 319] width 137 height 45
click at [903, 327] on input "True" at bounding box center [895, 320] width 15 height 12
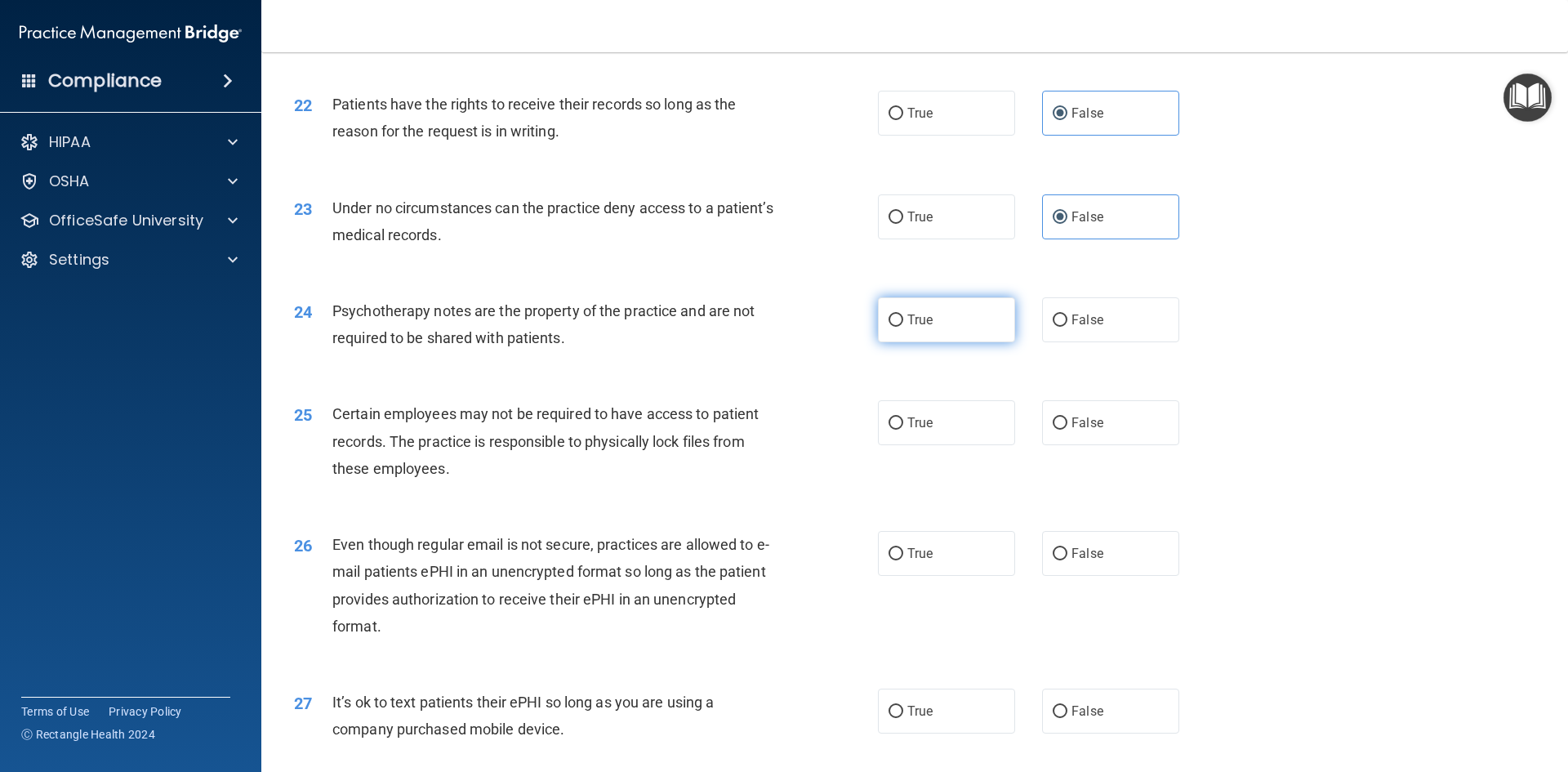
radio input "true"
click at [984, 445] on label "True" at bounding box center [947, 422] width 137 height 45
click at [903, 429] on input "True" at bounding box center [895, 423] width 15 height 12
radio input "true"
click at [951, 573] on label "True" at bounding box center [947, 552] width 137 height 45
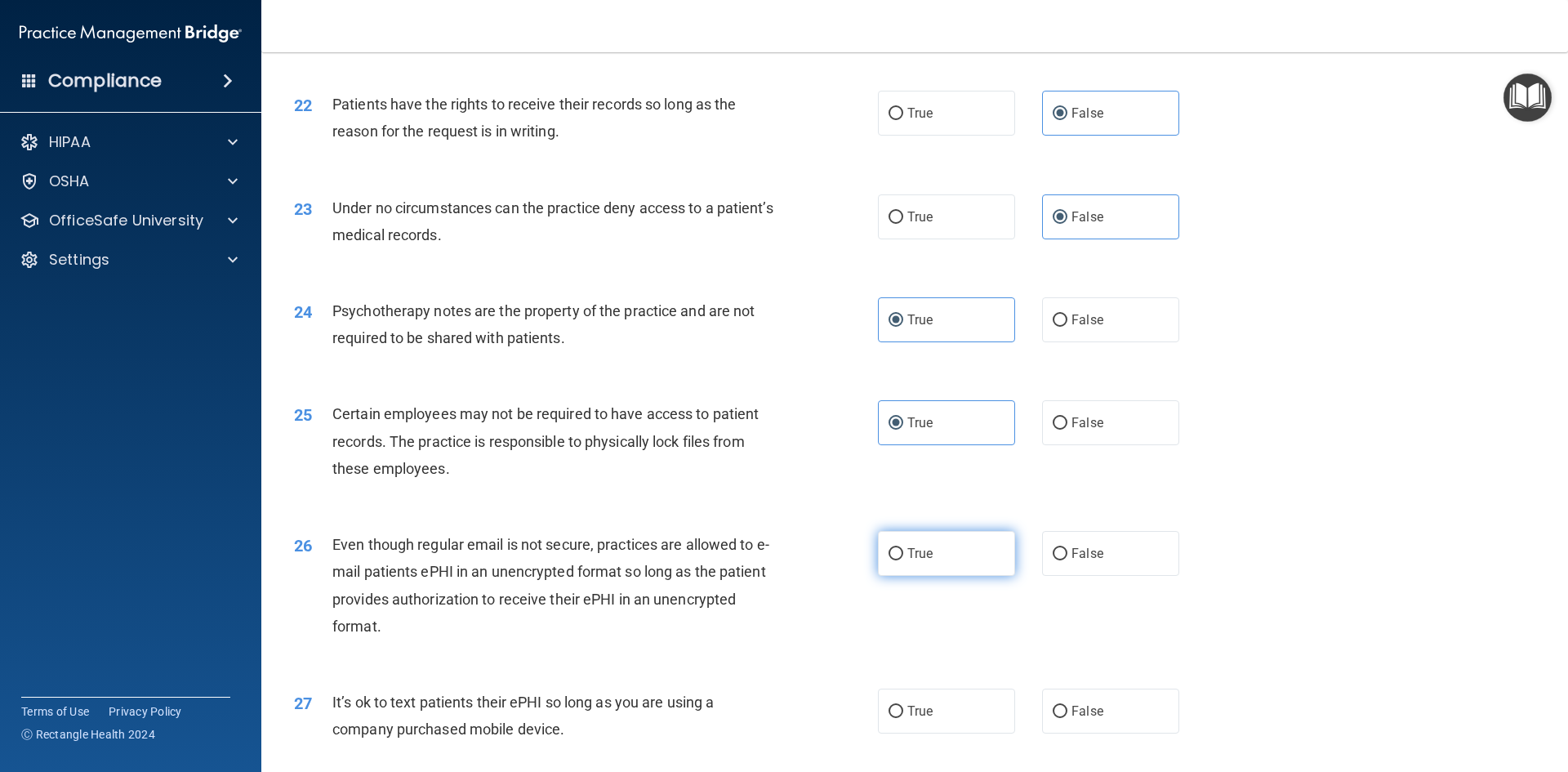
click at [903, 560] on input "True" at bounding box center [895, 553] width 15 height 12
radio input "true"
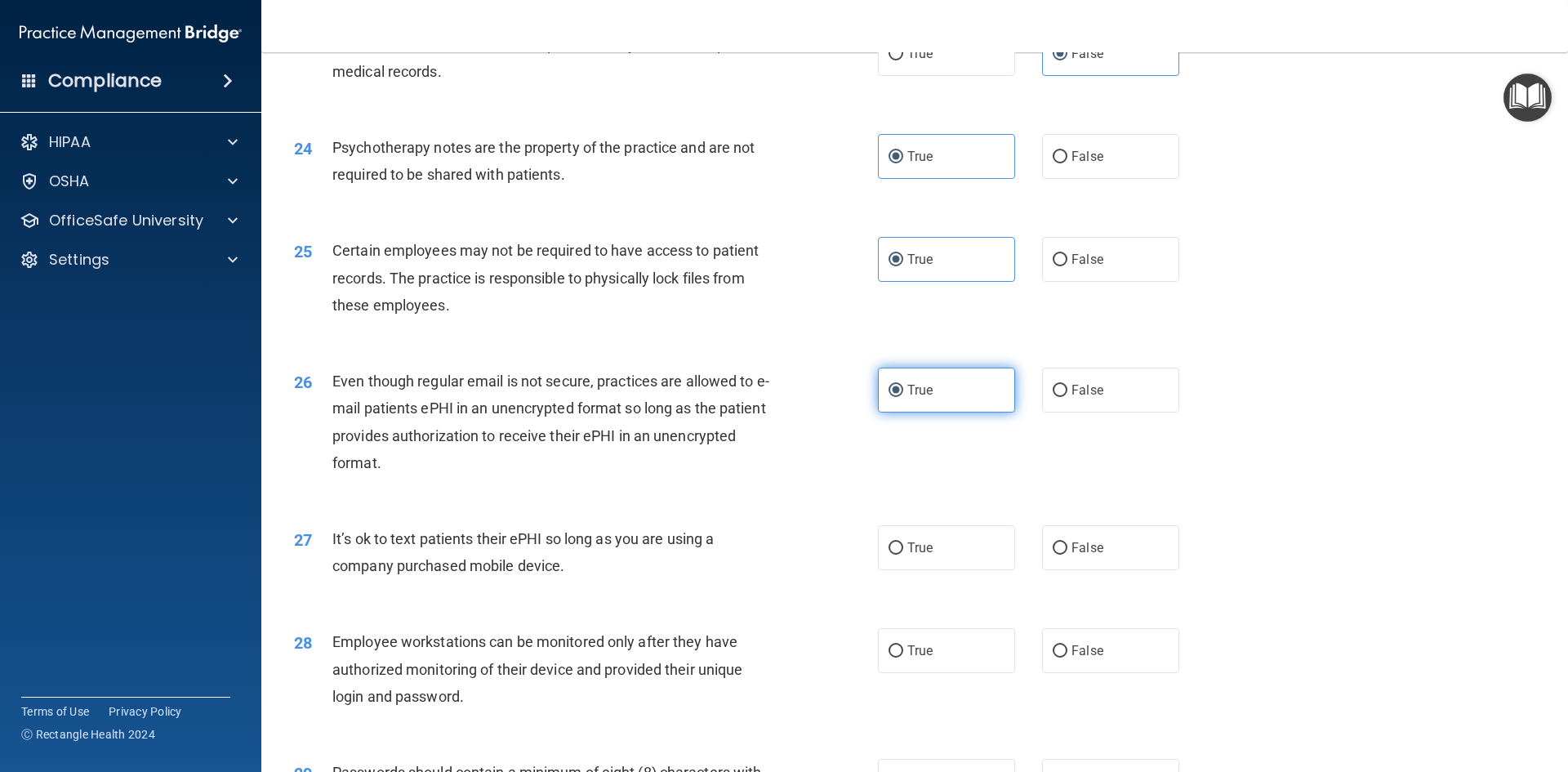
scroll to position [3103, 0]
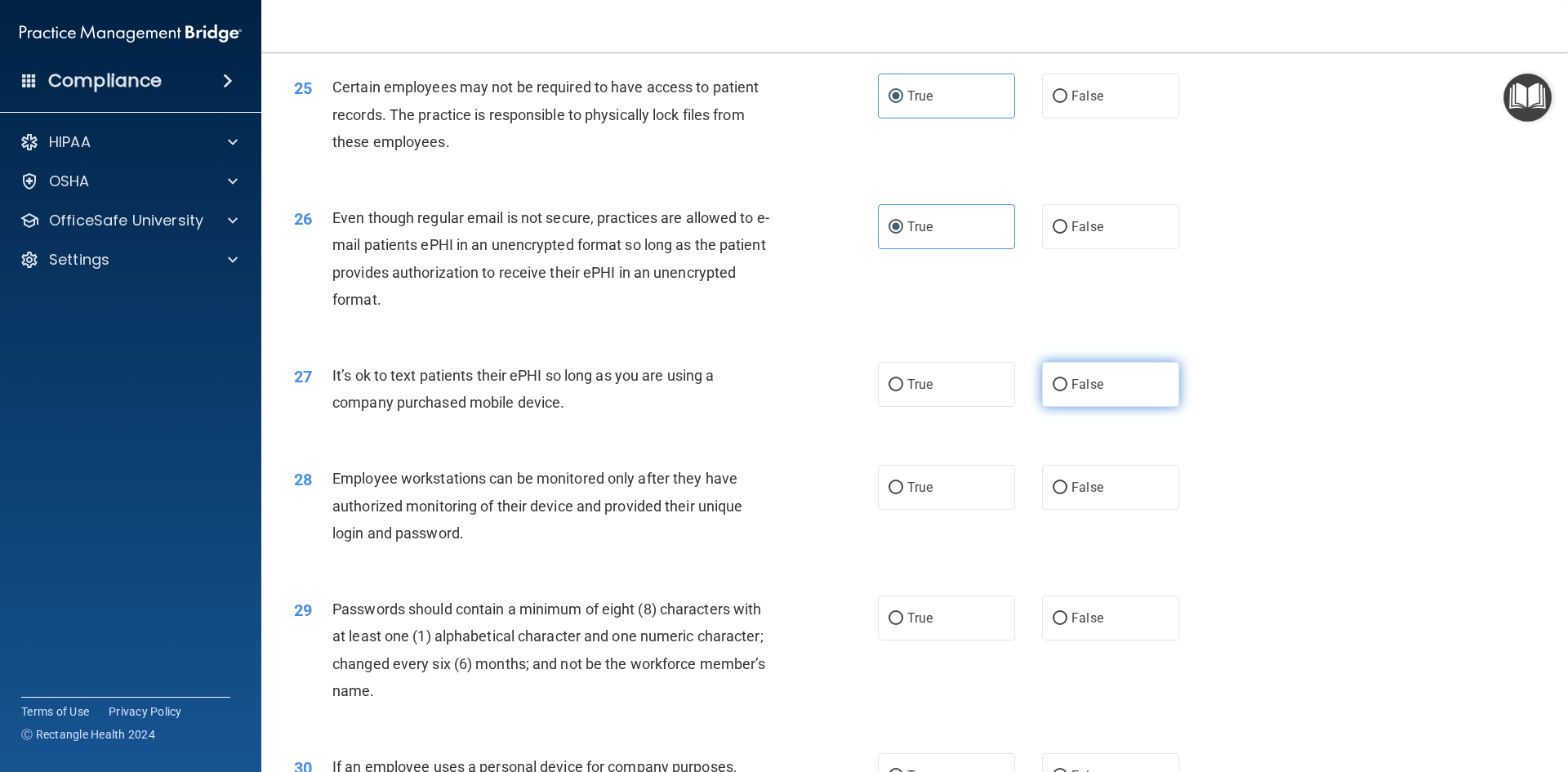
drag, startPoint x: 1111, startPoint y: 393, endPoint x: 1103, endPoint y: 411, distance: 19.7
click at [1110, 399] on label "False" at bounding box center [1111, 384] width 137 height 45
click at [1067, 391] on input "False" at bounding box center [1059, 385] width 15 height 12
radio input "true"
click at [1076, 496] on label "False" at bounding box center [1111, 487] width 137 height 45
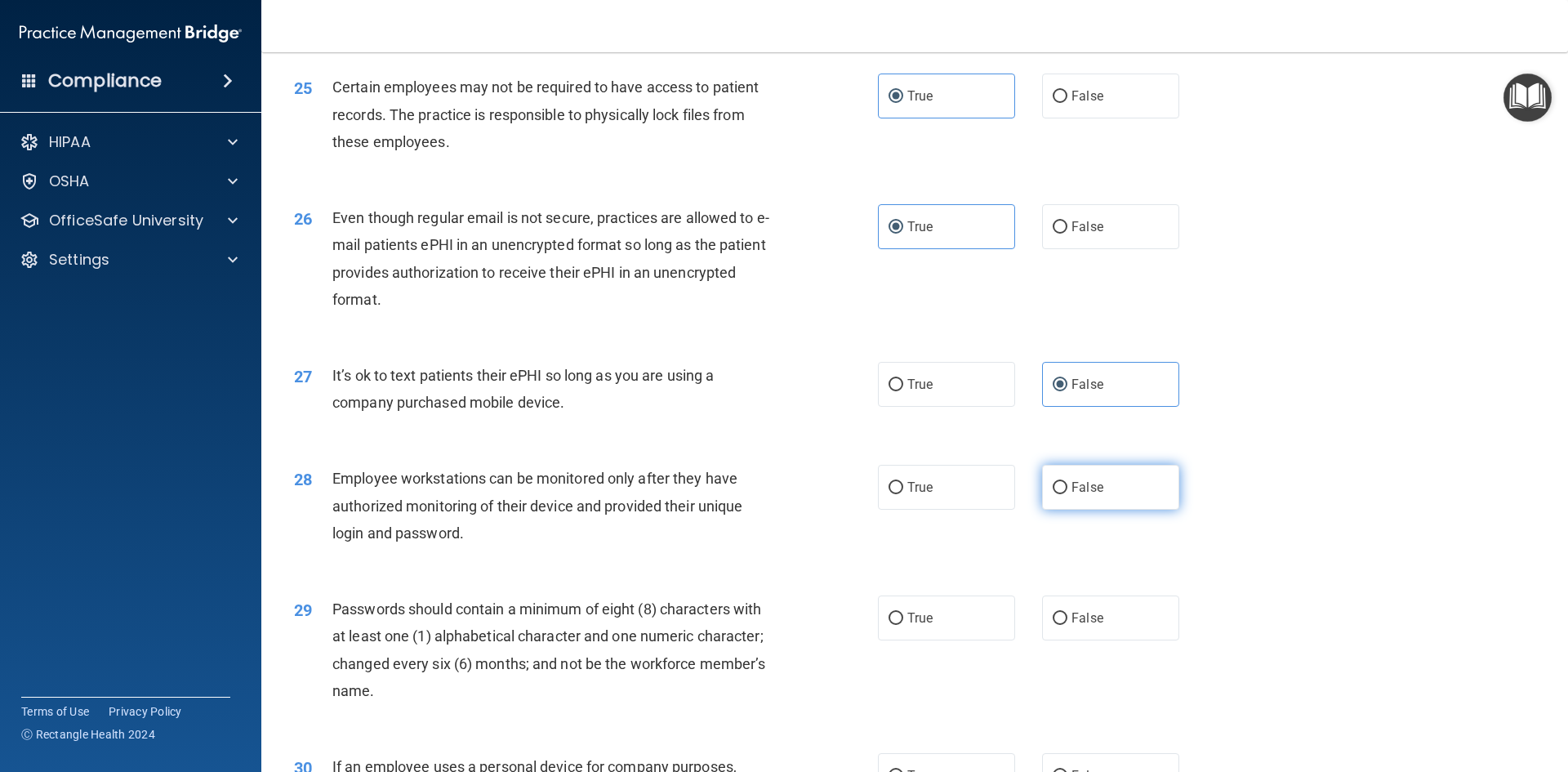
click at [1067, 494] on input "False" at bounding box center [1059, 488] width 15 height 12
radio input "true"
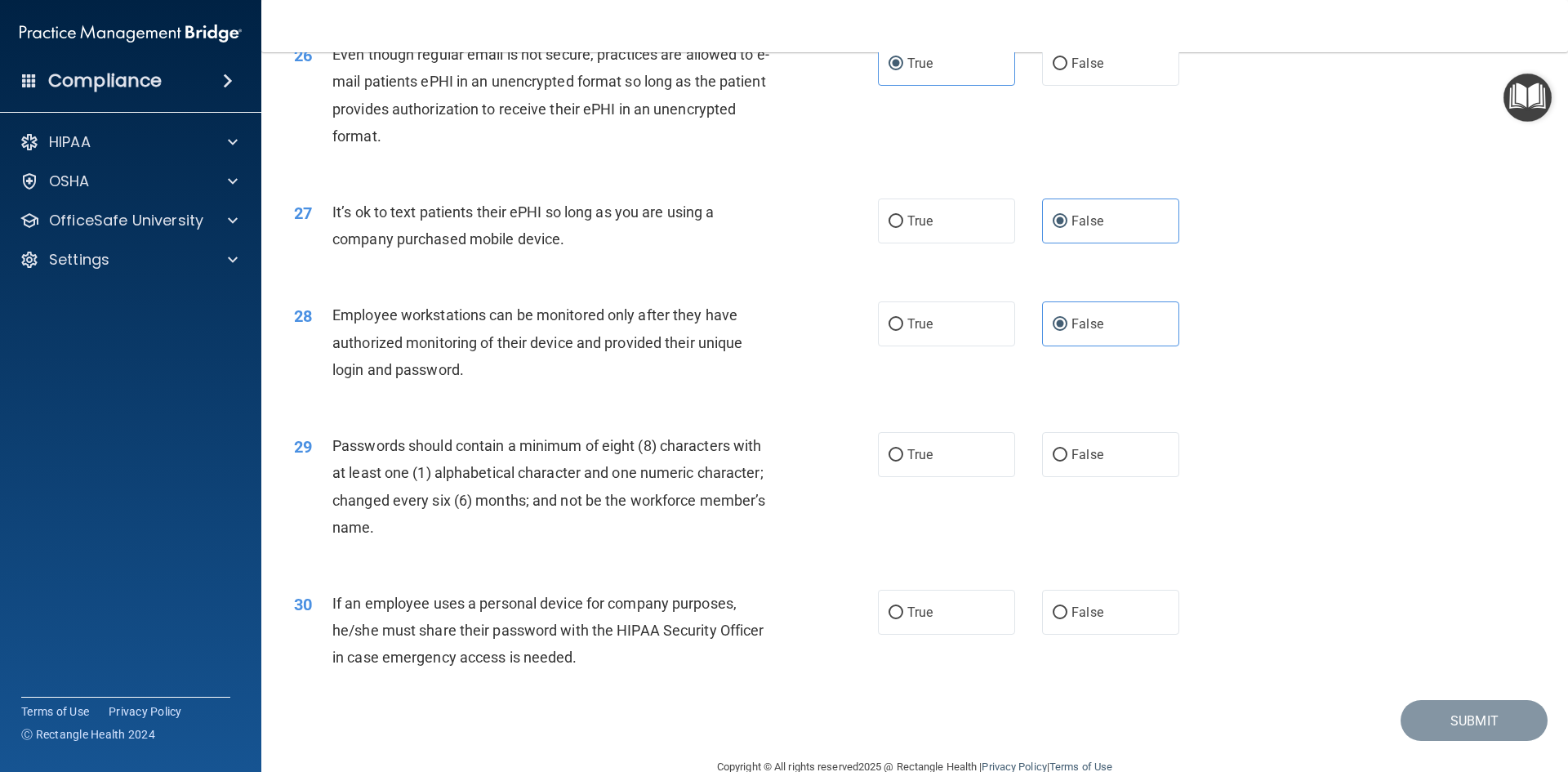
scroll to position [3327, 0]
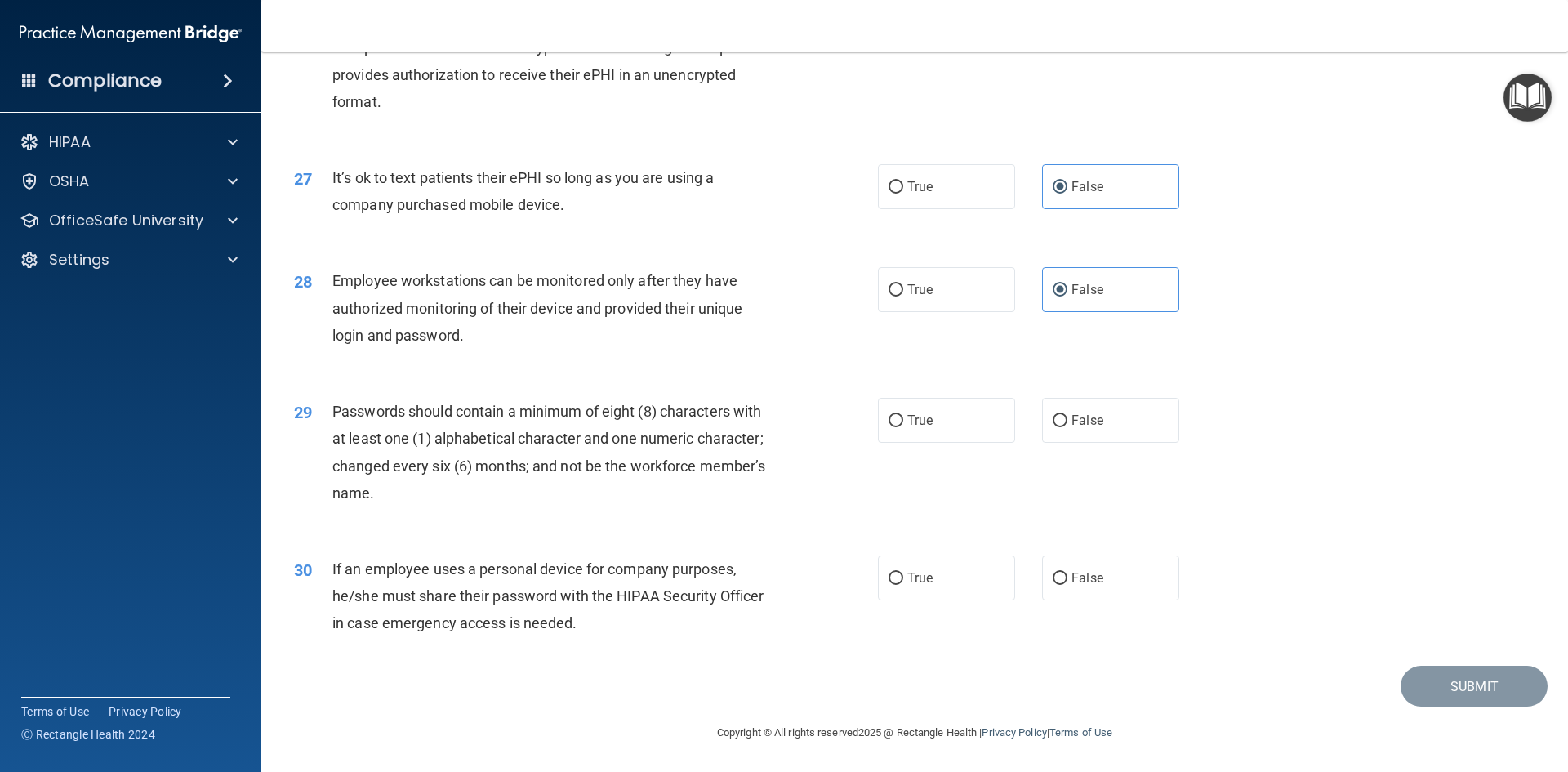
click at [966, 443] on div "29 Passwords should contain a minimum of eight (8) characters with at least one…" at bounding box center [915, 456] width 1266 height 158
click at [968, 433] on label "True" at bounding box center [947, 419] width 137 height 45
click at [903, 427] on input "True" at bounding box center [895, 421] width 15 height 12
radio input "true"
click at [1094, 570] on label "False" at bounding box center [1111, 577] width 137 height 45
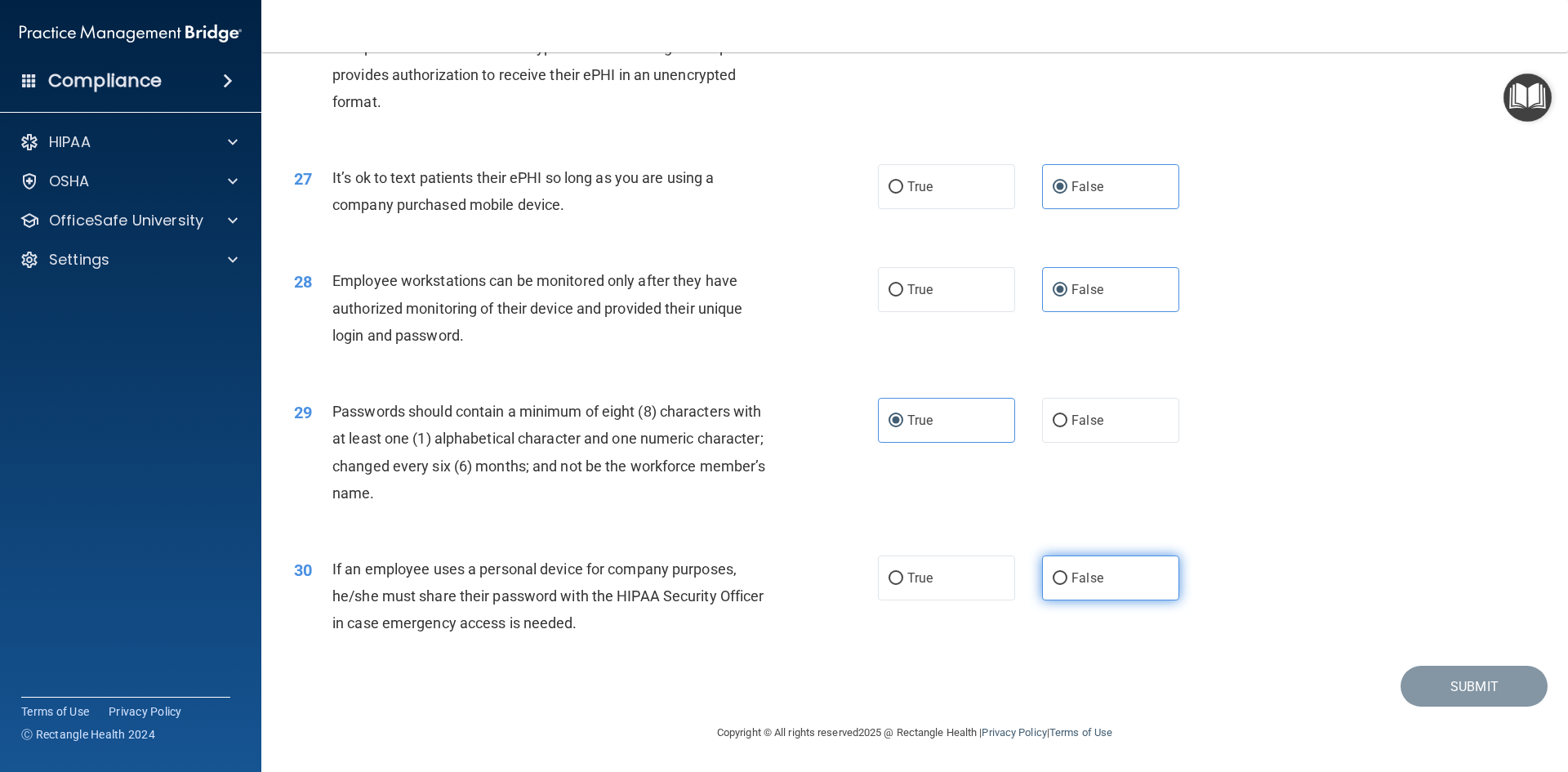
drag, startPoint x: 1031, startPoint y: 576, endPoint x: 1064, endPoint y: 578, distance: 33.1
click at [1040, 581] on div "True False" at bounding box center [1042, 577] width 329 height 45
click at [1082, 578] on span "False" at bounding box center [1087, 578] width 32 height 16
click at [1067, 578] on input "False" at bounding box center [1059, 578] width 15 height 12
radio input "true"
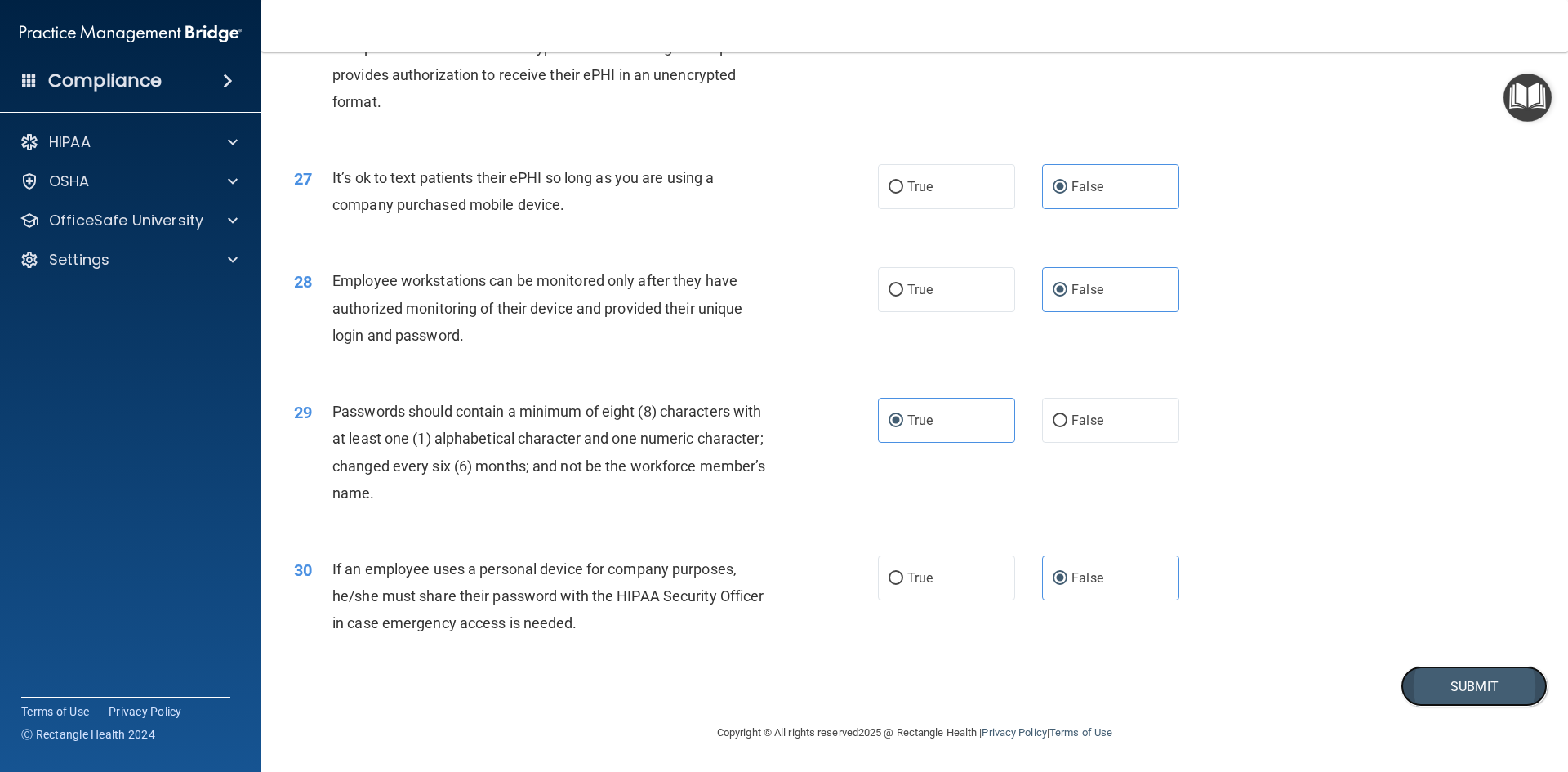
click at [1438, 673] on button "Submit" at bounding box center [1475, 687] width 147 height 42
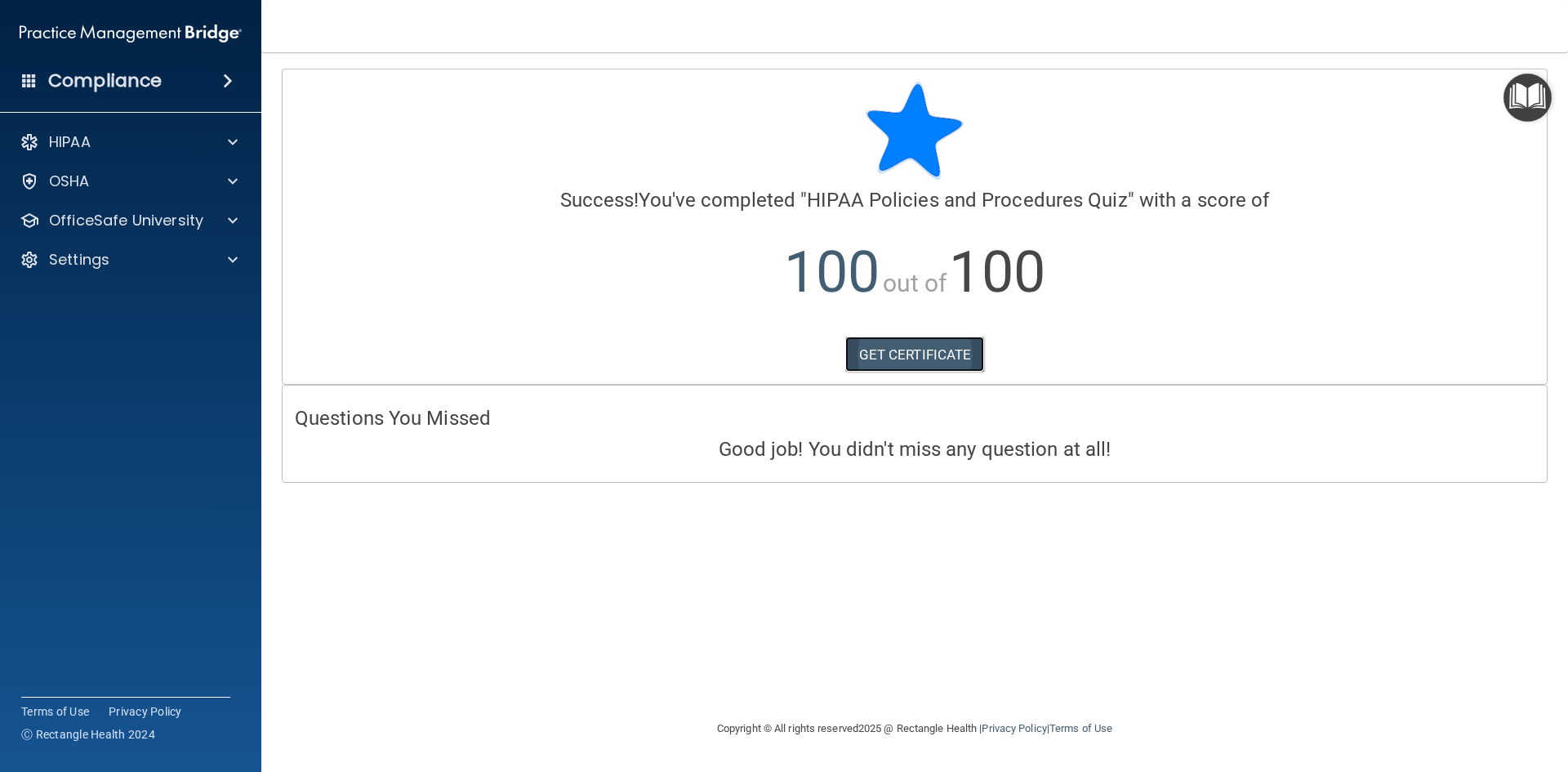
click at [876, 353] on link "GET CERTIFICATE" at bounding box center [915, 355] width 140 height 36
click at [167, 227] on p "OfficeSafe University" at bounding box center [125, 221] width 154 height 20
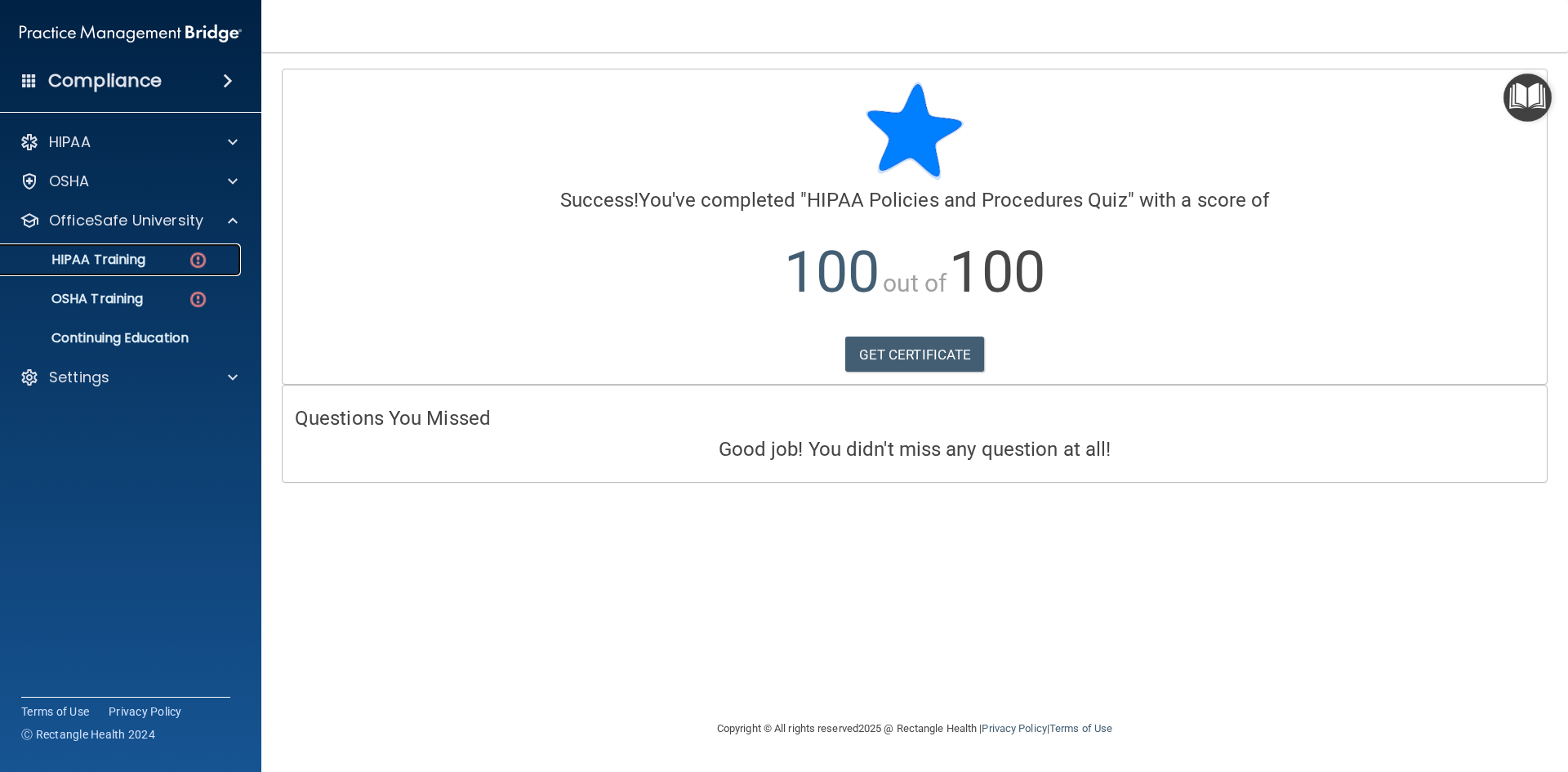
click at [152, 263] on div "HIPAA Training" at bounding box center [122, 259] width 223 height 16
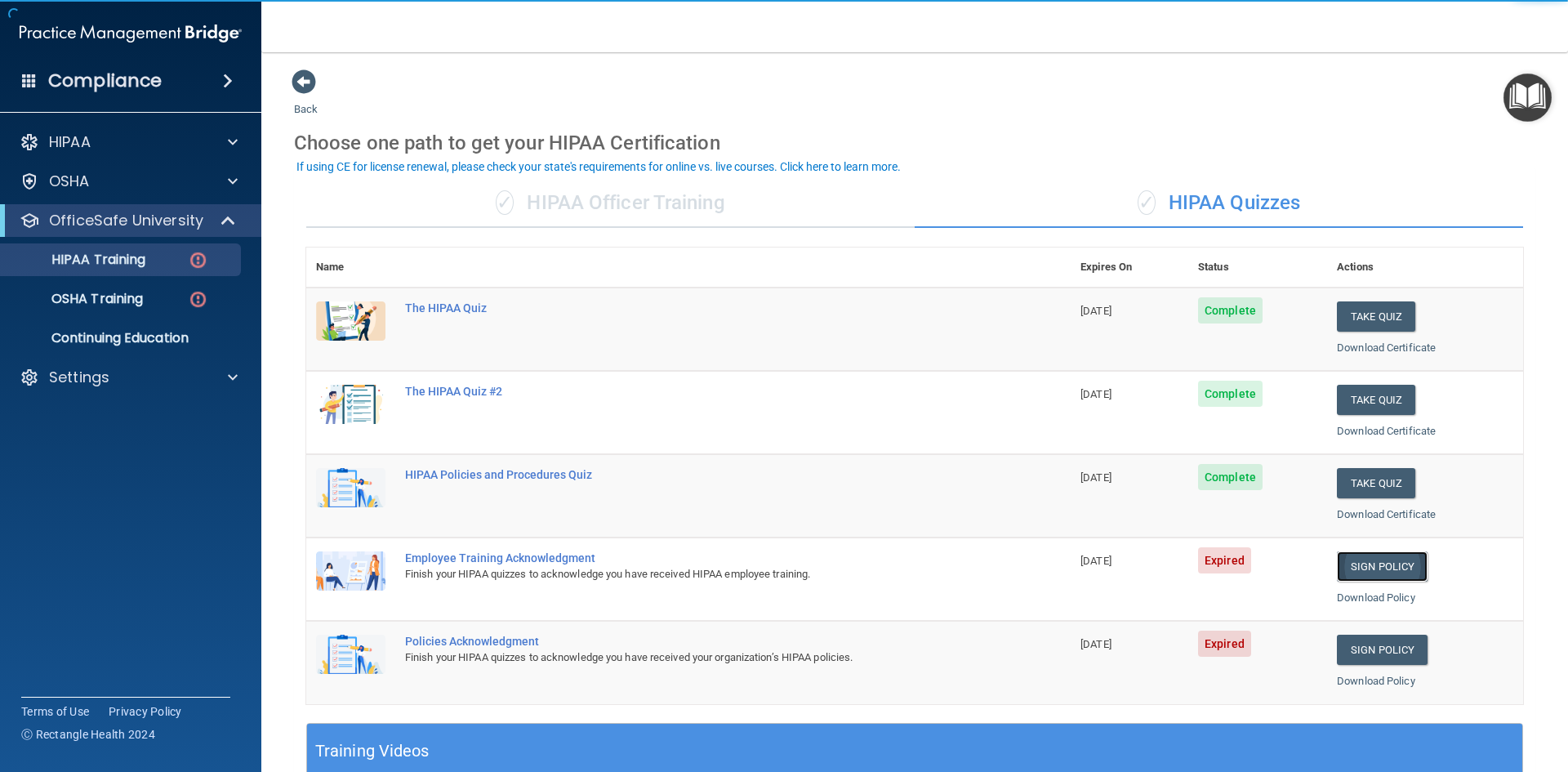
click at [1383, 572] on link "Sign Policy" at bounding box center [1381, 566] width 90 height 30
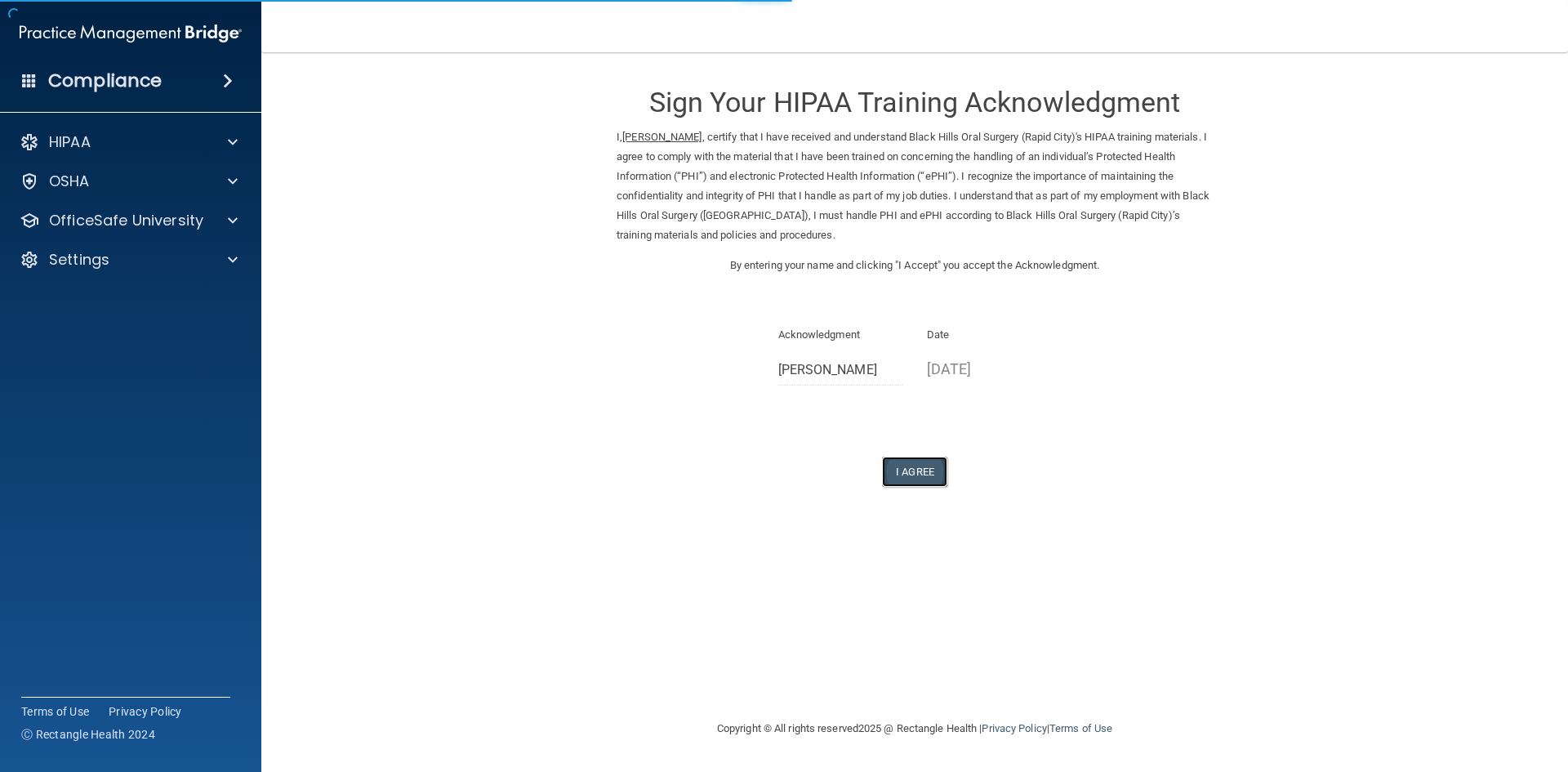
click at [912, 474] on button "I Agree" at bounding box center [915, 471] width 66 height 30
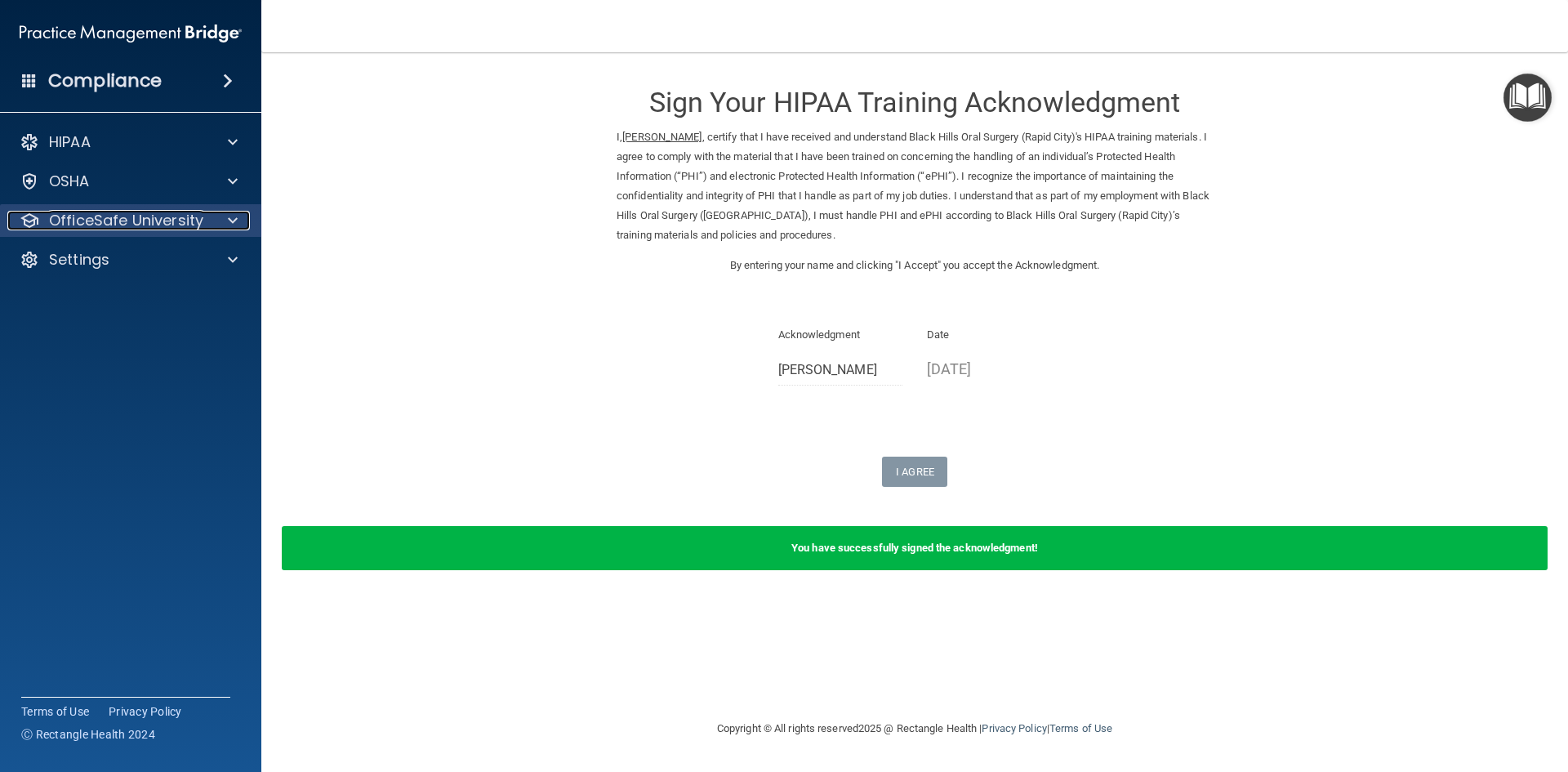
click at [158, 217] on p "OfficeSafe University" at bounding box center [125, 221] width 154 height 20
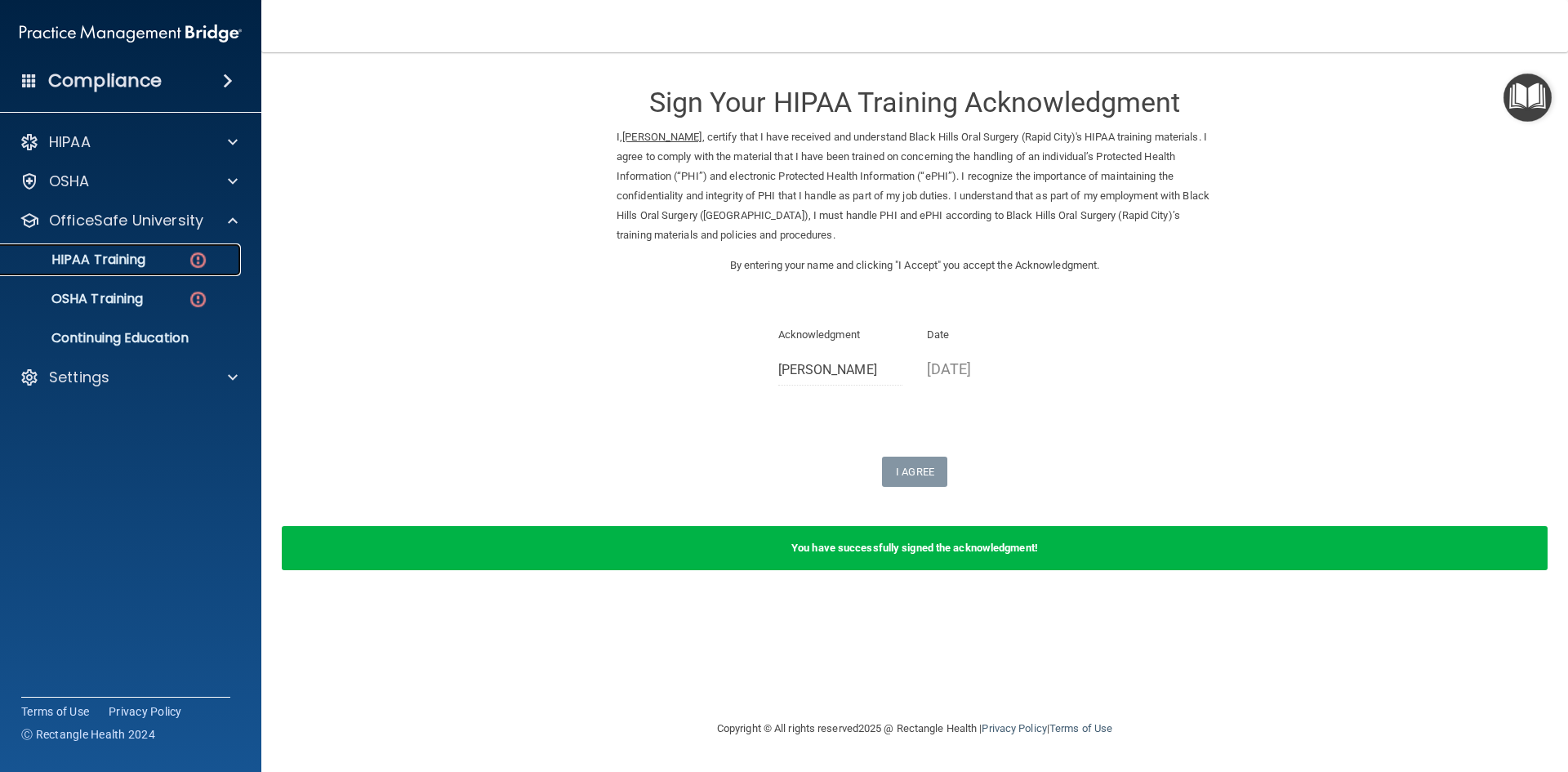
click at [156, 245] on link "HIPAA Training" at bounding box center [112, 259] width 257 height 33
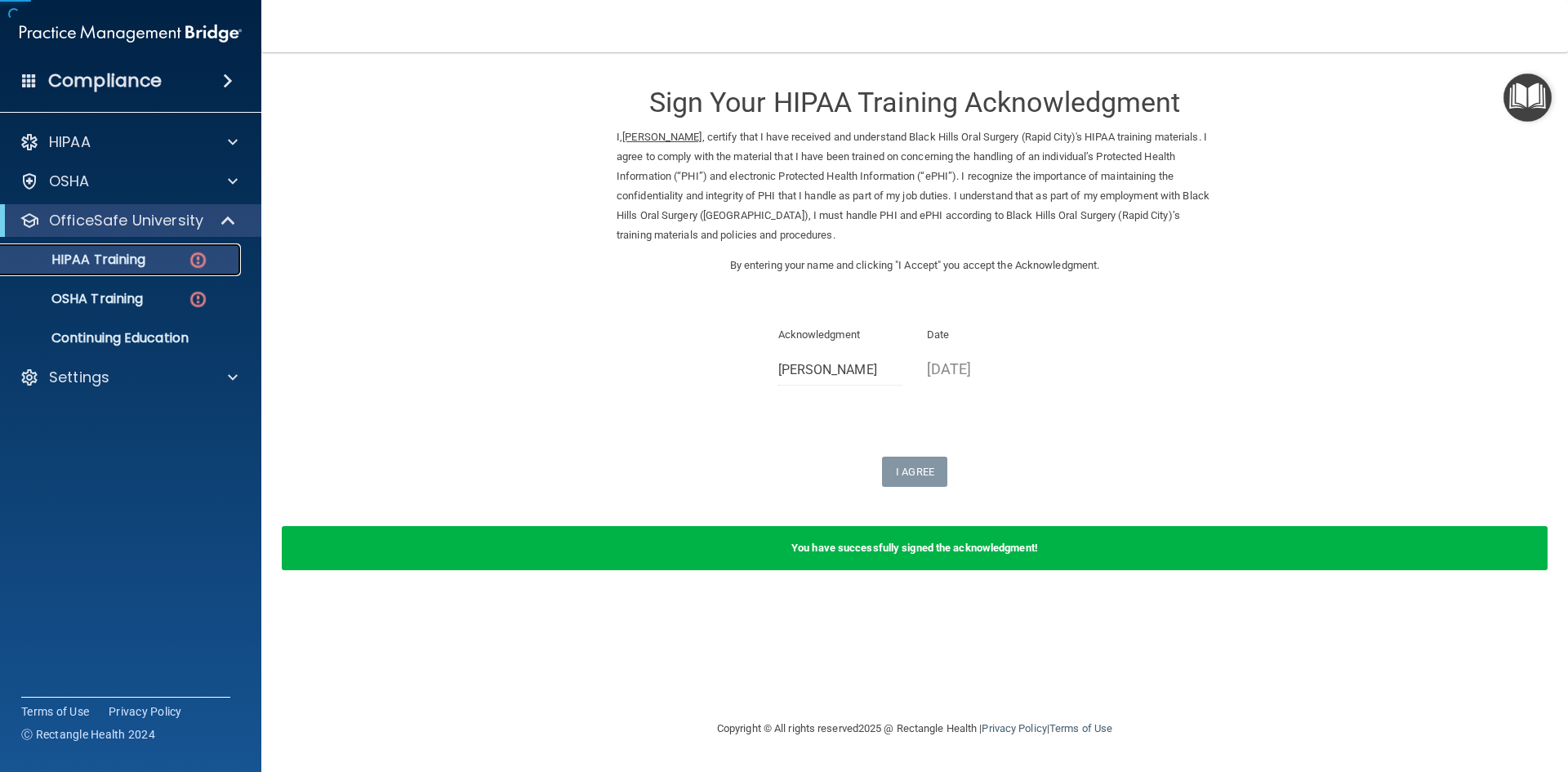
click at [154, 264] on div "HIPAA Training" at bounding box center [122, 259] width 223 height 16
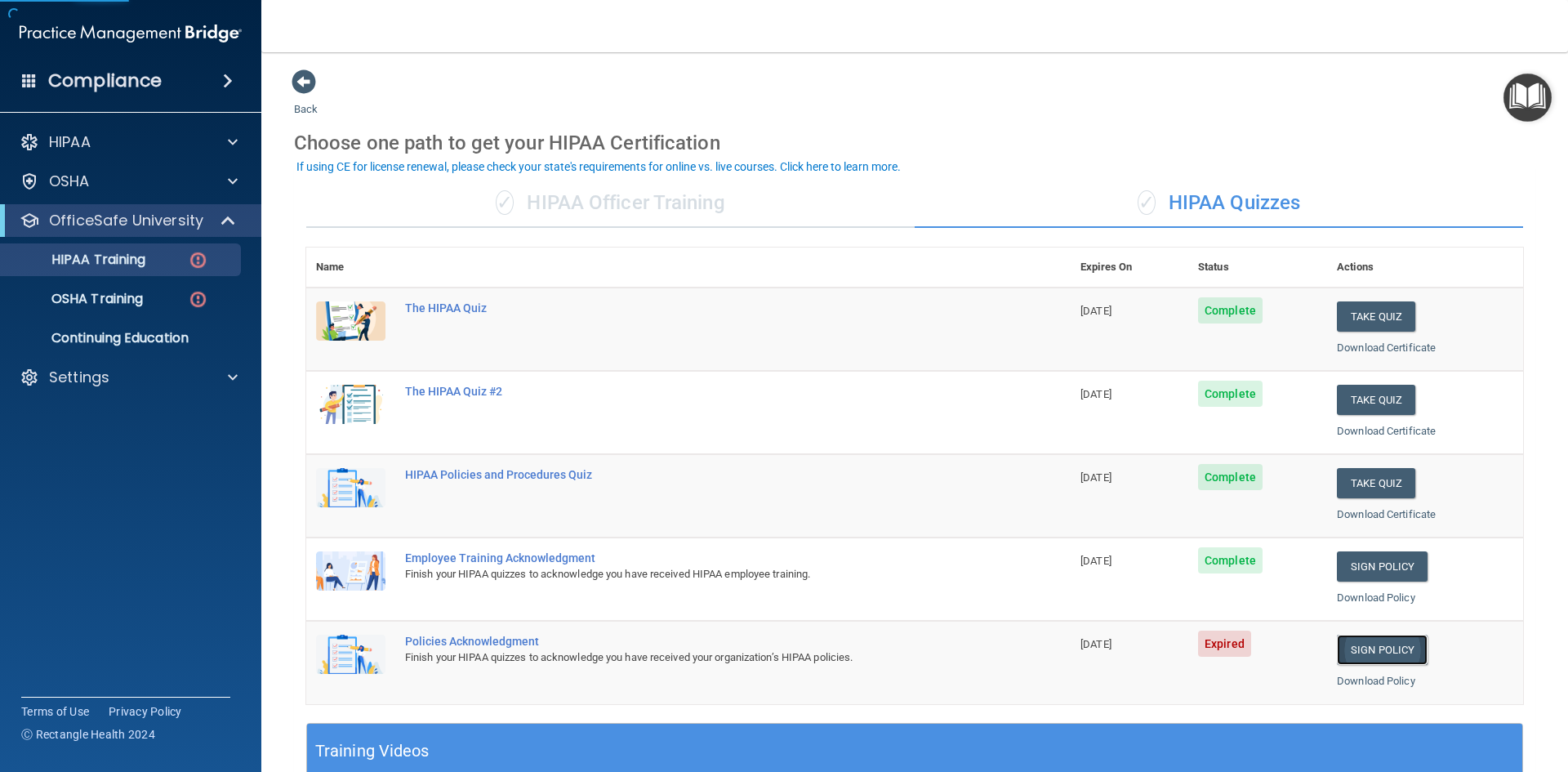
click at [1389, 654] on link "Sign Policy" at bounding box center [1381, 650] width 90 height 30
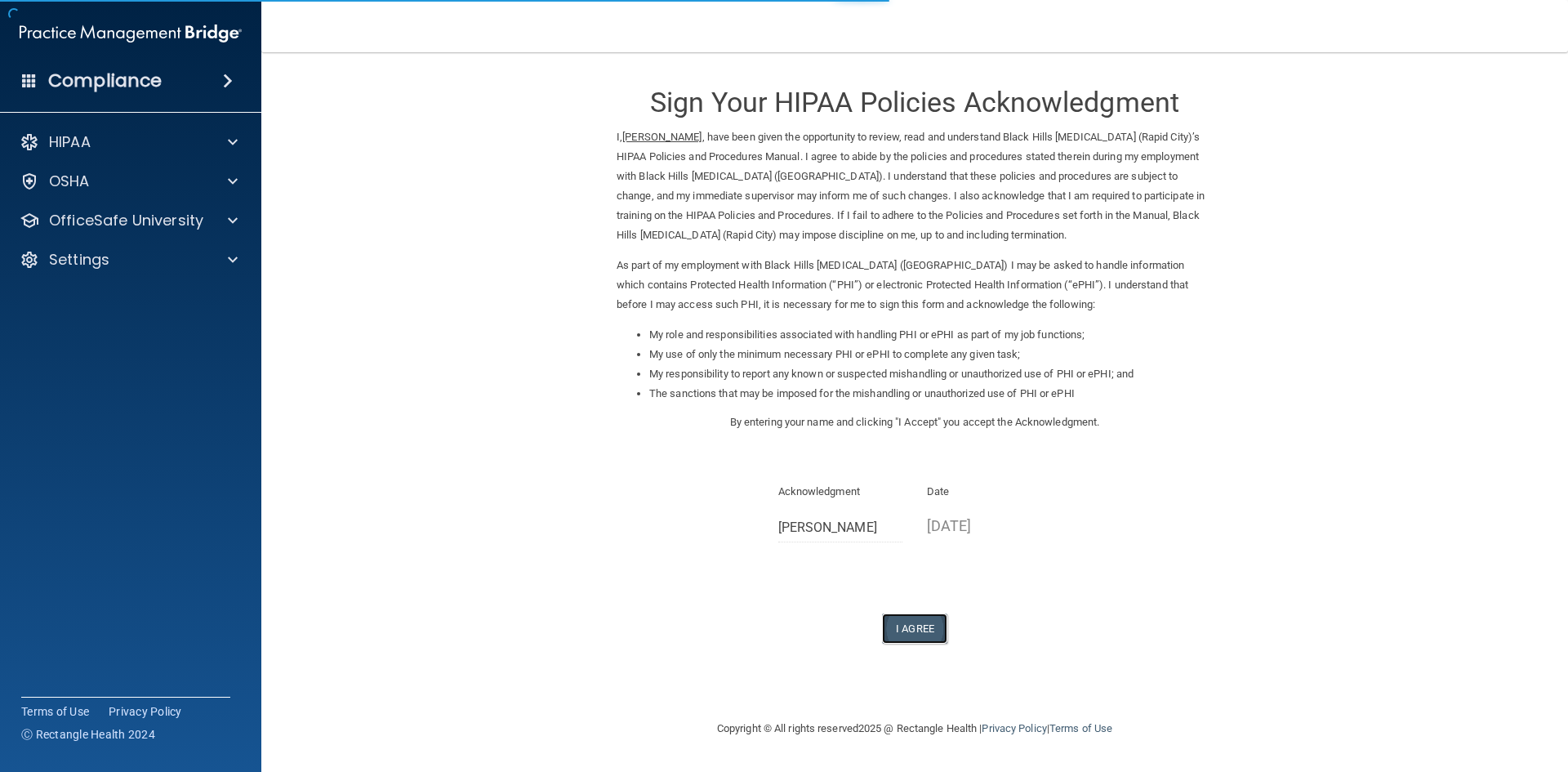
click at [915, 634] on button "I Agree" at bounding box center [915, 628] width 66 height 30
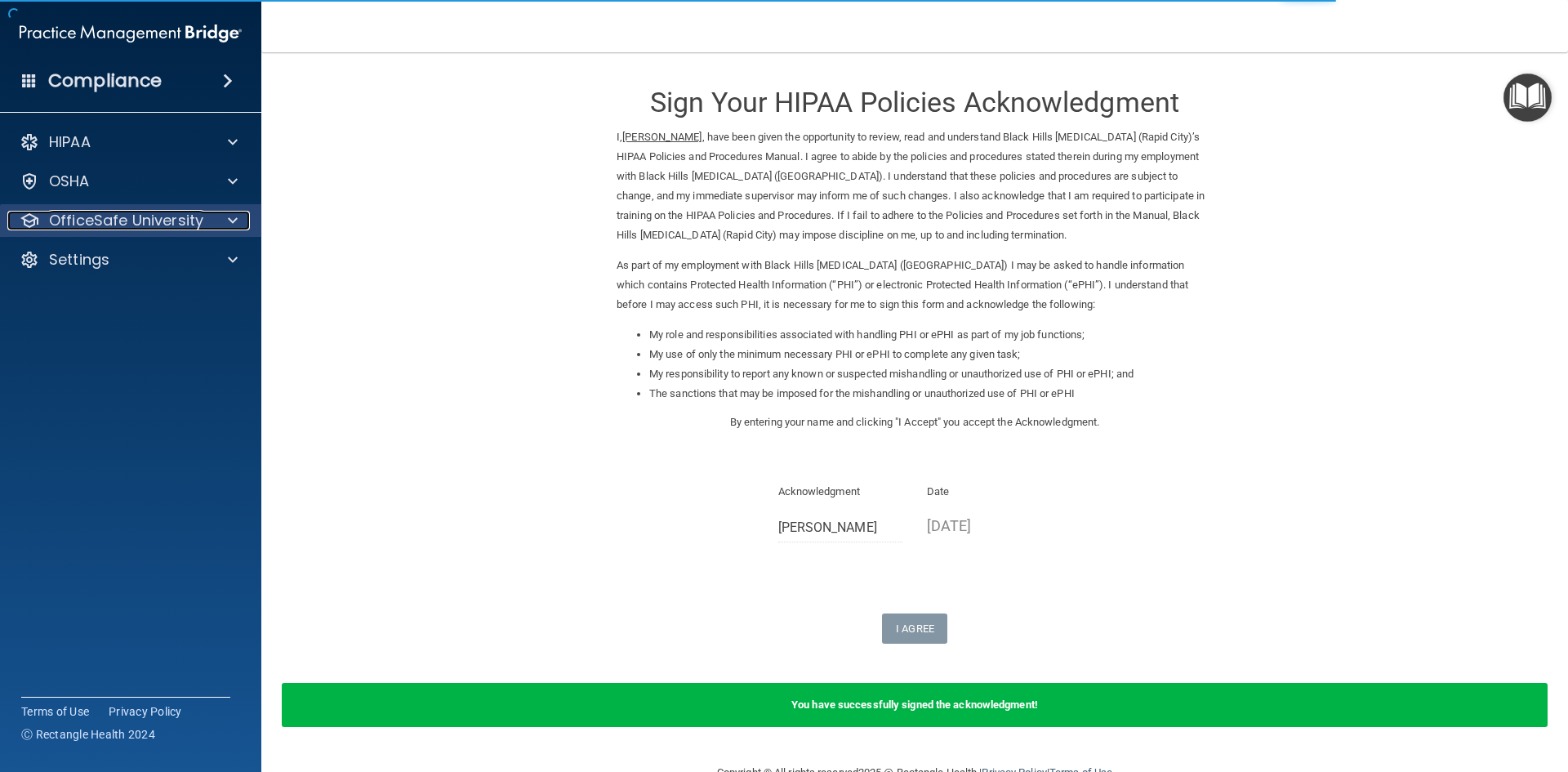
click at [129, 228] on p "OfficeSafe University" at bounding box center [125, 221] width 154 height 20
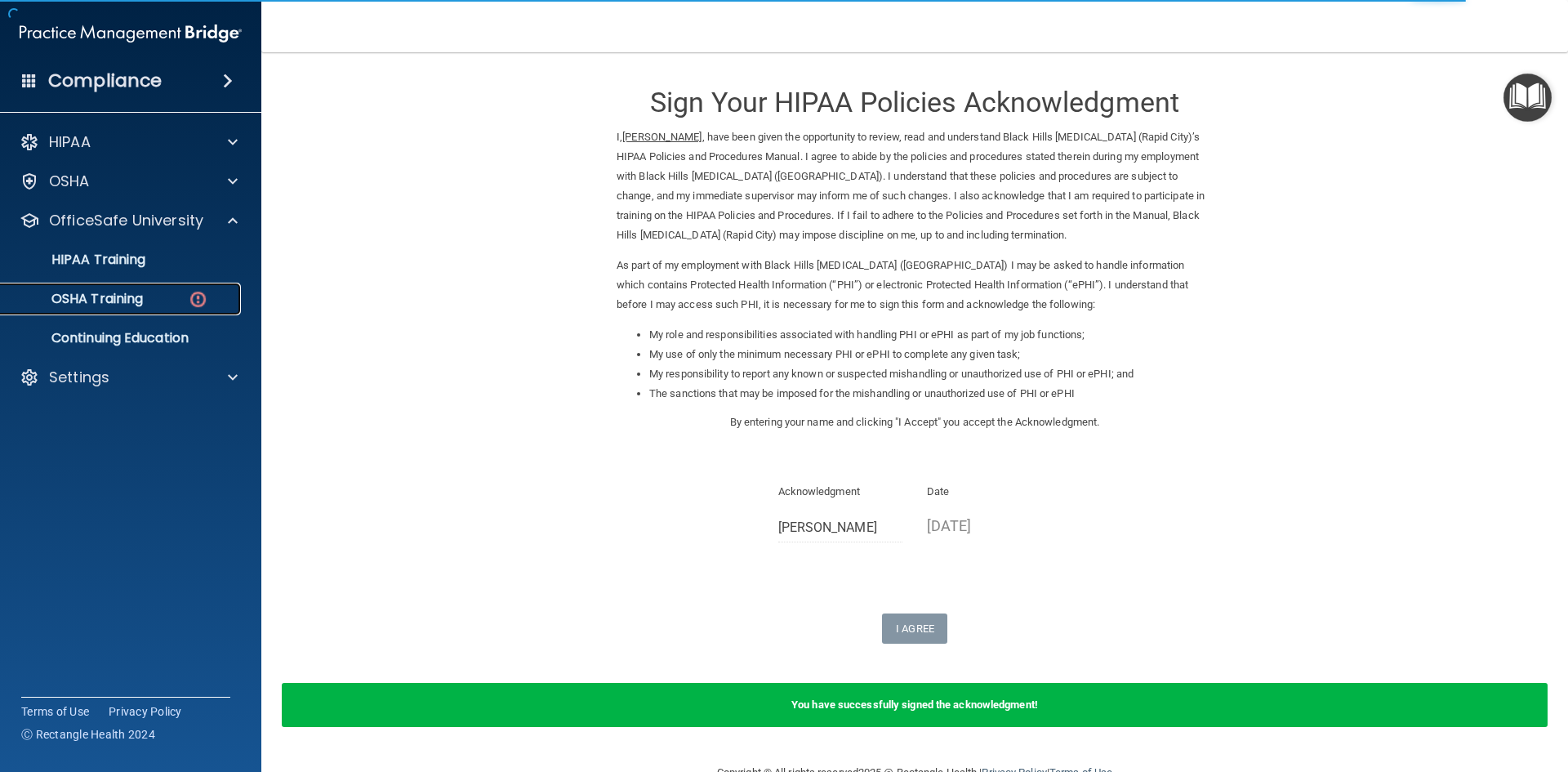
click at [146, 309] on link "OSHA Training" at bounding box center [112, 298] width 257 height 33
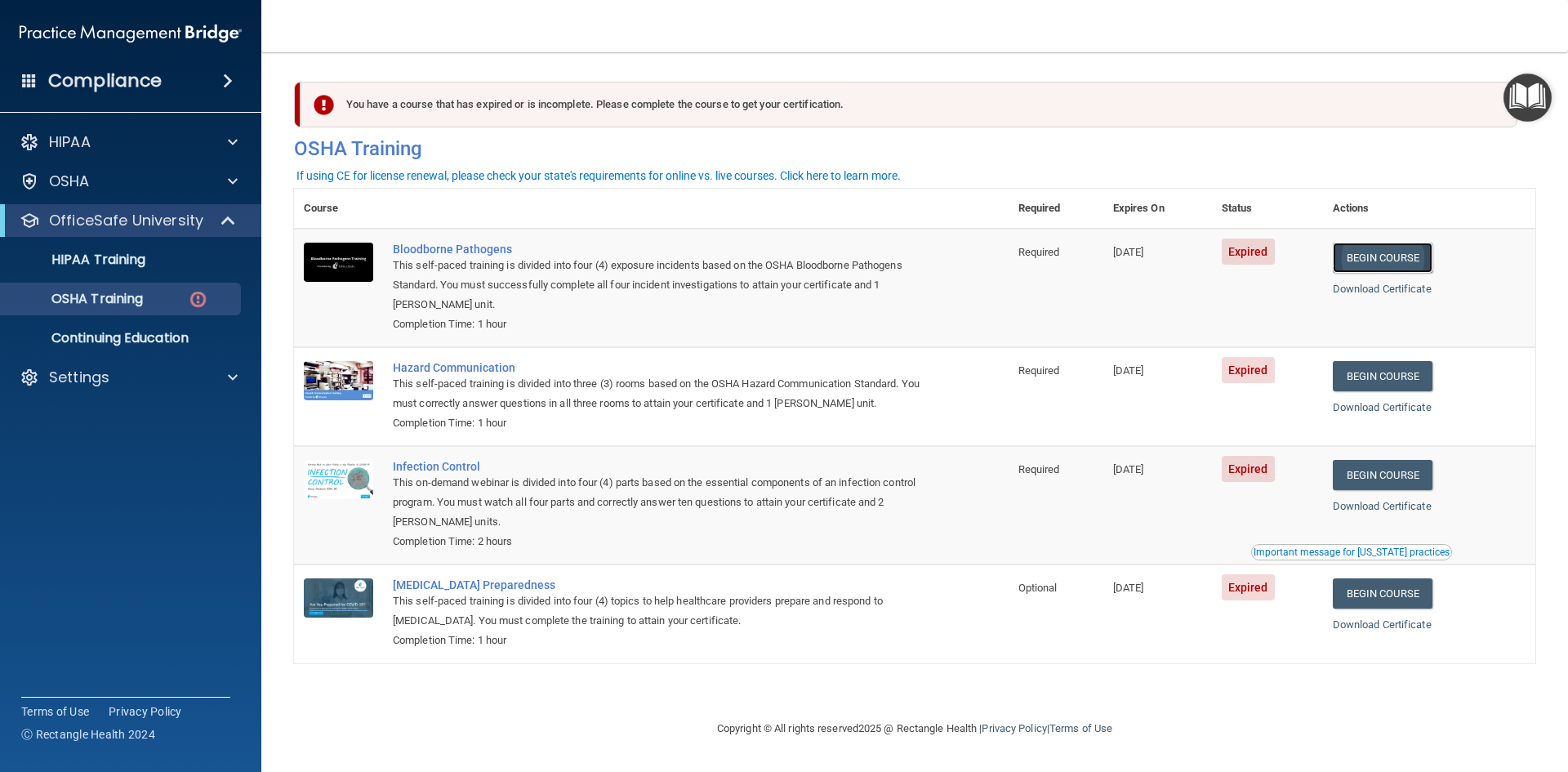
click at [1401, 260] on link "Begin Course" at bounding box center [1382, 257] width 99 height 30
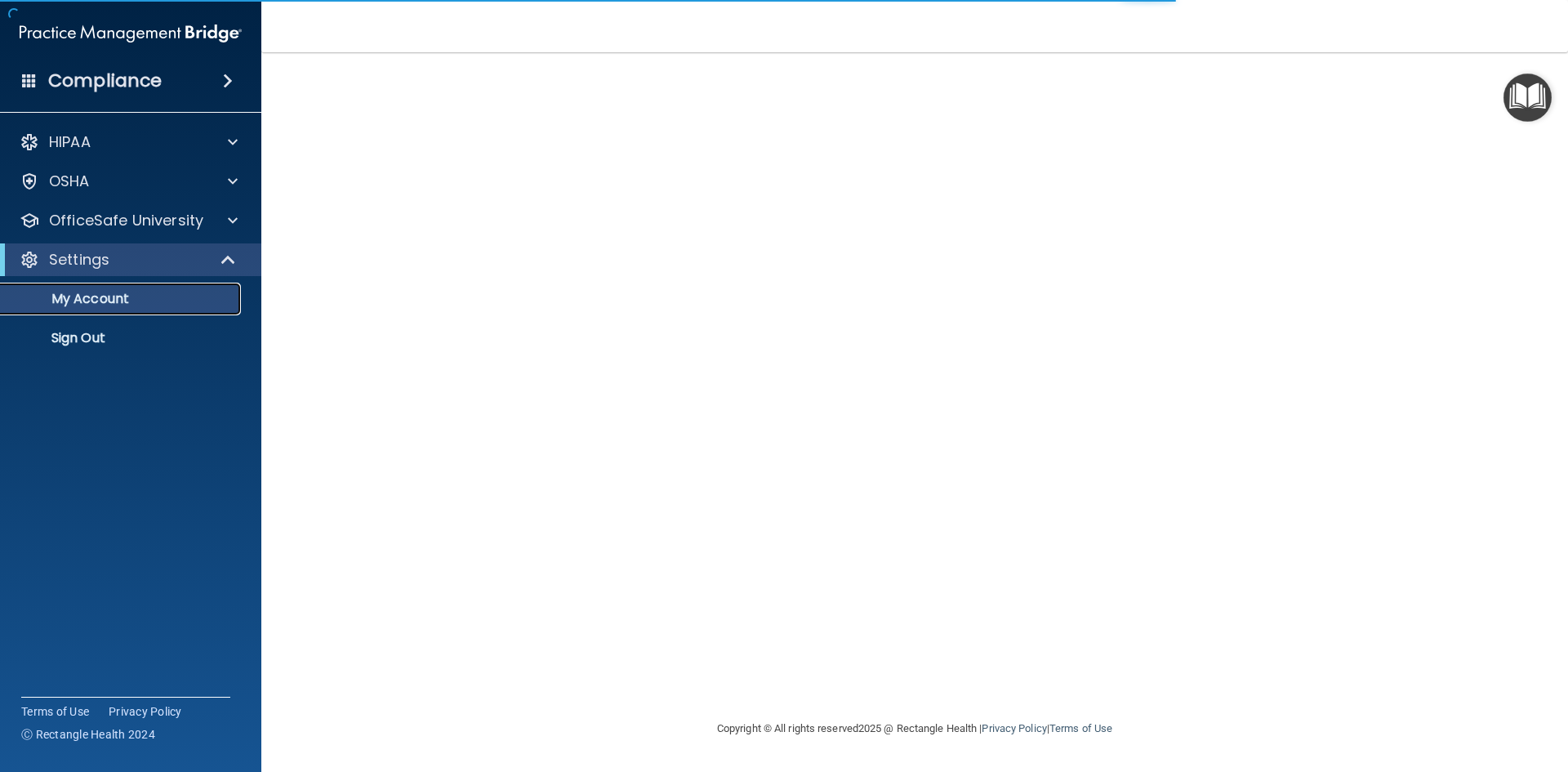
click at [111, 298] on p "My Account" at bounding box center [122, 299] width 223 height 16
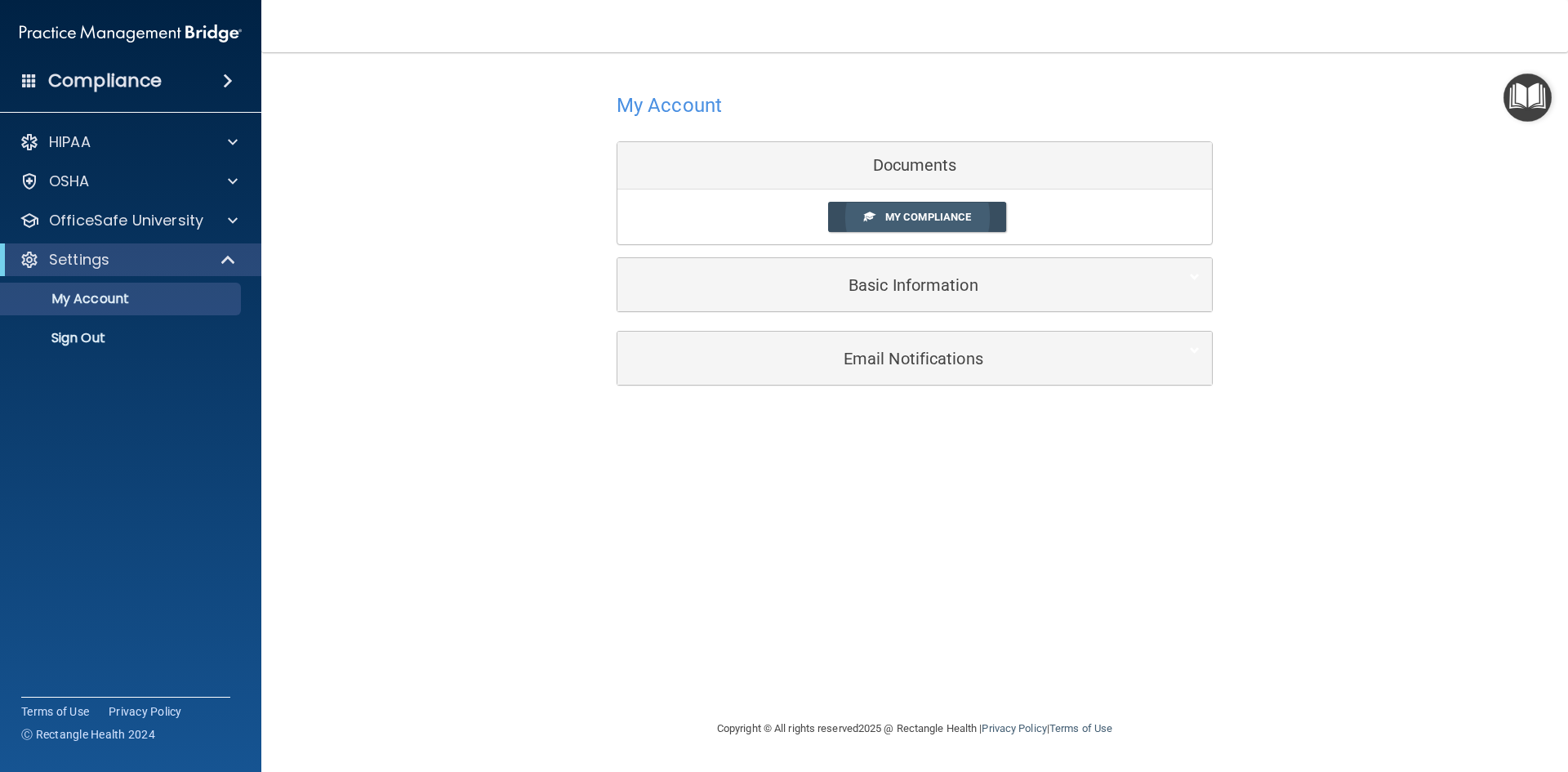
click at [953, 223] on span "My Compliance" at bounding box center [928, 217] width 85 height 12
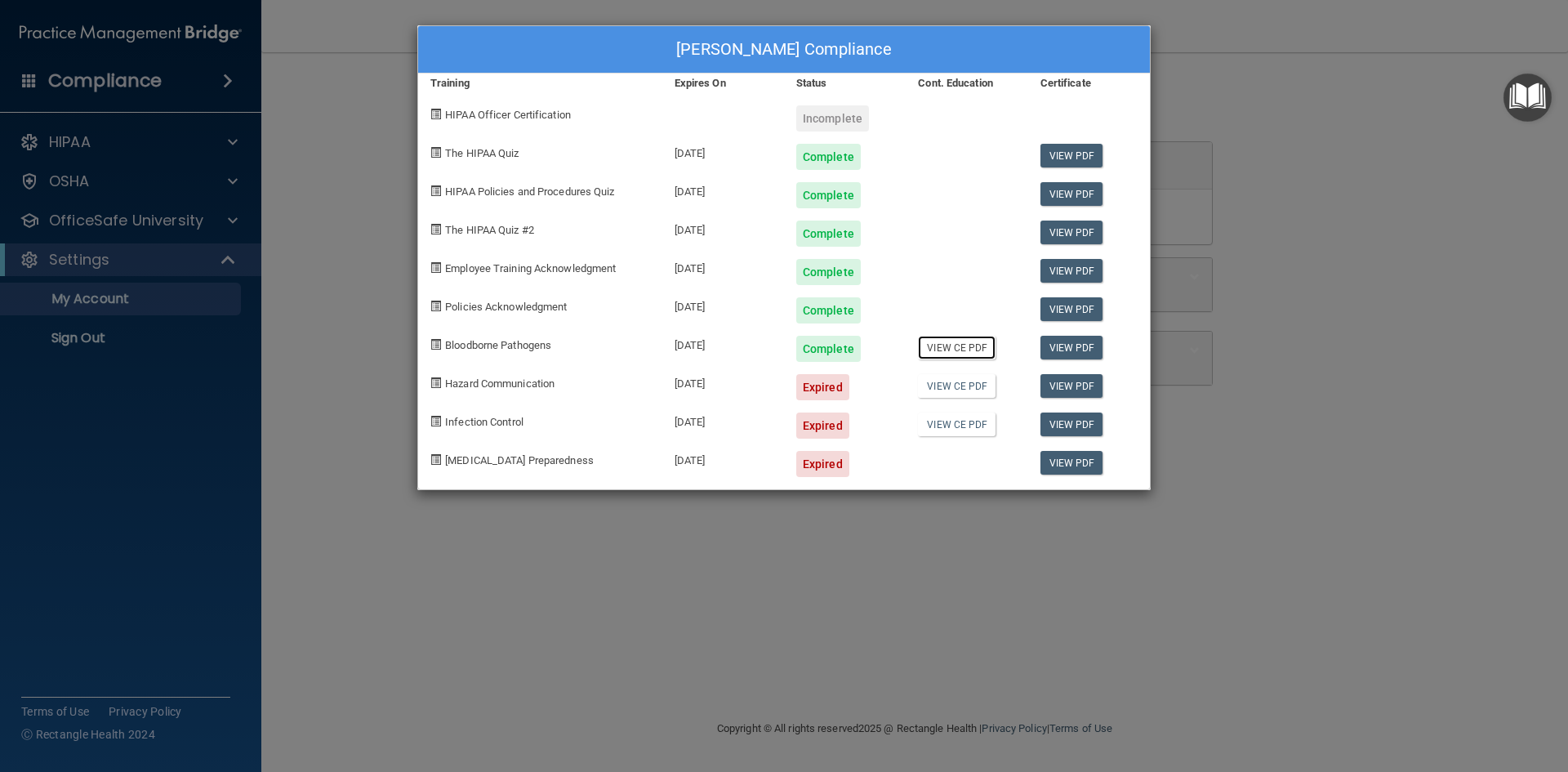
click at [985, 351] on link "View CE PDF" at bounding box center [957, 348] width 78 height 24
click at [303, 476] on div "Amanda Sack's Compliance Training Expires On Status Cont. Education Certificate…" at bounding box center [784, 386] width 1568 height 772
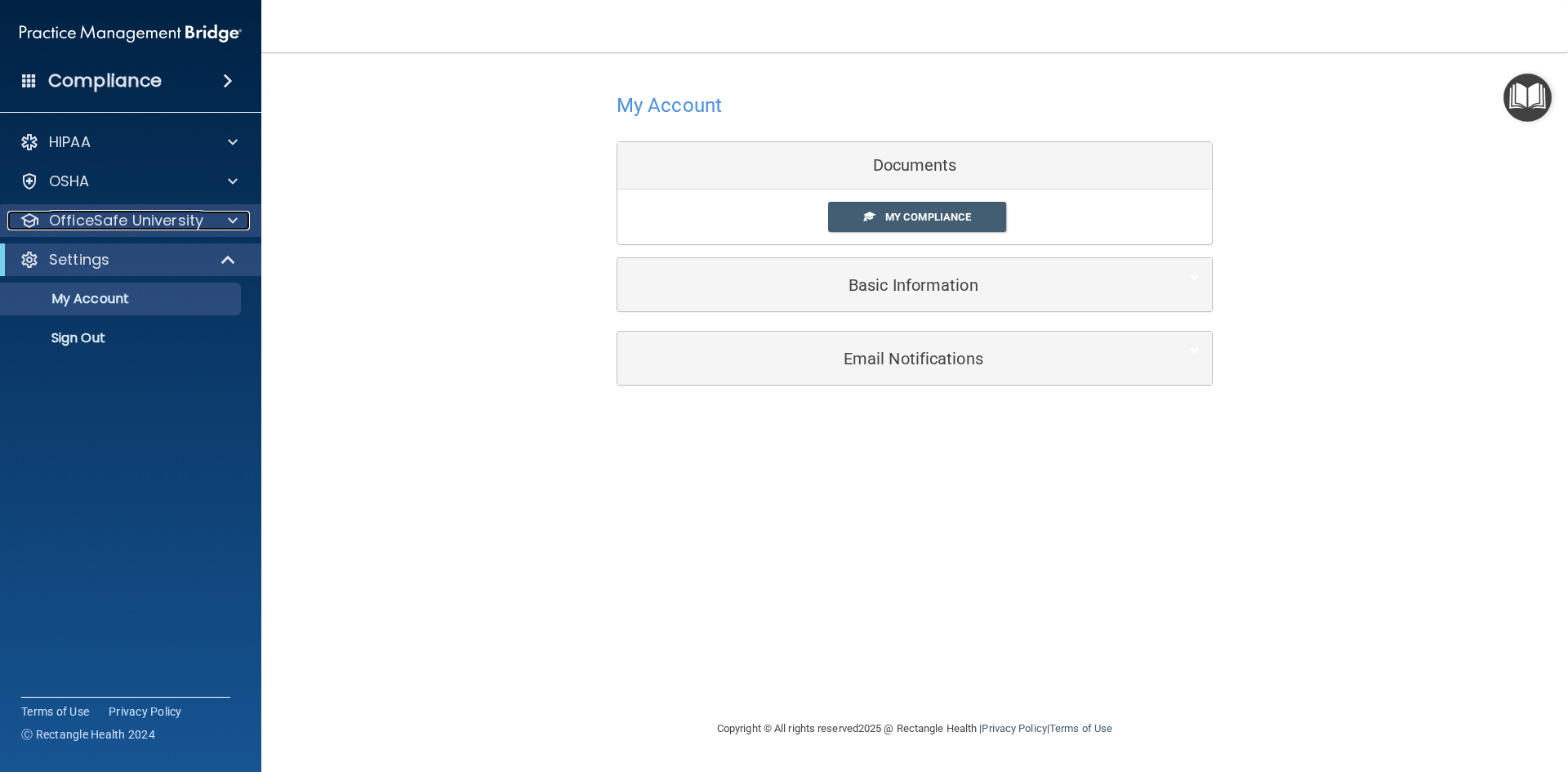
click at [106, 224] on p "OfficeSafe University" at bounding box center [125, 221] width 154 height 20
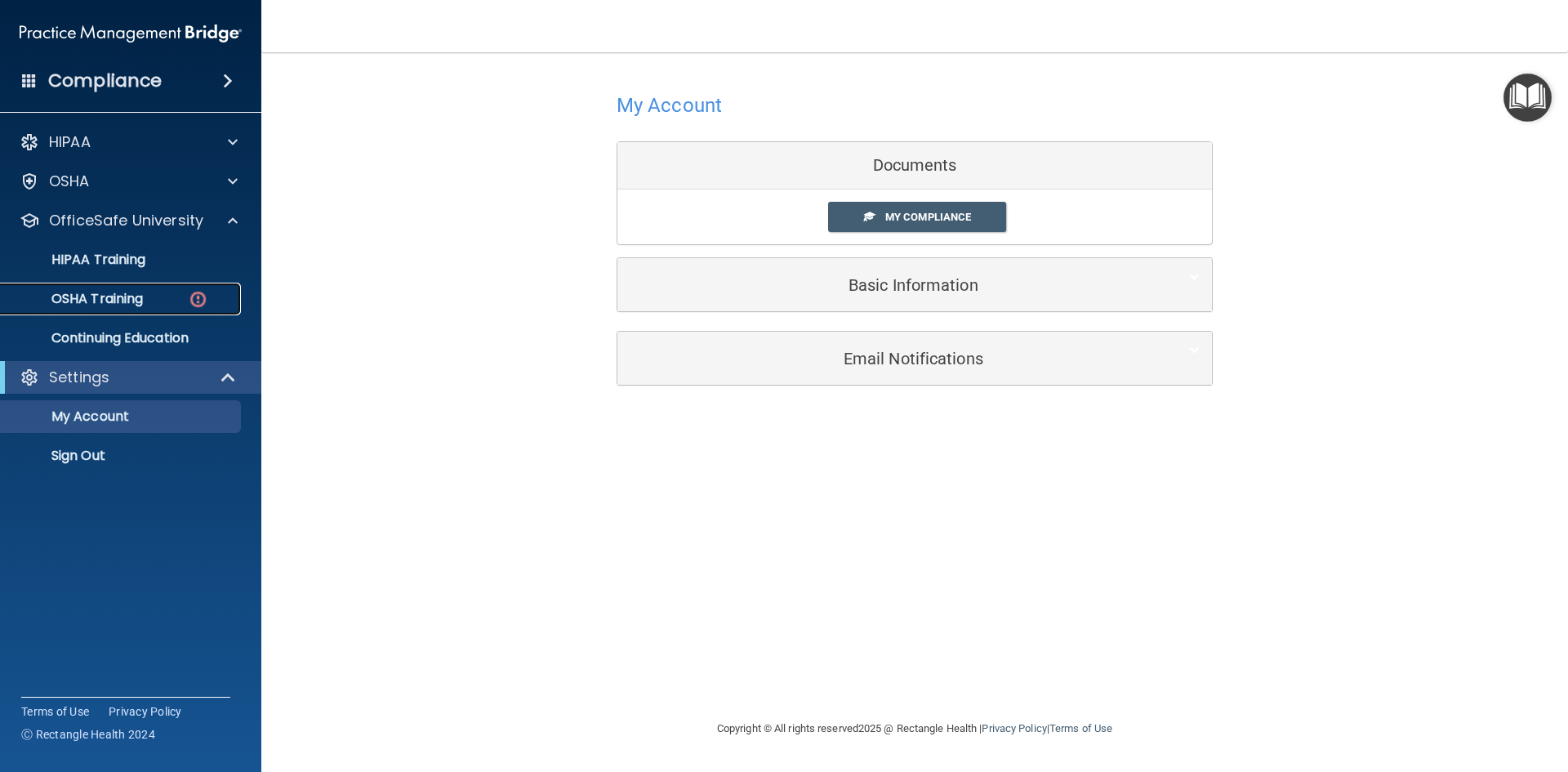
click at [112, 292] on p "OSHA Training" at bounding box center [77, 299] width 132 height 16
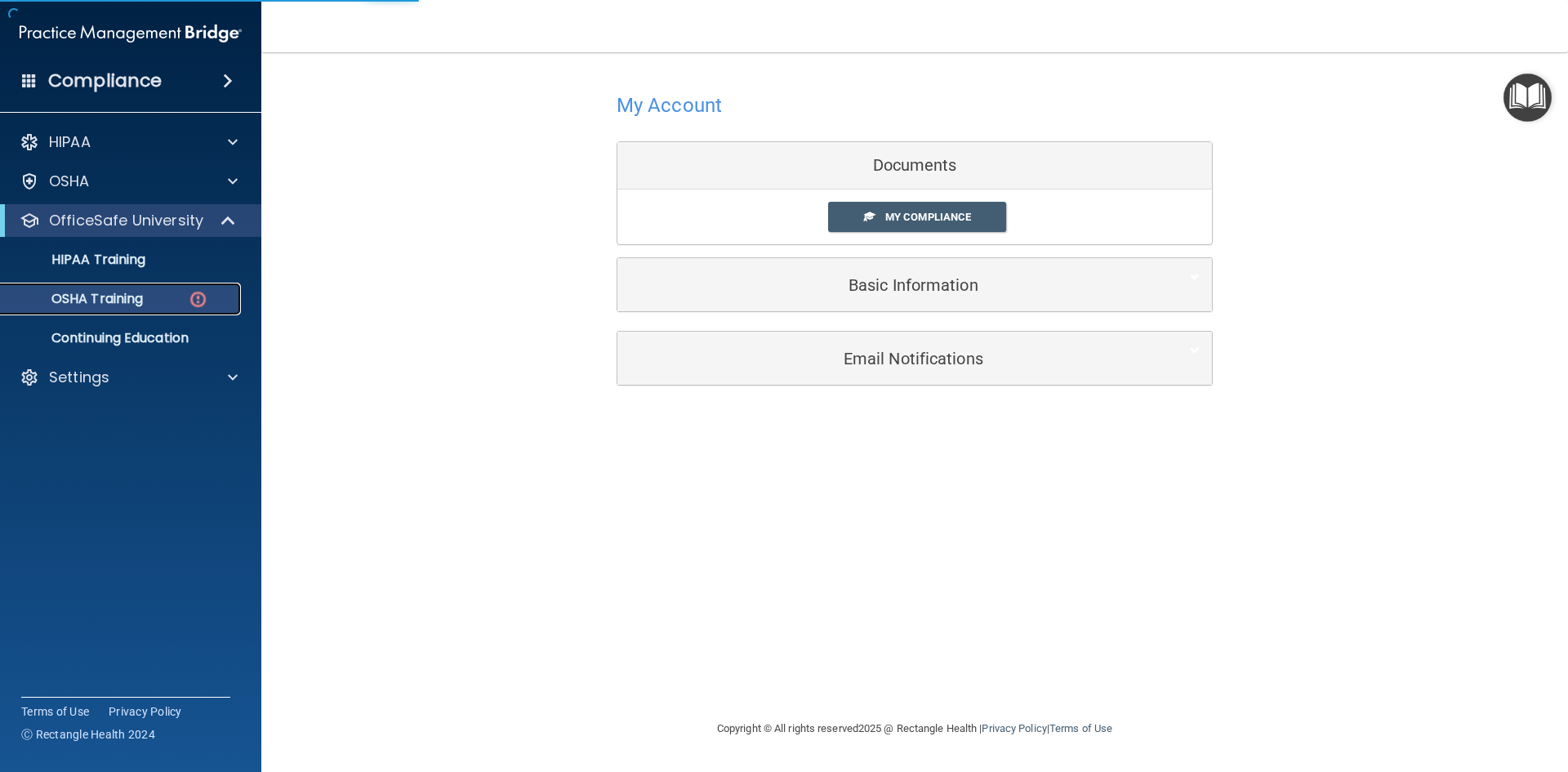
click at [139, 309] on link "OSHA Training" at bounding box center [112, 298] width 257 height 33
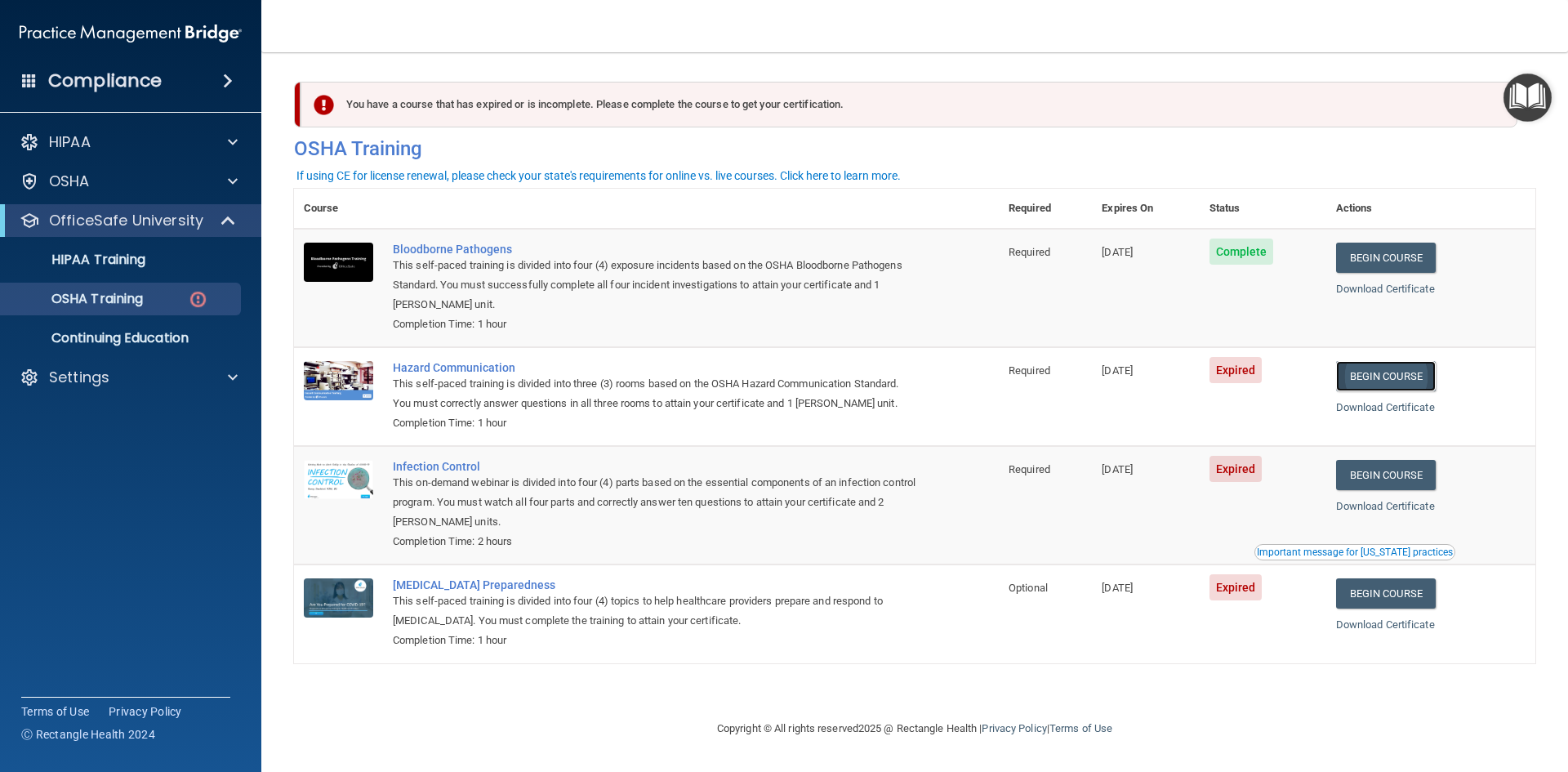
click at [1413, 378] on link "Begin Course" at bounding box center [1386, 376] width 99 height 30
click at [1423, 484] on link "Begin Course" at bounding box center [1386, 475] width 99 height 30
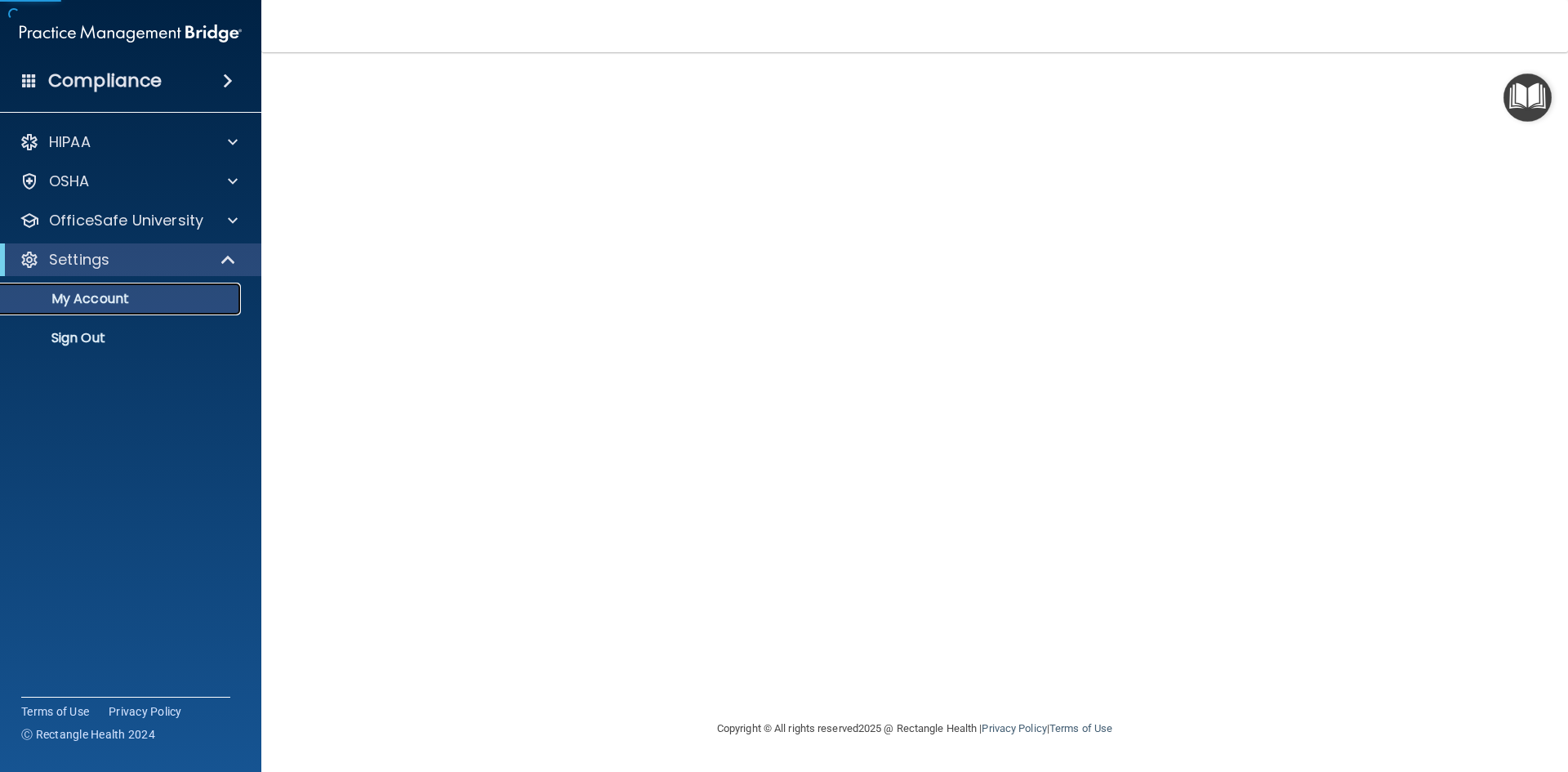
click at [149, 307] on link "My Account" at bounding box center [112, 298] width 257 height 33
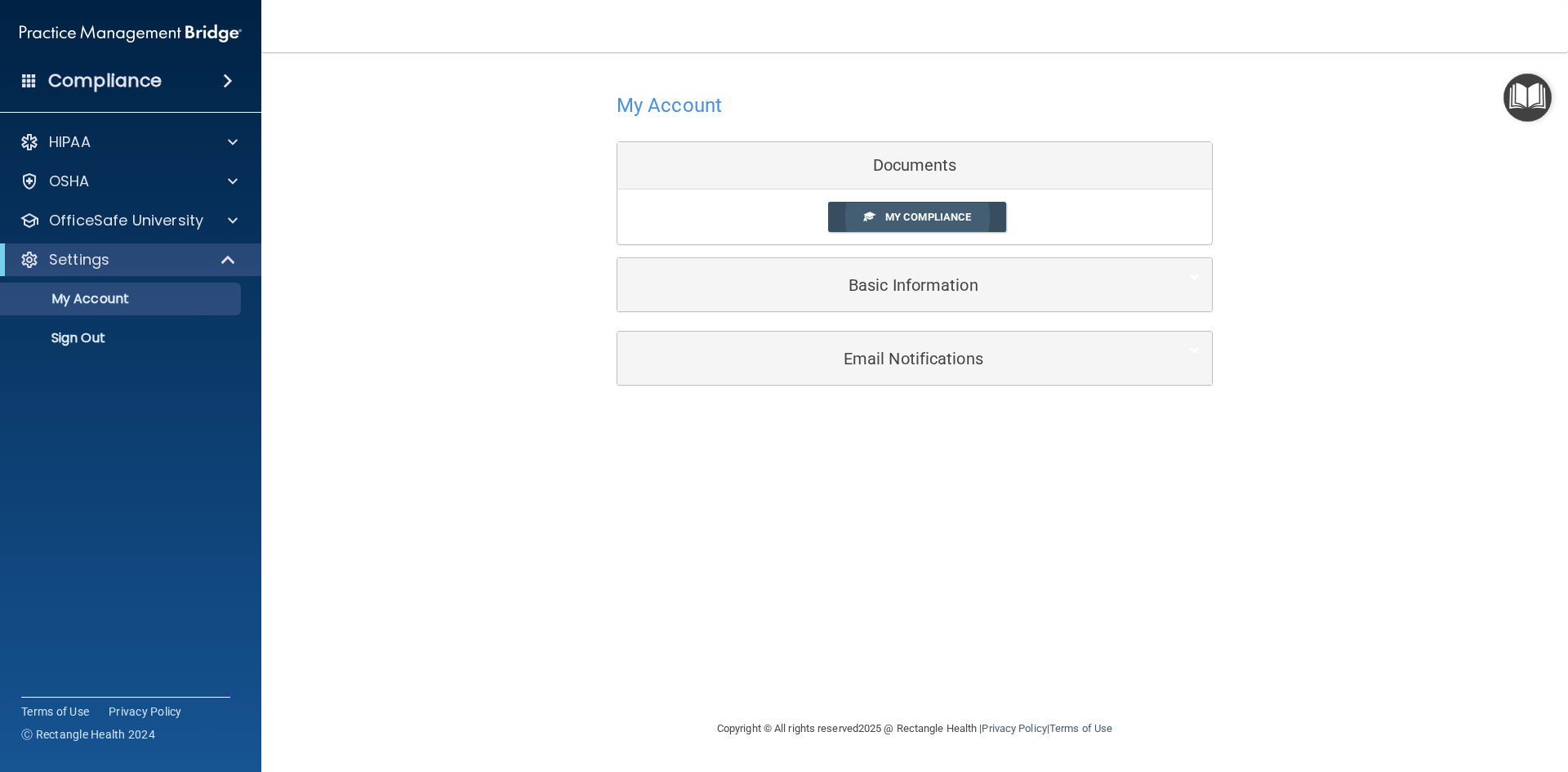
click at [924, 223] on span "My Compliance" at bounding box center [928, 217] width 85 height 12
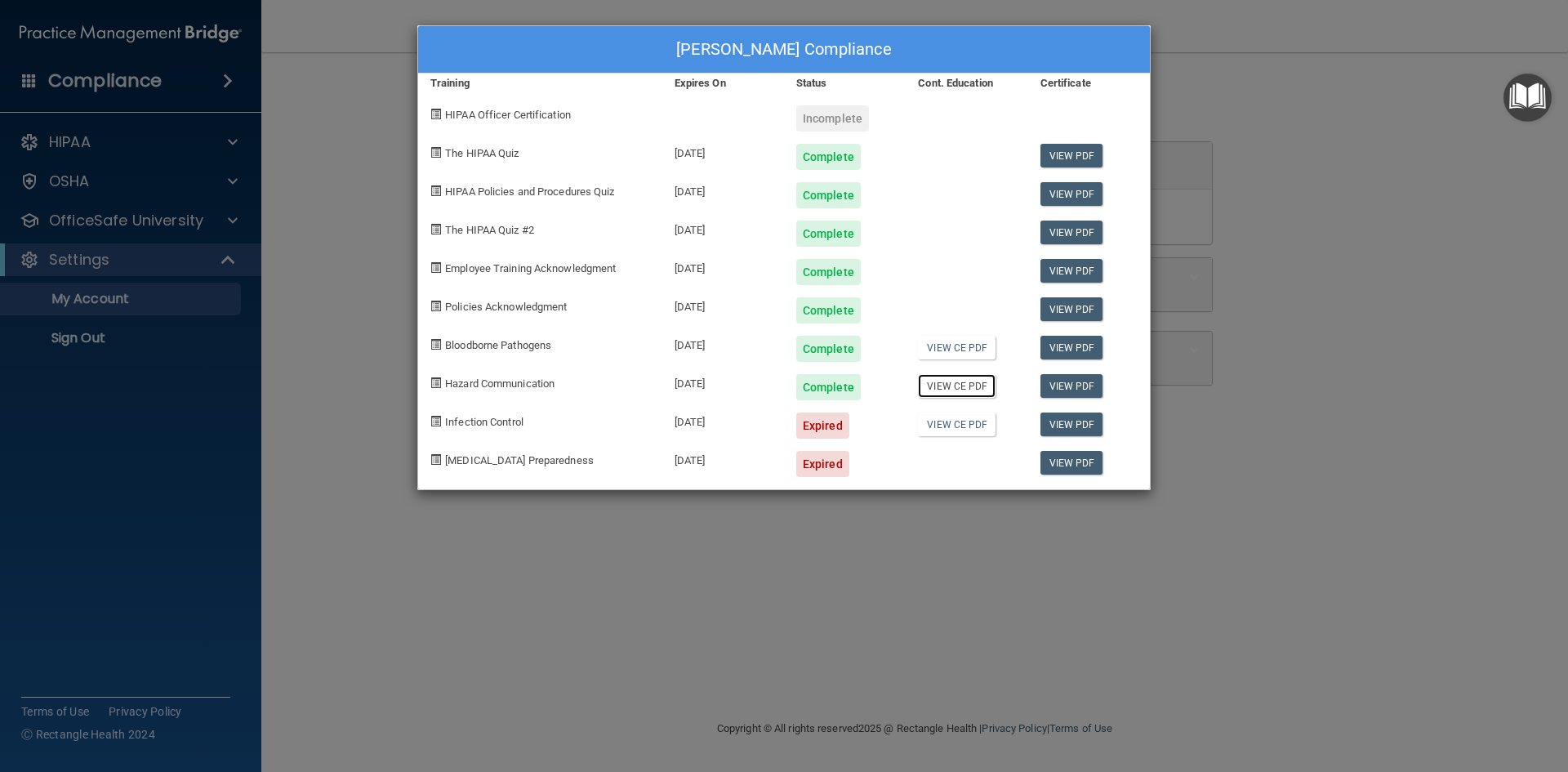
click at [962, 386] on link "View CE PDF" at bounding box center [957, 386] width 78 height 24
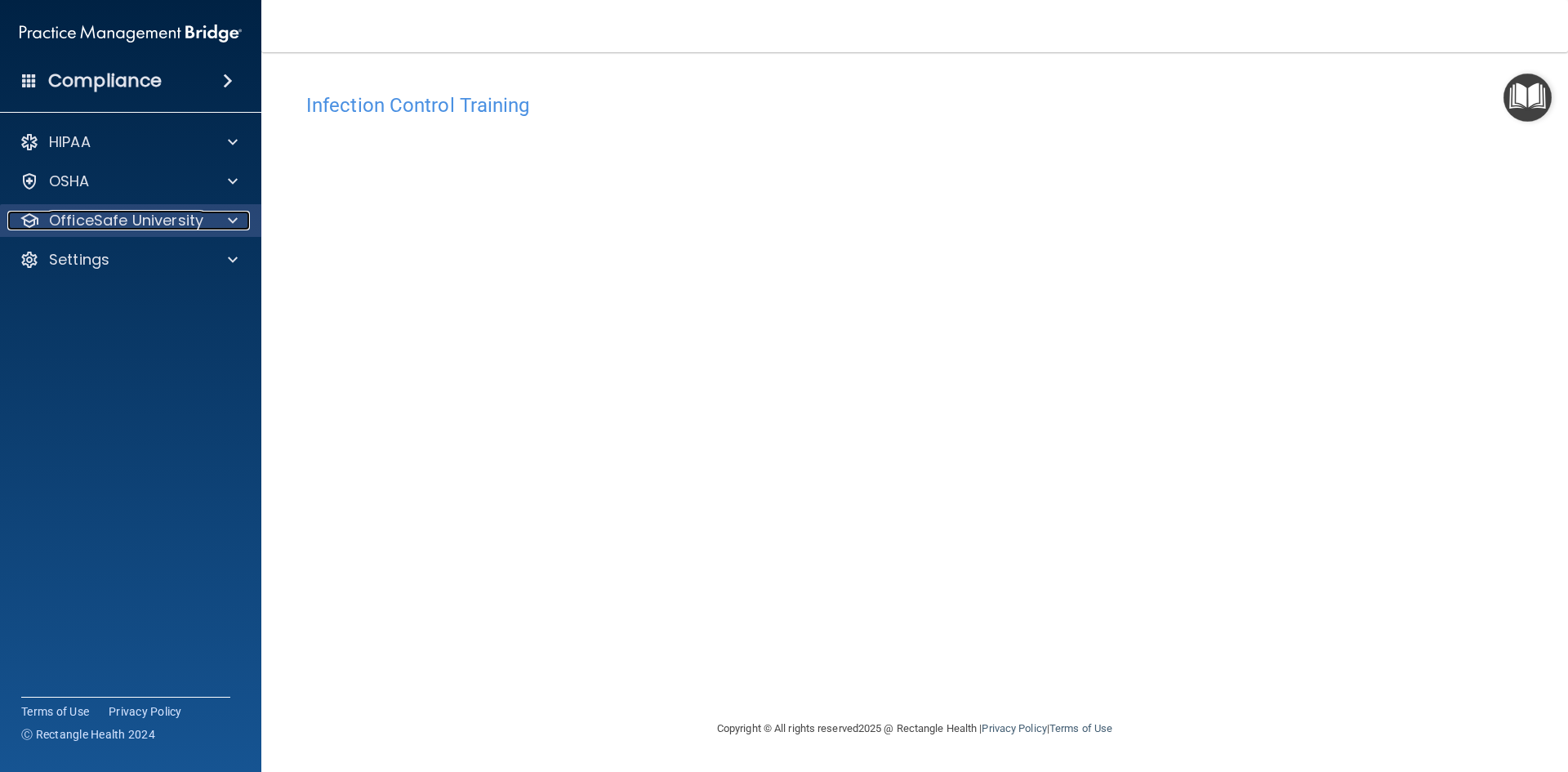
click at [101, 219] on p "OfficeSafe University" at bounding box center [125, 221] width 154 height 20
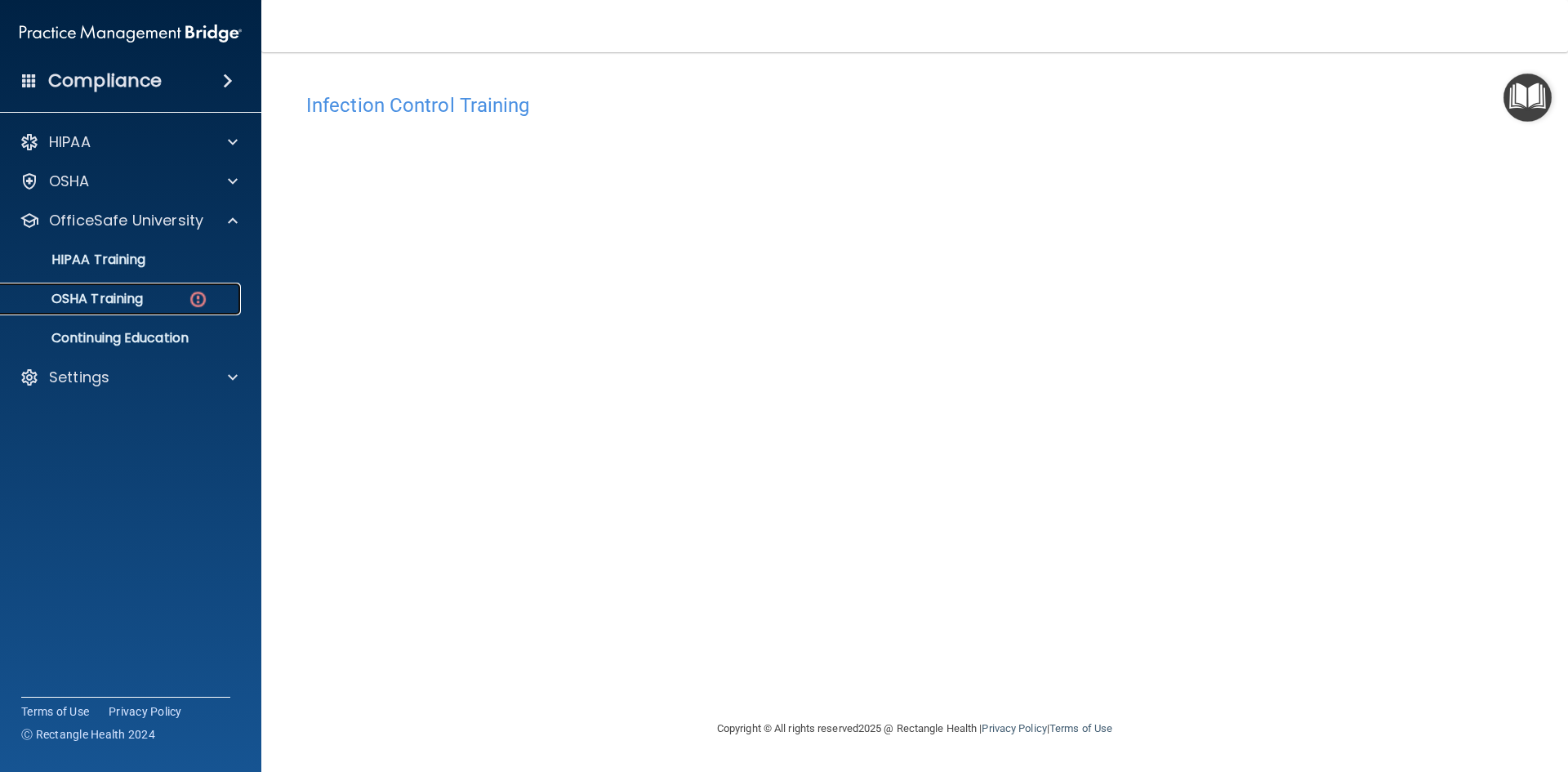
click at [104, 304] on p "OSHA Training" at bounding box center [77, 299] width 132 height 16
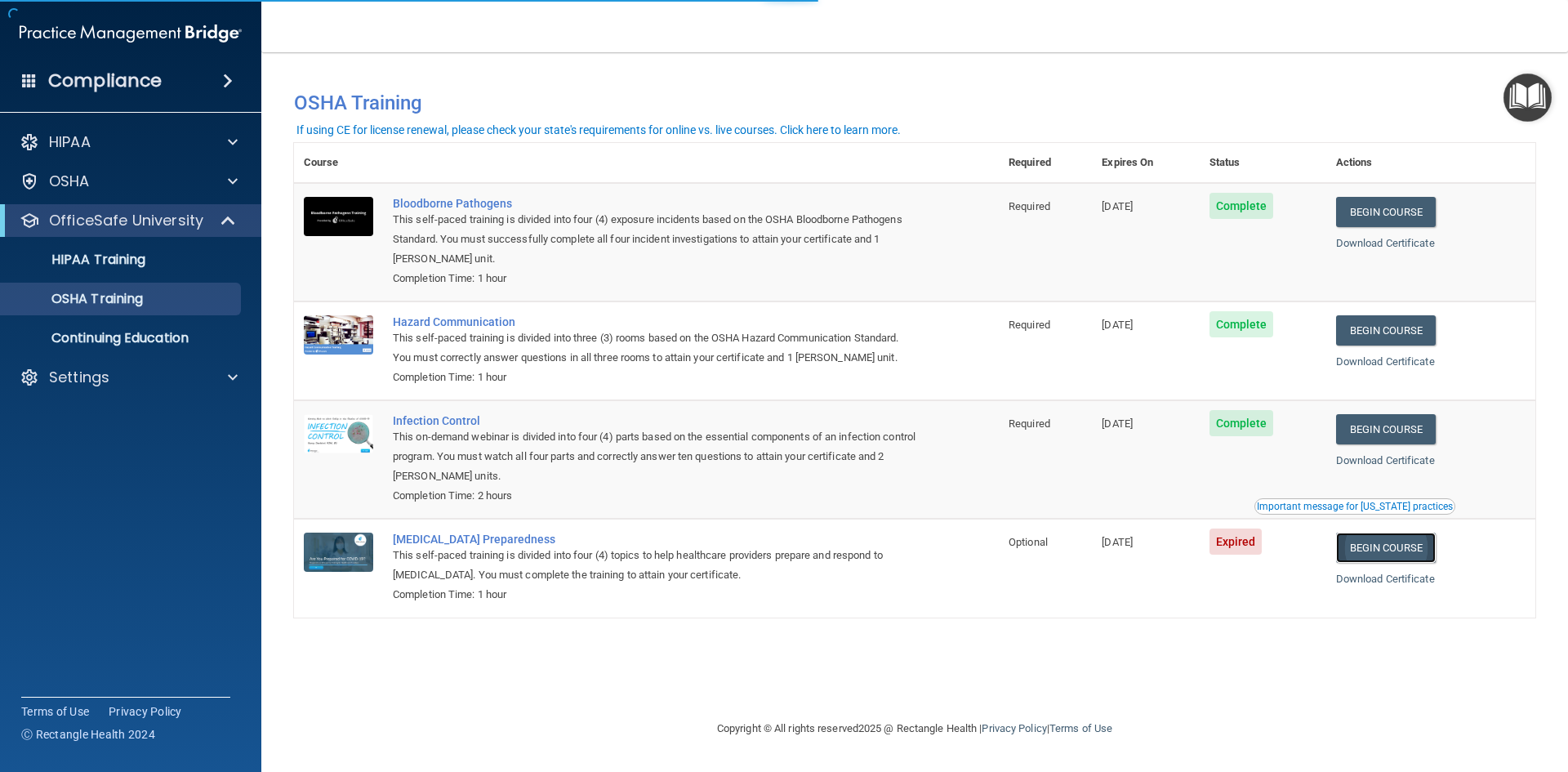
click at [1379, 552] on link "Begin Course" at bounding box center [1386, 547] width 99 height 30
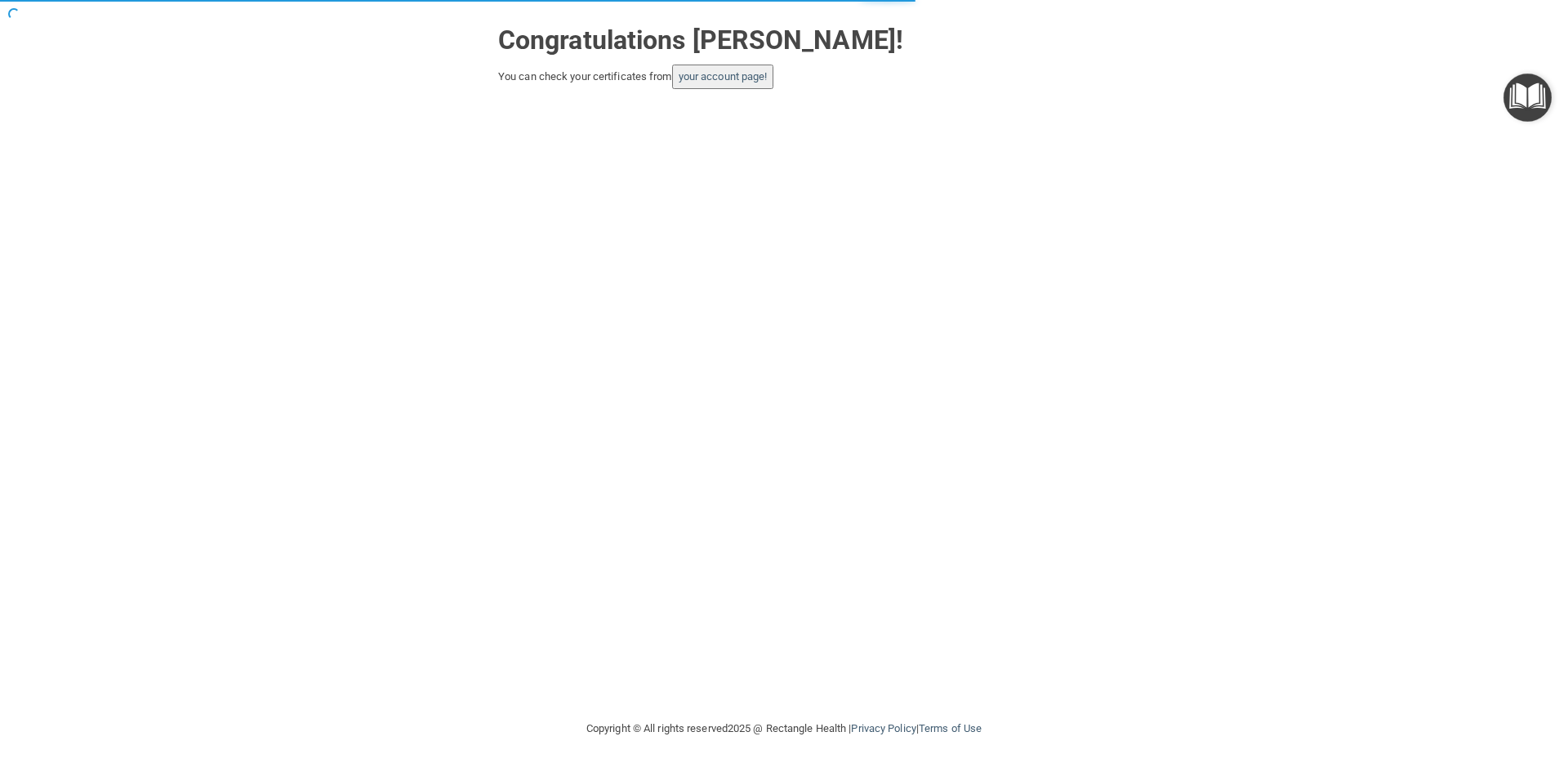
click at [715, 69] on button "your account page!" at bounding box center [722, 77] width 102 height 25
click at [717, 79] on link "your account page!" at bounding box center [723, 77] width 89 height 12
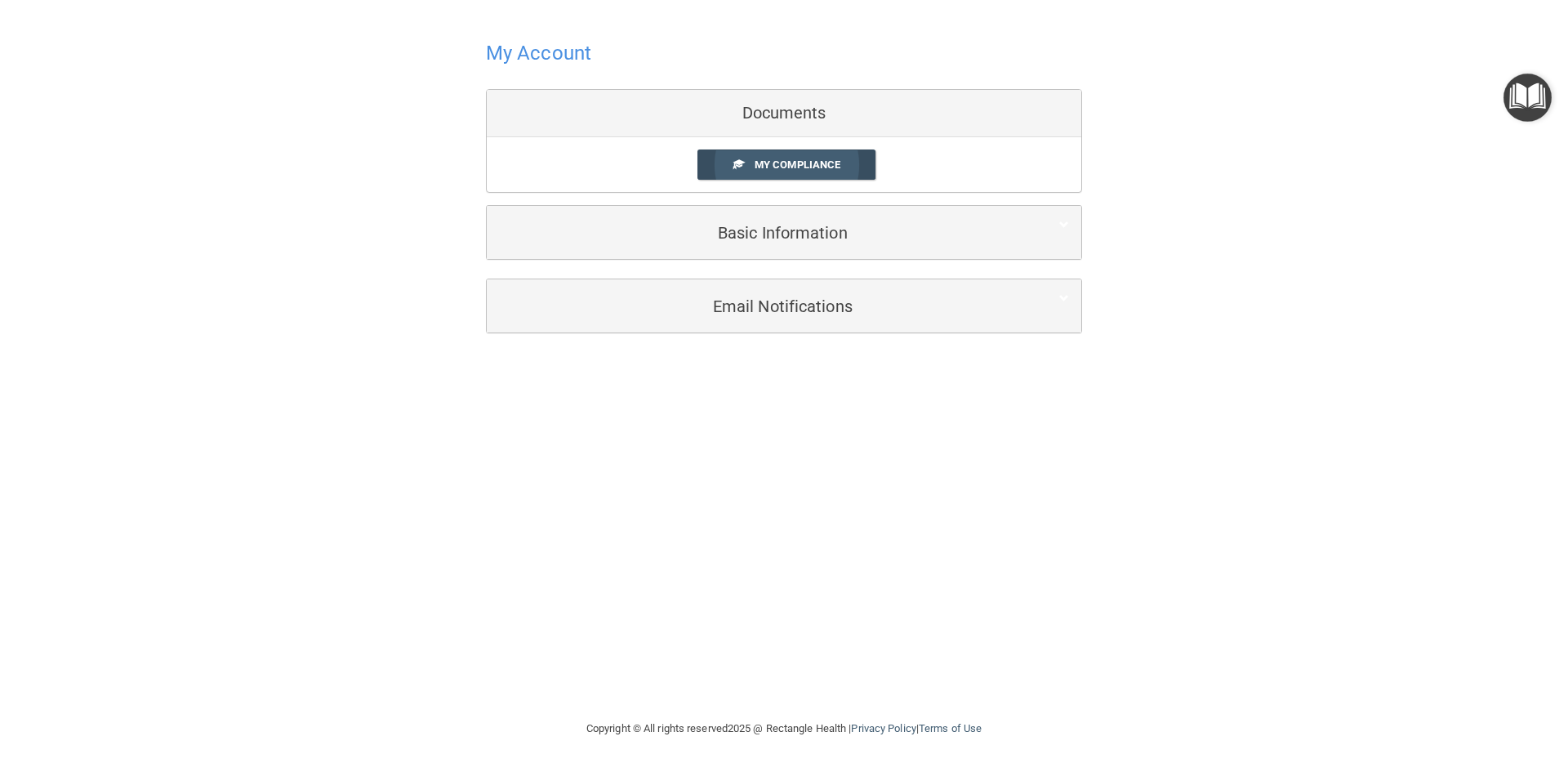
click at [777, 170] on span "My Compliance" at bounding box center [797, 164] width 85 height 12
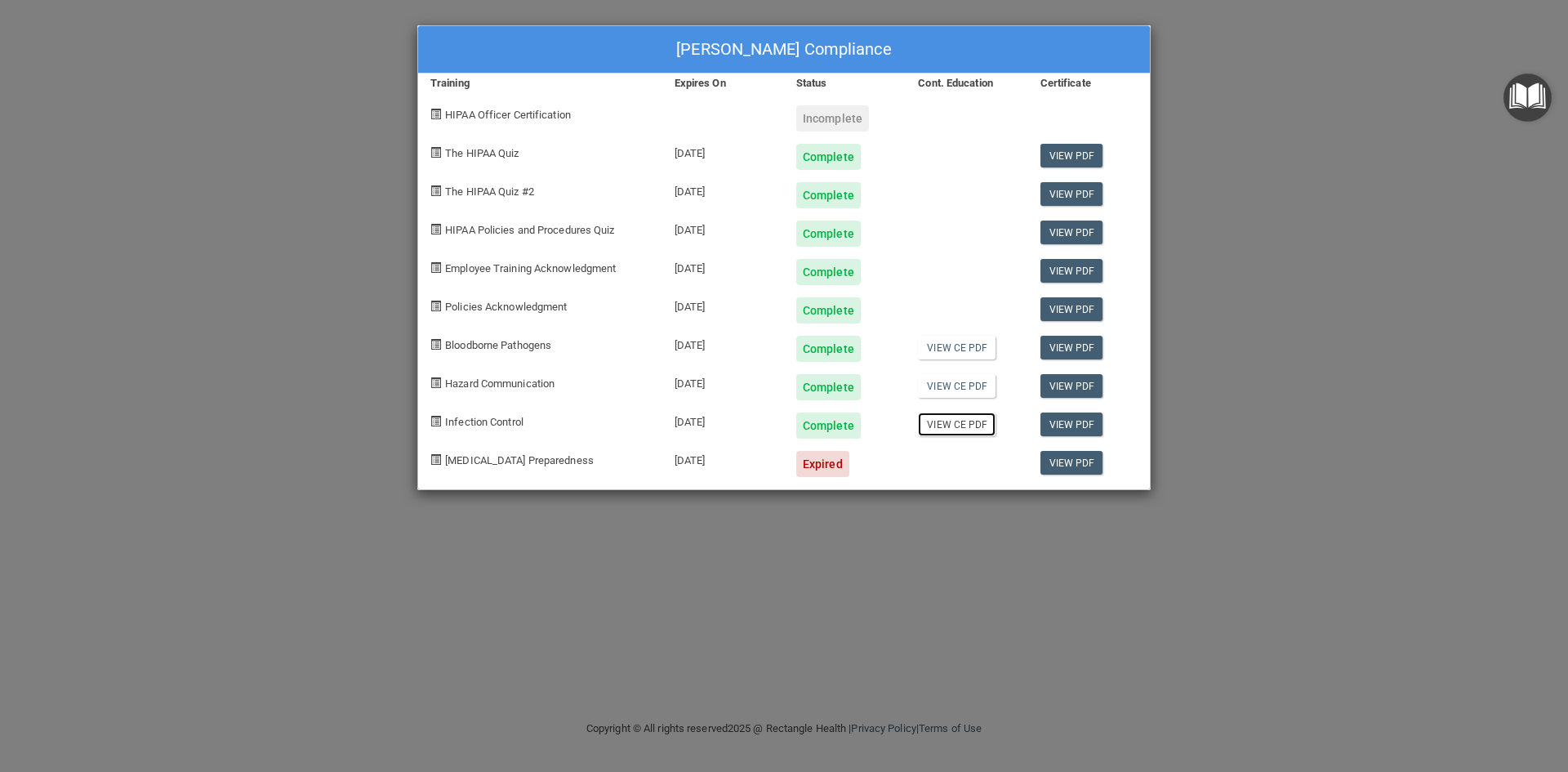
click at [943, 425] on link "View CE PDF" at bounding box center [957, 424] width 78 height 24
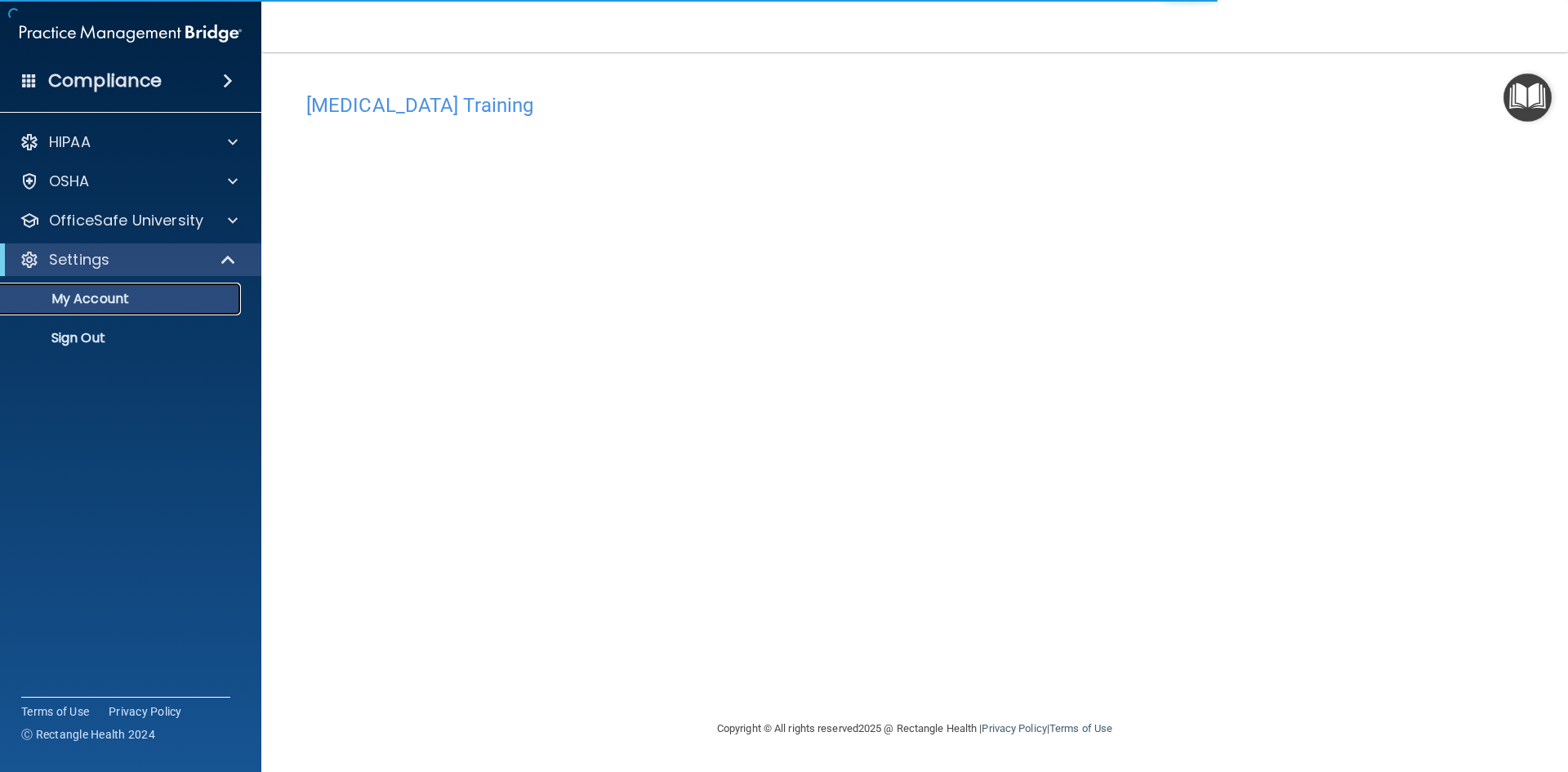
click at [167, 305] on p "My Account" at bounding box center [122, 299] width 223 height 16
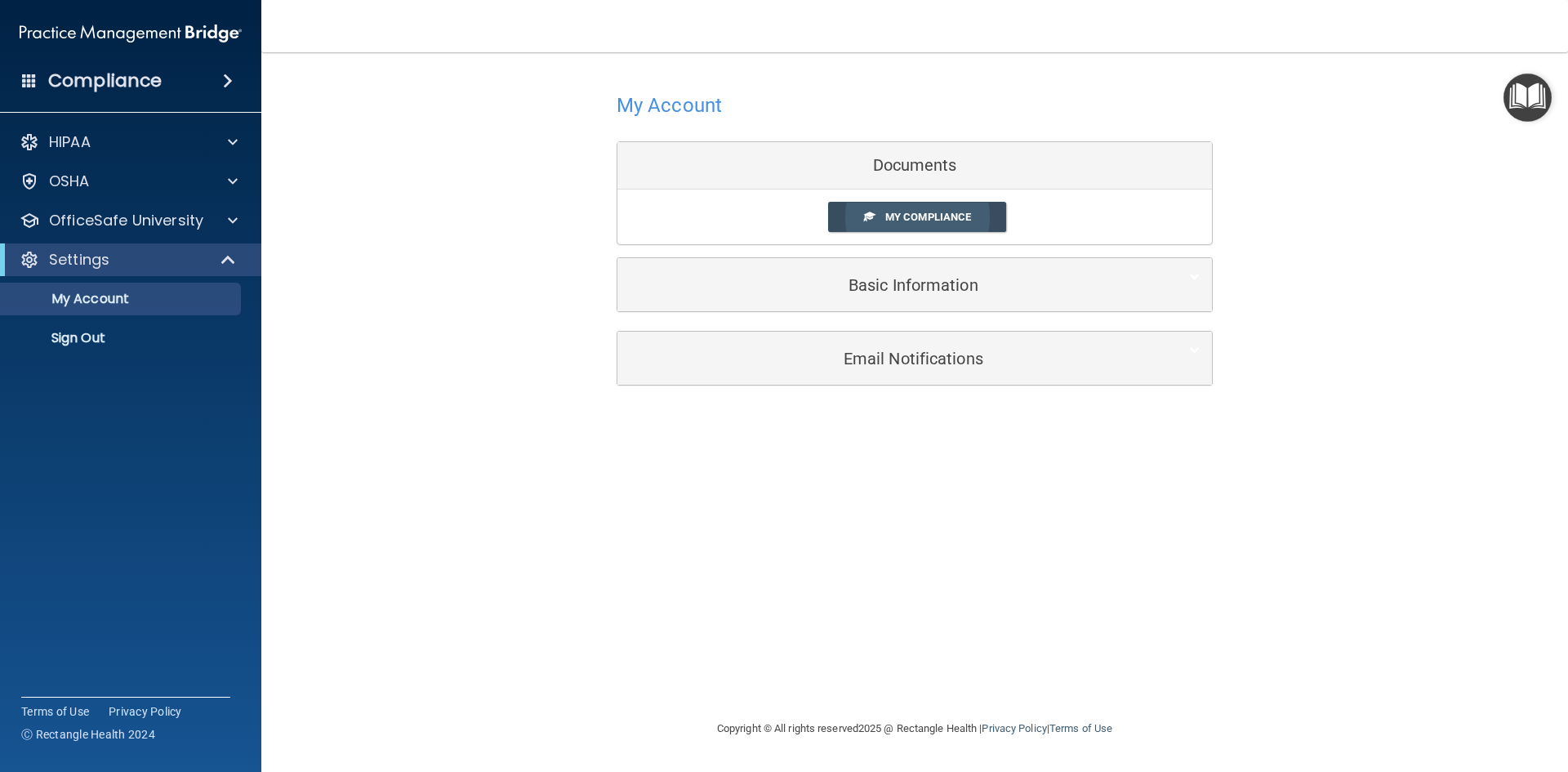
click at [965, 218] on span "My Compliance" at bounding box center [928, 217] width 85 height 12
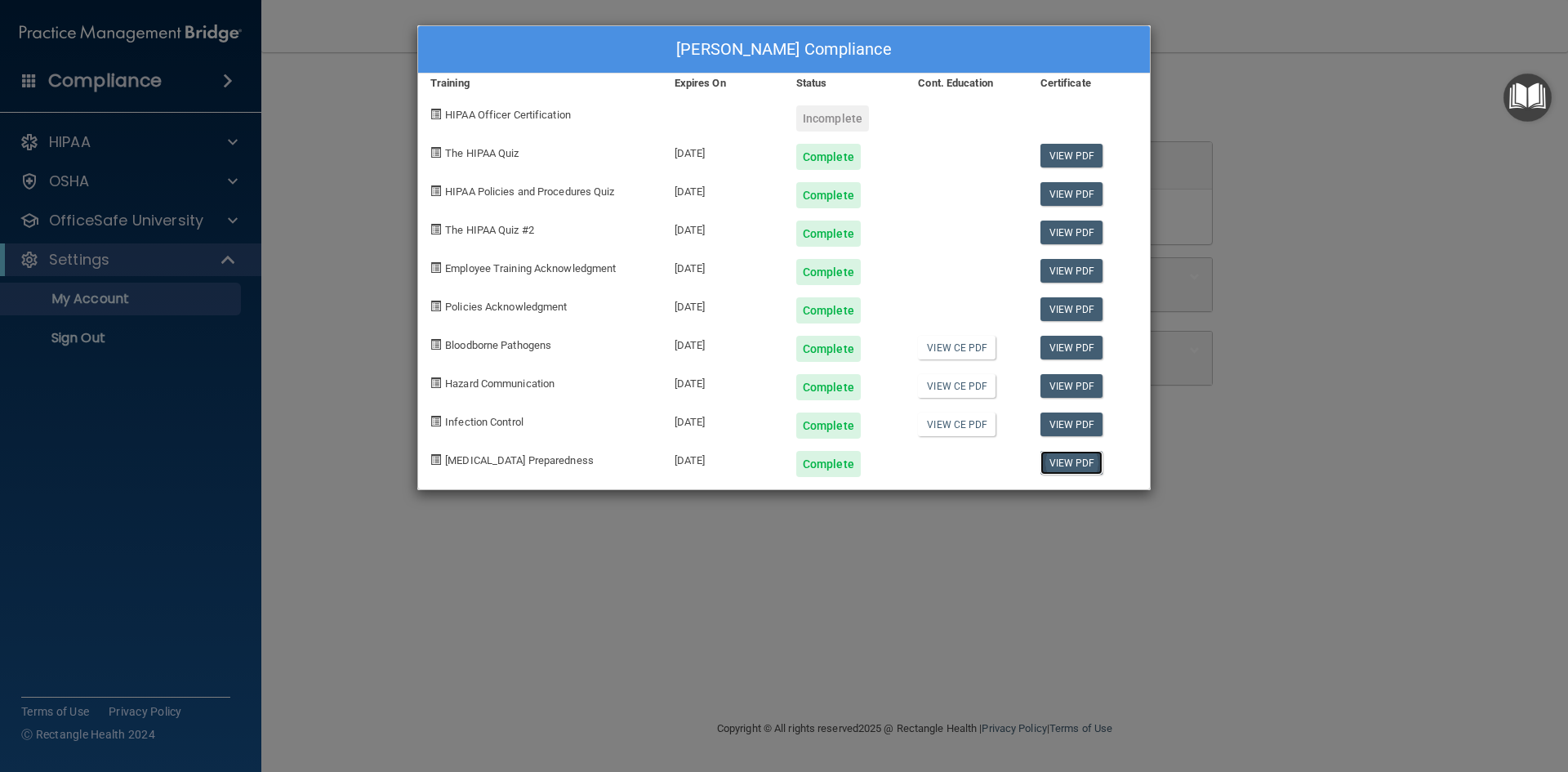
click at [1075, 464] on link "View PDF" at bounding box center [1071, 463] width 63 height 24
click at [1204, 56] on div "Amanda Sack's Compliance Training Expires On Status Cont. Education Certificate…" at bounding box center [784, 386] width 1568 height 772
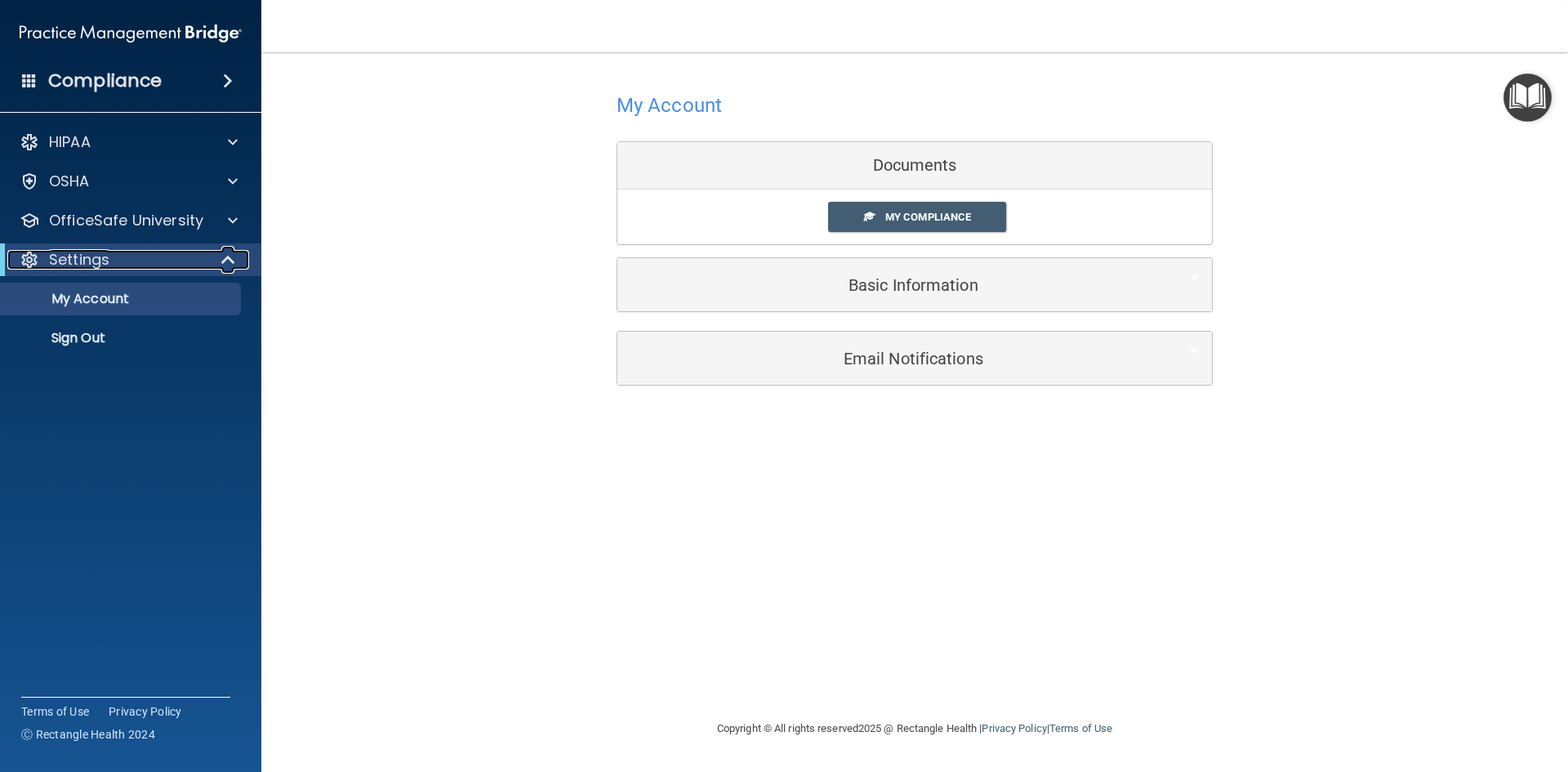
click at [105, 261] on p "Settings" at bounding box center [78, 259] width 61 height 20
click at [130, 259] on div "Settings" at bounding box center [107, 259] width 202 height 20
click at [74, 336] on p "Sign Out" at bounding box center [122, 338] width 223 height 16
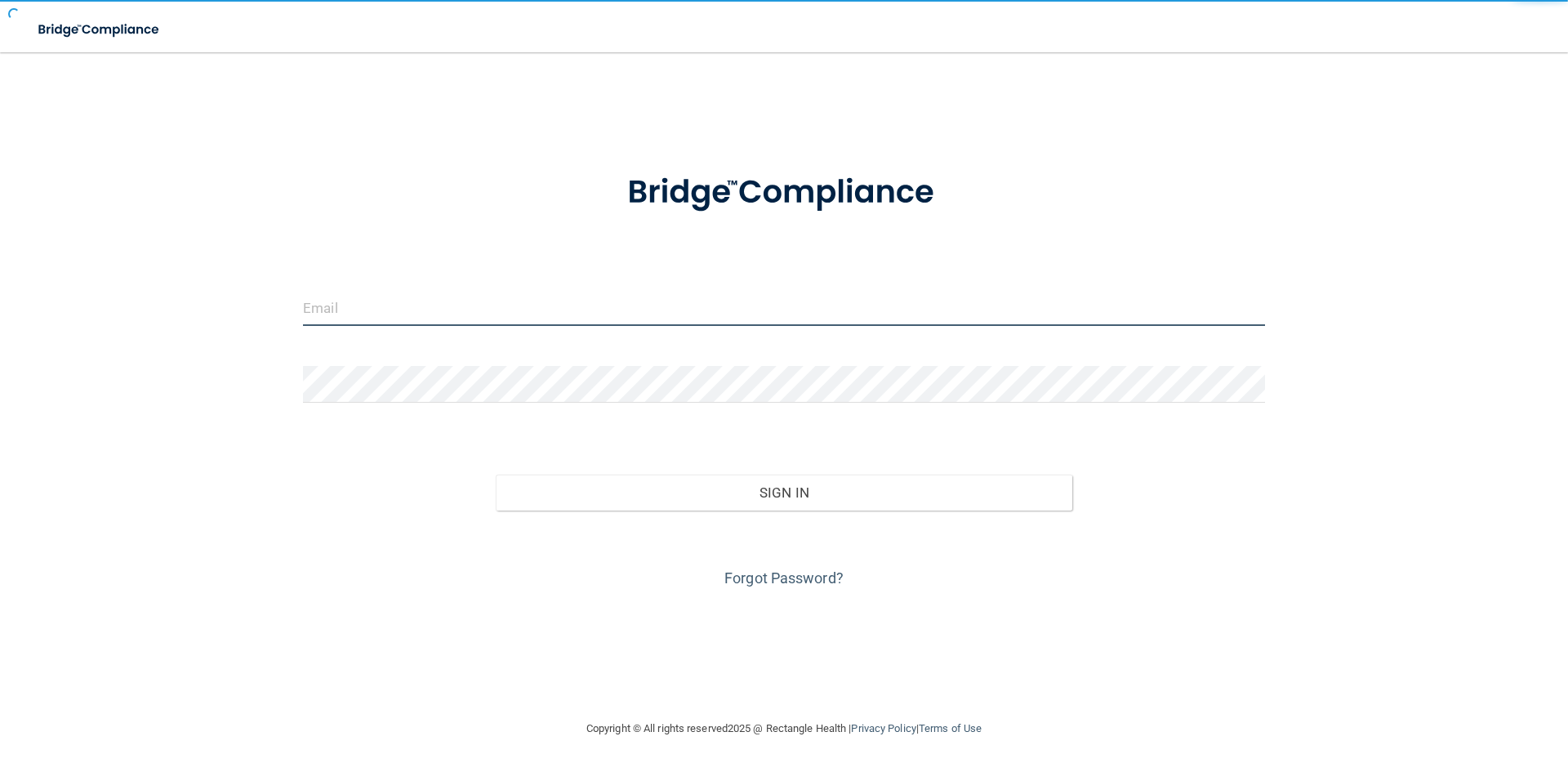
type input "kmoranleap333@gmail.com"
